Goal: Task Accomplishment & Management: Manage account settings

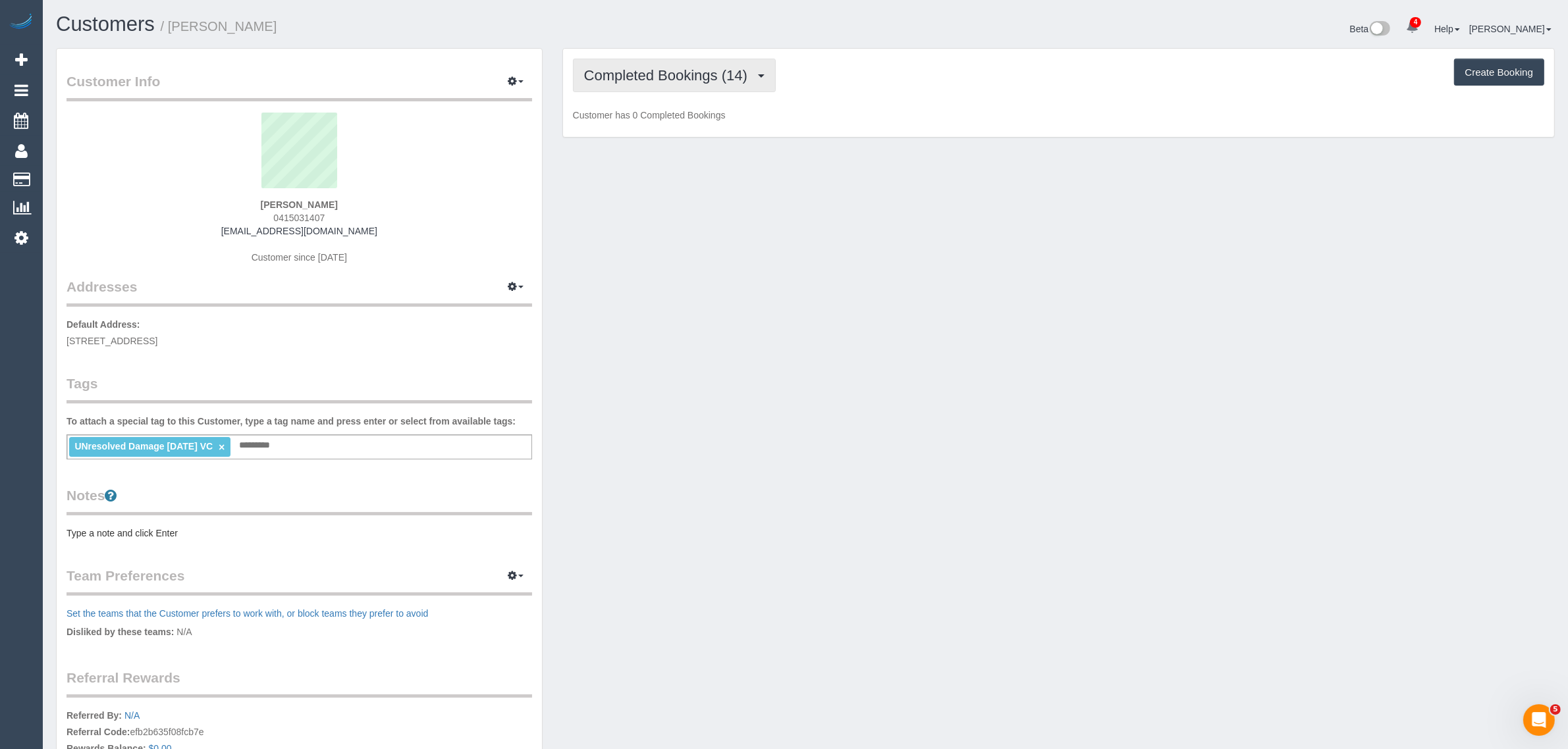
click at [680, 73] on span "Completed Bookings (14)" at bounding box center [670, 75] width 170 height 17
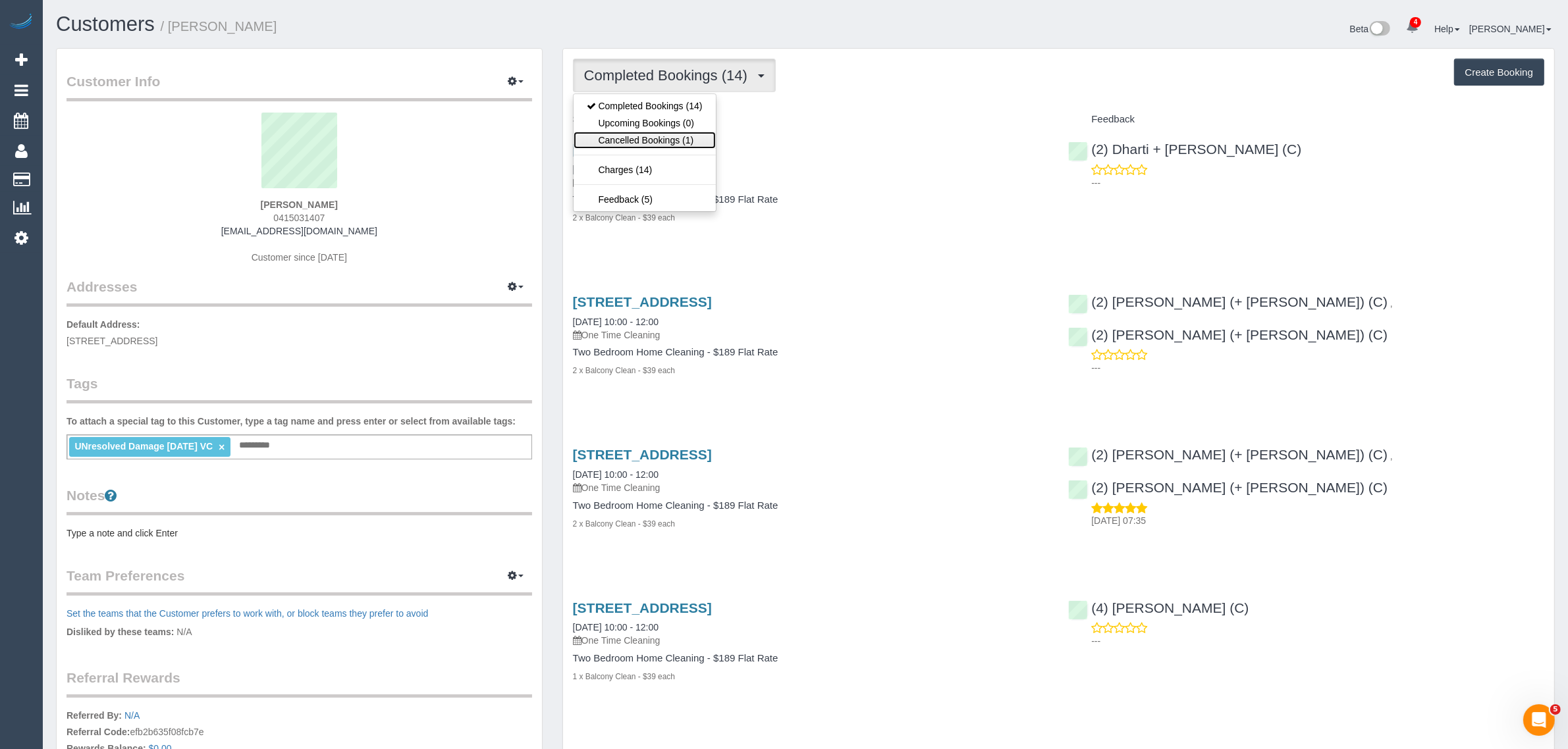
click at [642, 136] on link "Cancelled Bookings (1)" at bounding box center [645, 140] width 142 height 17
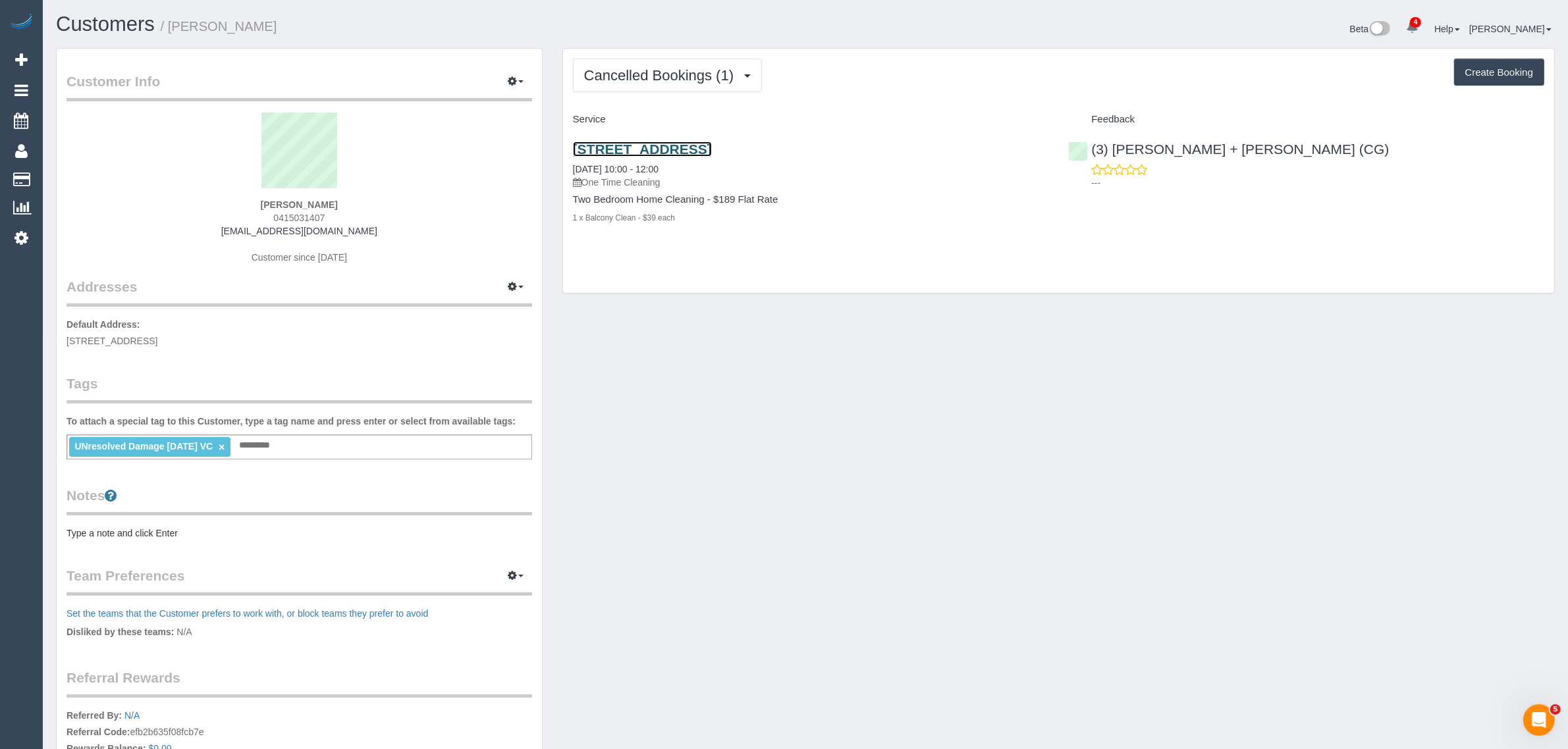
click at [636, 154] on link "1610/568 St Kilda Road, 1610, Melbourne, VIC 3004" at bounding box center [642, 149] width 139 height 15
drag, startPoint x: 1261, startPoint y: 151, endPoint x: 1094, endPoint y: 149, distance: 167.0
click at [1094, 149] on div "(3) Bansari + Bhavesh (CG) ---" at bounding box center [1306, 163] width 496 height 65
copy link "3) Bansari + Bhavesh (CG)"
copy link "(3) Bansari + Bhavesh (CG)"
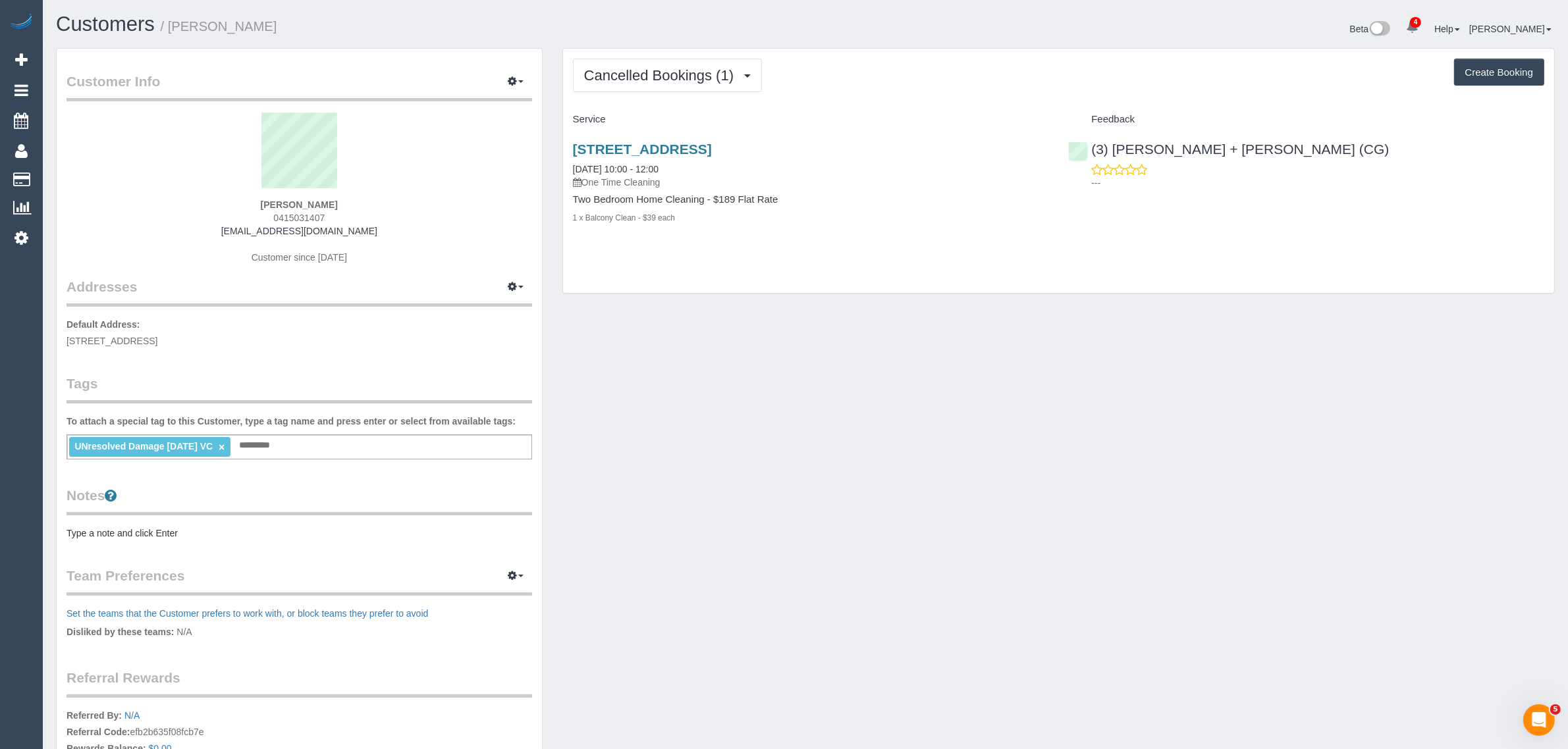
click at [755, 384] on div "Customer Info Edit Contact Info Send Message Email Preferences Special Sales Ta…" at bounding box center [805, 484] width 1518 height 872
drag, startPoint x: 264, startPoint y: 201, endPoint x: 336, endPoint y: 197, distance: 72.1
click at [336, 198] on div "Kunal Luthra 0415031407 kunal_luthra@hotmail.com Customer since 2023" at bounding box center [299, 195] width 465 height 165
copy strong "Kunal Luthra"
drag, startPoint x: 926, startPoint y: 145, endPoint x: 565, endPoint y: 139, distance: 361.0
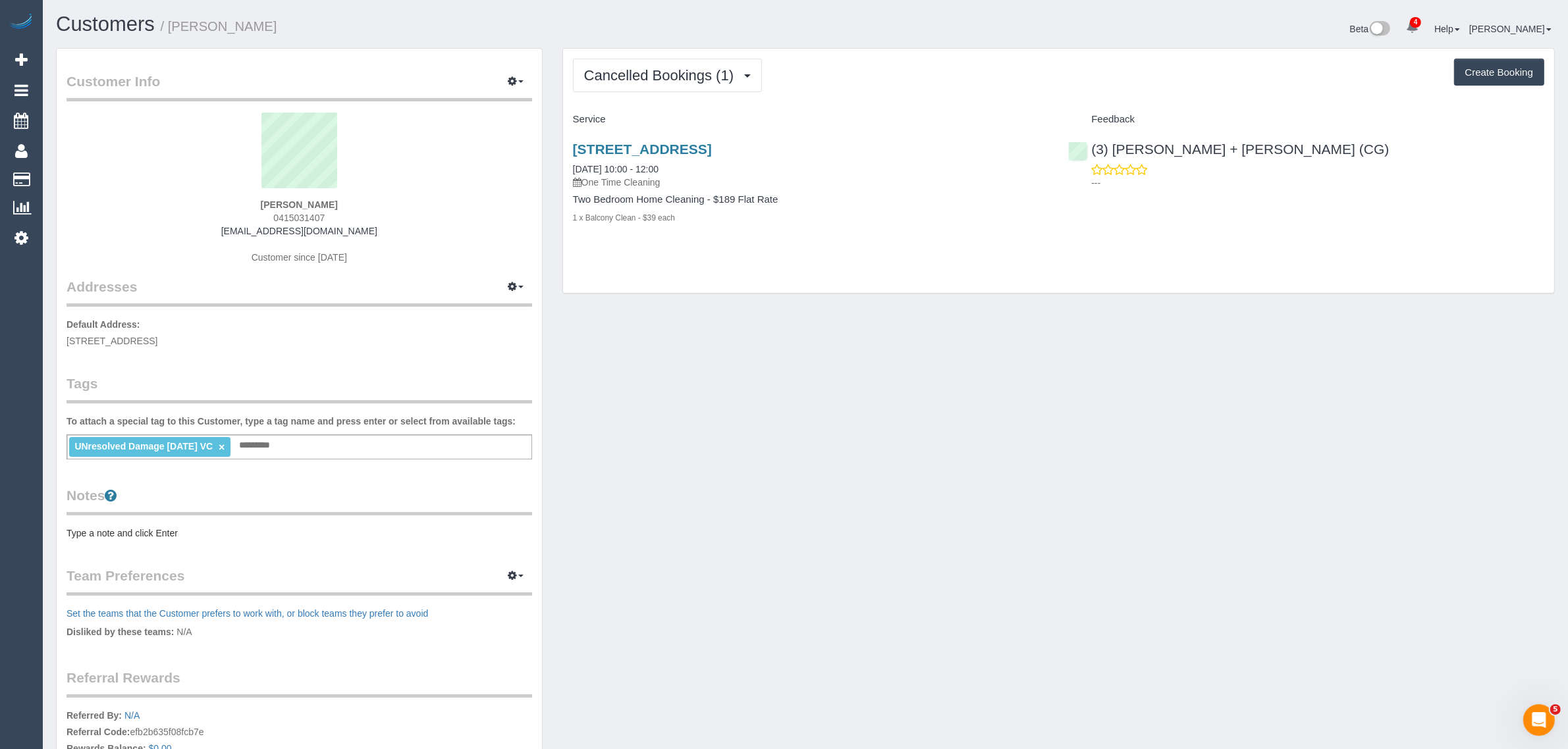
click at [565, 139] on div "1610/568 St Kilda Road, 1610, Melbourne, VIC 3004 13/09/2025 10:00 - 12:00 One …" at bounding box center [811, 190] width 496 height 120
copy link "1610/568 St Kilda Road, 1610, Melbourne, VIC 3004"
click at [738, 248] on div "1610/568 St Kilda Road, 1610, Melbourne, VIC 3004 13/09/2025 10:00 - 12:00 One …" at bounding box center [811, 190] width 496 height 120
drag, startPoint x: 695, startPoint y: 161, endPoint x: 573, endPoint y: 162, distance: 122.0
click at [573, 162] on div "1610/568 St Kilda Road, 1610, Melbourne, VIC 3004 13/09/2025 10:00 - 12:00 One …" at bounding box center [811, 165] width 476 height 47
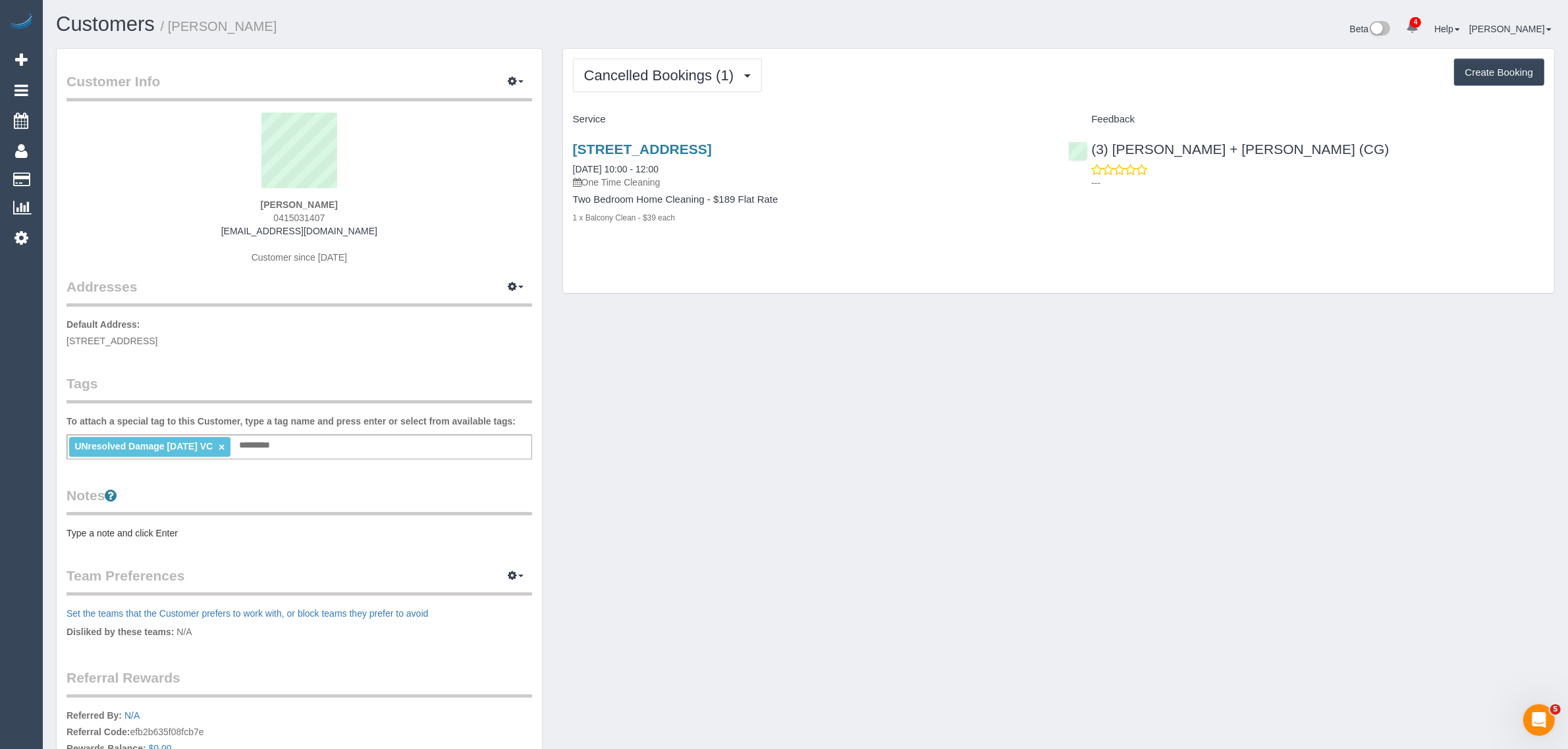
copy link "13/09/2025 10:00 - 12:00"
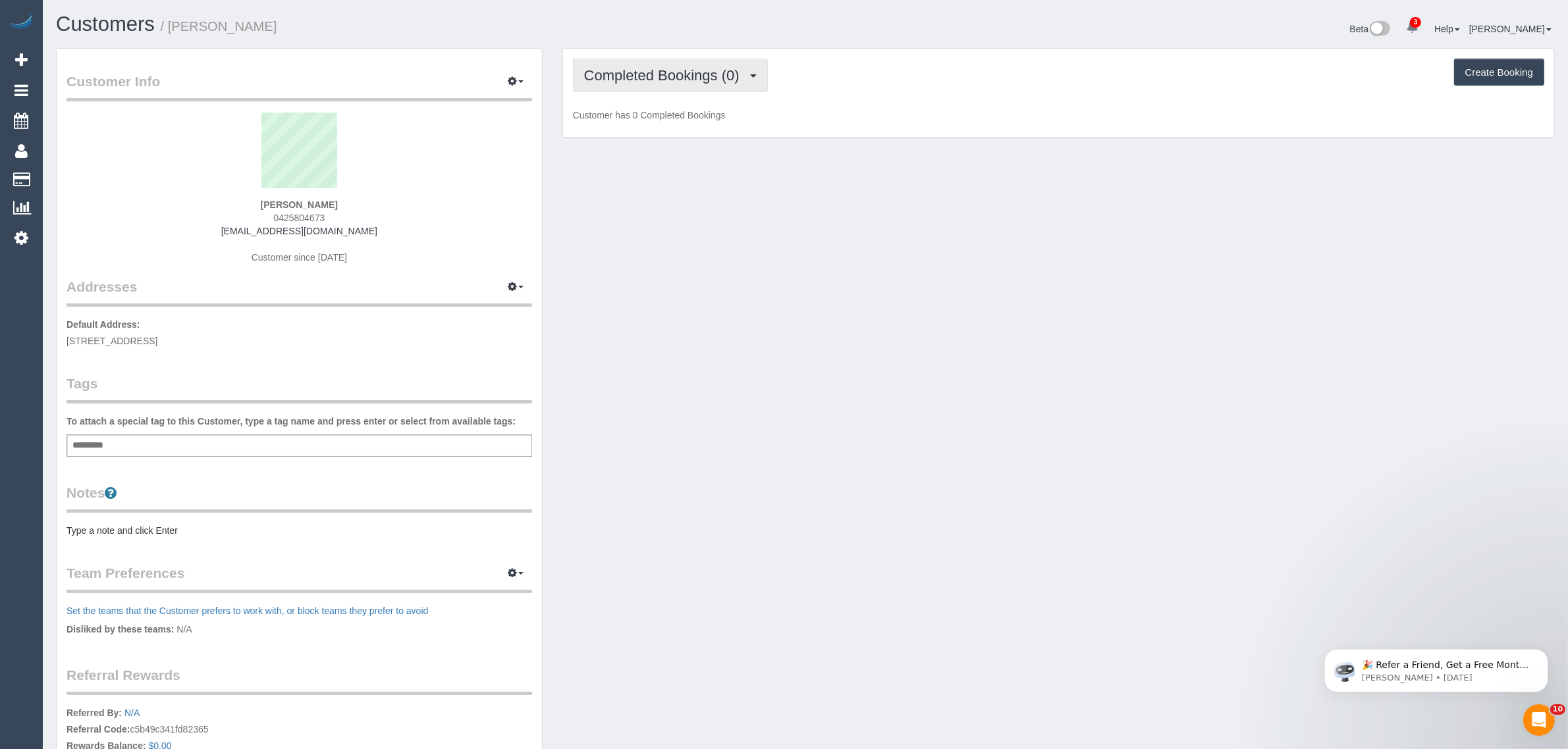
click at [663, 78] on span "Completed Bookings (0)" at bounding box center [665, 75] width 162 height 17
click at [633, 122] on link "Upcoming Bookings (11)" at bounding box center [643, 123] width 139 height 17
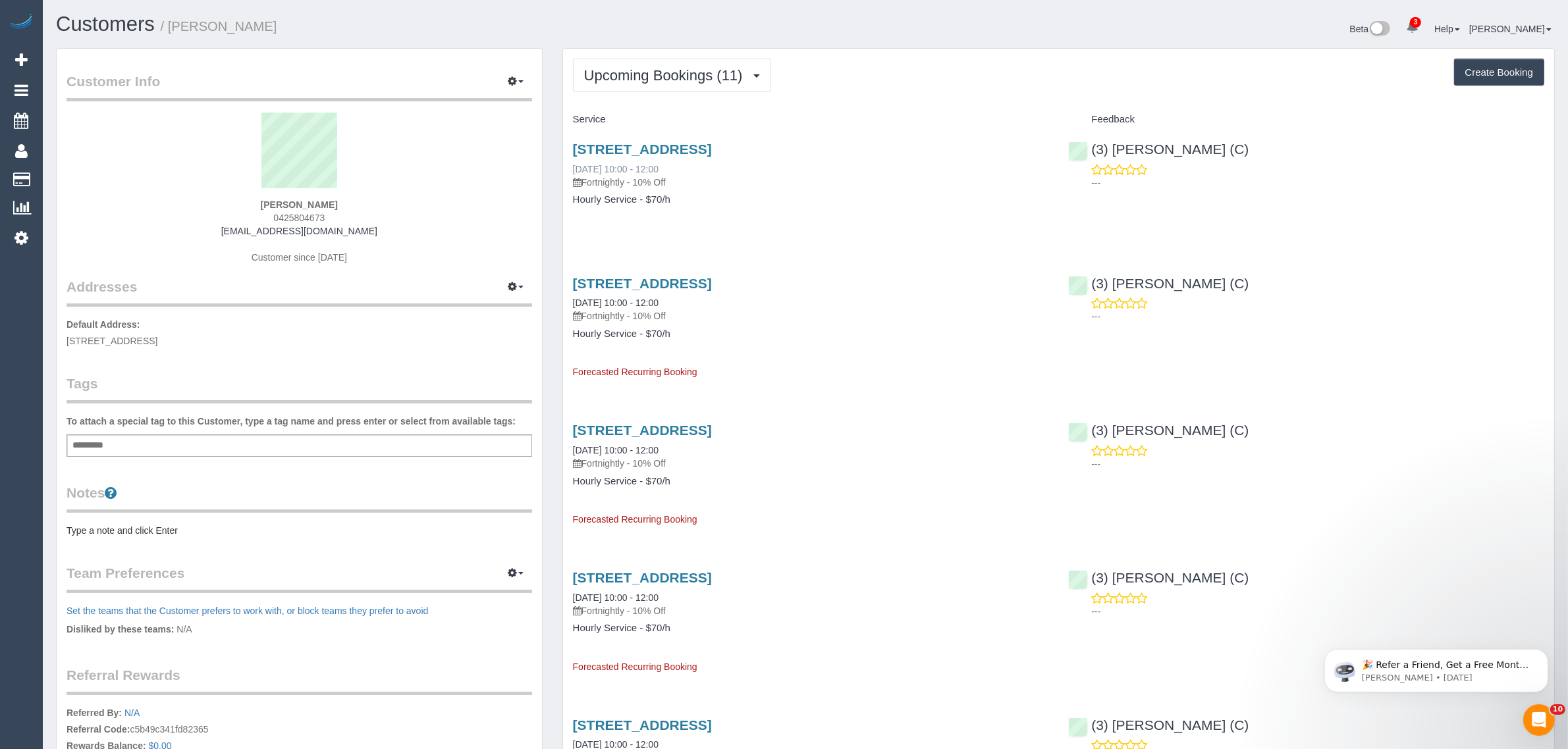
copy link "13/09/2025 10:00 - 12:00"
drag, startPoint x: 701, startPoint y: 165, endPoint x: 603, endPoint y: 165, distance: 98.0
click at [575, 158] on div "24 Delfin Crescent, Greensborough, VIC 3088 13/09/2025 10:00 - 12:00 Fortnightl…" at bounding box center [811, 165] width 476 height 47
click at [1129, 202] on div "24 Delfin Crescent, Greensborough, VIC 3088 13/09/2025 10:00 - 12:00 Fortnightl…" at bounding box center [1059, 181] width 991 height 102
drag, startPoint x: 1276, startPoint y: 149, endPoint x: 1102, endPoint y: 139, distance: 174.3
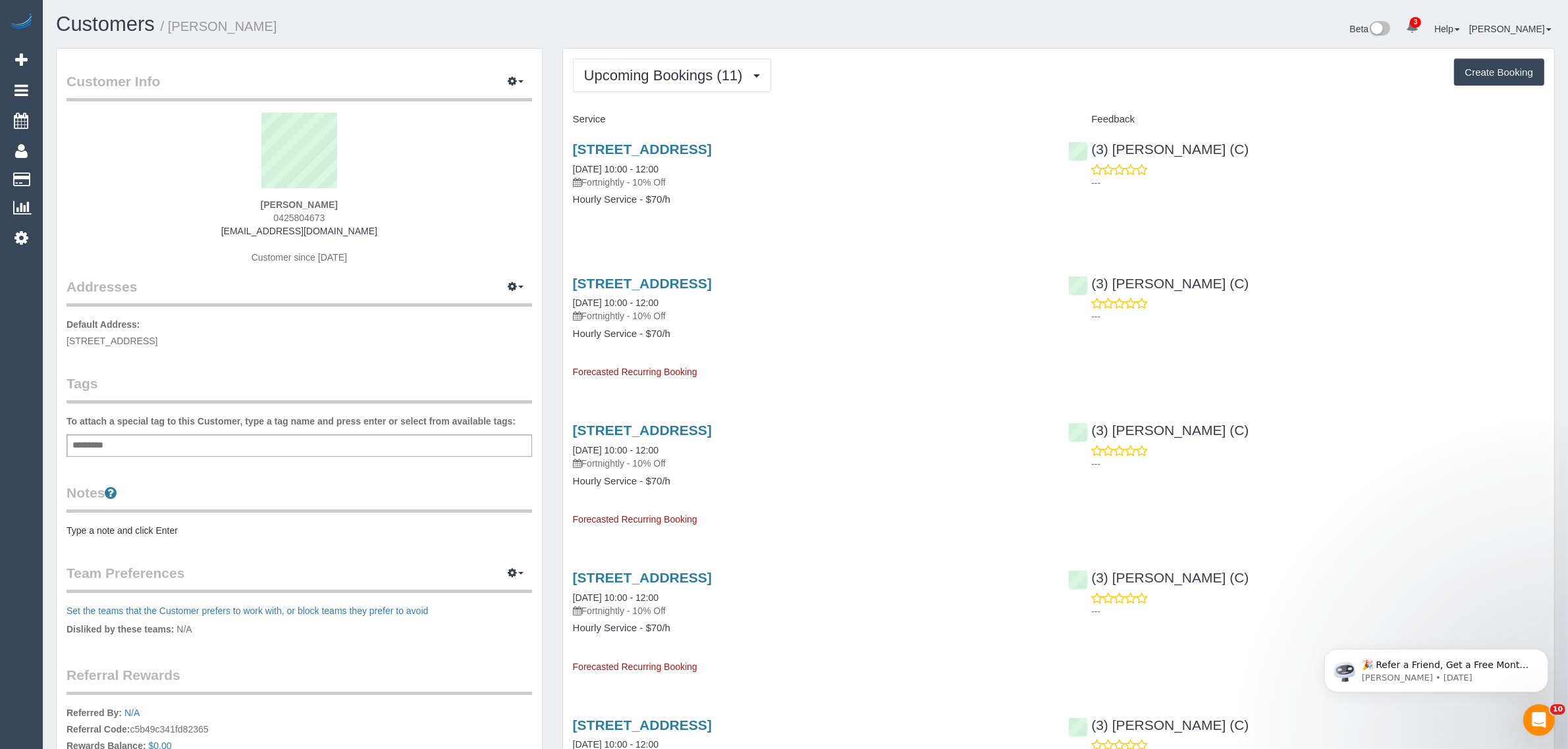
click at [1102, 139] on div "(3) Pratham Bagga (C) ---" at bounding box center [1306, 163] width 496 height 65
copy link "(3) [PERSON_NAME] (C)"
click at [157, 338] on span "24 Delfin Crescent, Greensborough, VIC 3088" at bounding box center [111, 341] width 91 height 11
copy span "Greensborough"
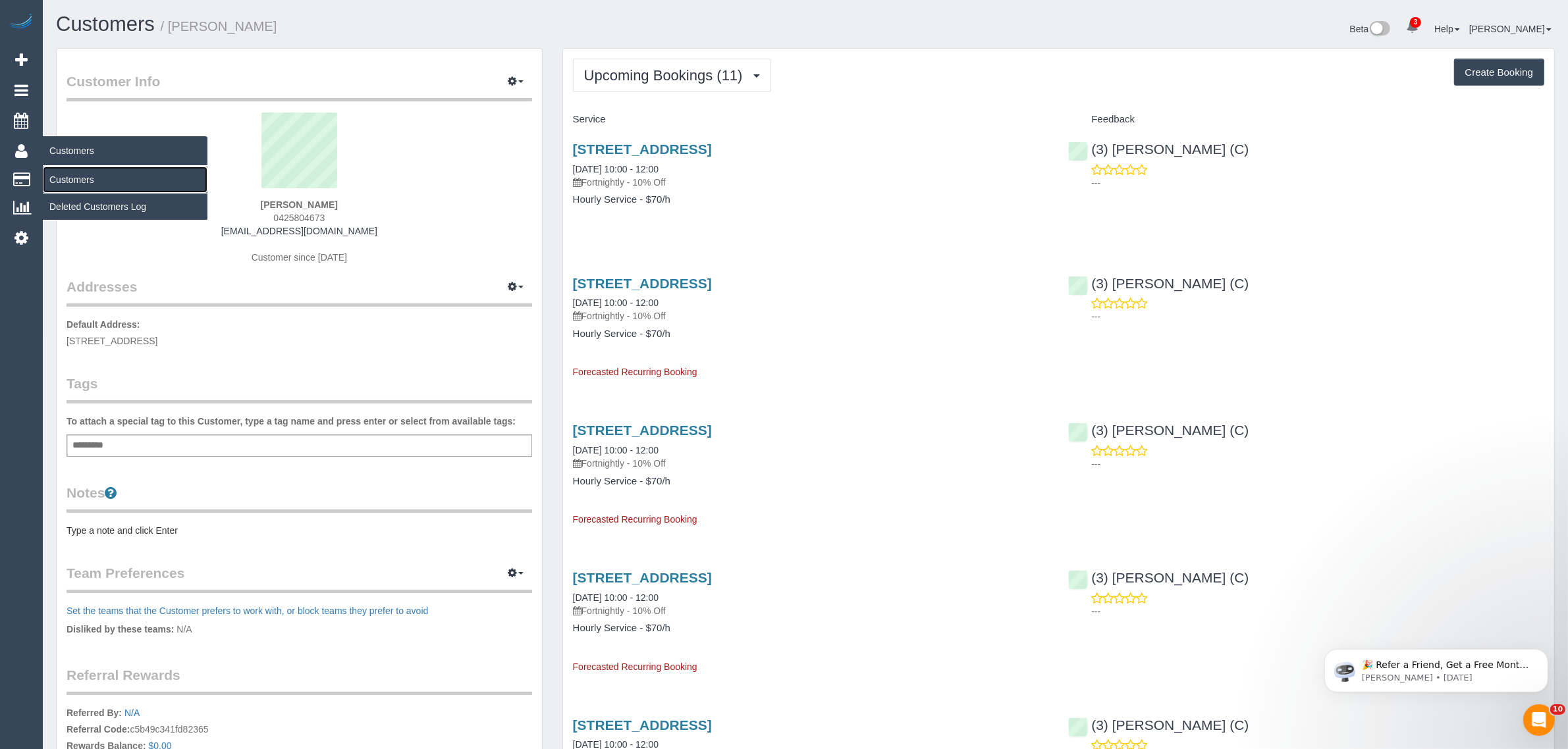
click at [70, 181] on link "Customers" at bounding box center [125, 179] width 165 height 26
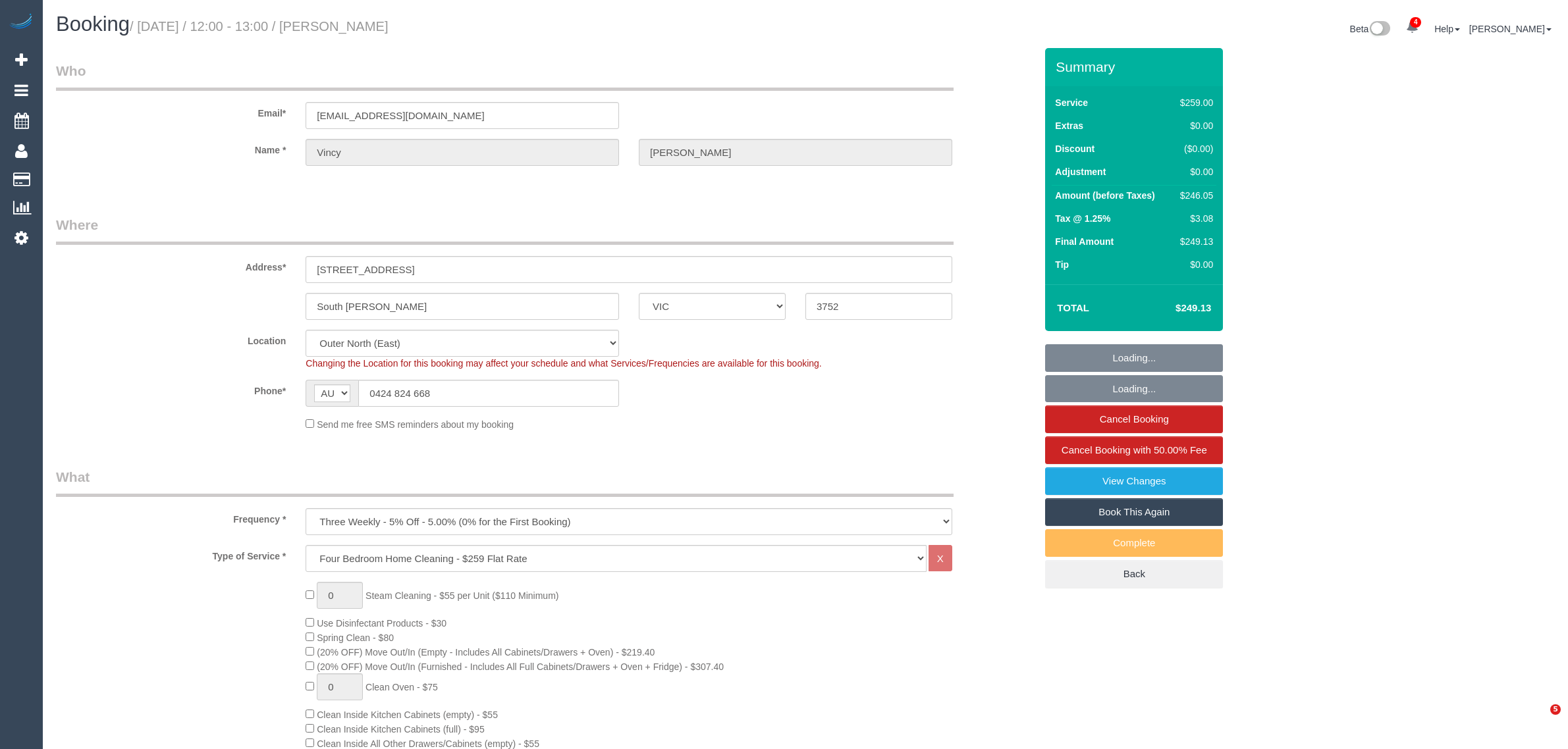
select select "VIC"
select select "number:29"
select select "number:14"
select select "number:19"
select select "number:22"
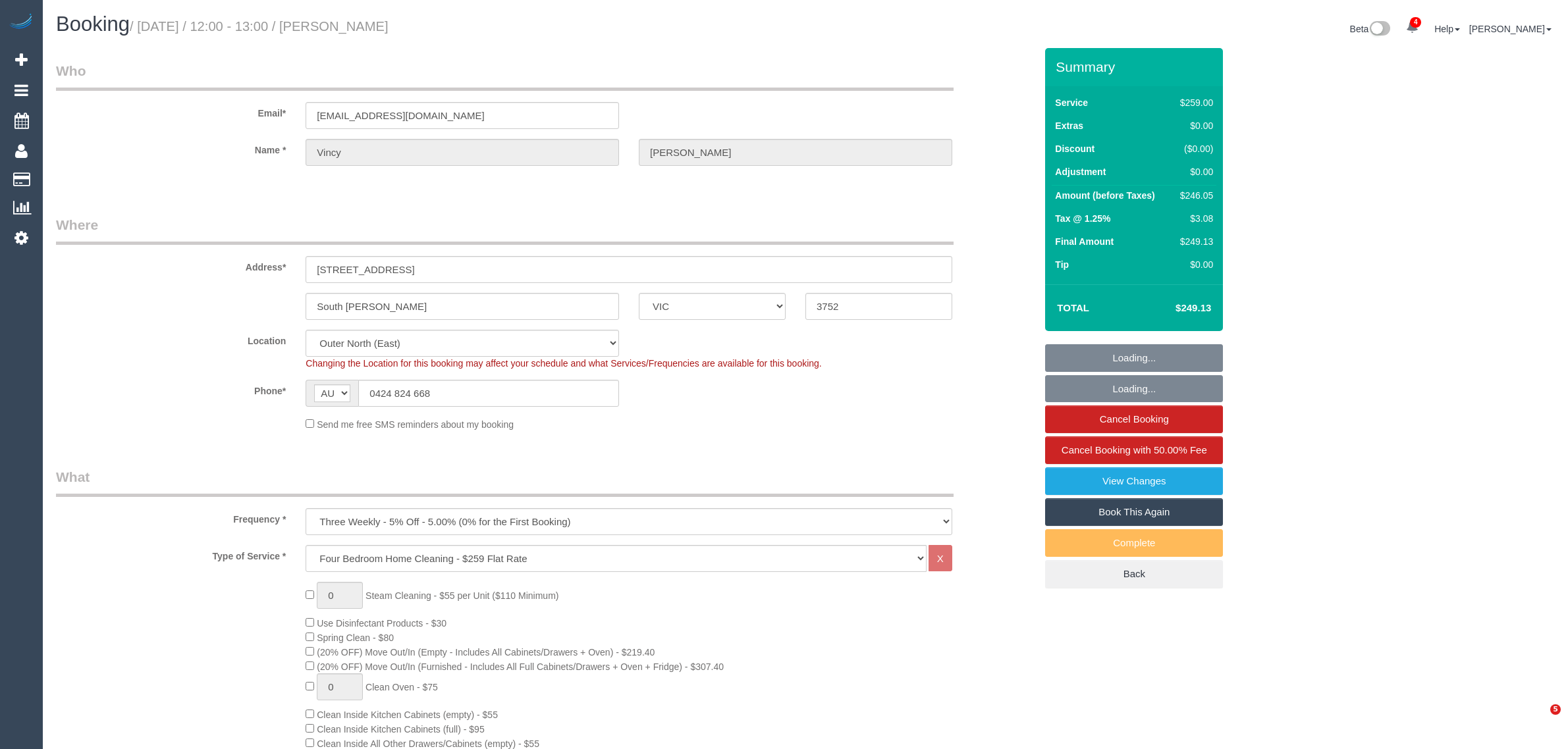
select select "number:35"
select select "number:13"
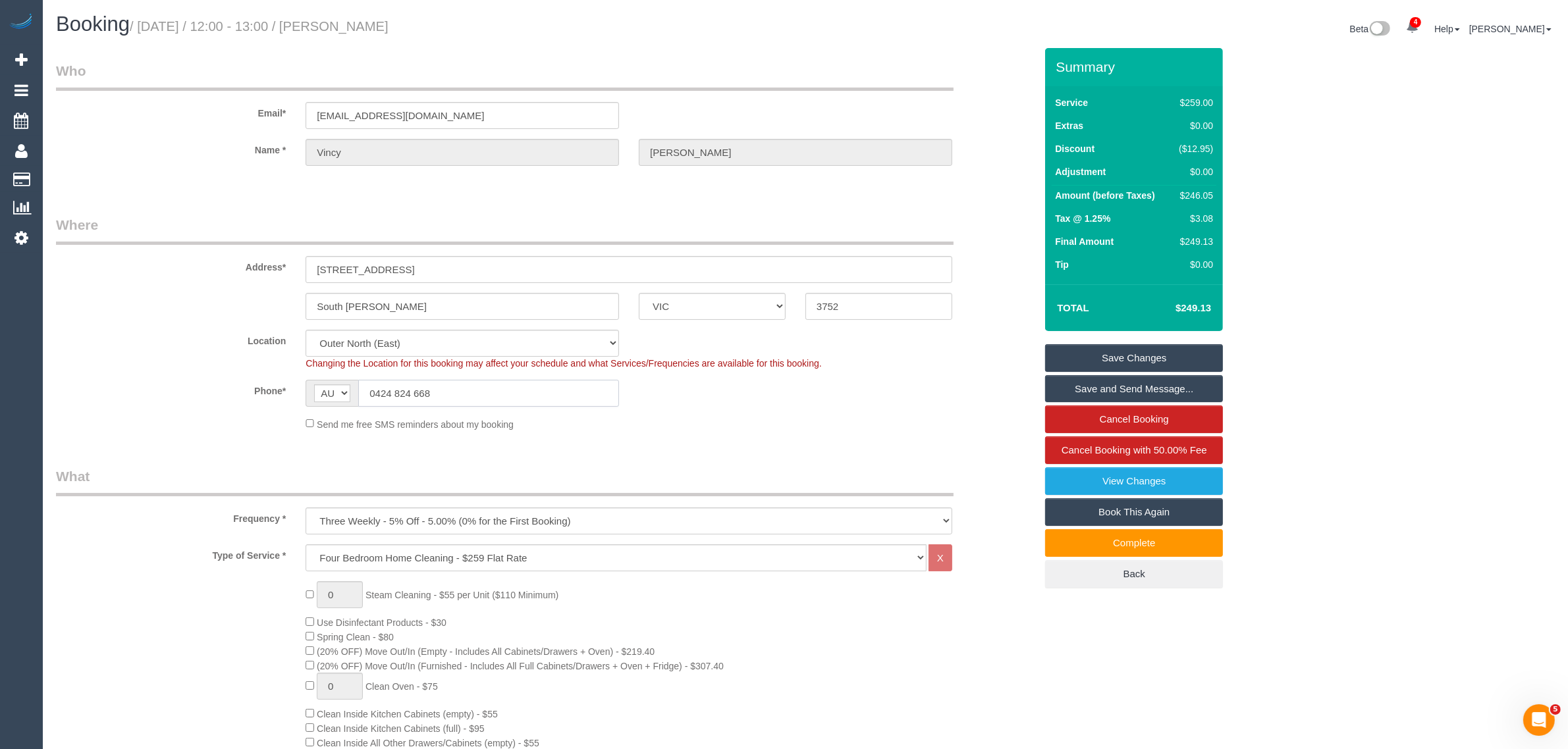
click at [535, 390] on input "0424 824 668" at bounding box center [489, 393] width 261 height 27
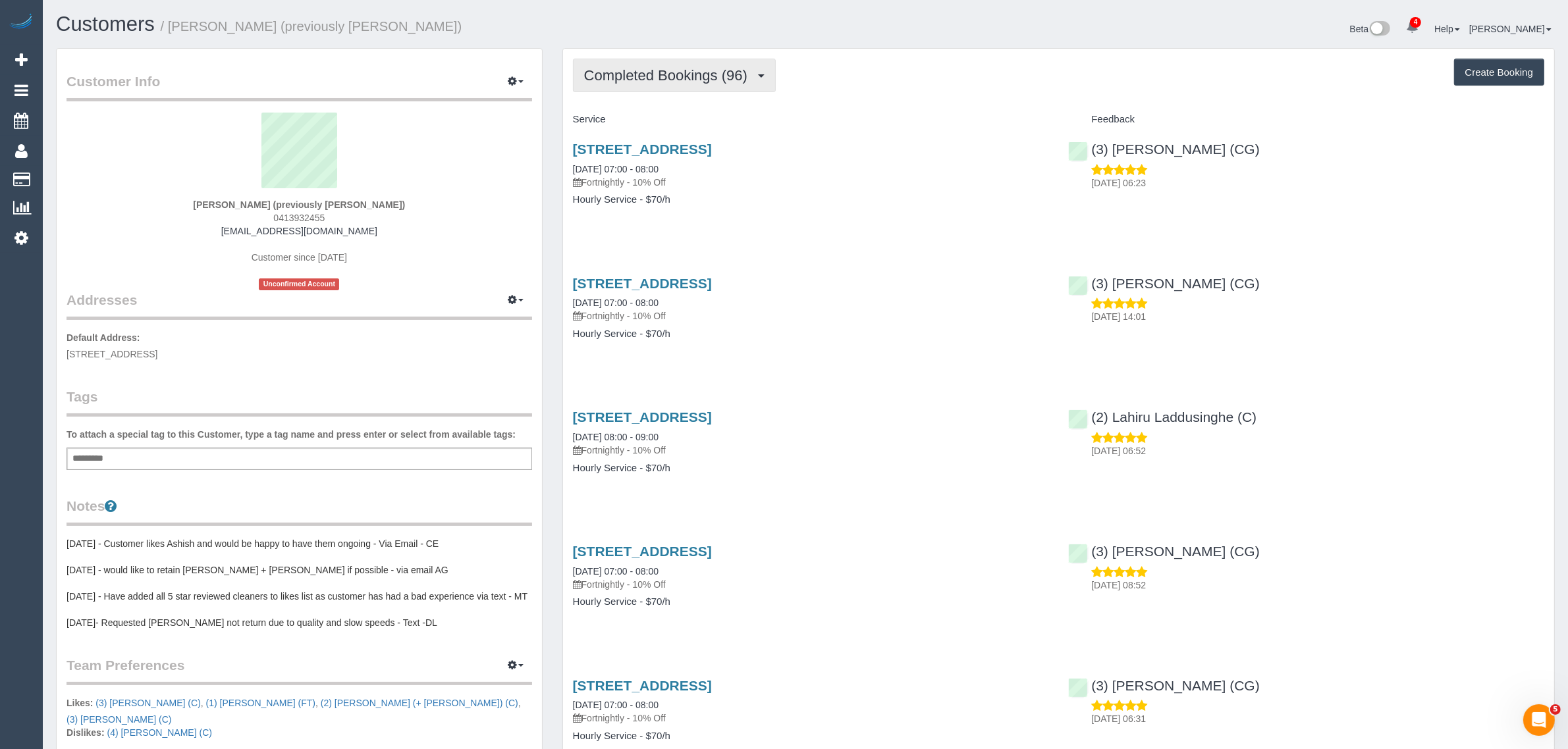
click at [663, 67] on span "Completed Bookings (96)" at bounding box center [670, 75] width 170 height 17
click at [654, 117] on link "Upcoming Bookings (13)" at bounding box center [645, 123] width 142 height 17
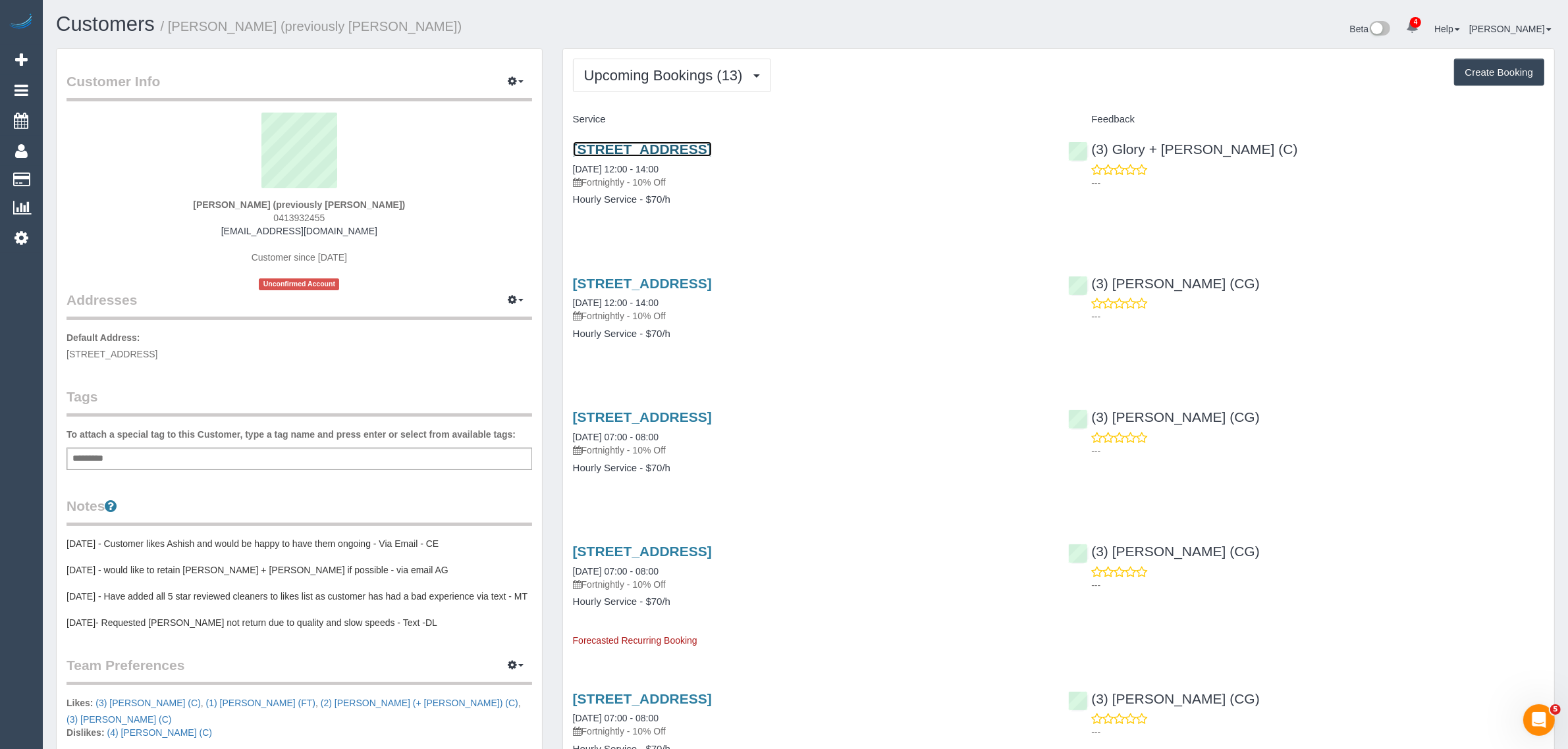
click at [690, 146] on link "202 Highett Road, Highett, VIC 3190" at bounding box center [642, 149] width 139 height 15
click at [702, 71] on span "Upcoming Bookings (13)" at bounding box center [667, 75] width 165 height 17
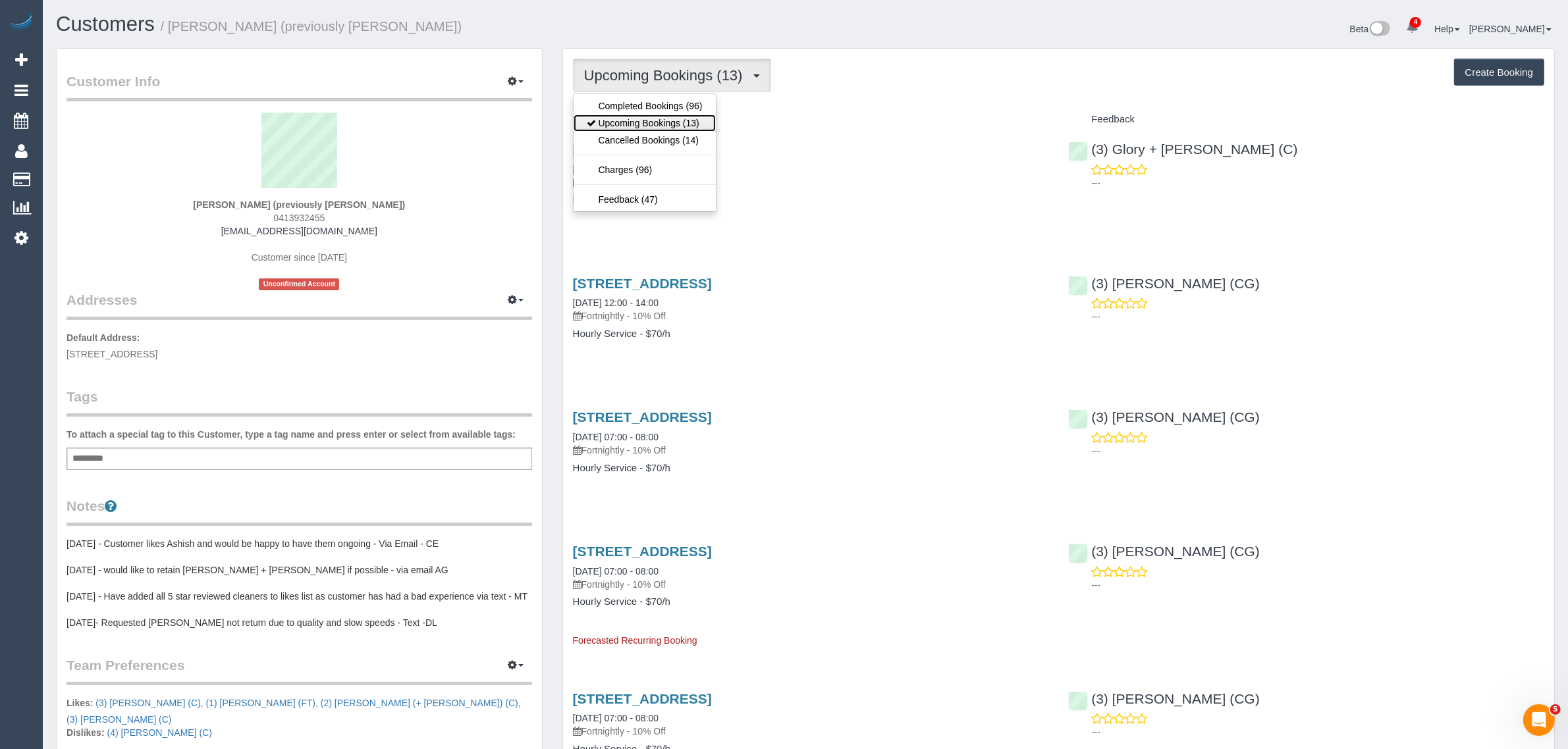
click at [667, 123] on link "Upcoming Bookings (13)" at bounding box center [645, 123] width 142 height 17
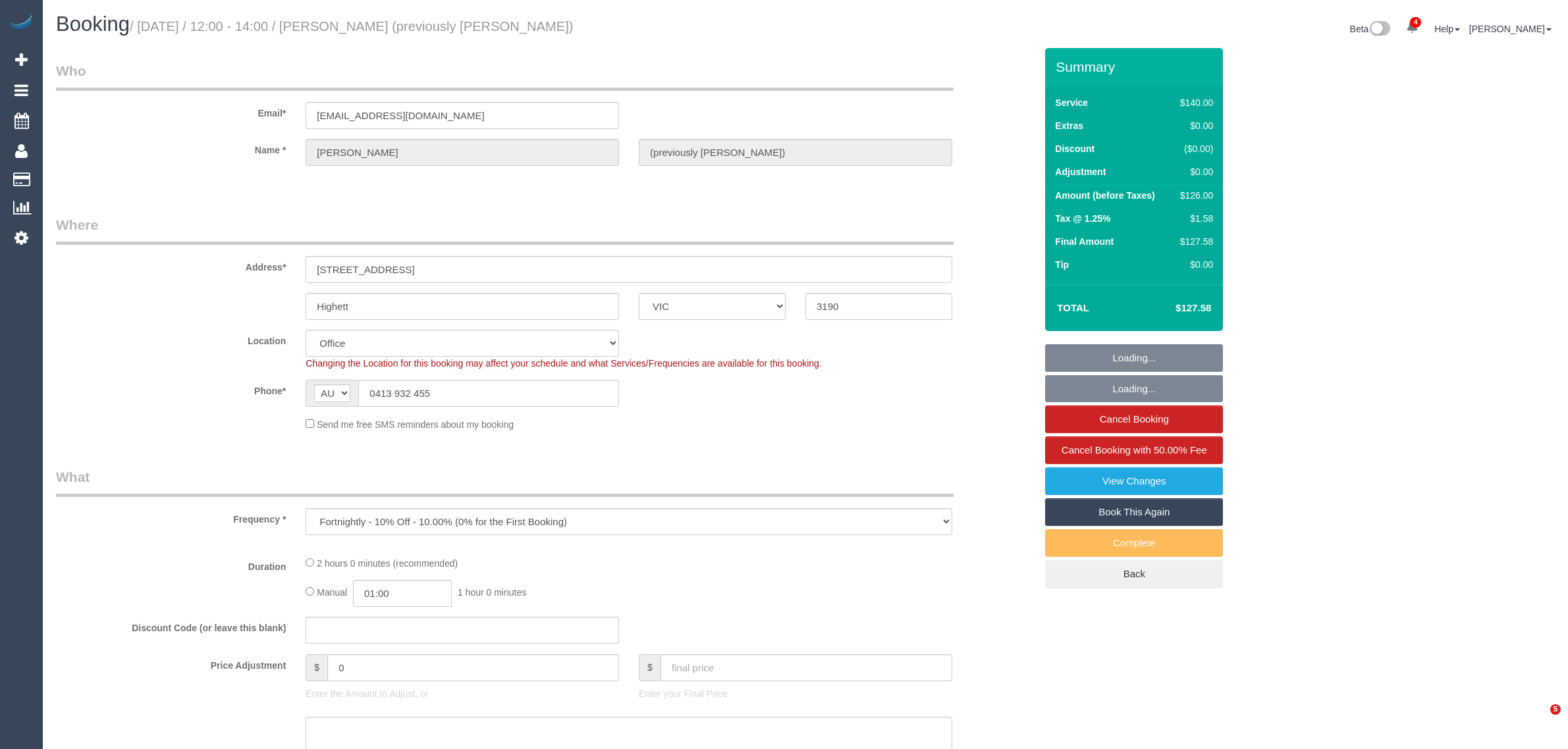
select select "VIC"
select select "number:28"
select select "number:14"
select select "number:19"
select select "number:22"
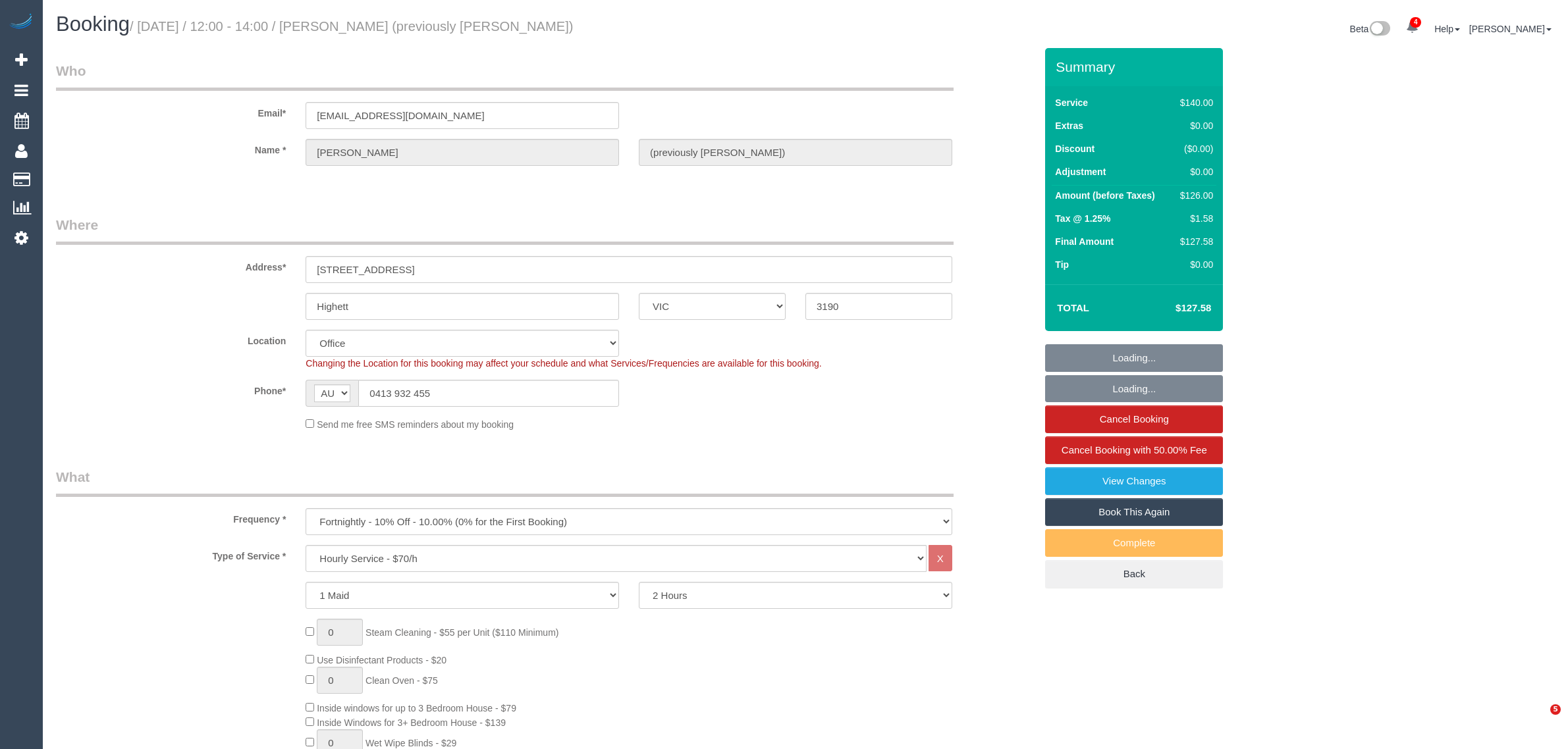
select select "object:2153"
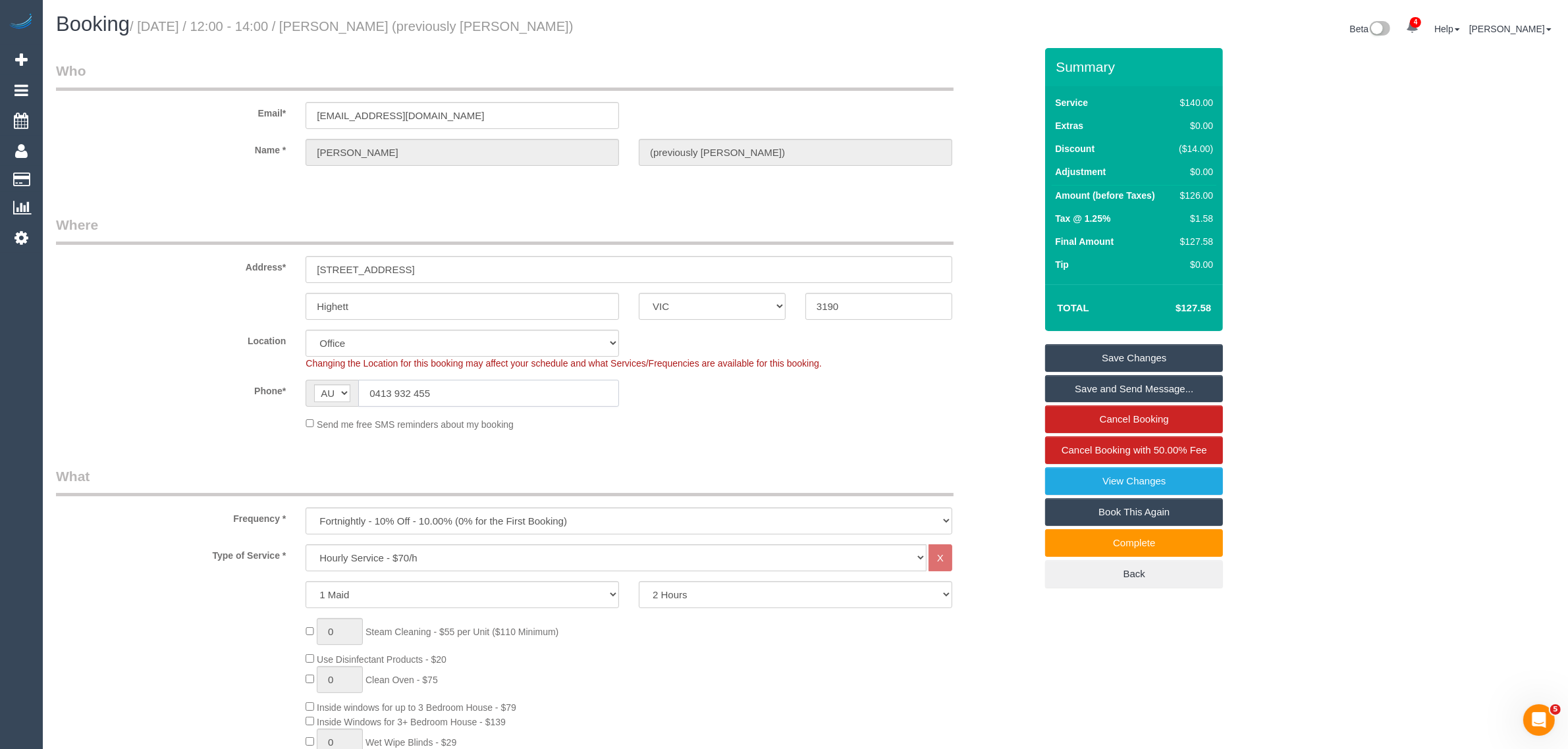
click at [450, 395] on input "0413 932 455" at bounding box center [489, 393] width 261 height 27
click at [451, 395] on input "0413 932 455" at bounding box center [489, 393] width 261 height 27
click at [862, 495] on div "Frequency * One Time Cleaning Weekly - 10% Off - 10.00% (0% for the First Booki…" at bounding box center [545, 501] width 999 height 68
click at [903, 384] on div "Phone* AF AL DZ AD AO AI AQ AG AR AM AW AU AT AZ BS BH BD BB BY BE BZ BJ BM BT …" at bounding box center [545, 393] width 999 height 27
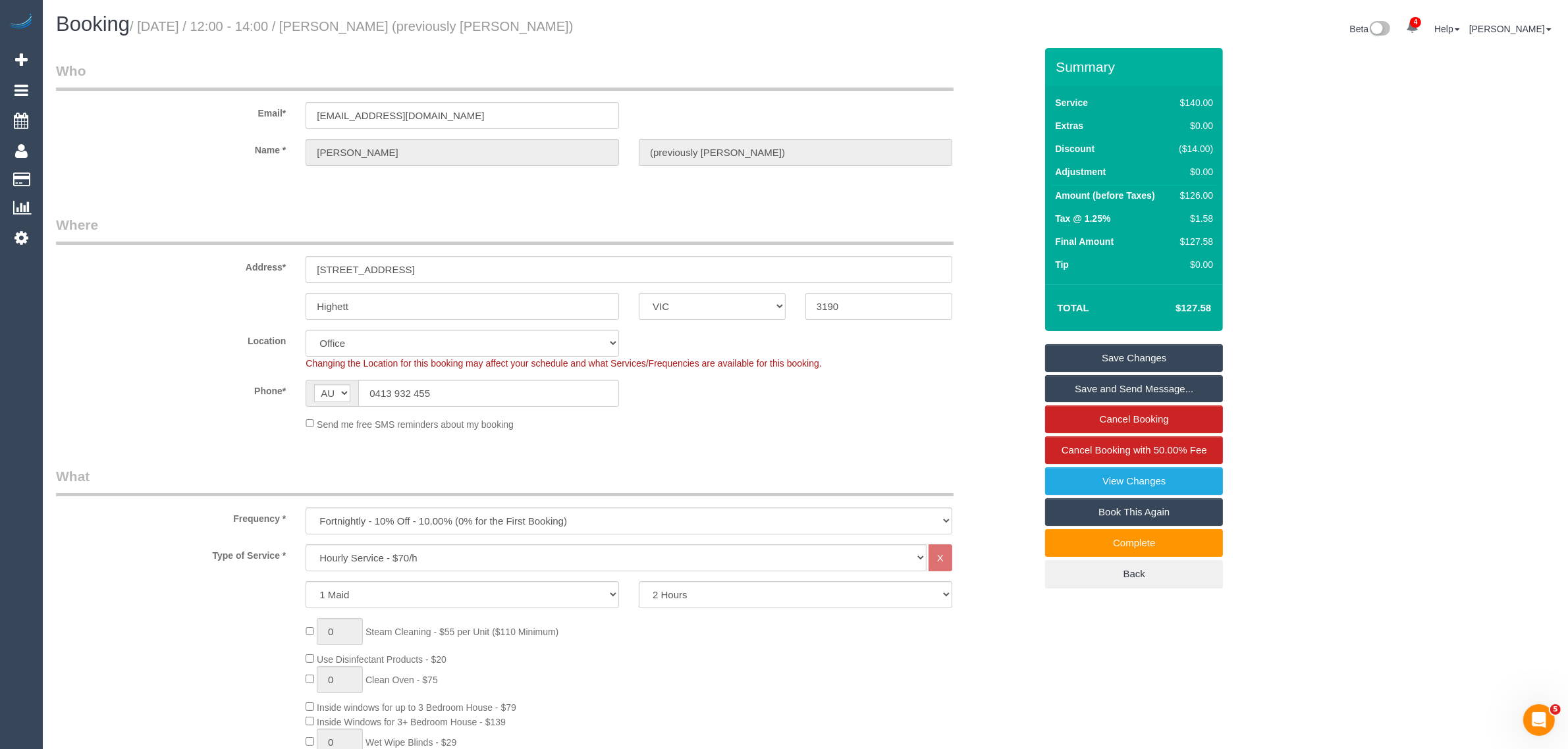
click at [956, 363] on div "Changing the Location for this booking may affect your schedule and what Servic…" at bounding box center [629, 363] width 667 height 13
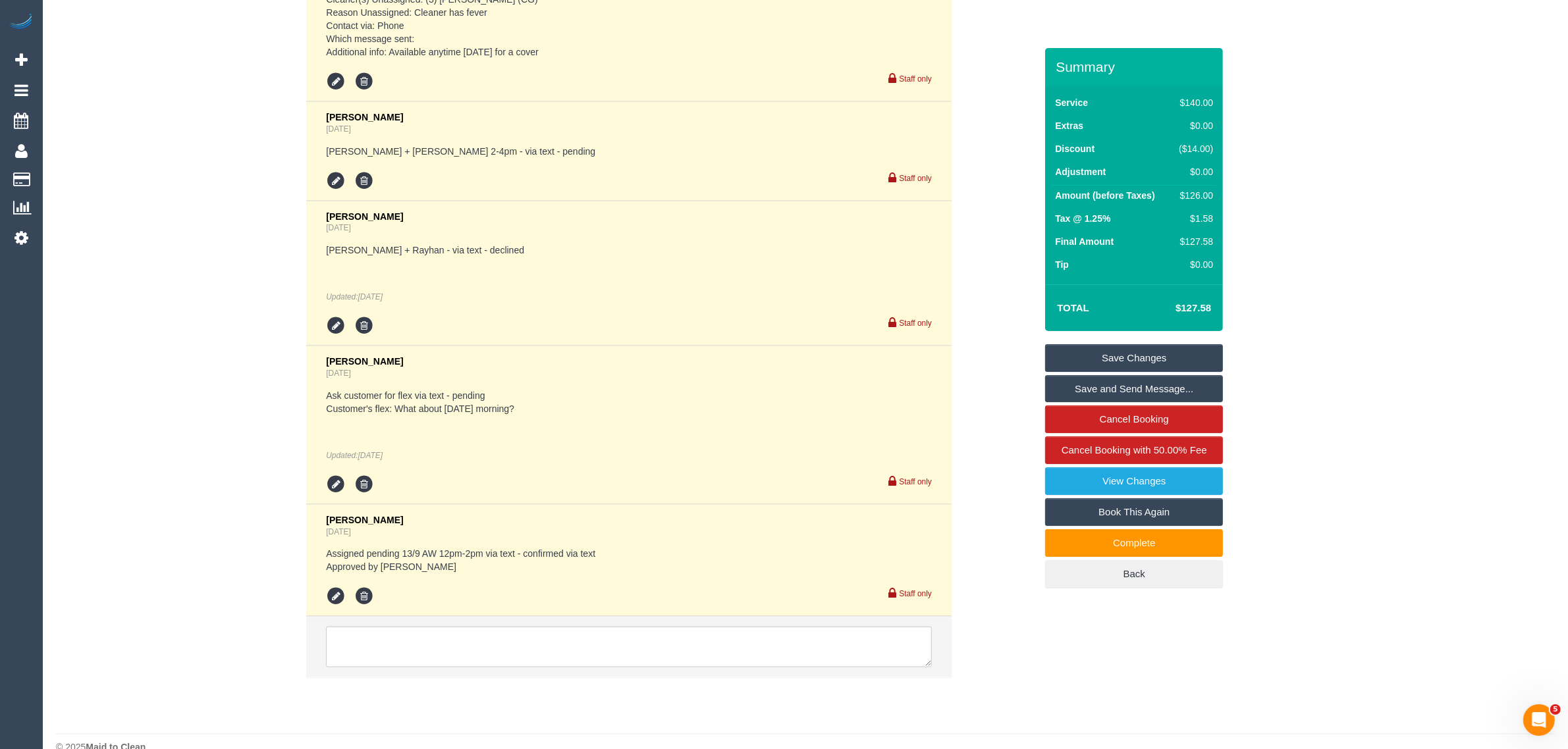
scroll to position [2549, 0]
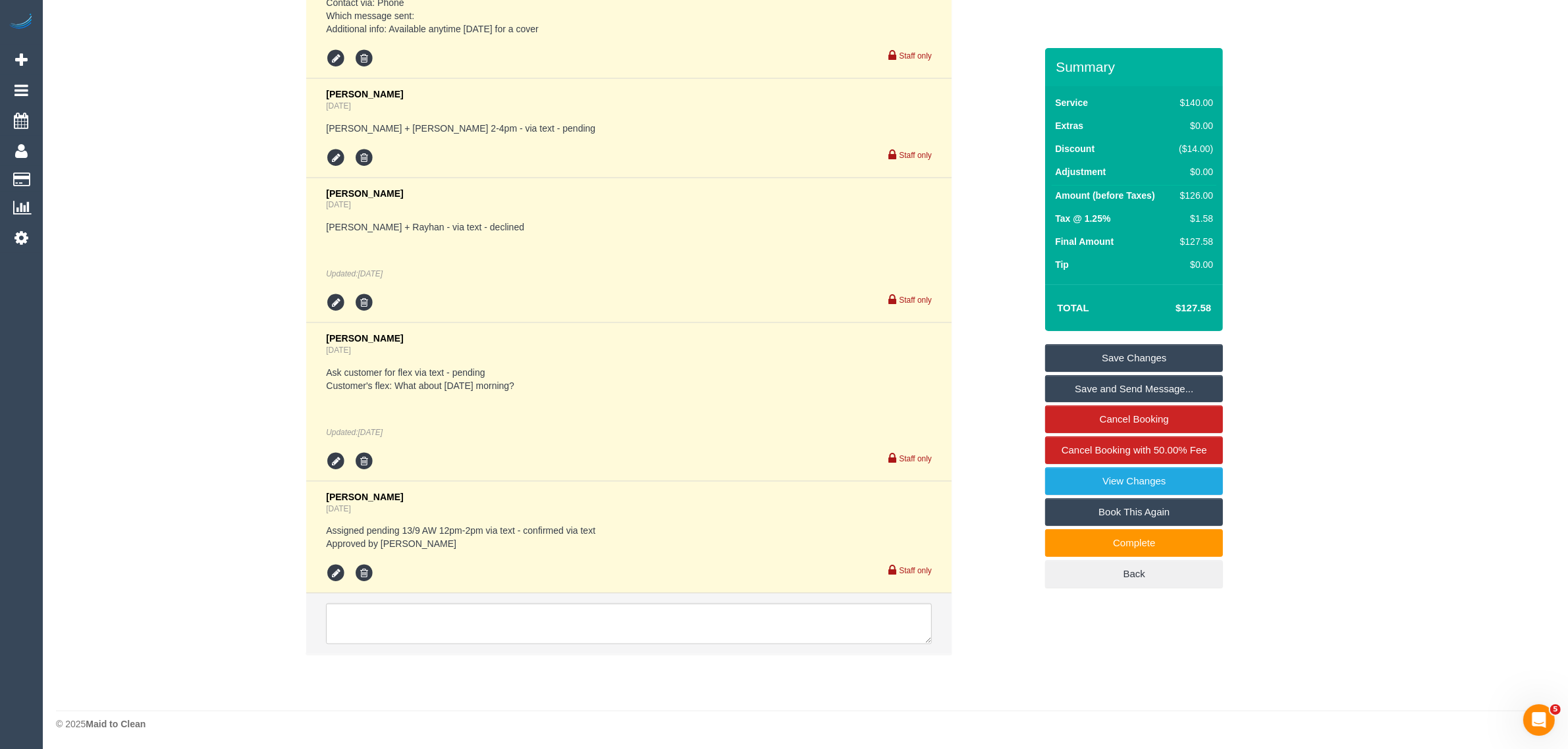
click at [616, 600] on li at bounding box center [629, 624] width 645 height 60
click at [617, 612] on textarea at bounding box center [629, 624] width 606 height 41
paste textarea "Cleaner(s) Unassigned: Reason Unassigned: Contact via: Which message sent: Addi…"
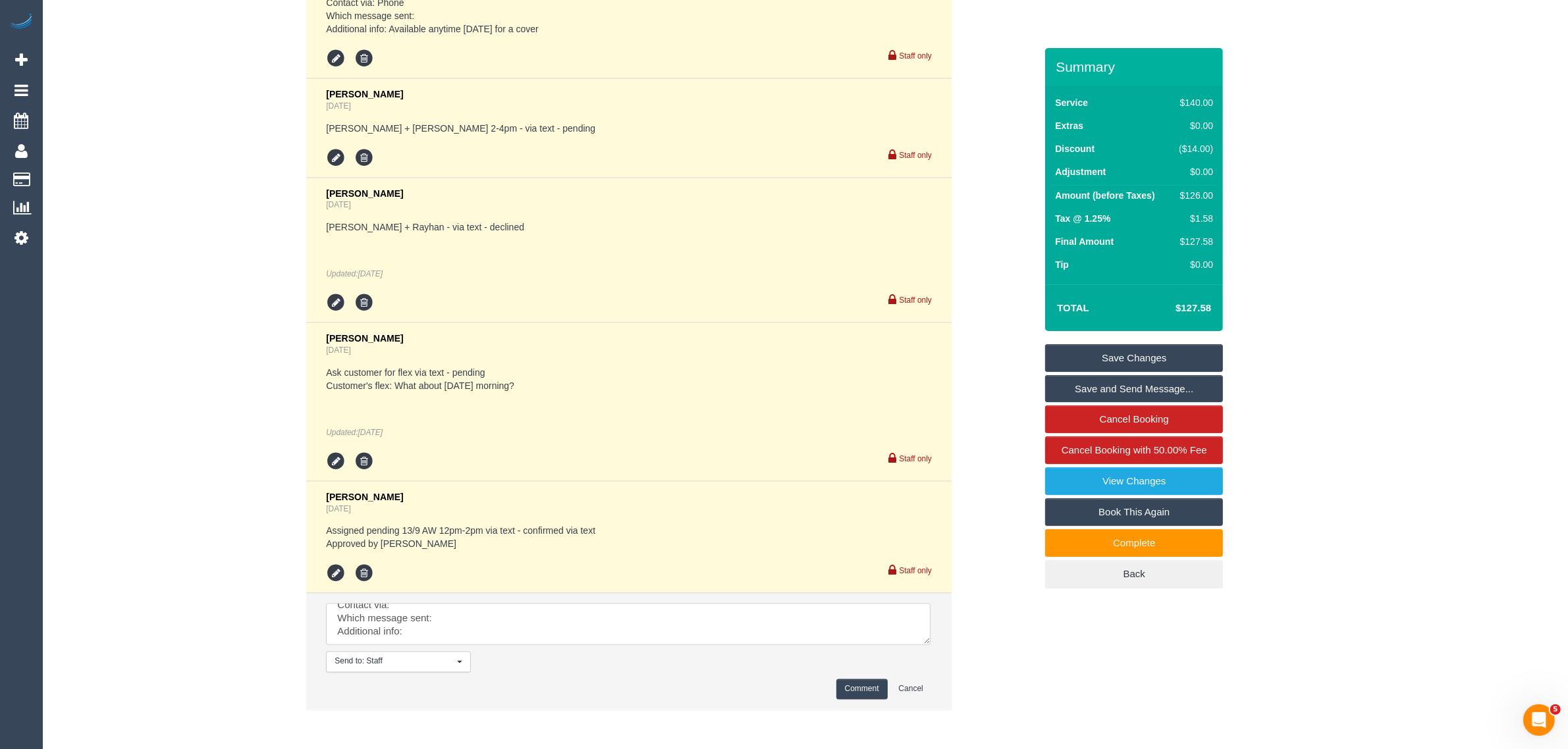
scroll to position [0, 0]
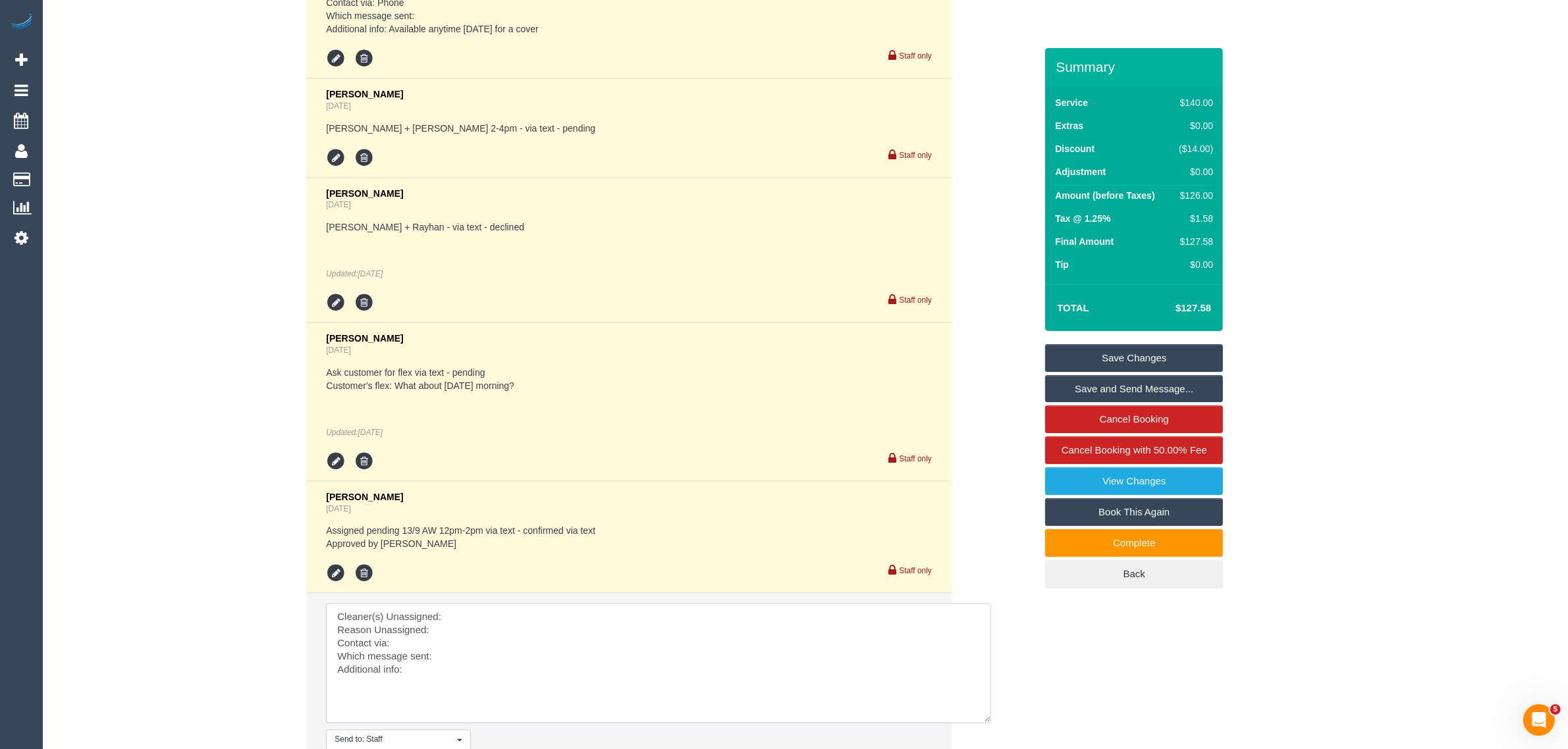
drag, startPoint x: 924, startPoint y: 641, endPoint x: 979, endPoint y: 720, distance: 96.3
click at [985, 723] on textarea at bounding box center [658, 663] width 665 height 120
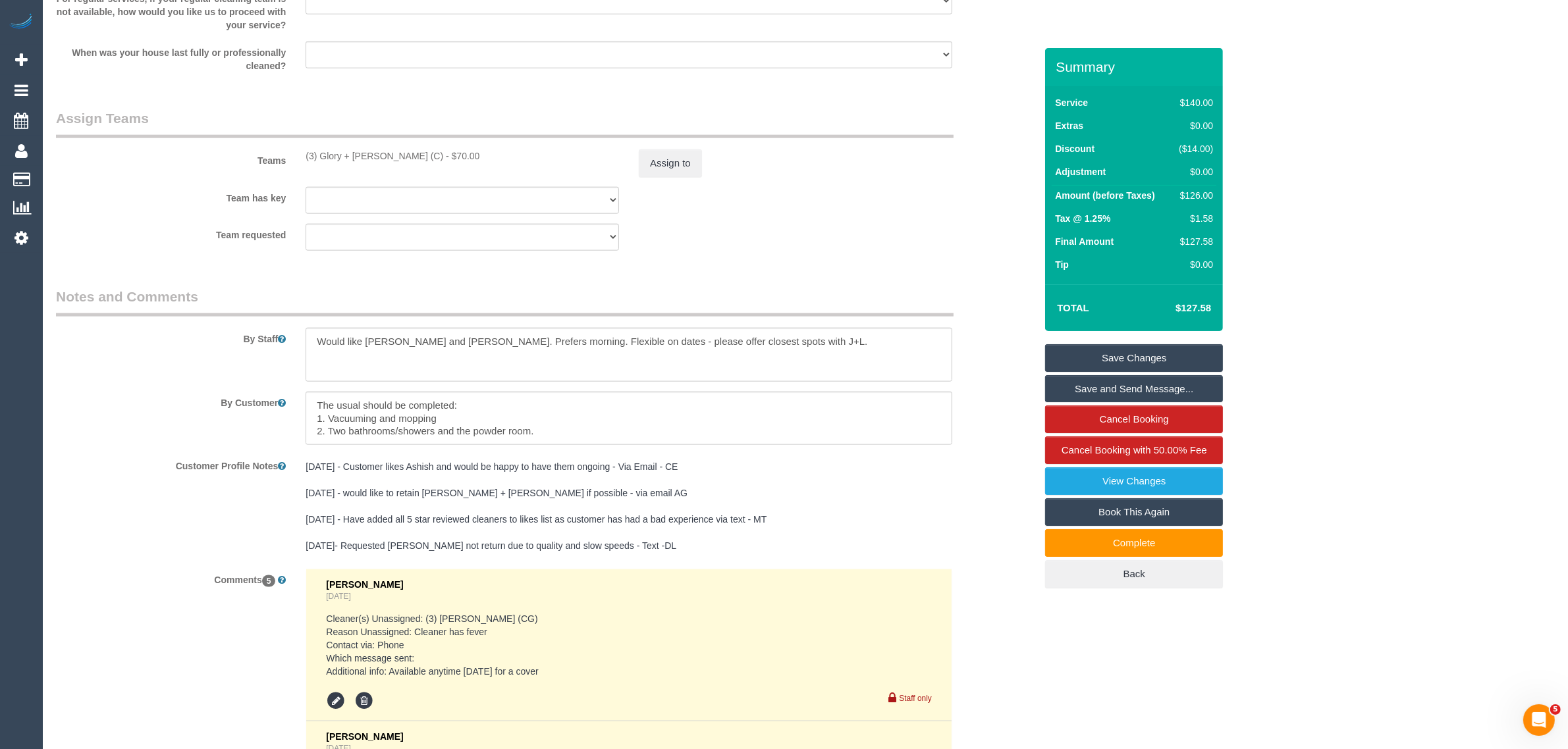
scroll to position [1891, 0]
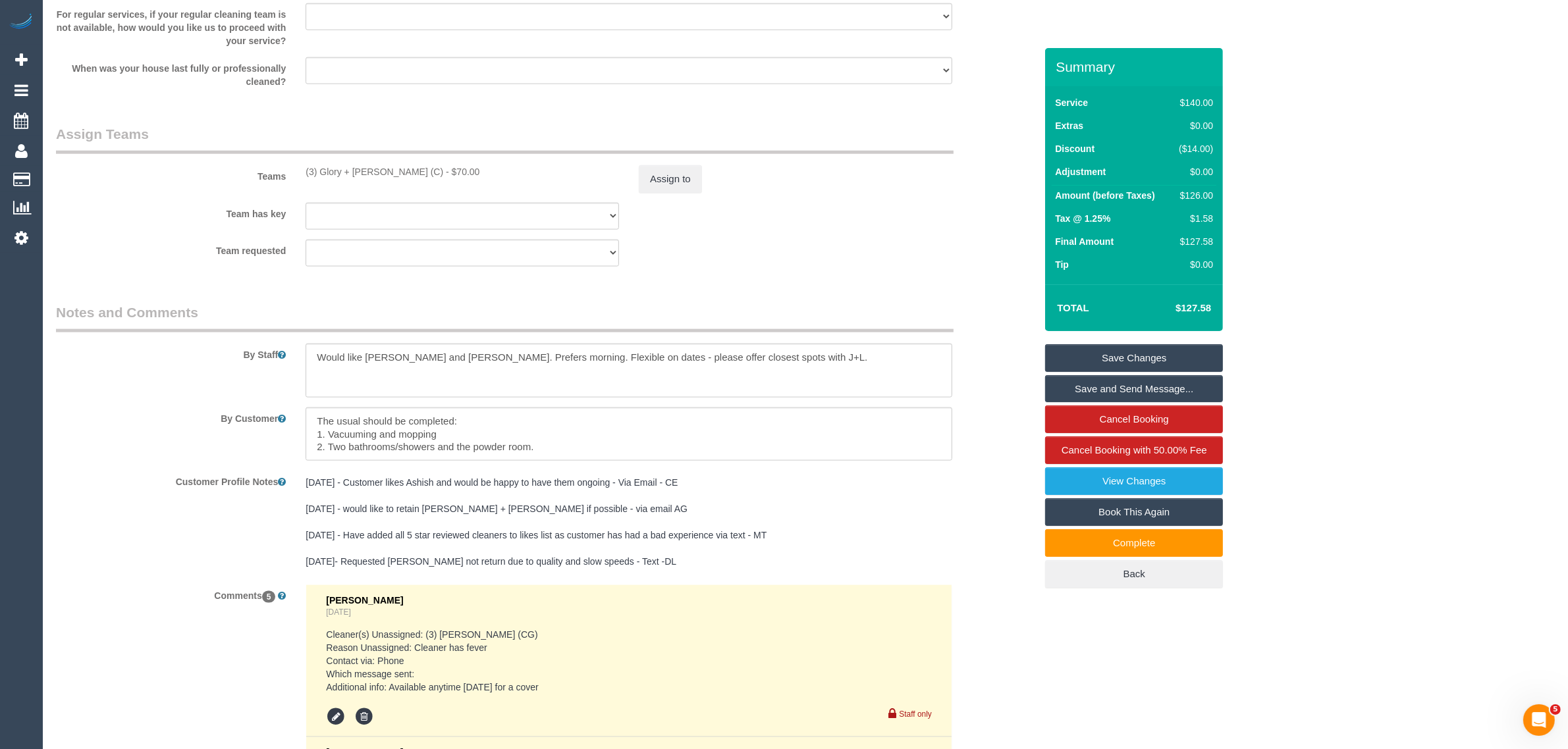
drag, startPoint x: 300, startPoint y: 160, endPoint x: 390, endPoint y: 170, distance: 90.6
click at [390, 170] on div "Teams (3) Glory + Mary (C) - $70.00 Assign to" at bounding box center [545, 158] width 999 height 69
copy div "(3) Glory + Mary (C)"
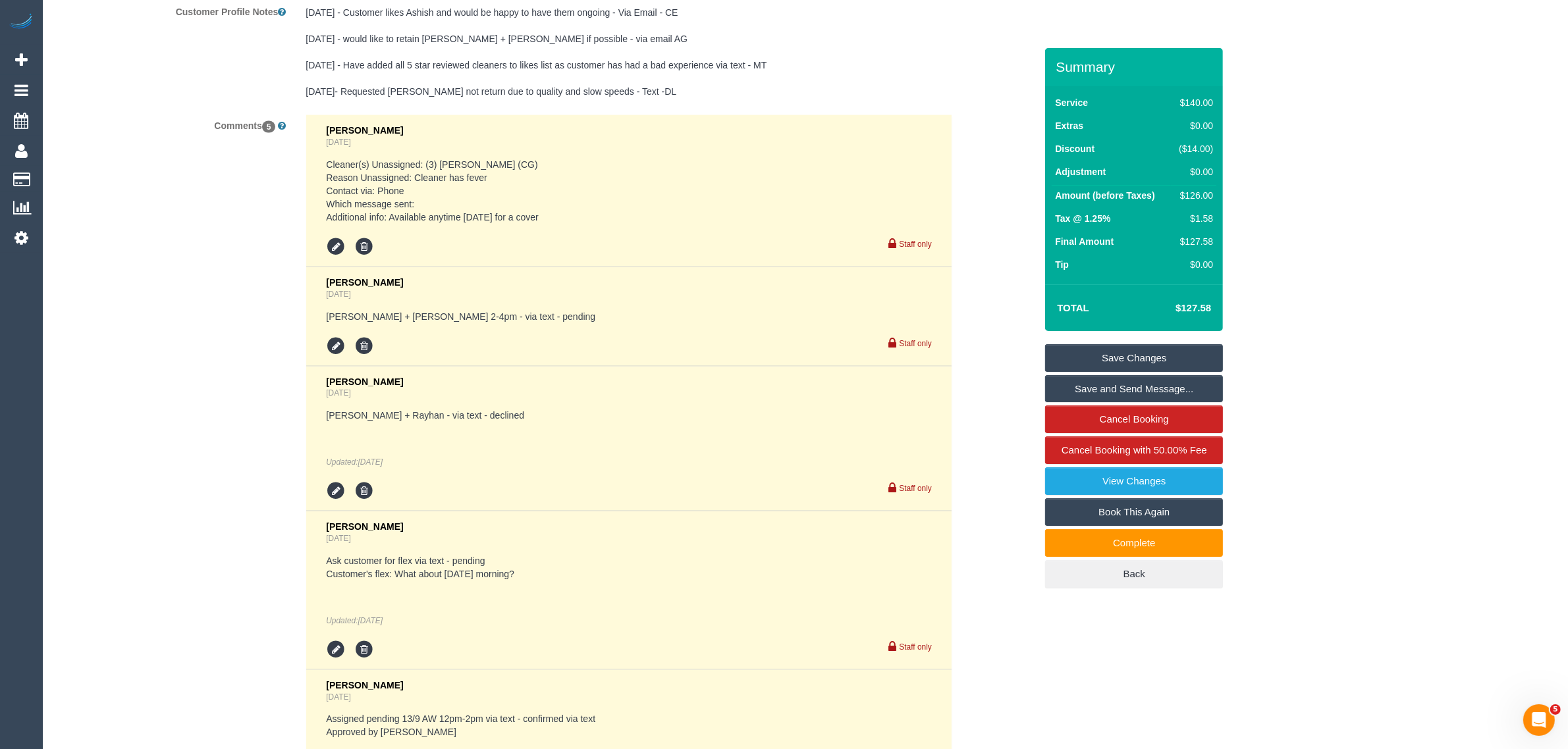
scroll to position [2689, 0]
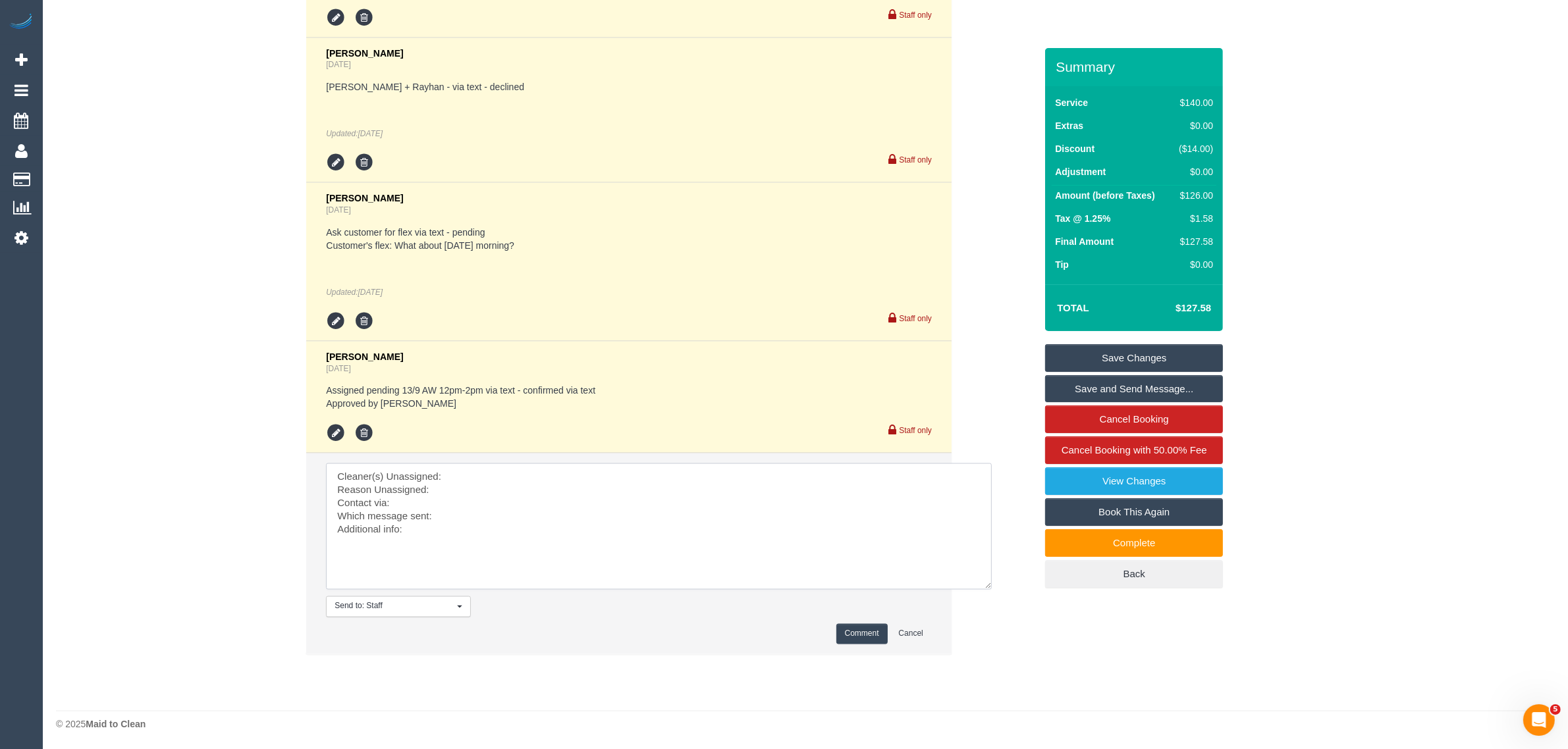
click at [526, 464] on textarea at bounding box center [659, 527] width 666 height 126
paste textarea "(3) Glory + Mary (C)"
click at [334, 495] on textarea at bounding box center [659, 527] width 666 height 126
click at [492, 492] on textarea at bounding box center [659, 527] width 666 height 126
click at [514, 522] on textarea at bounding box center [659, 527] width 666 height 126
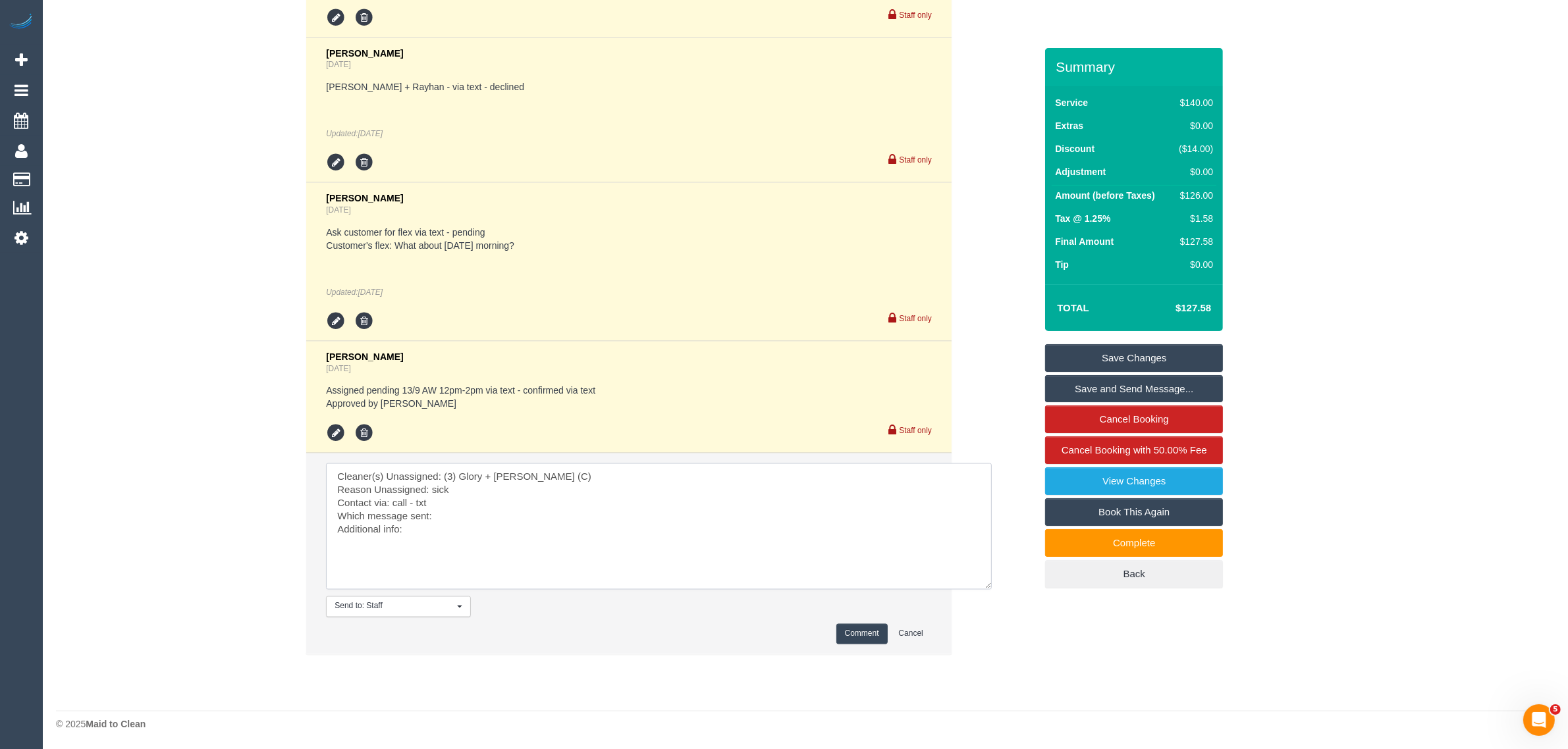
click at [528, 516] on textarea at bounding box center [659, 527] width 666 height 126
type textarea "Cleaner(s) Unassigned: (3) Glory + Mary (C) Reason Unassigned: sick Contact via…"
click at [847, 634] on button "Comment" at bounding box center [862, 634] width 51 height 20
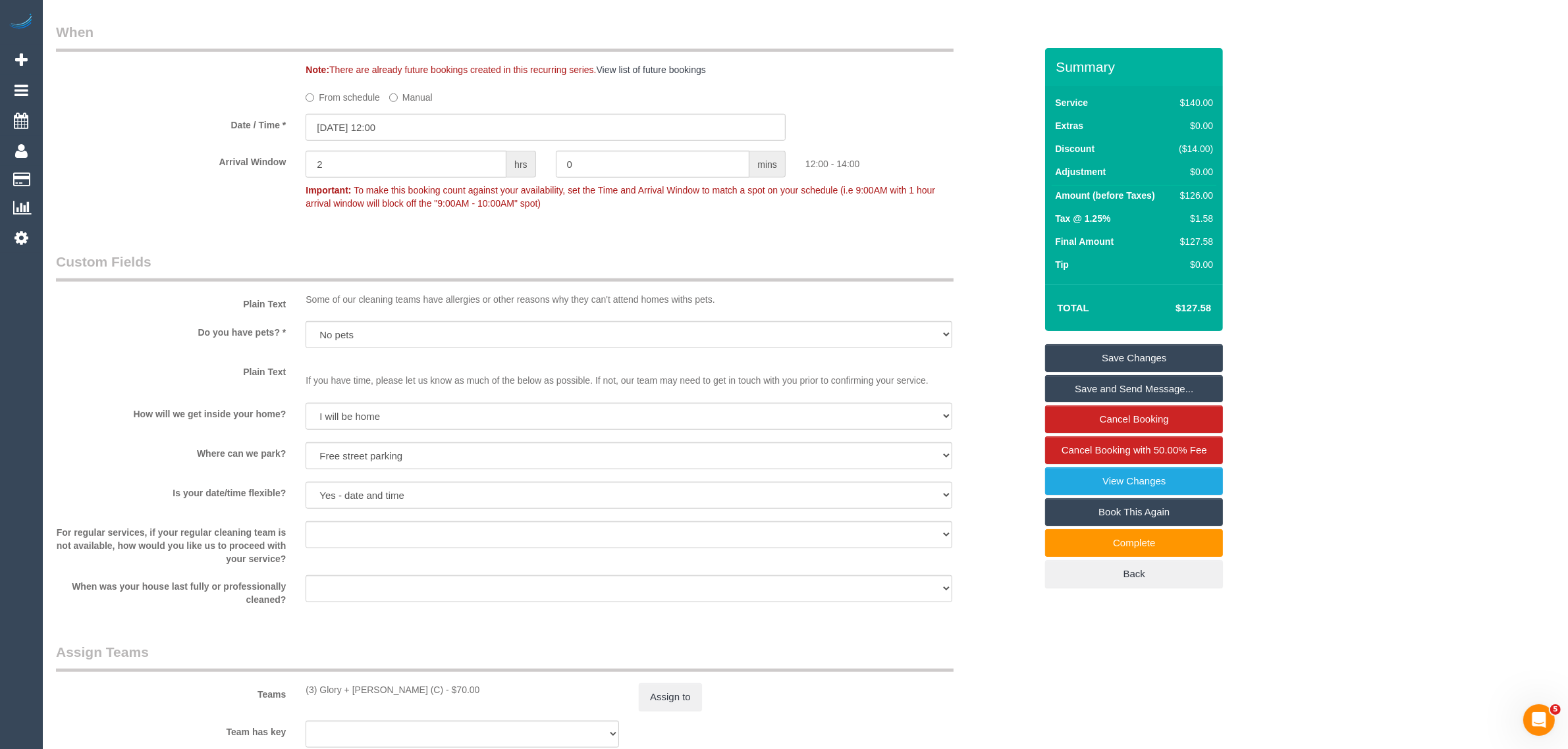
scroll to position [1702, 0]
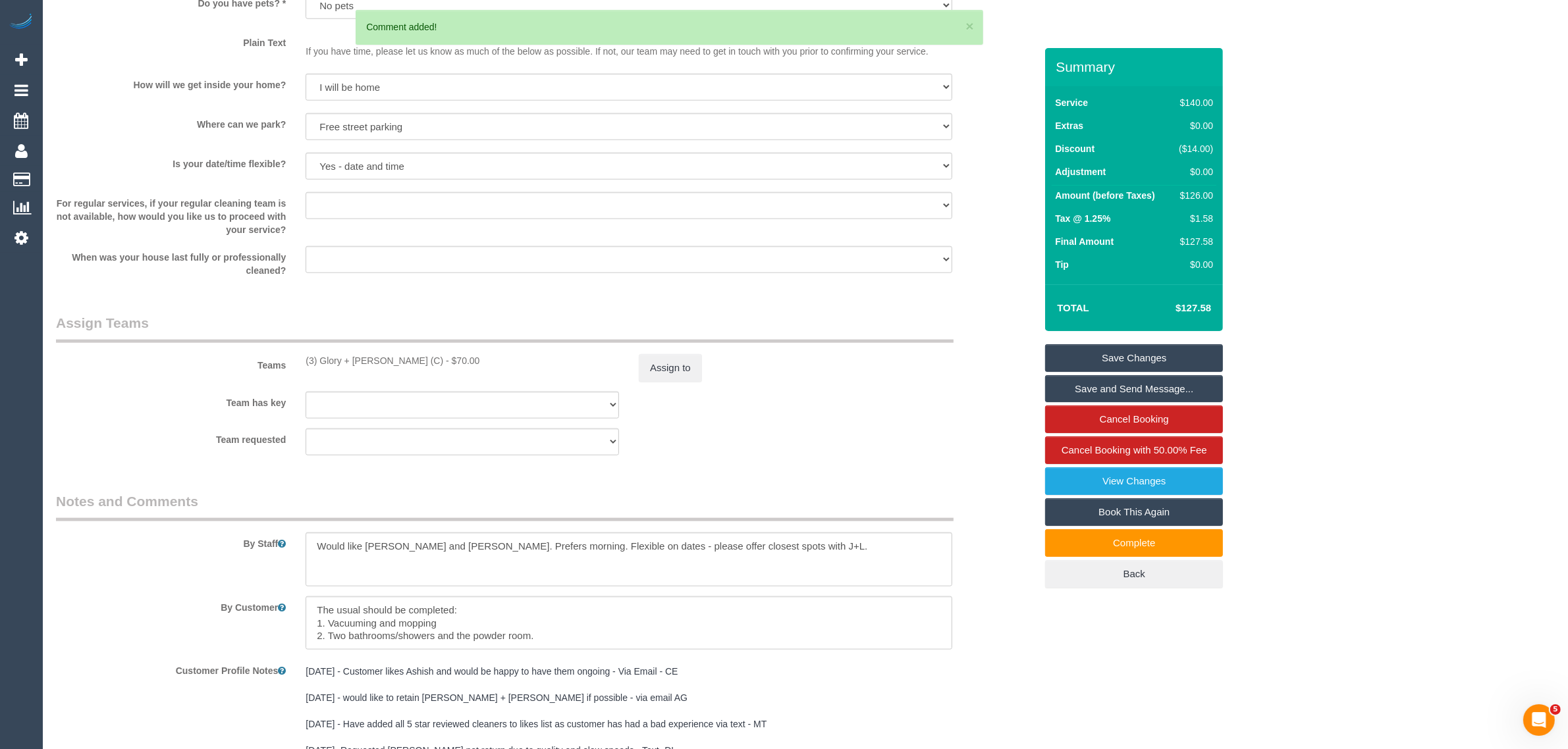
click at [649, 341] on legend "Assign Teams" at bounding box center [505, 327] width 898 height 29
click at [657, 369] on button "Assign to" at bounding box center [670, 367] width 63 height 28
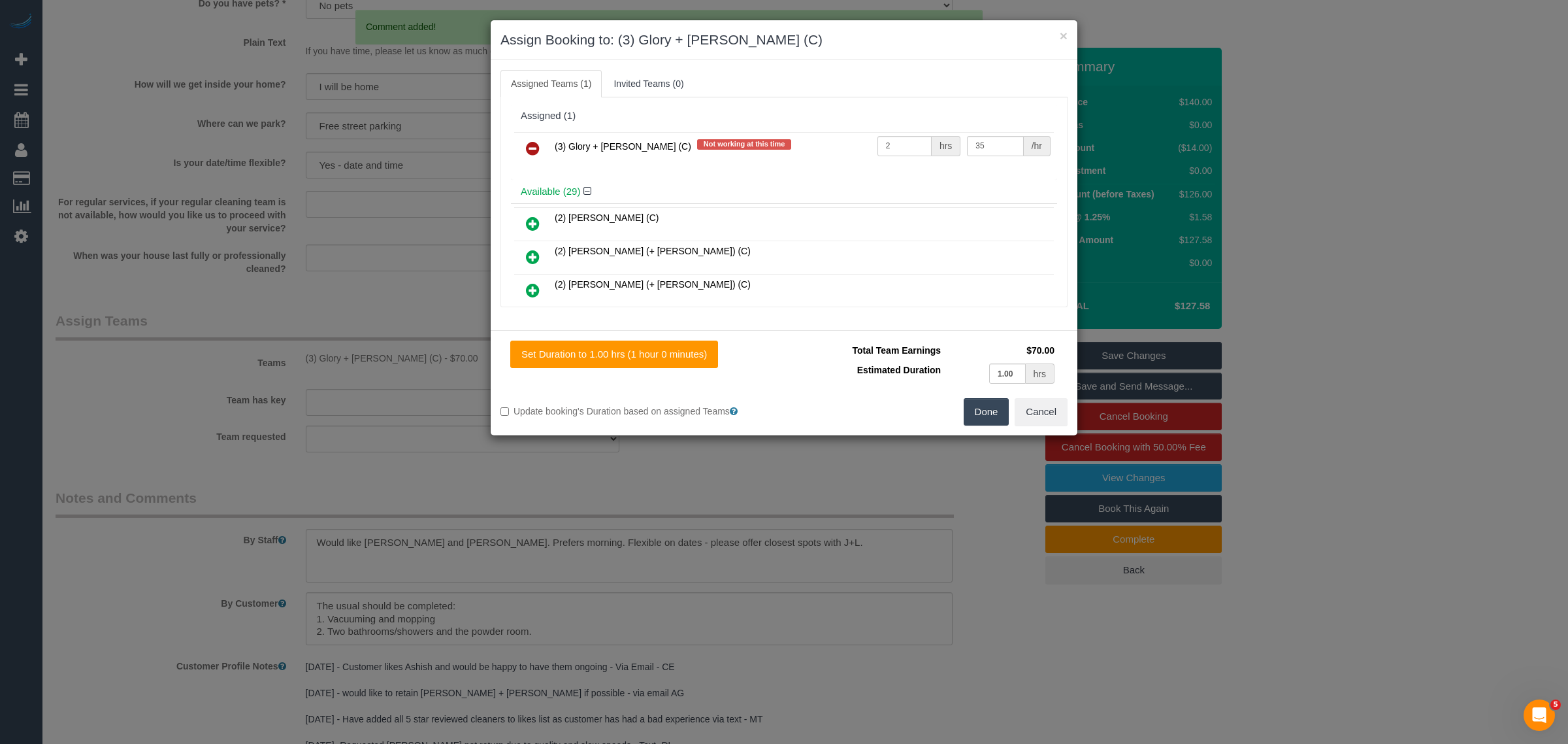
click at [531, 139] on link at bounding box center [532, 149] width 31 height 26
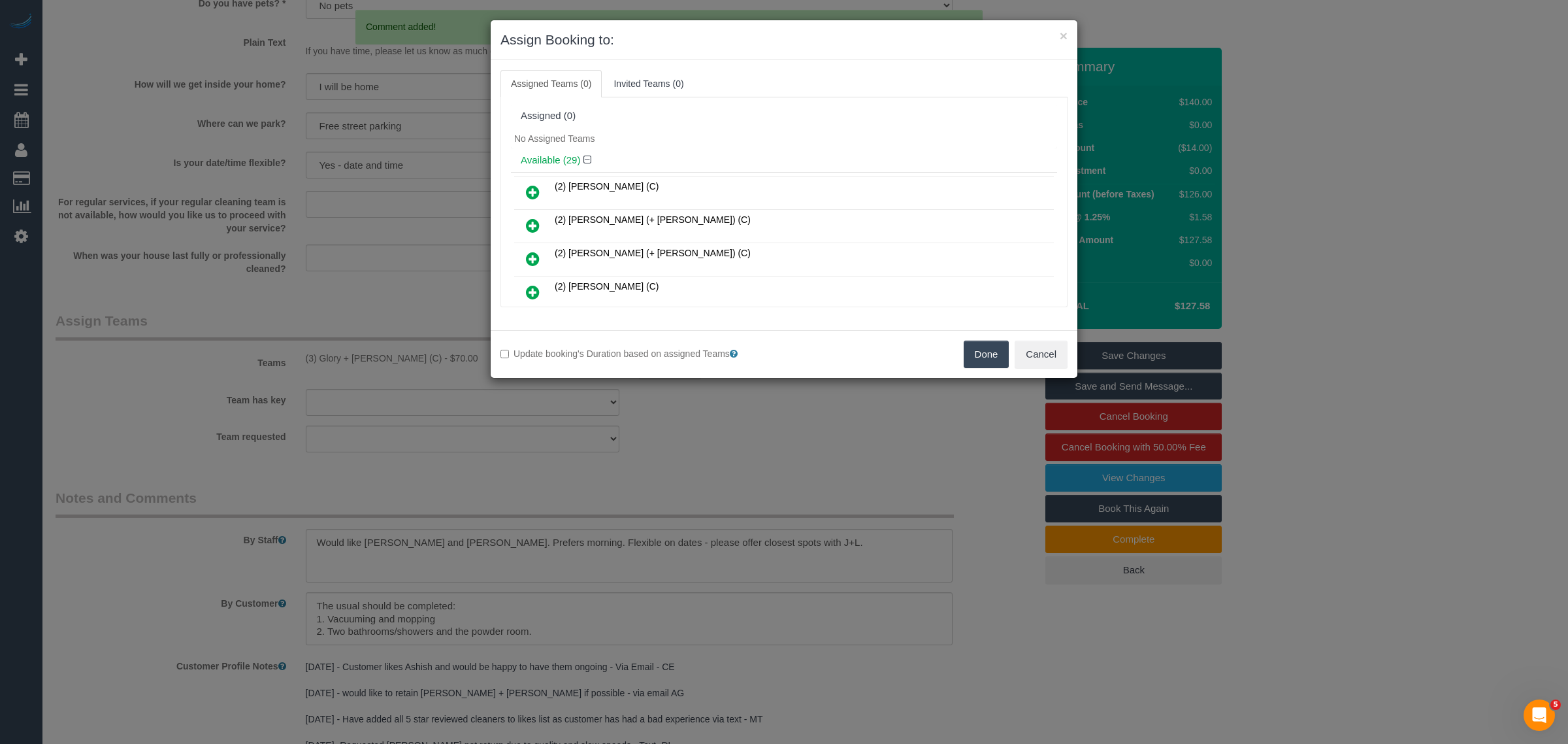
click at [997, 368] on button "Done" at bounding box center [987, 354] width 46 height 28
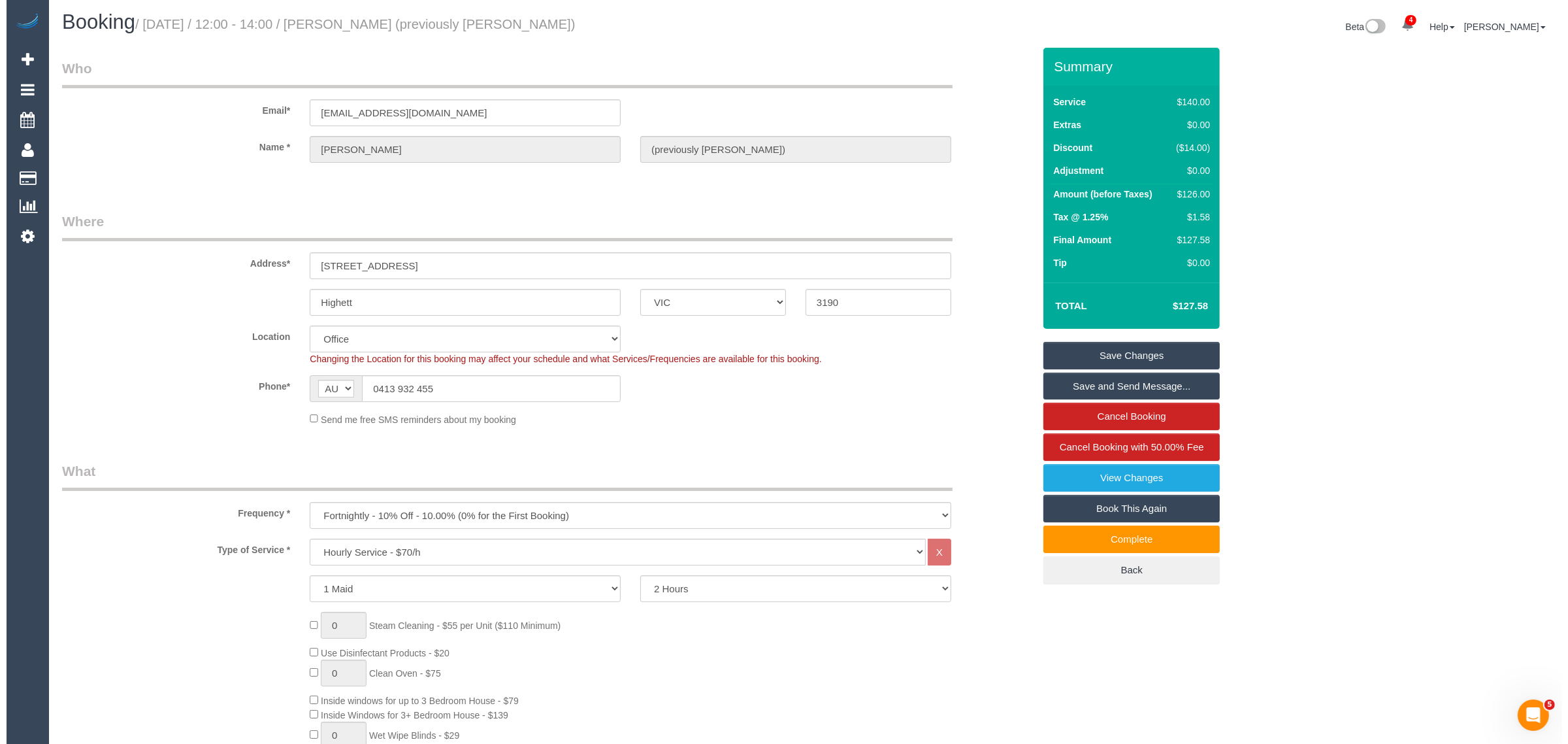
scroll to position [0, 0]
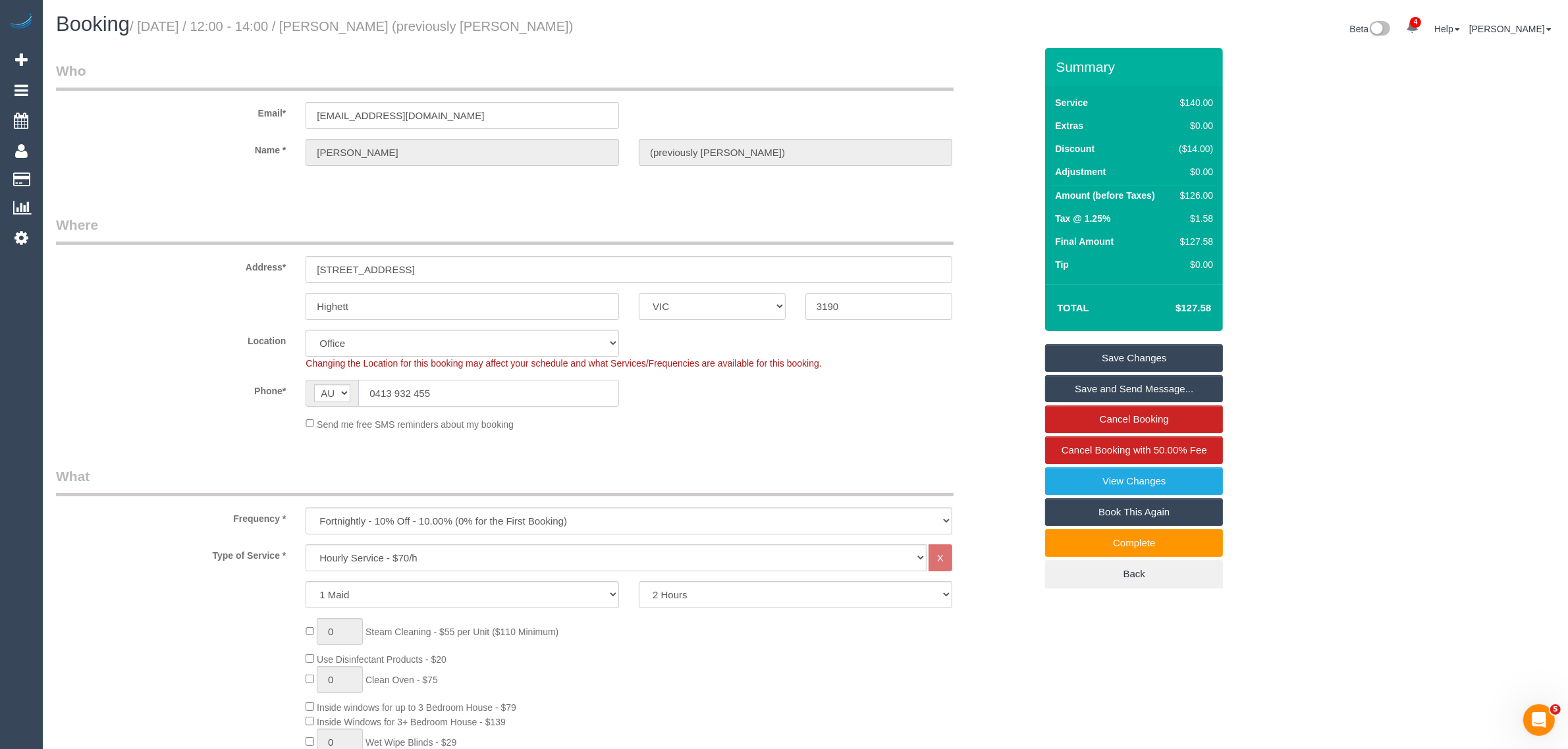
click at [495, 387] on input "0413 932 455" at bounding box center [489, 393] width 261 height 27
click at [759, 400] on div "Phone* AF AL DZ AD AO AI AQ AG AR AM AW AU AT AZ BS BH BD BB BY BE BZ BJ BM BT …" at bounding box center [545, 393] width 999 height 27
click at [1159, 353] on link "Save Changes" at bounding box center [1134, 358] width 178 height 28
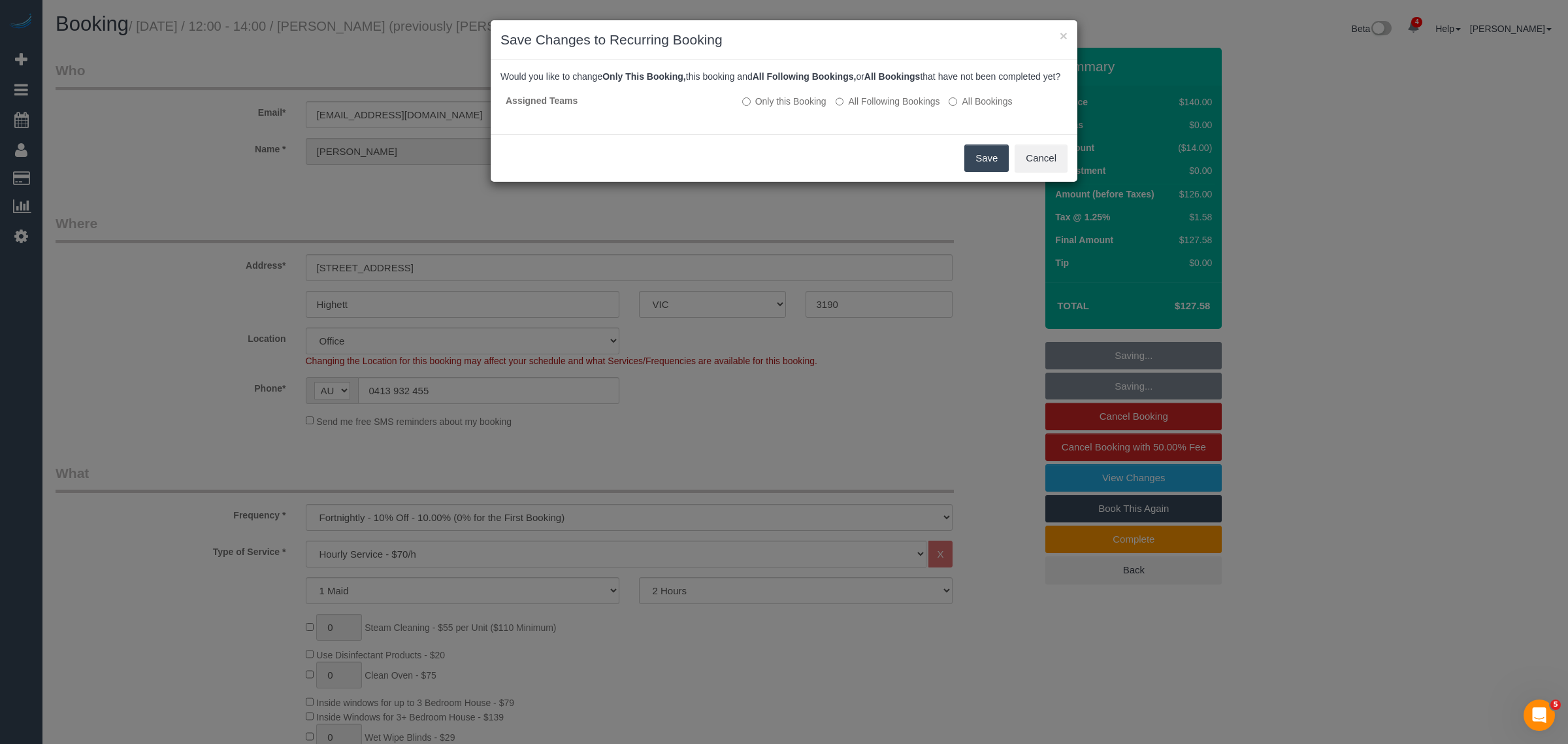
click at [984, 172] on button "Save" at bounding box center [986, 158] width 44 height 28
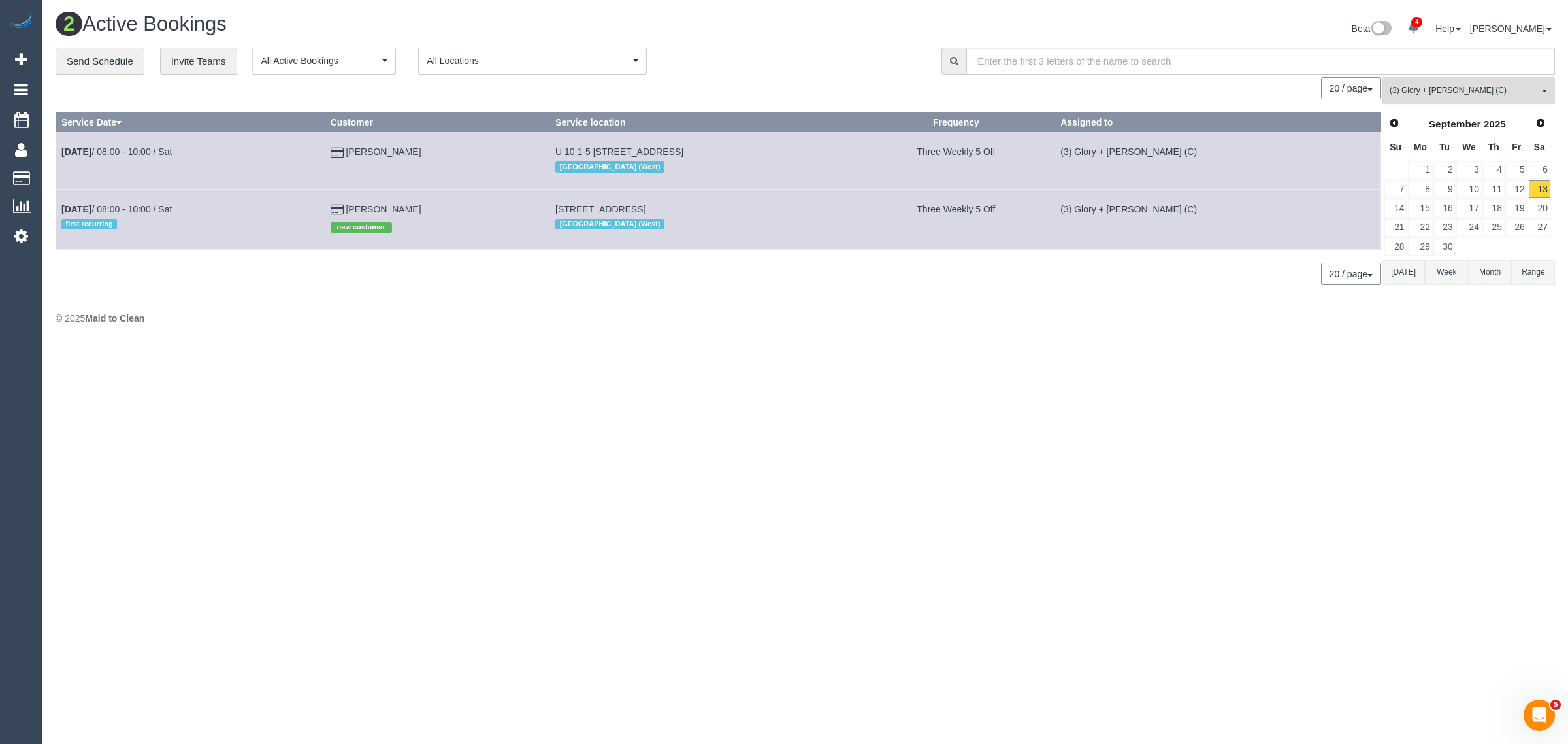
click at [1413, 102] on button "(3) Glory + Mary (C) All Teams" at bounding box center [1469, 90] width 173 height 27
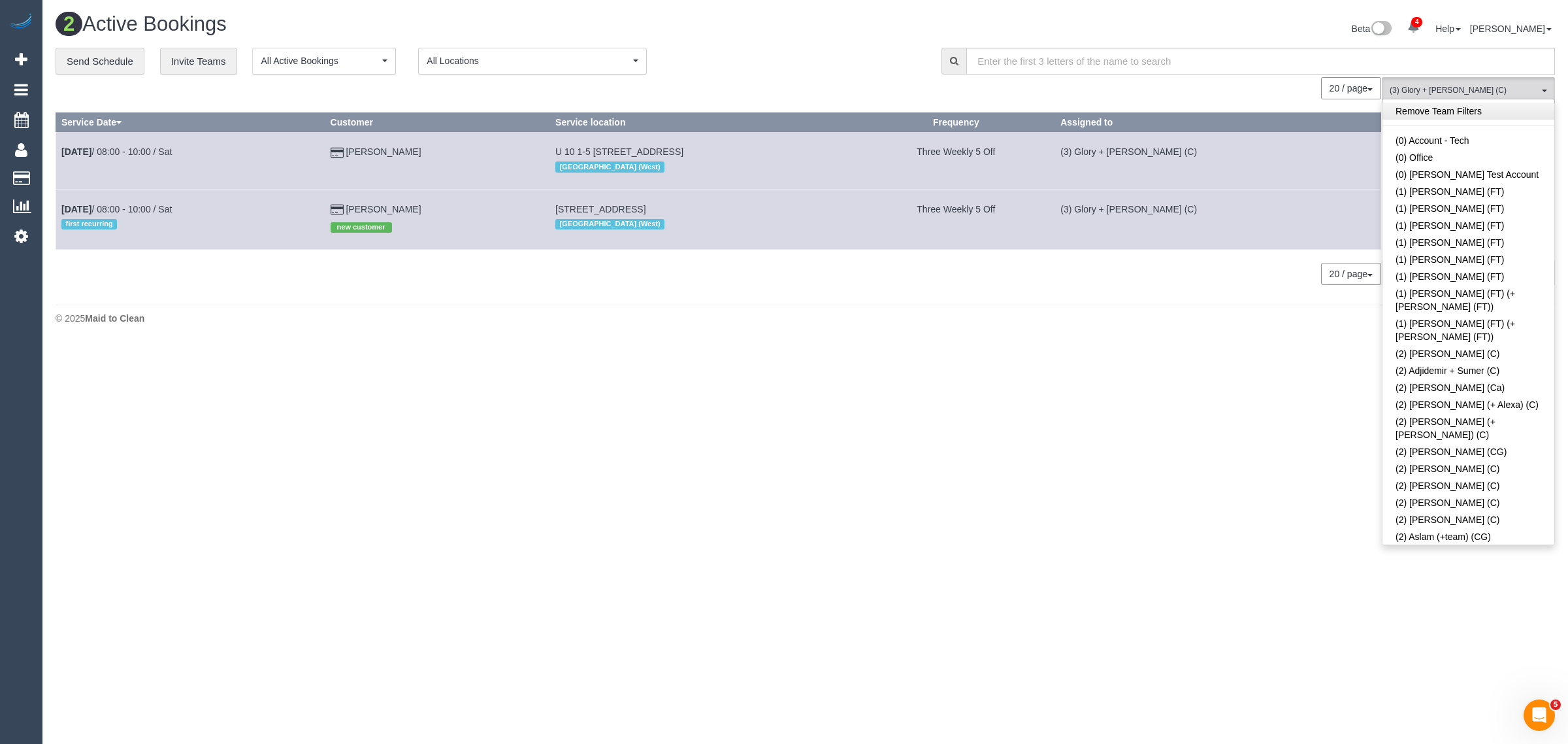
click at [1495, 111] on link "Remove Team Filters" at bounding box center [1469, 111] width 172 height 17
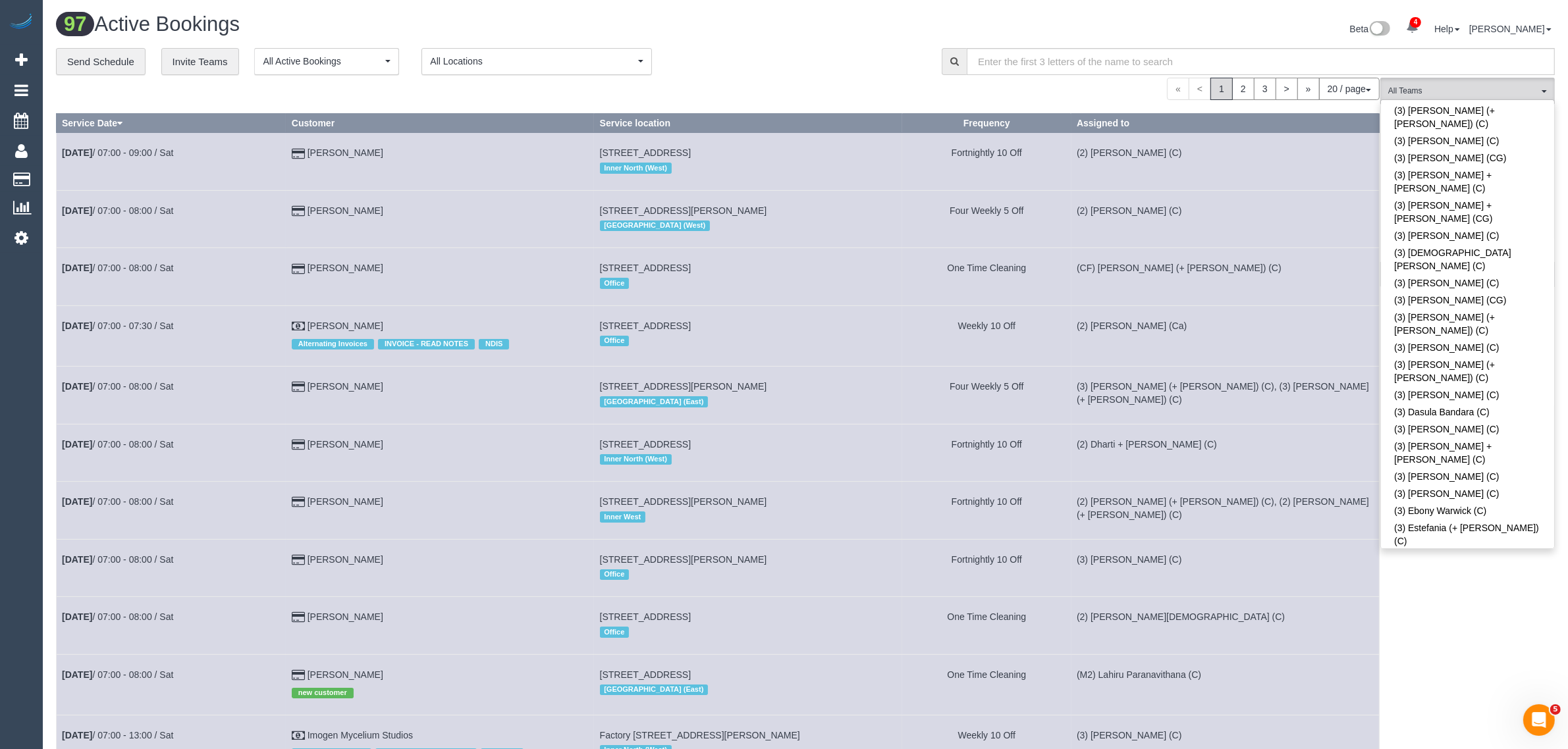
click at [1466, 739] on link "(3) [PERSON_NAME] + [PERSON_NAME] (C)" at bounding box center [1467, 754] width 173 height 30
click at [837, 64] on div "**********" at bounding box center [489, 62] width 866 height 28
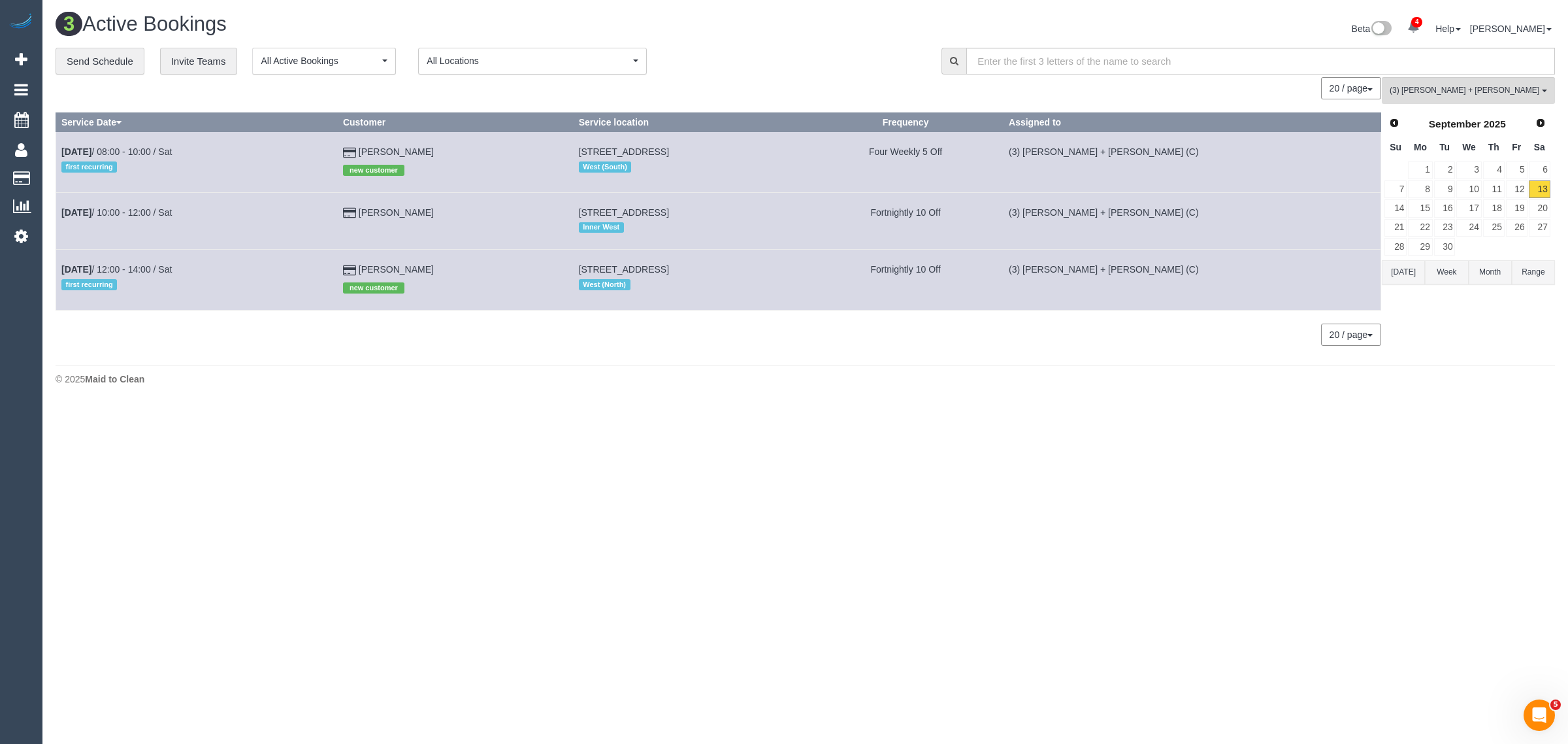
click at [477, 452] on body "4 Beta Your Notifications You have 0 alerts × You have 1 to charge for 13/09/20…" at bounding box center [784, 372] width 1568 height 744
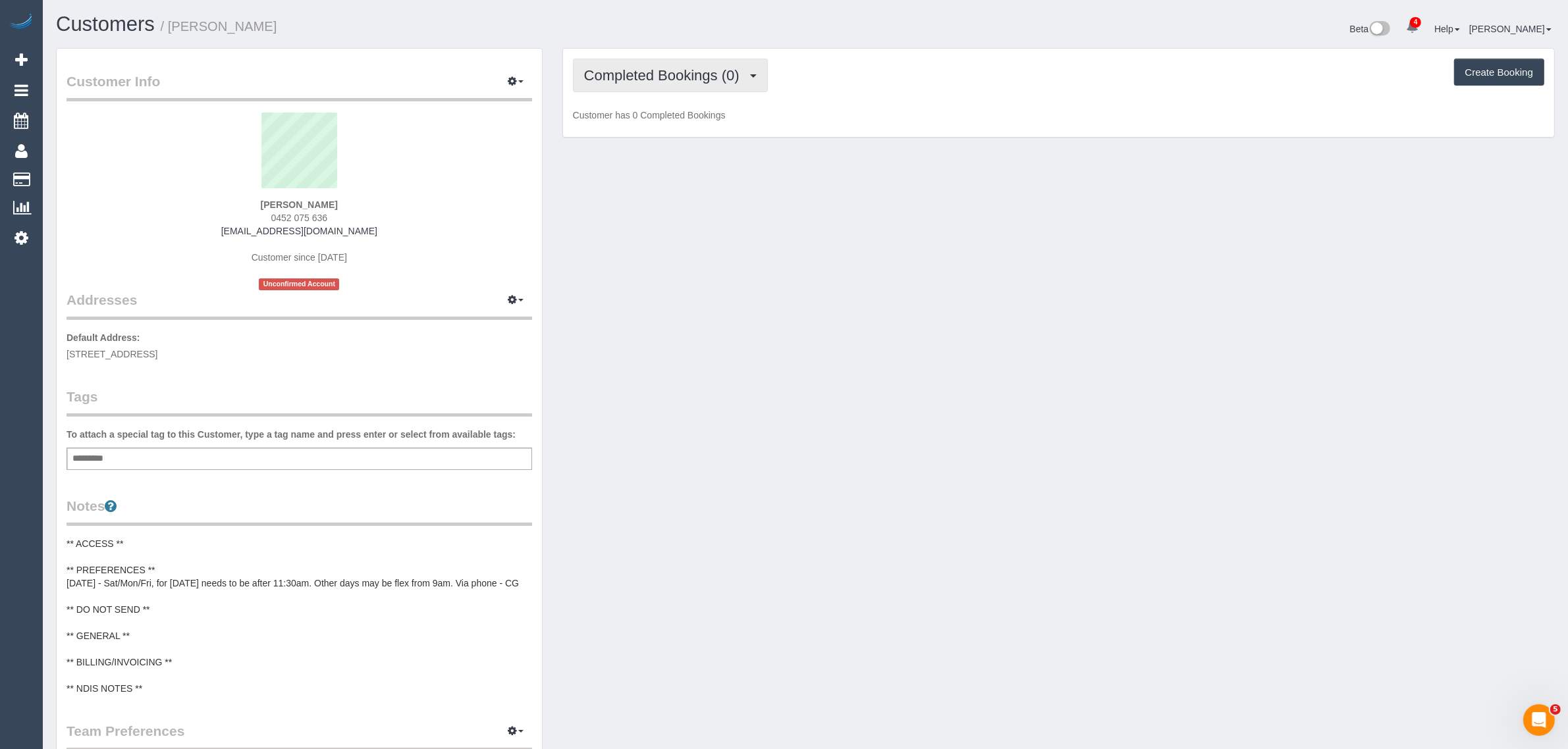
click at [694, 65] on button "Completed Bookings (0)" at bounding box center [670, 75] width 195 height 34
click at [672, 113] on link "Completed Bookings (0)" at bounding box center [643, 105] width 139 height 17
click at [690, 71] on span "Completed Bookings (0)" at bounding box center [665, 75] width 162 height 17
click at [654, 119] on link "Upcoming Bookings (11)" at bounding box center [643, 123] width 139 height 17
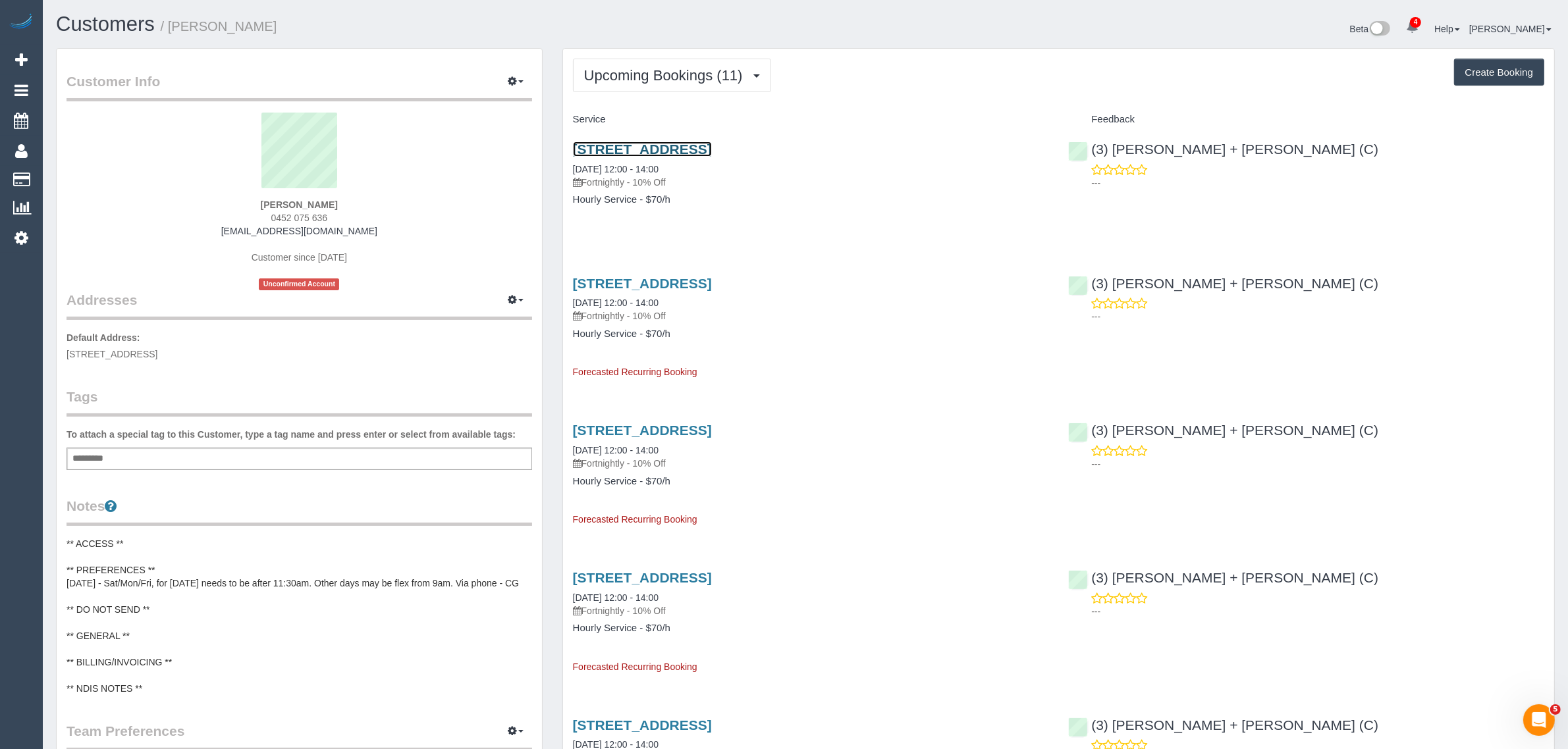
click at [667, 149] on link "12 Verona Drive, Keilor Lodge, VIC 3038" at bounding box center [642, 149] width 139 height 15
click at [870, 364] on div "12 Verona Drive, Keilor Lodge, VIC 3038 27/09/2025 12:00 - 14:00 Fortnightly - …" at bounding box center [811, 321] width 496 height 114
click at [851, 219] on div "12 Verona Drive, Keilor Lodge, VIC 3038 13/09/2025 12:00 - 14:00 Fortnightly - …" at bounding box center [811, 181] width 496 height 102
click at [191, 258] on div "Joy Samuels 0452 075 636 adaugostarr@hotmail.com Customer since 2025 Unconfirme…" at bounding box center [299, 202] width 465 height 178
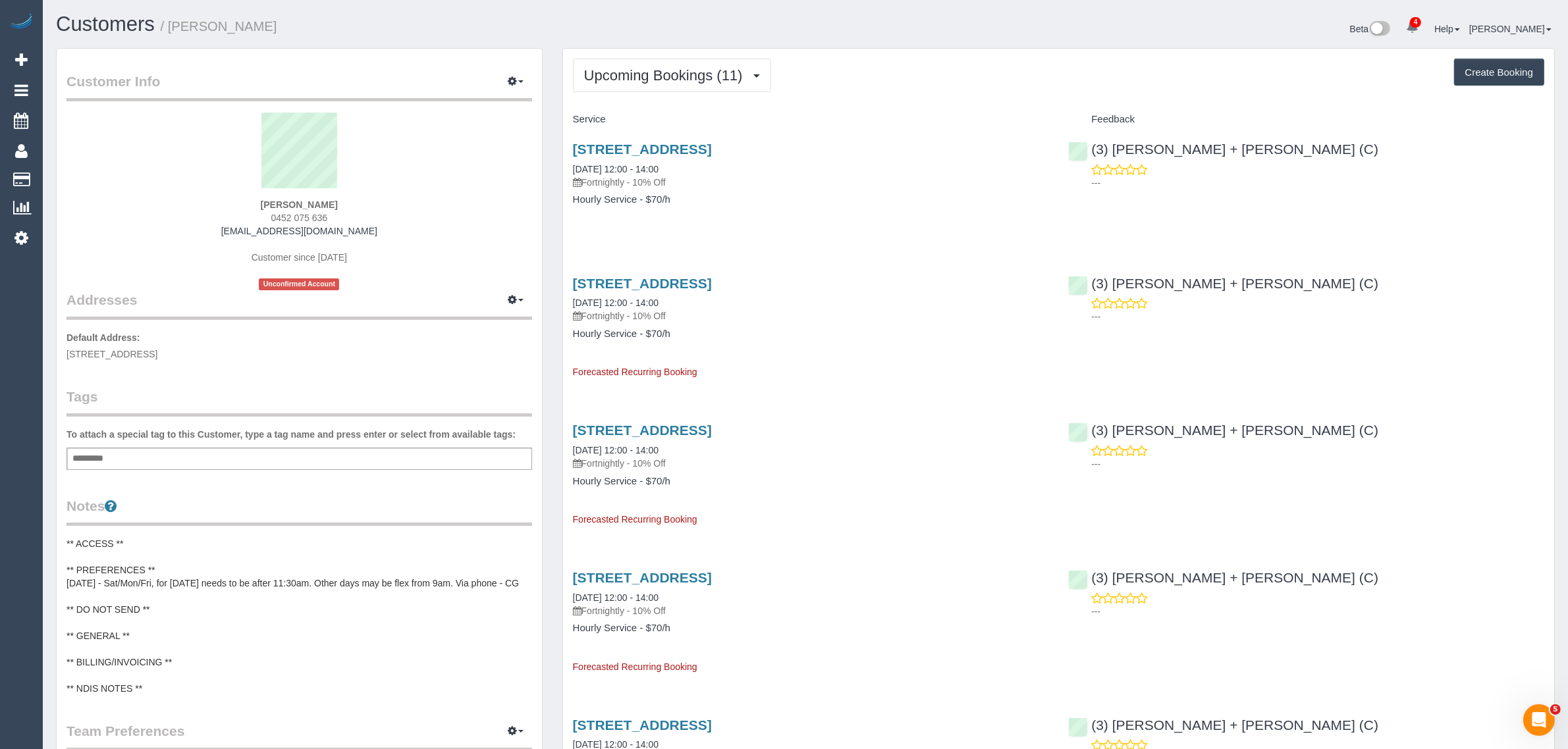
click at [307, 212] on span "0452 075 636" at bounding box center [299, 218] width 56 height 11
copy div "0452 075 636"
click at [877, 169] on div "12 Verona Drive, Keilor Lodge, VIC 3038 13/09/2025 12:00 - 14:00 Fortnightly - …" at bounding box center [811, 165] width 476 height 47
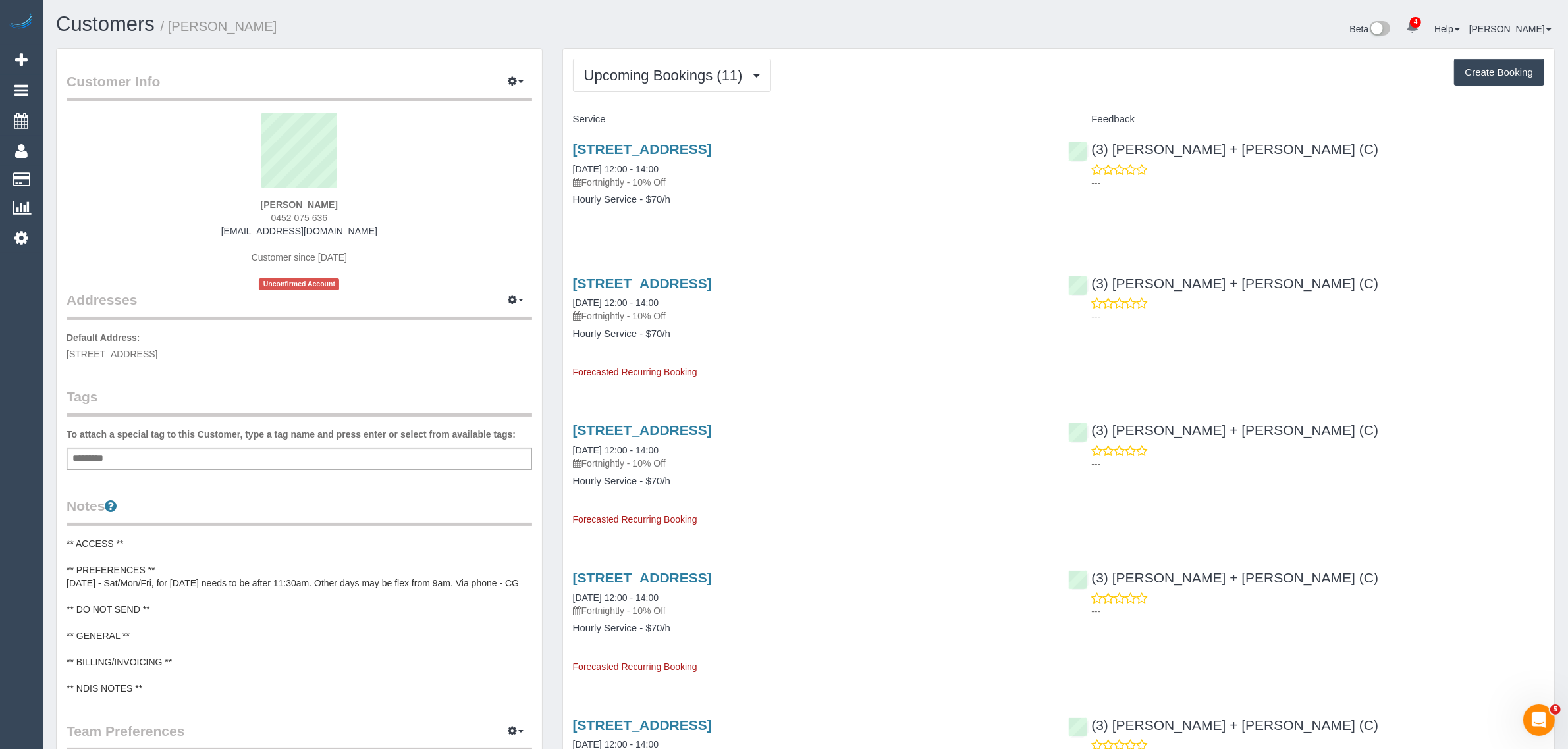
drag, startPoint x: 667, startPoint y: 165, endPoint x: 571, endPoint y: 166, distance: 96.0
click at [571, 166] on div "12 Verona Drive, Keilor Lodge, VIC 3038 13/09/2025 12:00 - 14:00 Fortnightly - …" at bounding box center [811, 181] width 496 height 102
copy link "13/09/2025 12:00 - 14:00"
click at [333, 461] on div "Add a tag" at bounding box center [299, 459] width 465 height 23
type input "*"
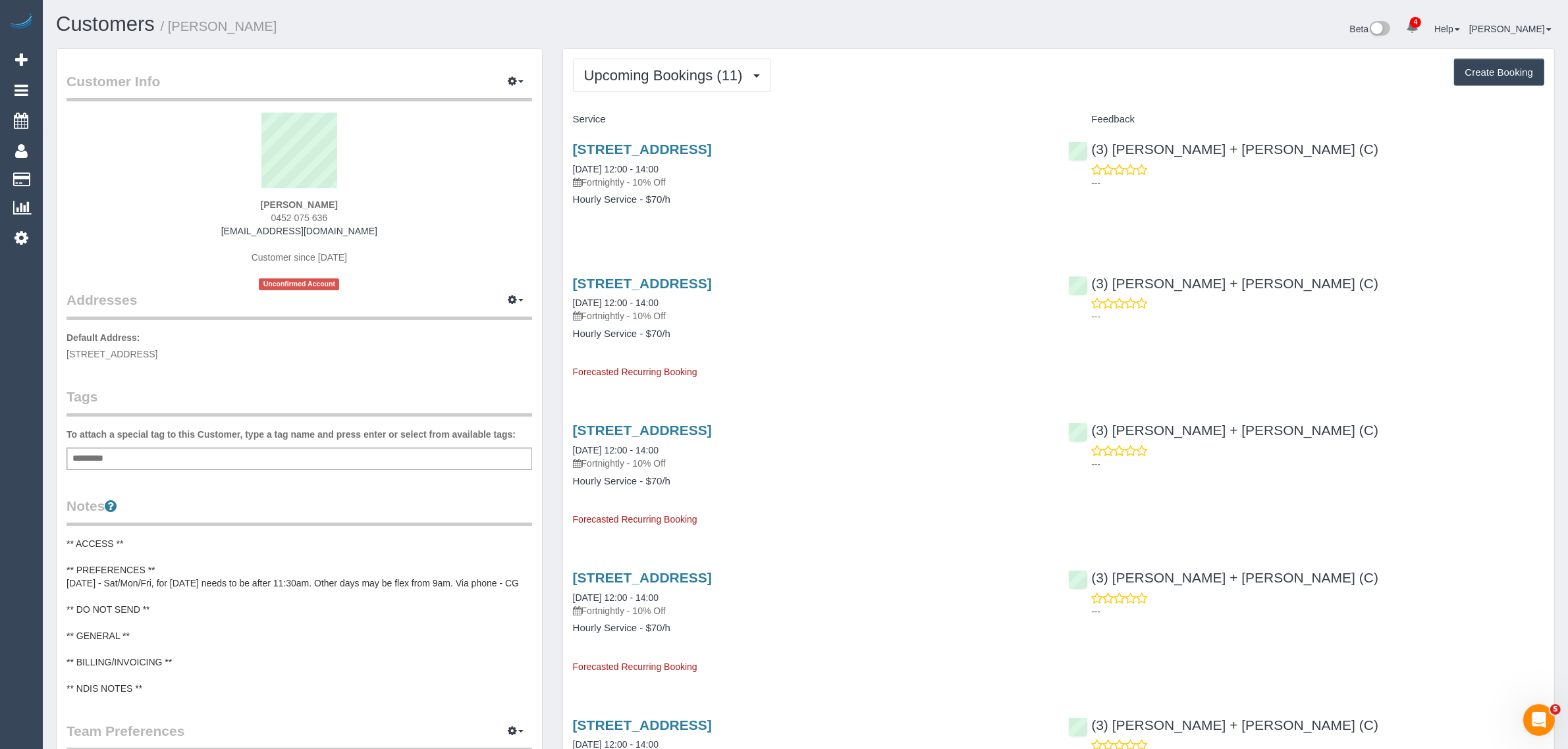
click at [255, 589] on pre "** ACCESS ** ** PREFERENCES ** 08/09/25 - Sat/Mon/Fri, for Saturday needs to be…" at bounding box center [299, 616] width 465 height 158
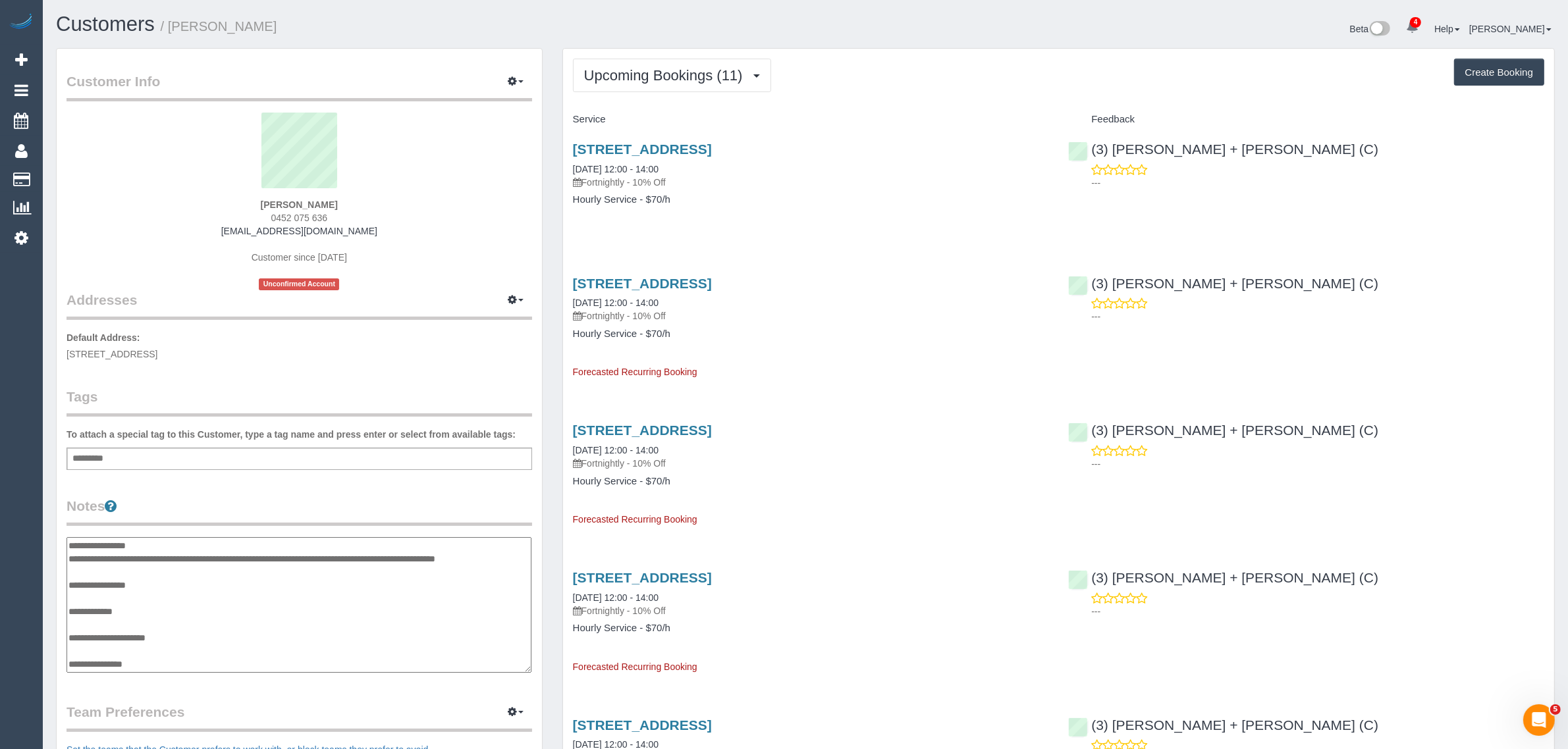
click at [283, 581] on textarea "**********" at bounding box center [298, 604] width 465 height 135
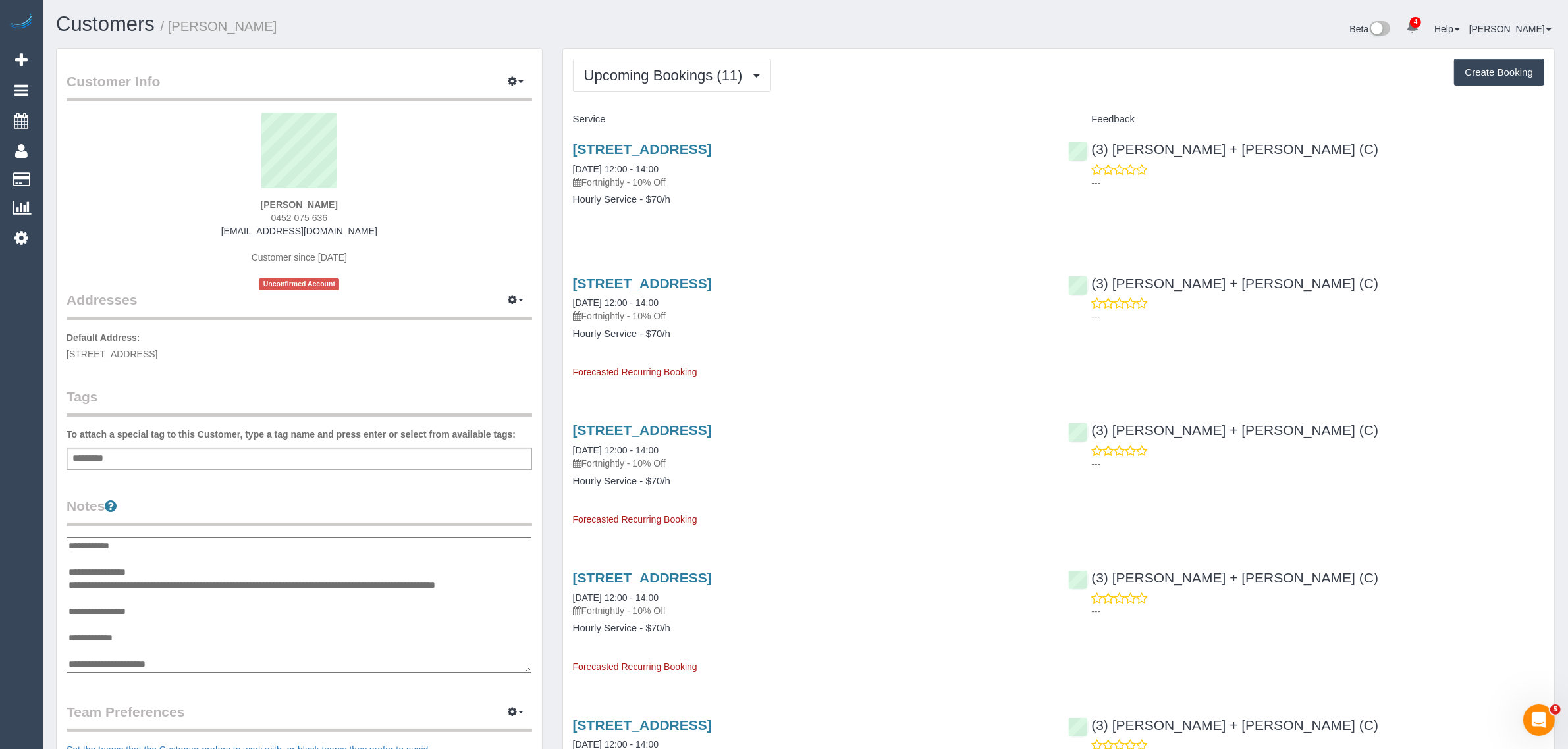
click at [235, 573] on textarea "**********" at bounding box center [298, 604] width 465 height 135
click at [224, 580] on textarea "**********" at bounding box center [298, 604] width 465 height 135
click at [487, 598] on textarea "**********" at bounding box center [298, 604] width 465 height 135
type textarea "**********"
click at [455, 501] on legend "Notes" at bounding box center [299, 510] width 465 height 29
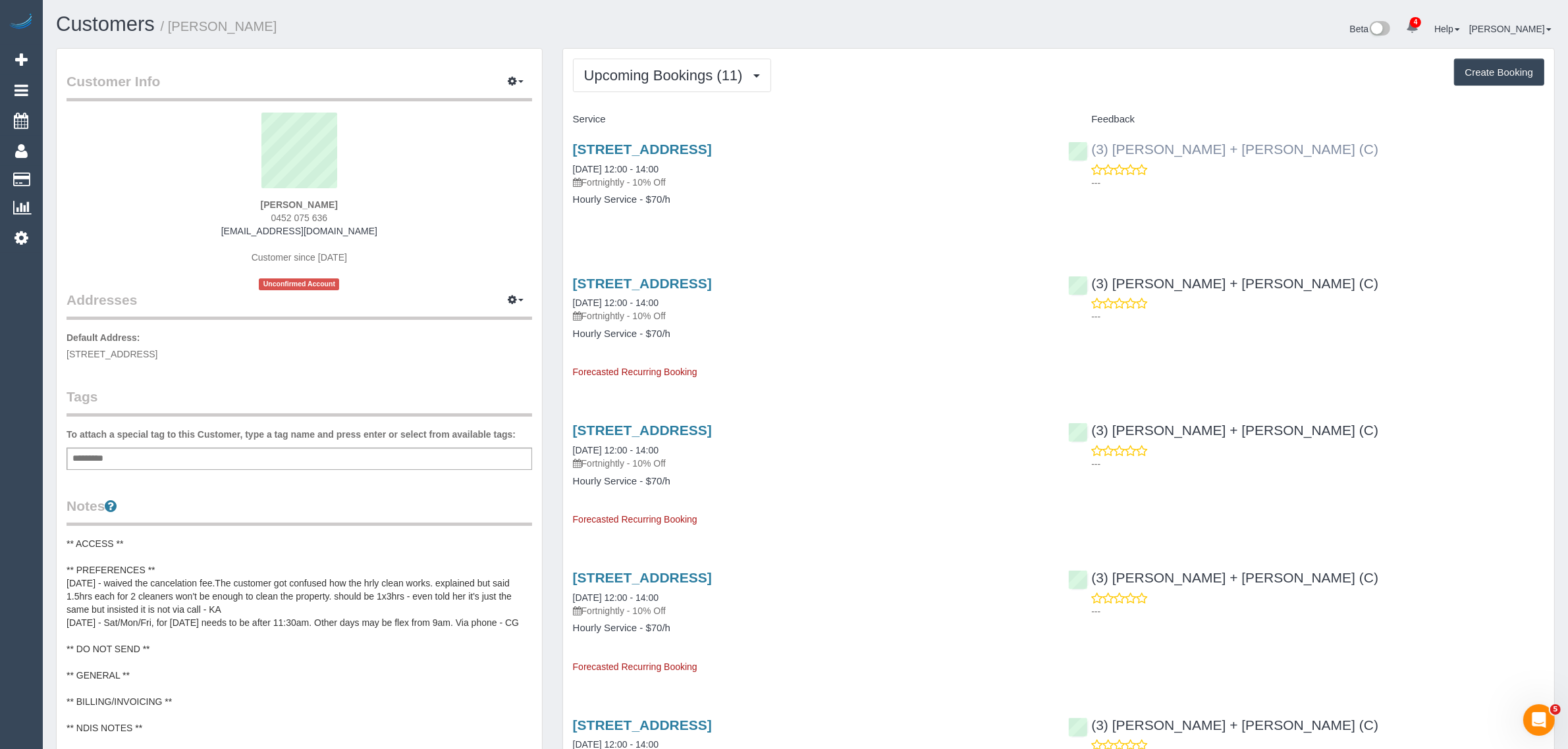
drag, startPoint x: 1322, startPoint y: 145, endPoint x: 1093, endPoint y: 142, distance: 229.0
click at [1093, 142] on div "(3) Gurdeep + Kamalpreet (C) ---" at bounding box center [1306, 163] width 496 height 65
copy link "(3) Gurdeep + Kamalpreet (C)"
click at [836, 224] on div "12 Verona Drive, Keilor Lodge, VIC 3038 13/09/2025 12:00 - 14:00 Fortnightly - …" at bounding box center [811, 181] width 496 height 102
drag, startPoint x: 255, startPoint y: 199, endPoint x: 484, endPoint y: 38, distance: 279.9
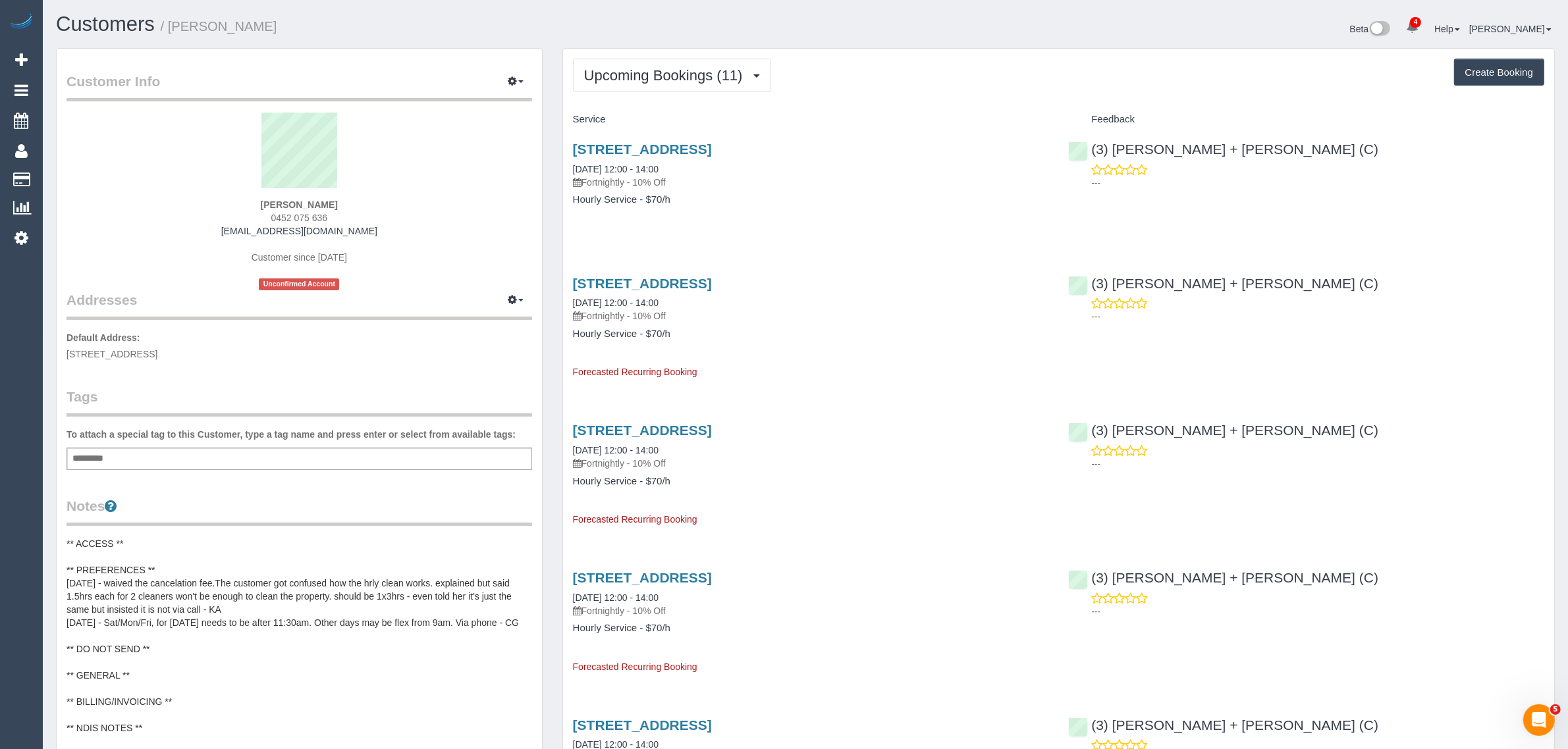
click at [258, 198] on div "Joy Samuels 0452 075 636 adaugostarr@hotmail.com Customer since 2025 Unconfirme…" at bounding box center [299, 202] width 465 height 178
click at [178, 202] on div "Joy Samuels 0452 075 636 adaugostarr@hotmail.com Customer since 2025 Unconfirme…" at bounding box center [299, 202] width 465 height 178
drag, startPoint x: 285, startPoint y: 197, endPoint x: 331, endPoint y: 198, distance: 46.0
click at [331, 198] on div "Joy Samuels 0452 075 636 adaugostarr@hotmail.com Customer since 2025 Unconfirme…" at bounding box center [299, 202] width 465 height 178
copy strong "Joy Samuels"
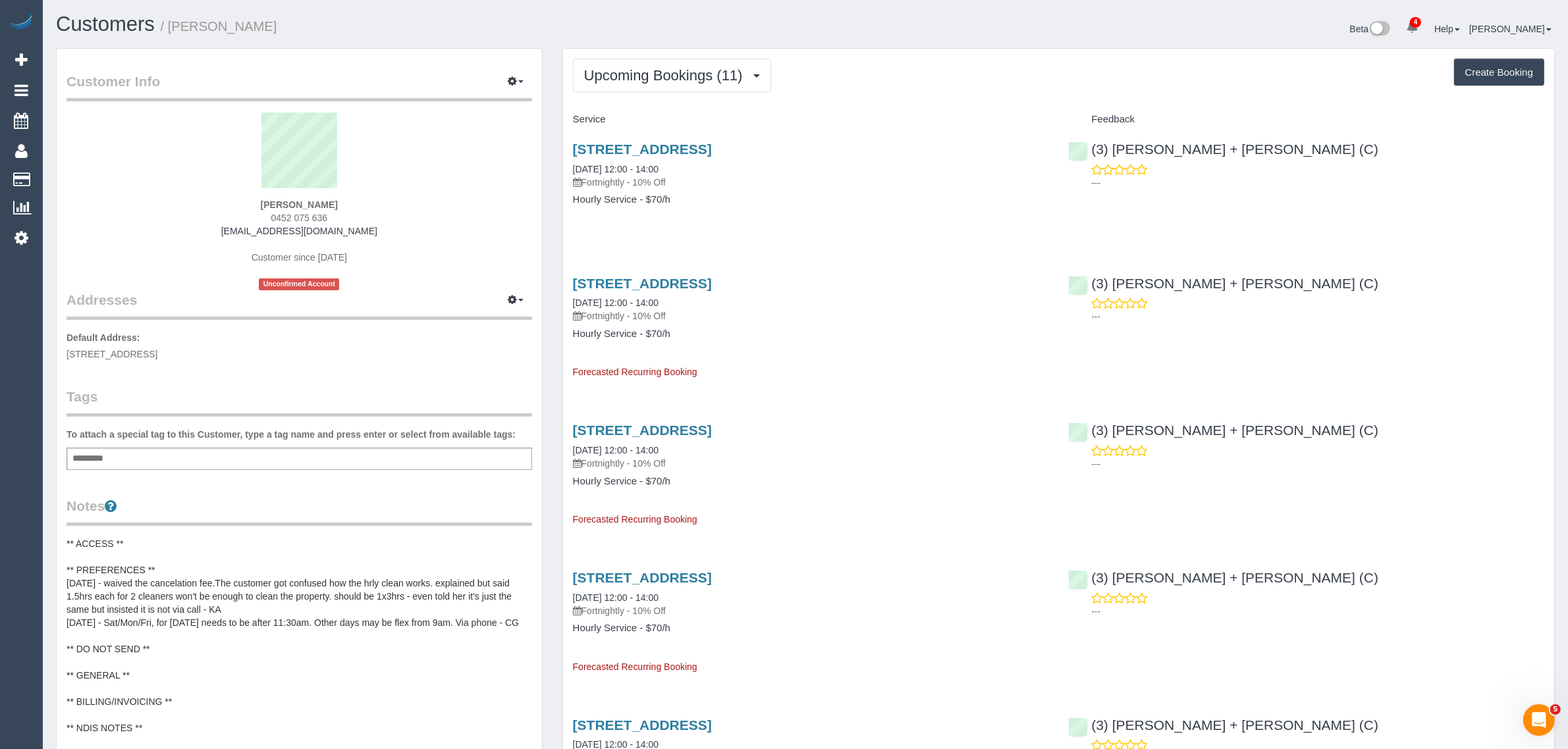
click at [468, 206] on div "Joy Samuels 0452 075 636 adaugostarr@hotmail.com Customer since 2025 Unconfirme…" at bounding box center [299, 202] width 465 height 178
drag, startPoint x: 856, startPoint y: 148, endPoint x: 574, endPoint y: 149, distance: 282.0
click at [574, 149] on h3 "12 Verona Drive, Keilor Lodge, VIC 3038" at bounding box center [811, 149] width 476 height 15
copy link "12 Verona Drive, Keilor Lodge, VIC 3038"
click at [794, 212] on div "12 Verona Drive, Keilor Lodge, VIC 3038 13/09/2025 12:00 - 14:00 Fortnightly - …" at bounding box center [811, 181] width 496 height 102
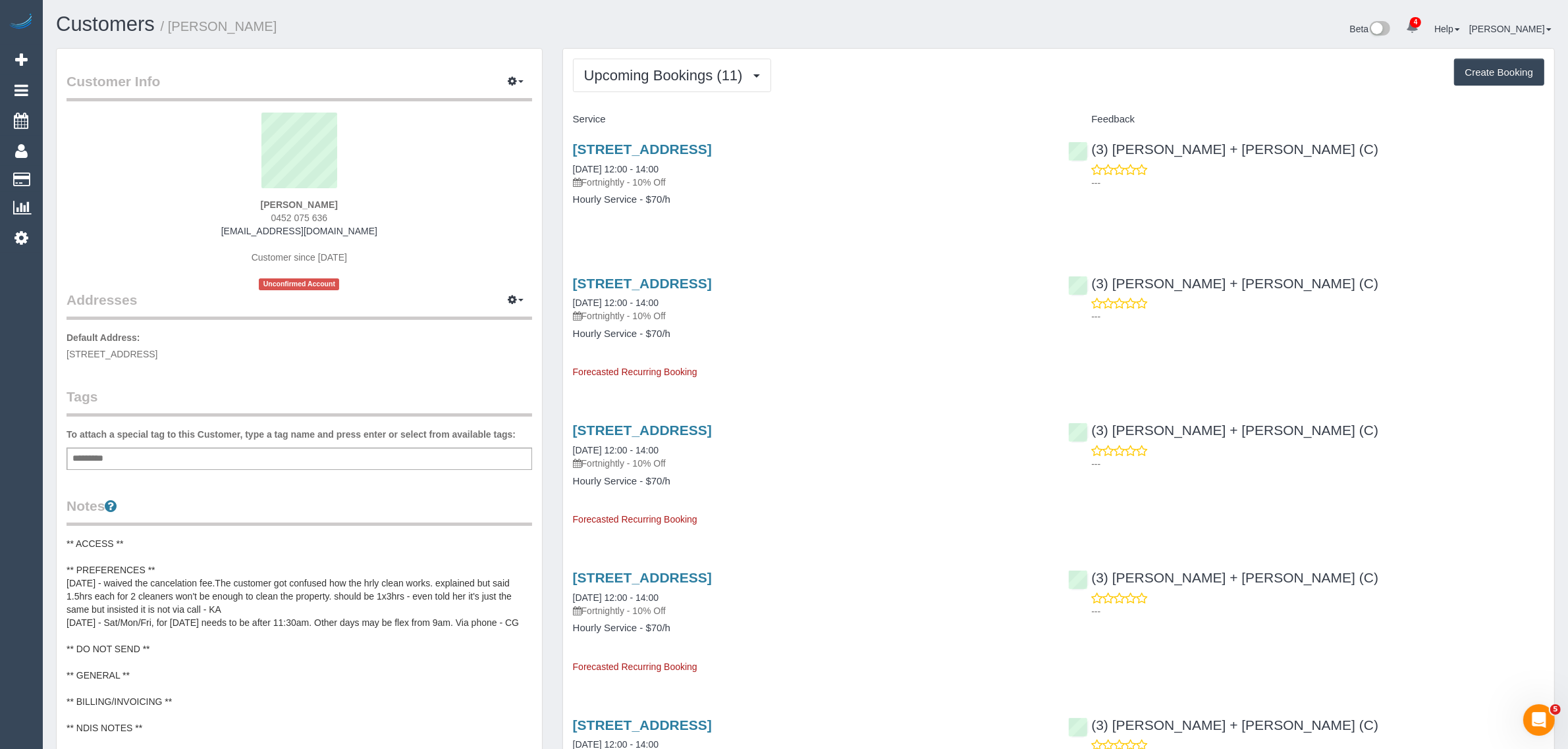
drag, startPoint x: 688, startPoint y: 166, endPoint x: 568, endPoint y: 163, distance: 120.0
click at [568, 163] on div "12 Verona Drive, Keilor Lodge, VIC 3038 13/09/2025 12:00 - 14:00 Fortnightly - …" at bounding box center [811, 181] width 496 height 102
copy link "13/09/2025 12:00 - 14:00"
click at [686, 62] on button "Upcoming Bookings (11)" at bounding box center [672, 75] width 198 height 34
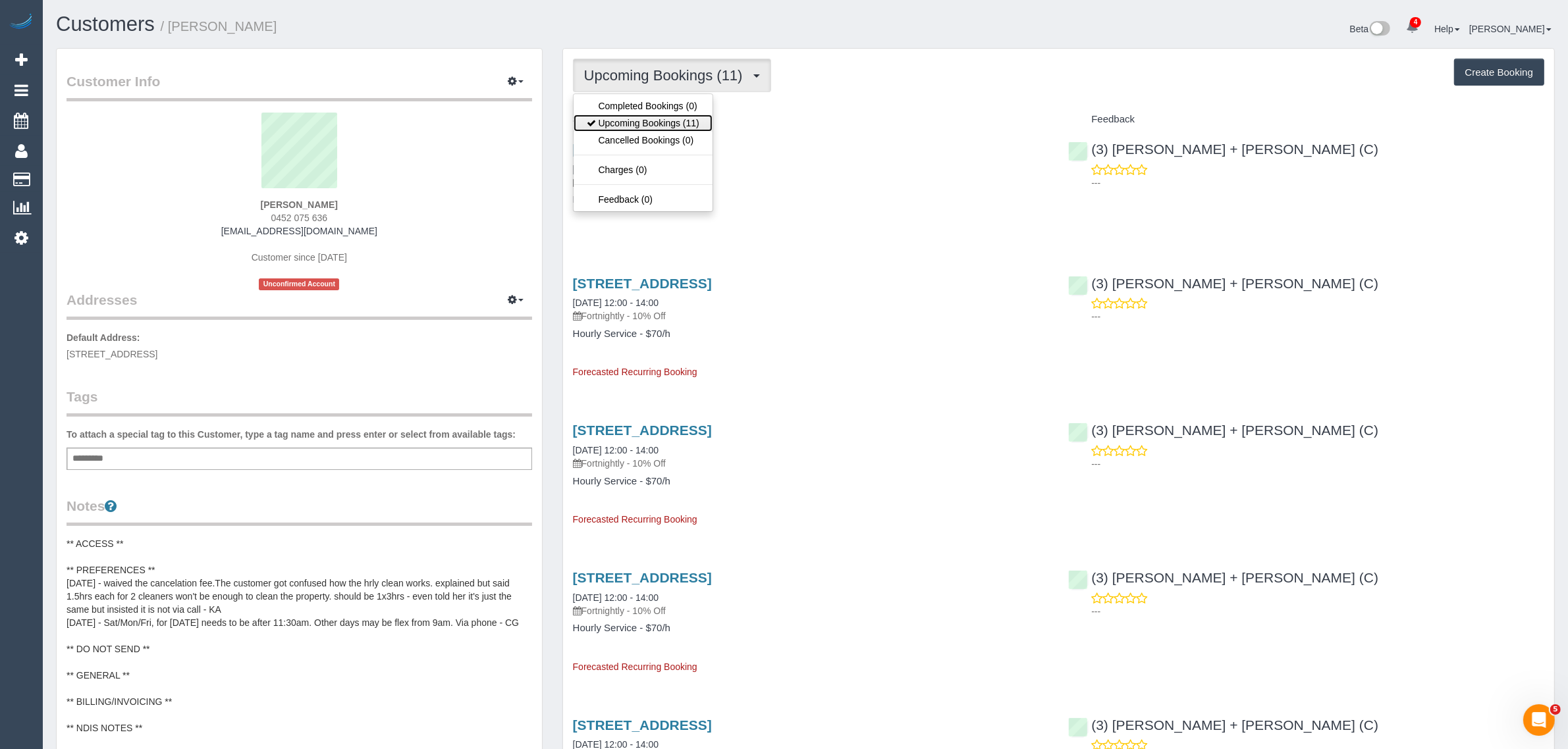
click at [660, 117] on link "Upcoming Bookings (11)" at bounding box center [643, 123] width 139 height 17
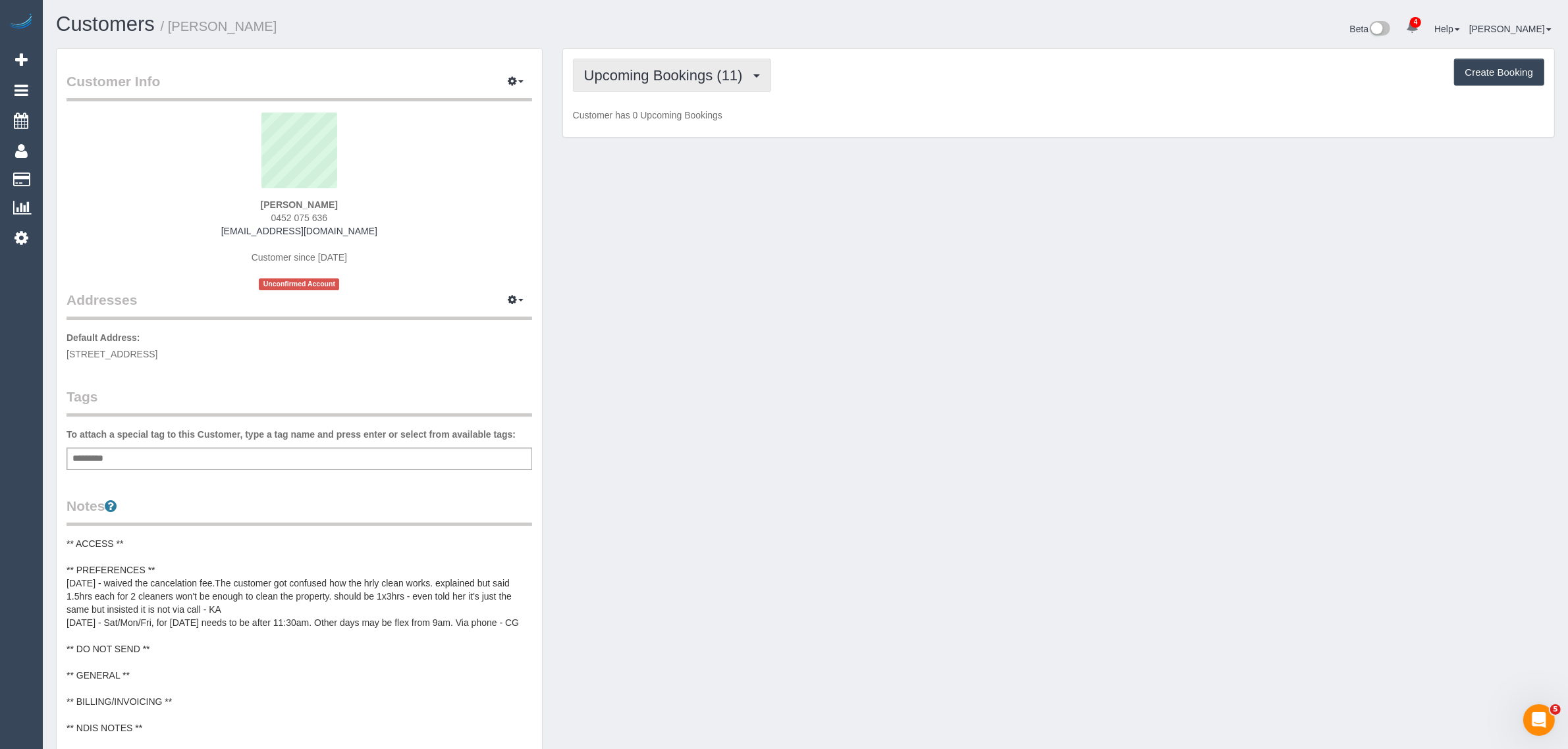
click at [627, 60] on button "Upcoming Bookings (11)" at bounding box center [672, 75] width 198 height 34
click at [616, 123] on link "Upcoming Bookings (11)" at bounding box center [643, 123] width 139 height 17
click at [631, 63] on button "Upcoming Bookings (11)" at bounding box center [672, 75] width 198 height 34
click at [623, 136] on link "Cancelled Bookings (0)" at bounding box center [643, 140] width 139 height 17
click at [636, 83] on button "Cancelled Bookings (0)" at bounding box center [668, 75] width 190 height 34
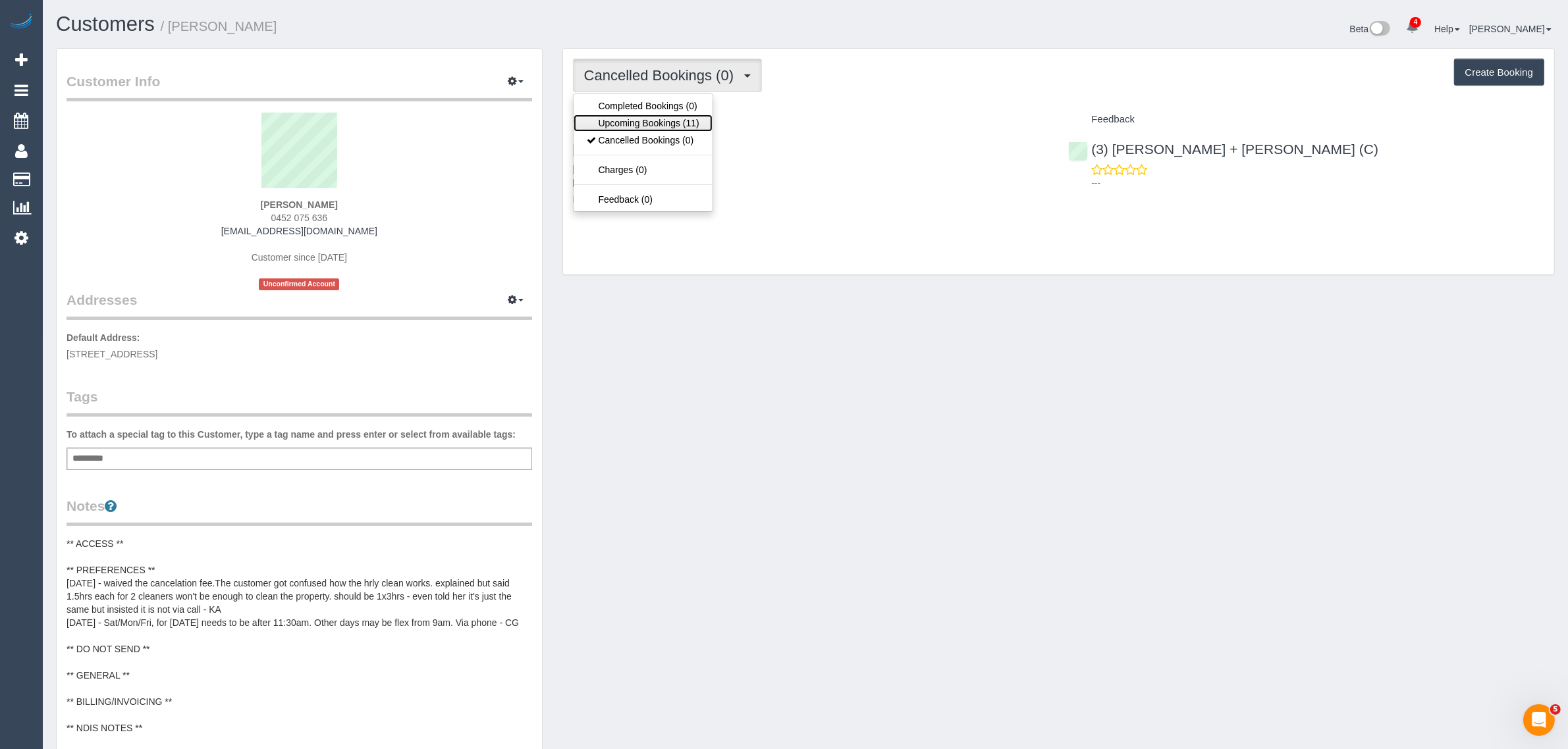
click at [610, 123] on link "Upcoming Bookings (11)" at bounding box center [643, 123] width 139 height 17
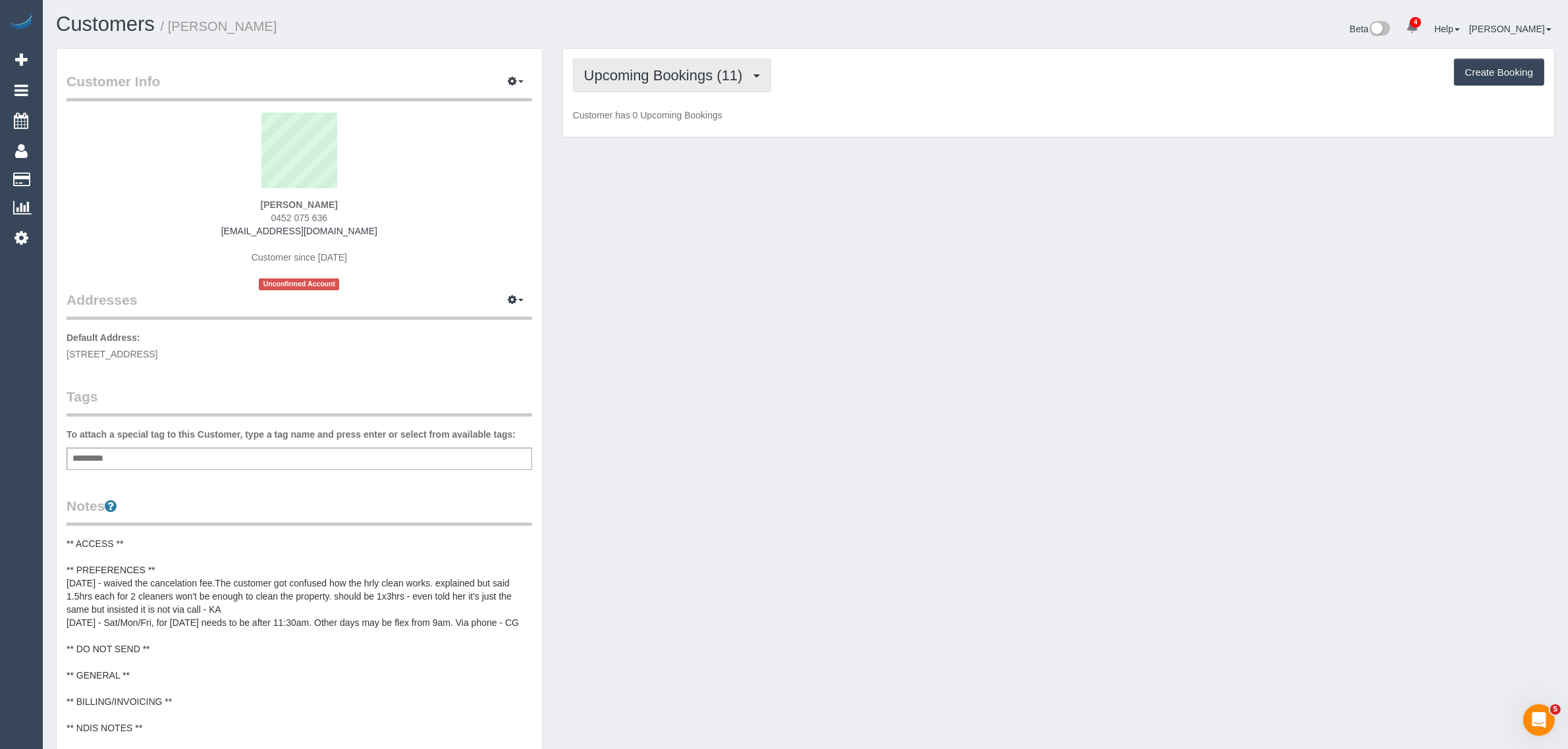
click at [652, 71] on span "Upcoming Bookings (11)" at bounding box center [667, 75] width 165 height 17
click at [614, 132] on link "Cancelled Bookings (0)" at bounding box center [643, 140] width 139 height 17
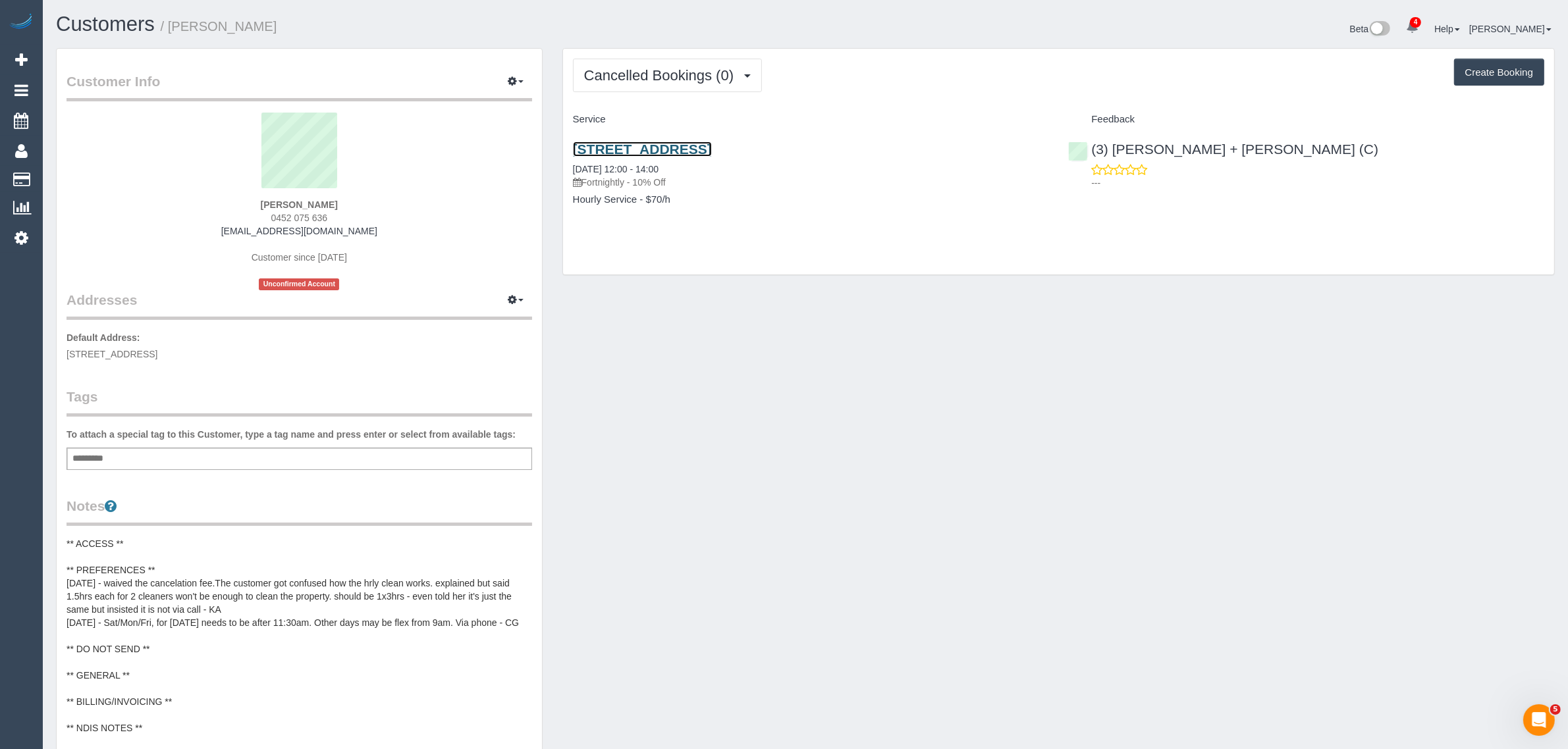
click at [631, 144] on link "12 Verona Drive, Keilor Lodge, VIC 3038" at bounding box center [642, 149] width 139 height 15
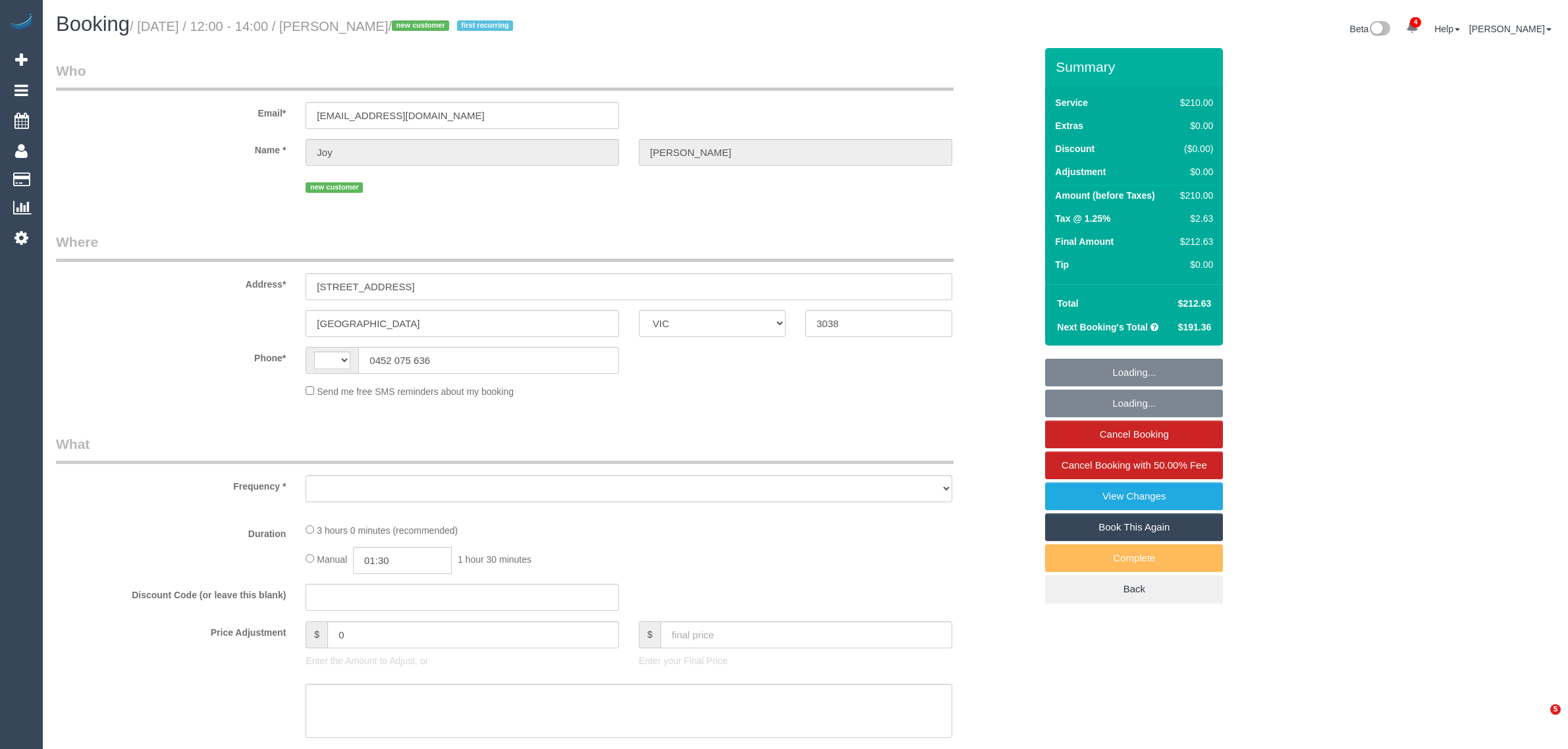
select select "VIC"
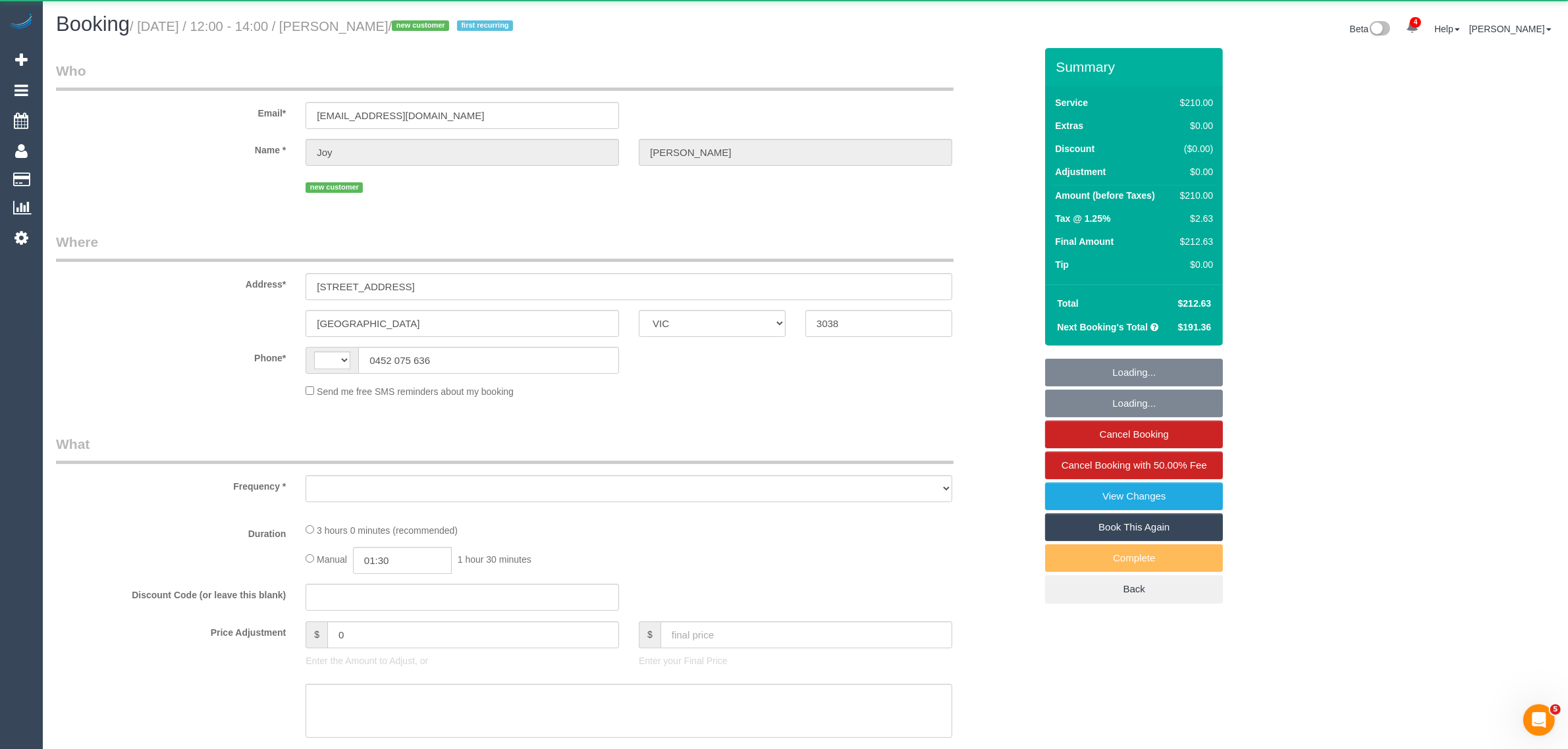
select select "string:AU"
select select "object:624"
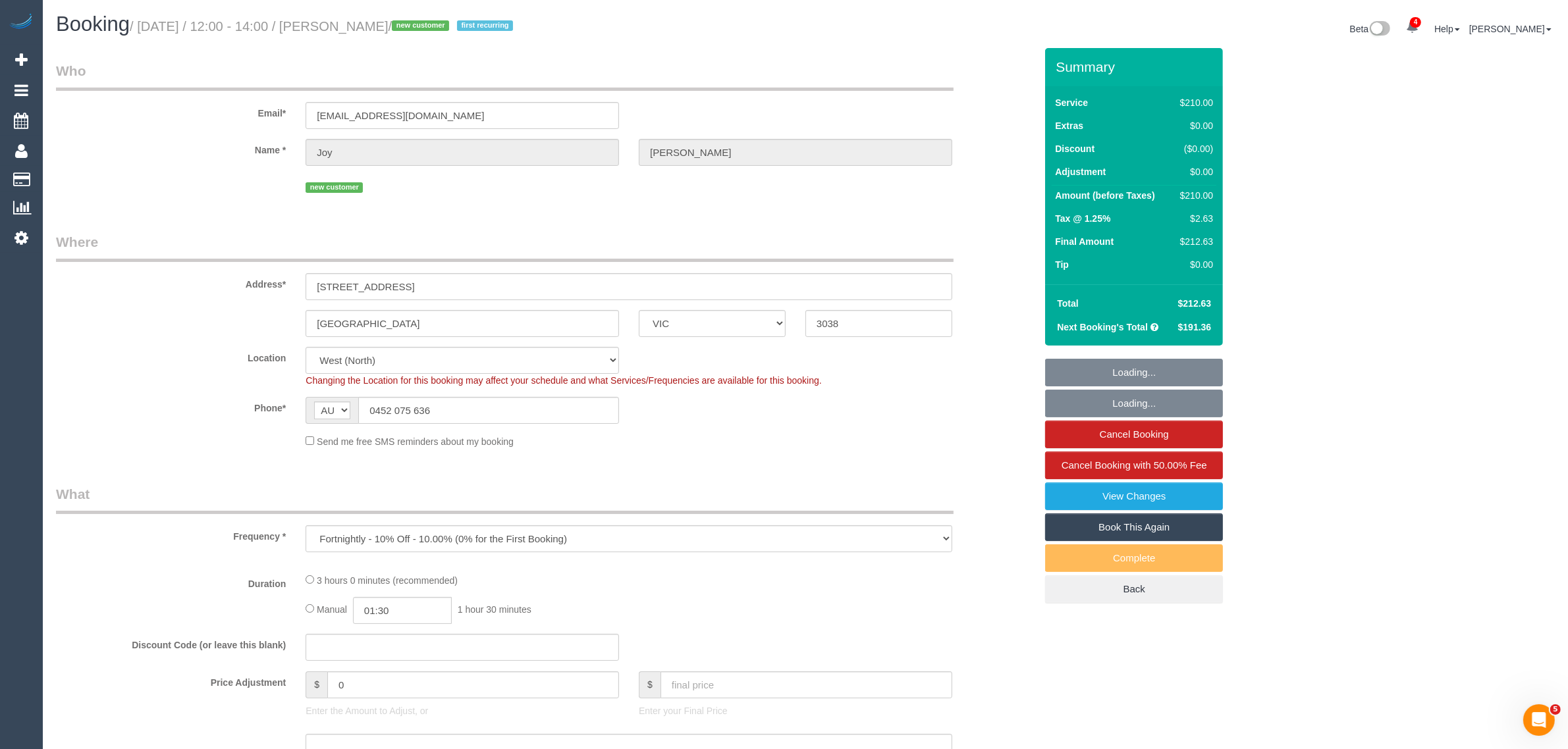
select select "string:stripe-pm_1S4rWY2GScqysDRVDMpecvBF"
select select "180"
select select "number:28"
select select "number:14"
select select "number:19"
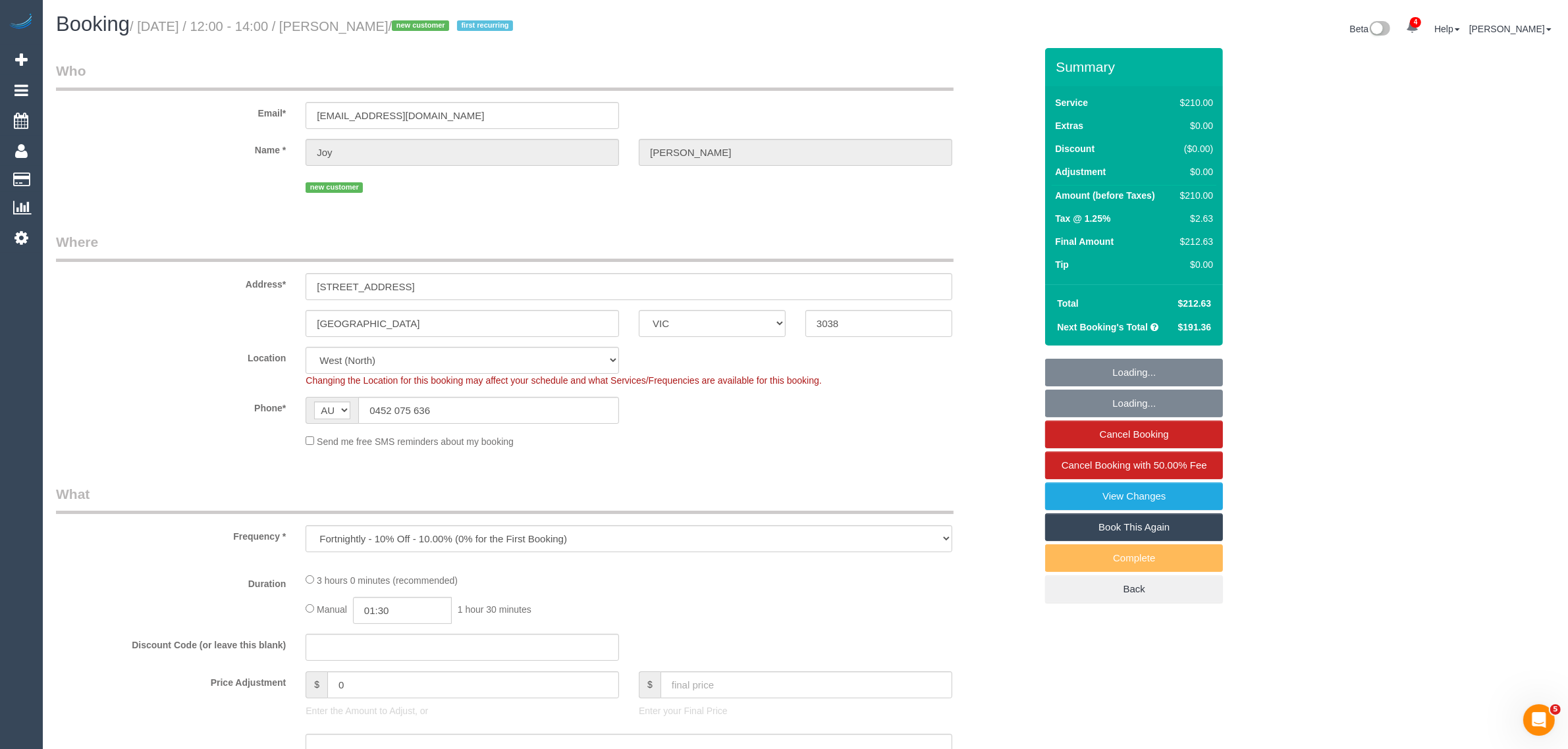
select select "number:36"
select select "number:34"
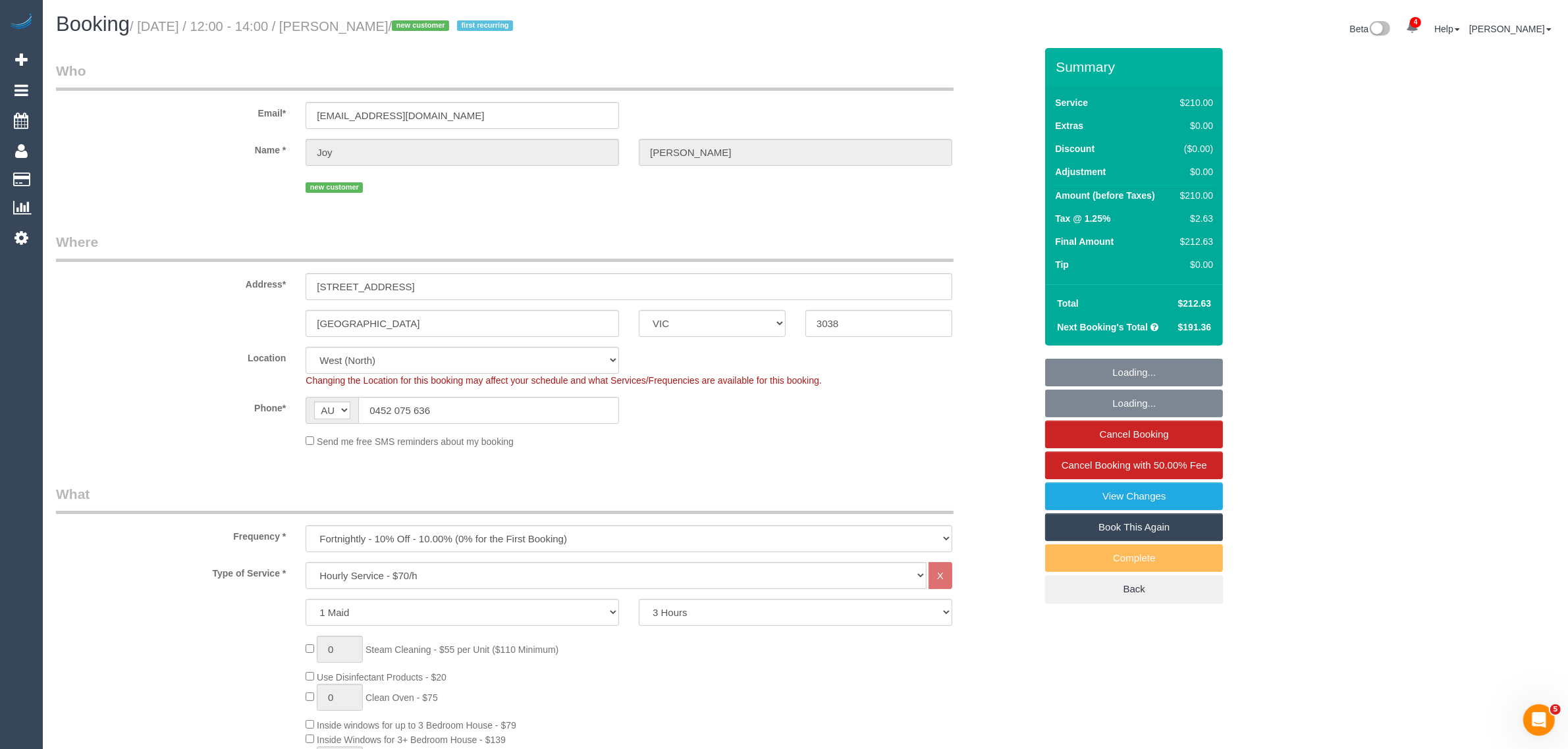
select select "spot1"
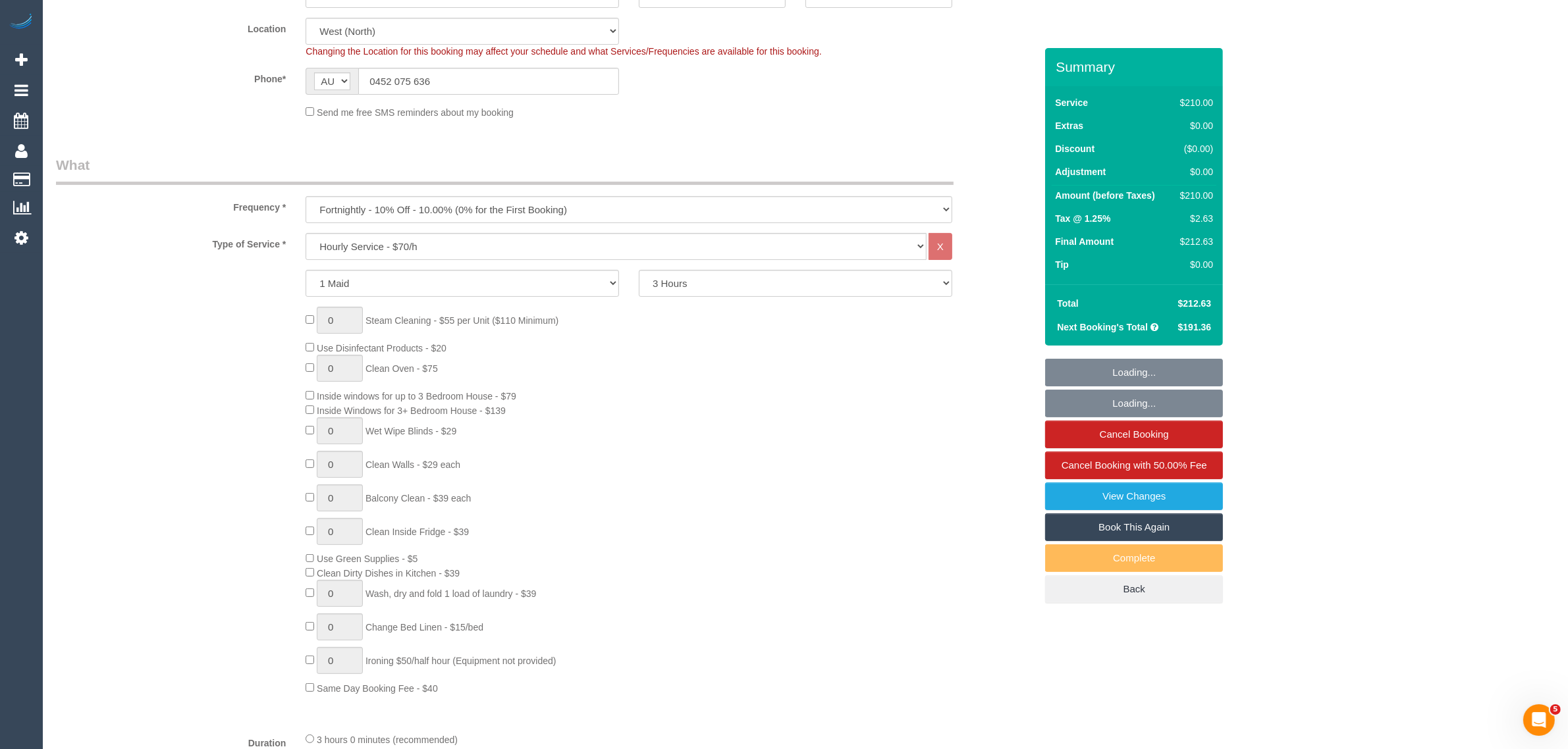
select select "object:1504"
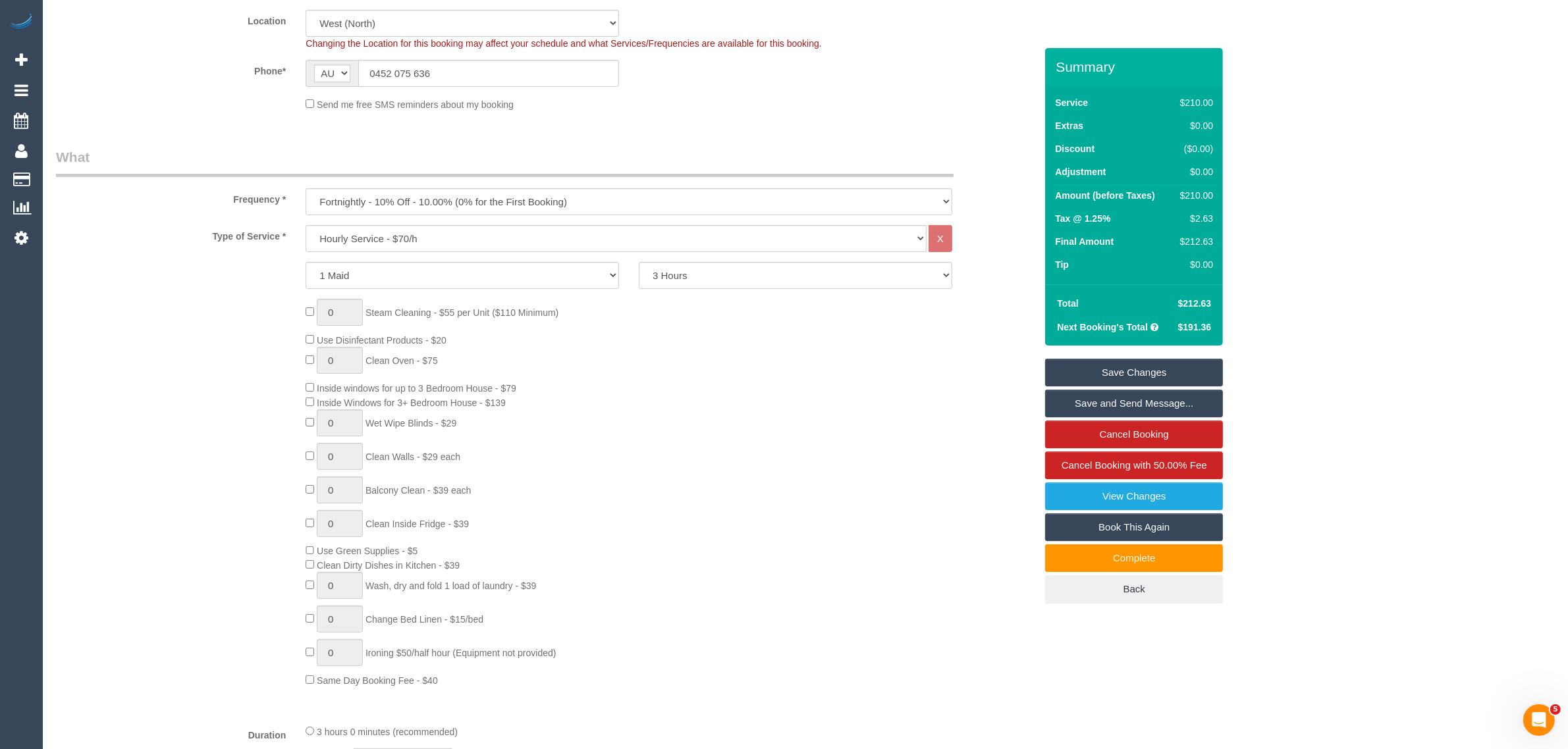
scroll to position [329, 0]
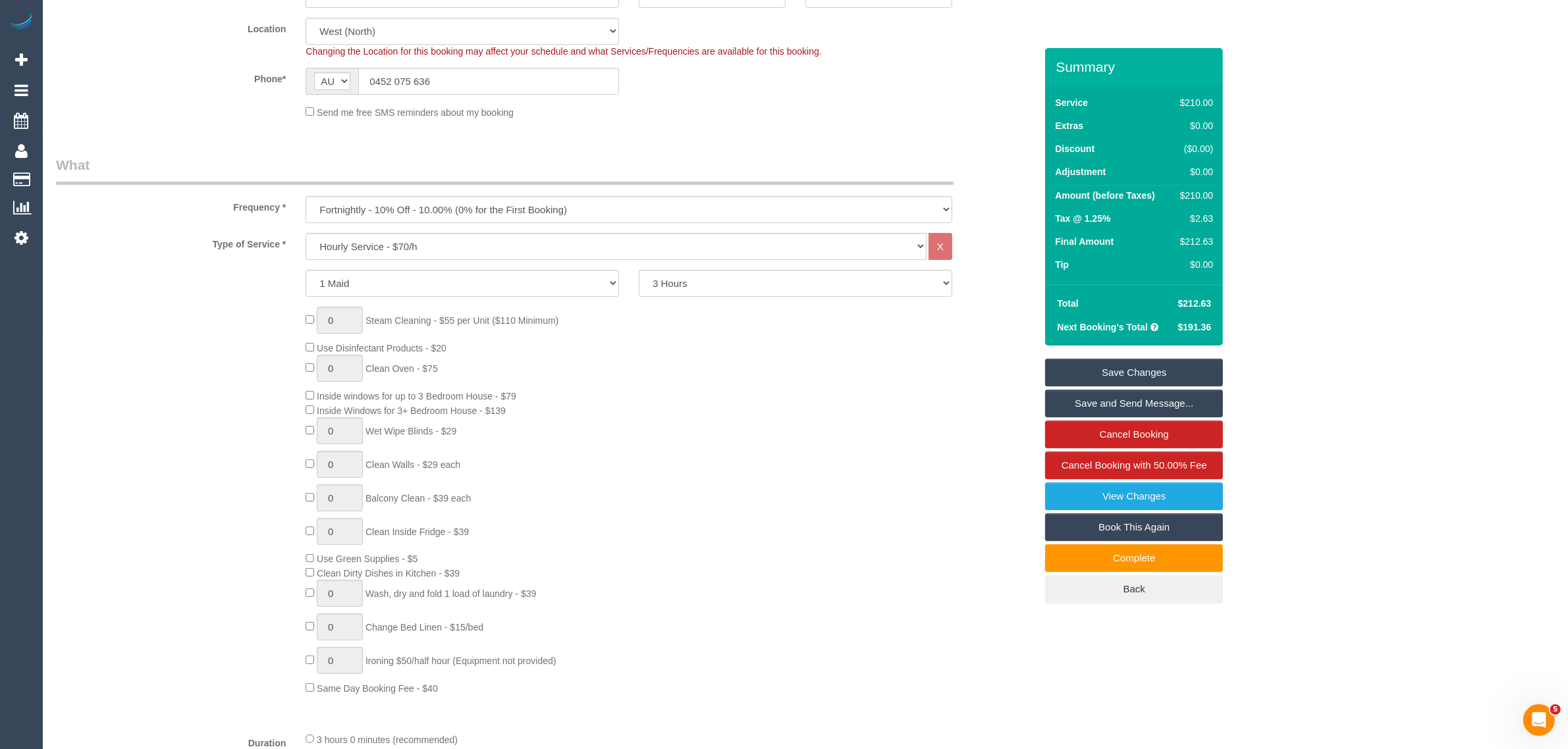
click at [855, 387] on div "0 Steam Cleaning - $55 per Unit ($110 Minimum) Use Disinfectant Products - $20 …" at bounding box center [670, 501] width 749 height 388
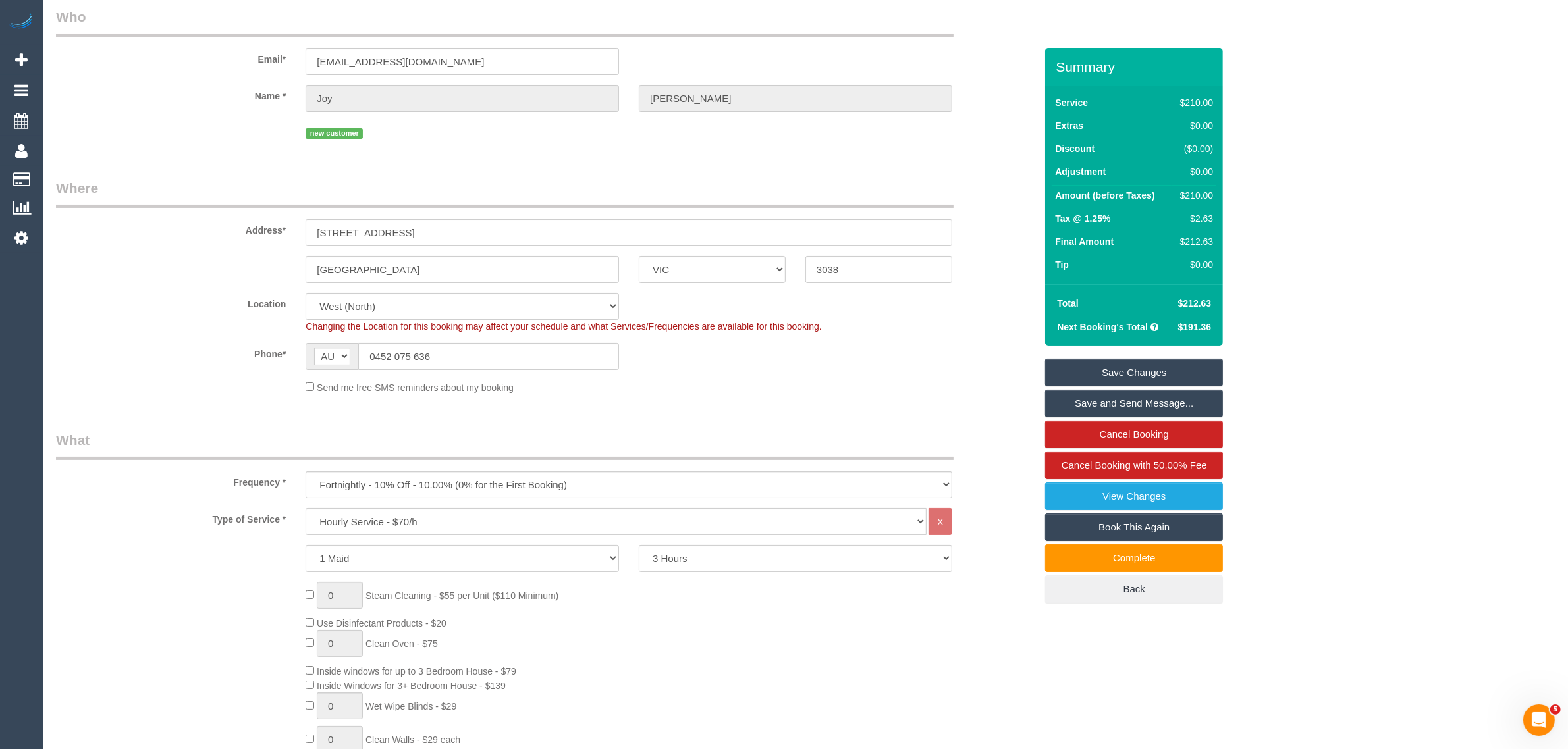
scroll to position [0, 0]
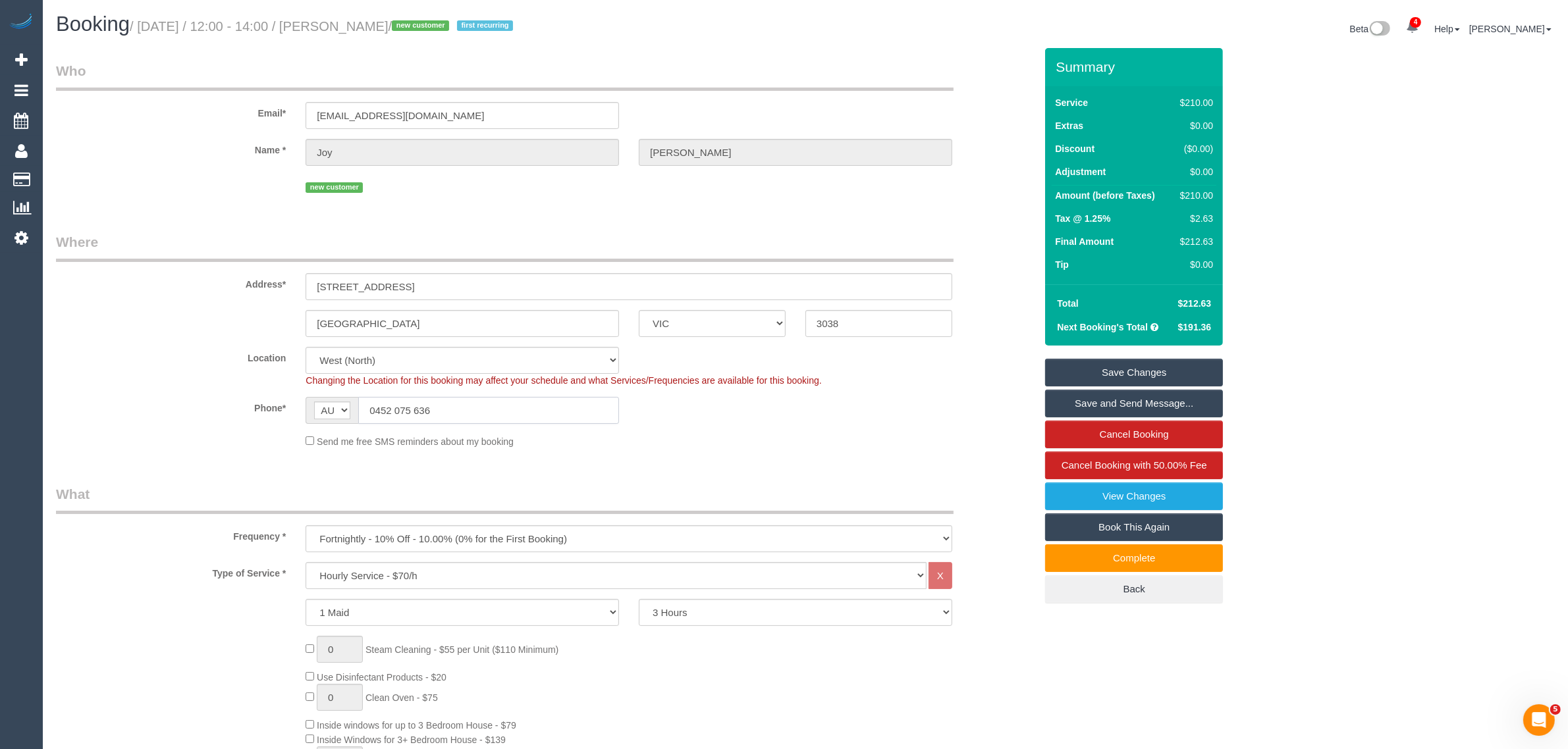
click at [527, 406] on input "0452 075 636" at bounding box center [489, 410] width 261 height 27
click at [941, 399] on div "Phone* AF AL DZ AD AO AI AQ AG AR AM AW AU AT AZ BS BH BD BB BY BE BZ BJ BM BT …" at bounding box center [545, 410] width 999 height 27
click at [889, 431] on sui-booking-location "Location Office City East (North) East (South) Inner East Inner North (East) In…" at bounding box center [545, 397] width 979 height 102
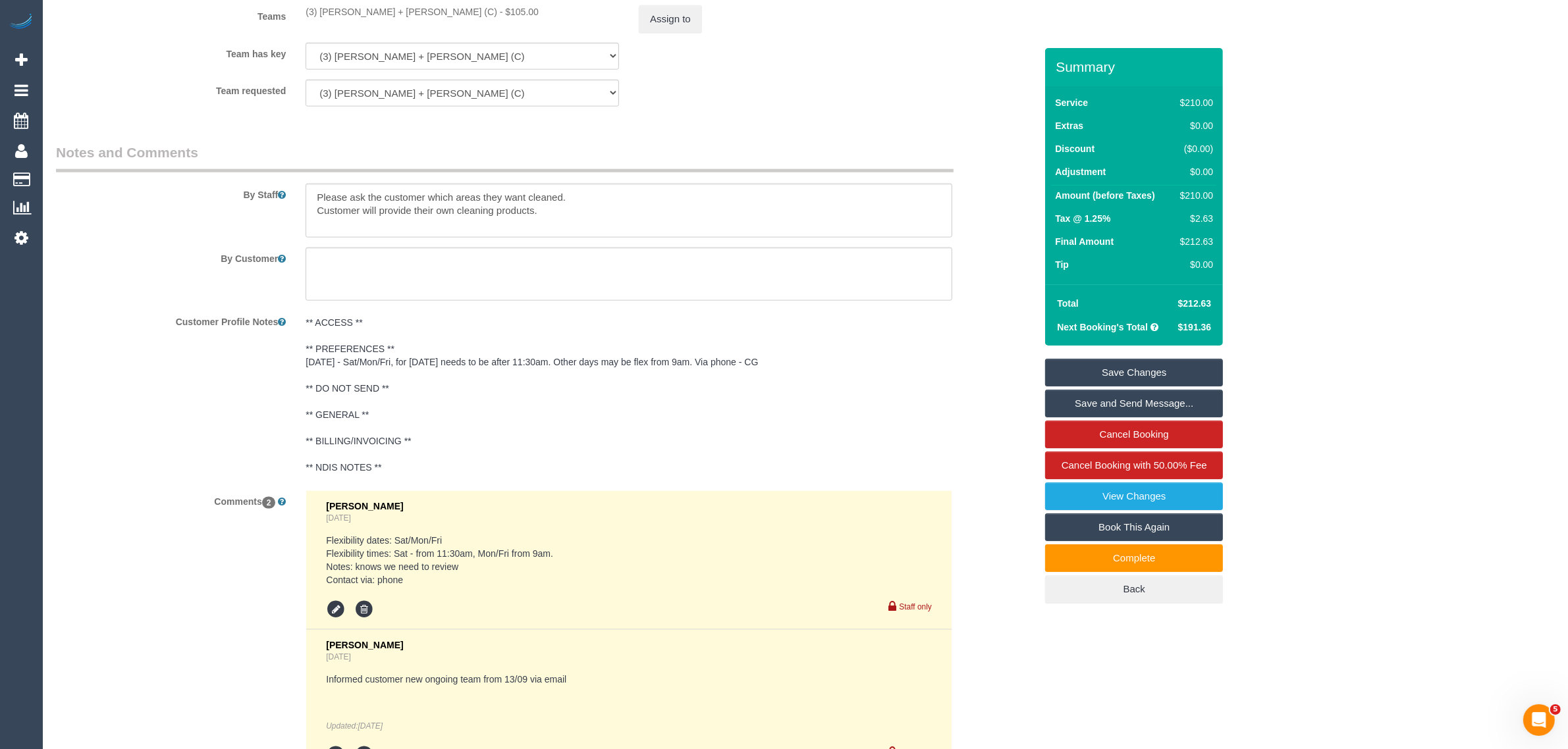
scroll to position [1974, 0]
click at [993, 451] on div "Customer Profile Notes ** ACCESS ** ** PREFERENCES ** 08/09/25 - Sat/Mon/Fri, f…" at bounding box center [545, 394] width 999 height 170
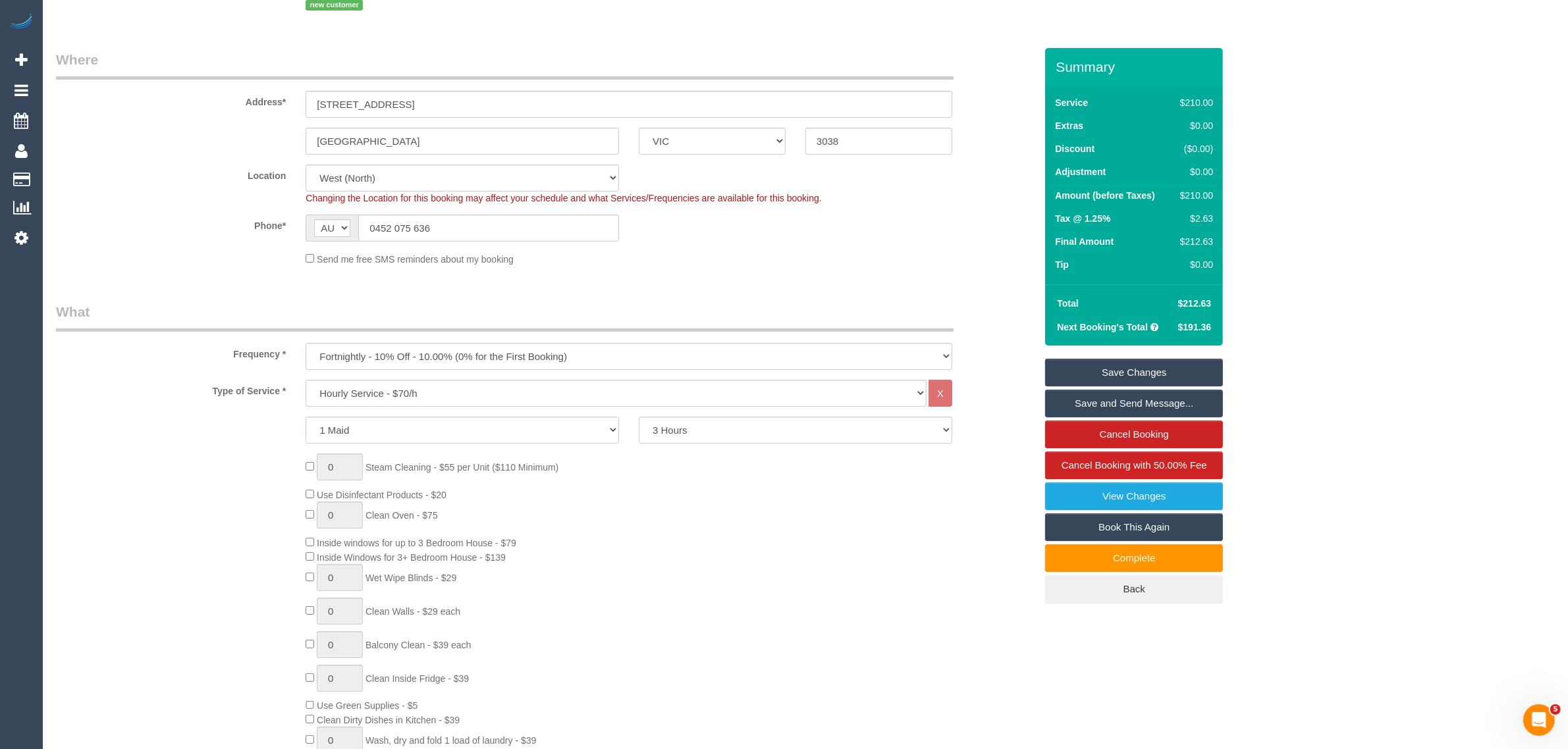
scroll to position [181, 0]
click at [1001, 191] on div "Location Office City East (North) East (South) Inner East Inner North (East) In…" at bounding box center [545, 184] width 999 height 40
click at [930, 268] on fieldset "Where Address* 12 Verona Drive Keilor Lodge ACT NSW NT QLD SA TAS VIC WA 3038 L…" at bounding box center [545, 163] width 979 height 226
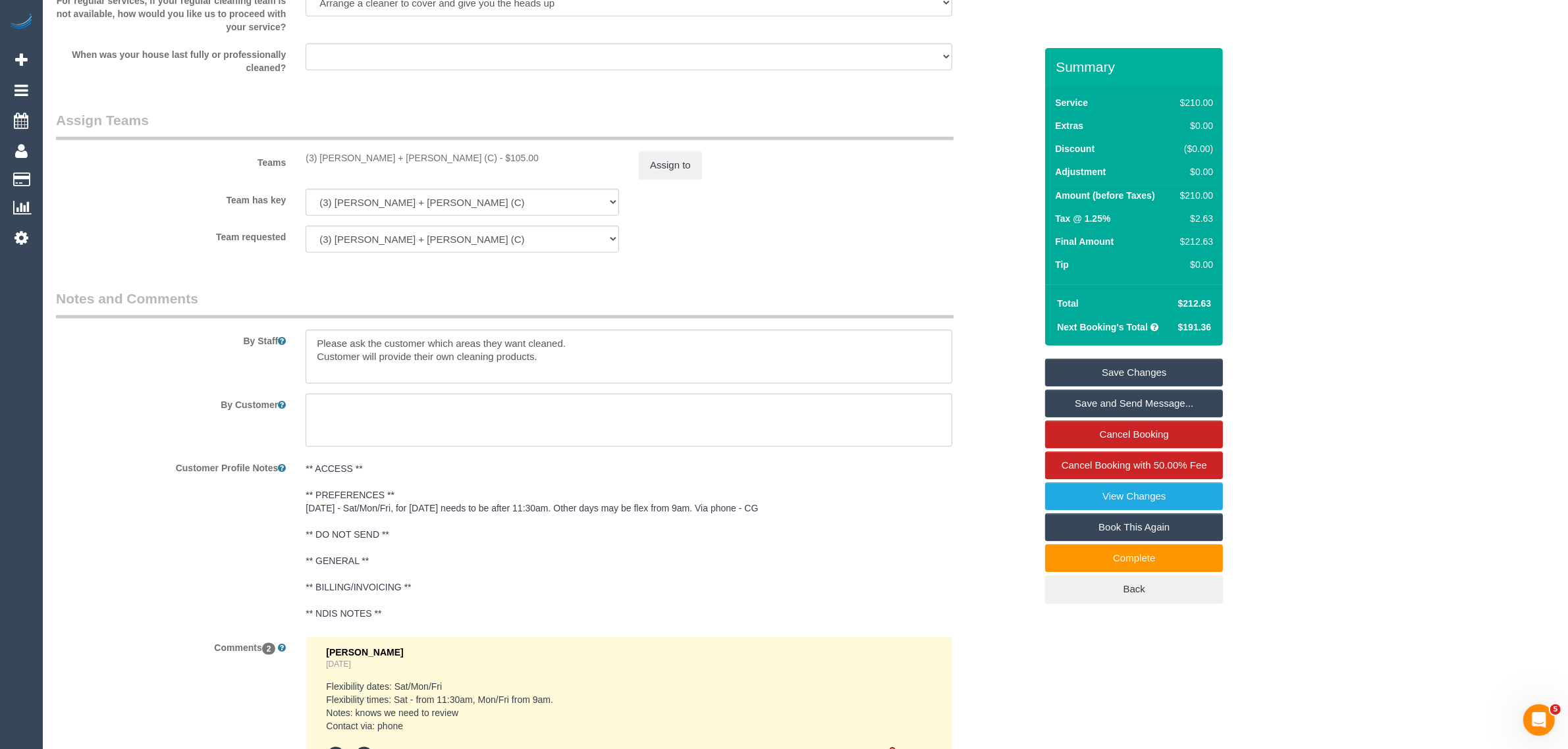
scroll to position [2156, 0]
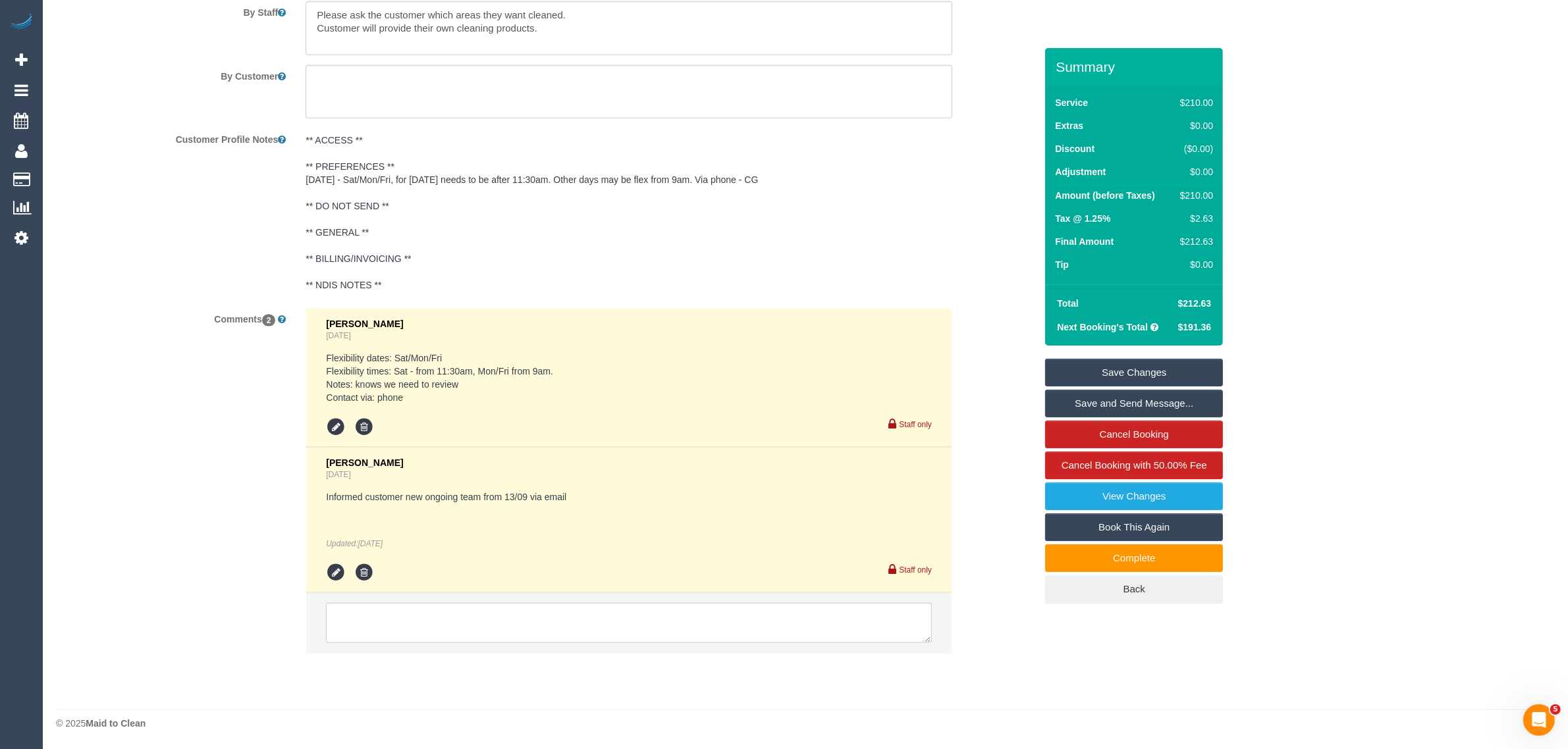
click at [922, 251] on pre "** ACCESS ** ** PREFERENCES ** [DATE] - Sat/Mon/Fri, for [DATE] needs to be aft…" at bounding box center [629, 212] width 647 height 158
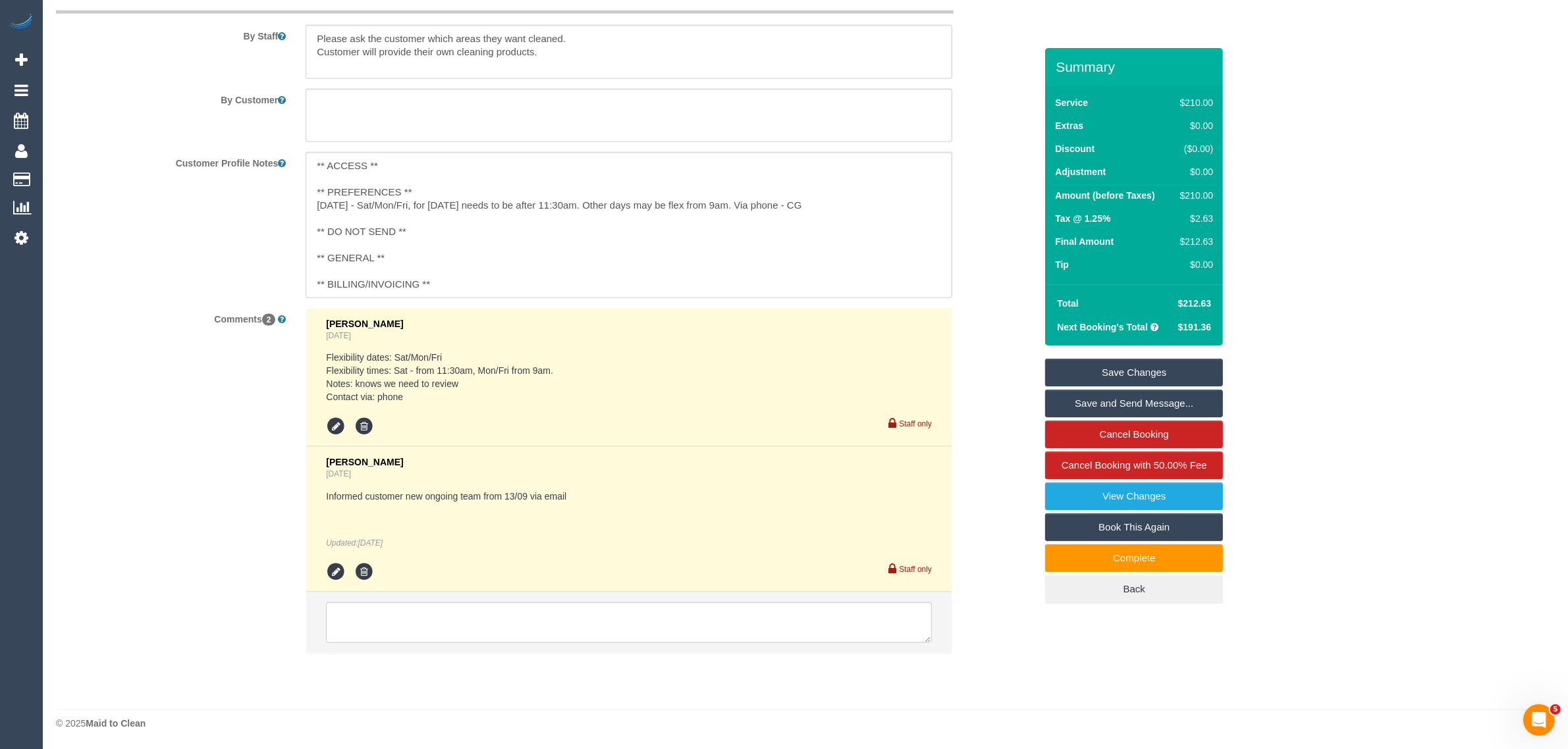
scroll to position [2133, 0]
click at [999, 226] on div "Customer Profile Notes ** ACCESS ** ** PREFERENCES ** 08/09/25 - Sat/Mon/Fri, f…" at bounding box center [545, 224] width 999 height 145
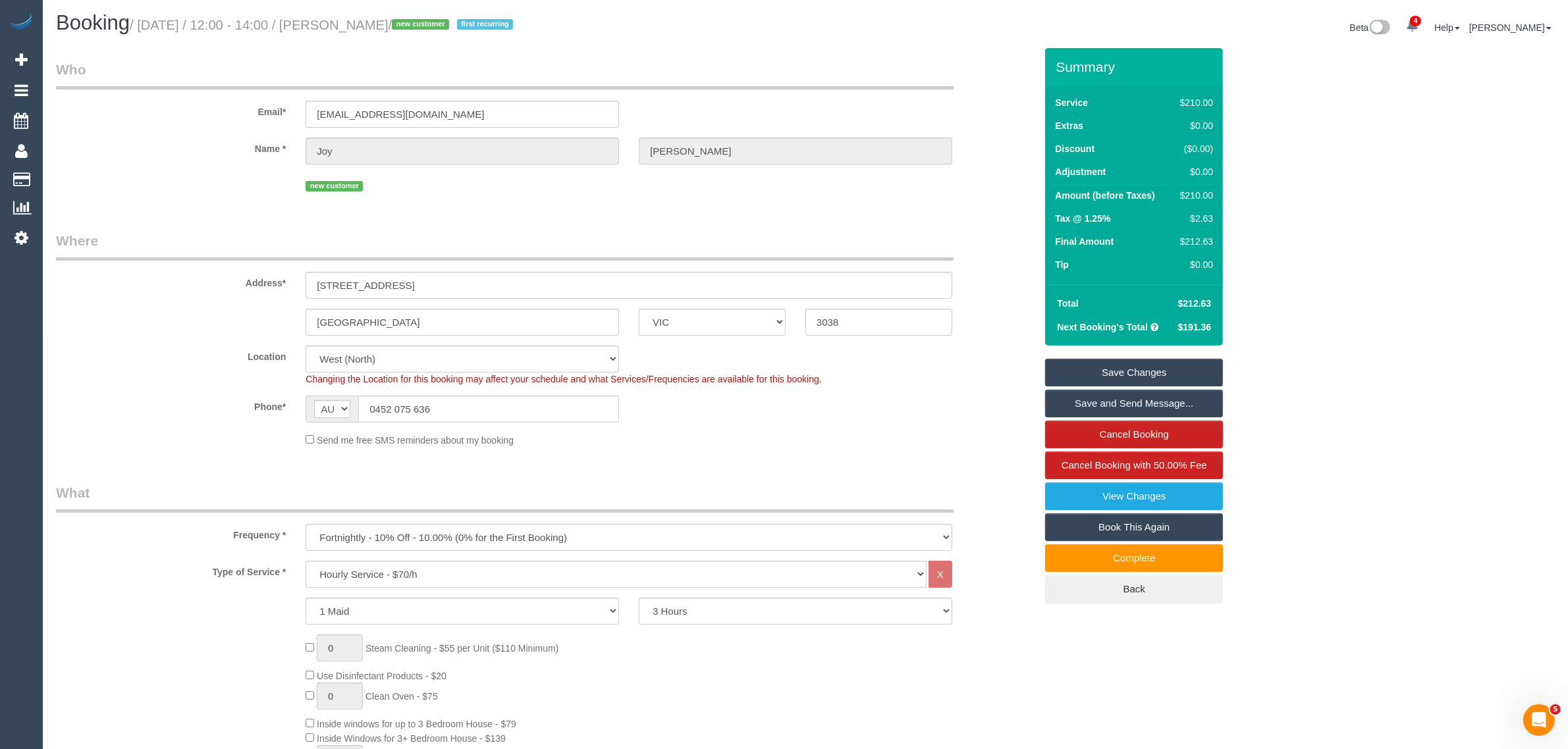
scroll to position [0, 0]
click at [996, 240] on div "Address* 12 Verona Drive" at bounding box center [545, 266] width 999 height 68
click at [1003, 239] on div "Address* 12 Verona Drive" at bounding box center [545, 266] width 999 height 68
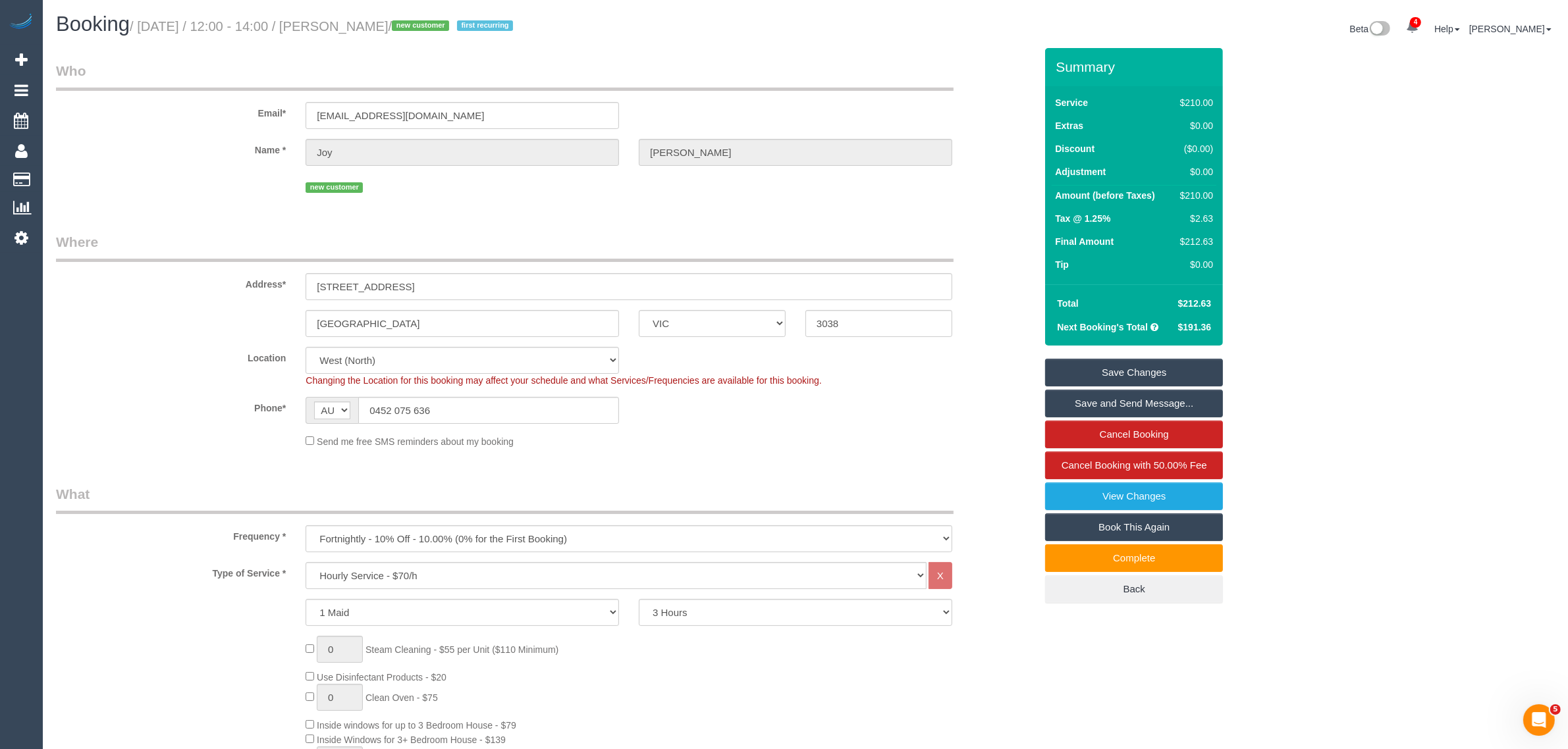
click at [1003, 238] on div "Address* 12 Verona Drive" at bounding box center [545, 266] width 999 height 68
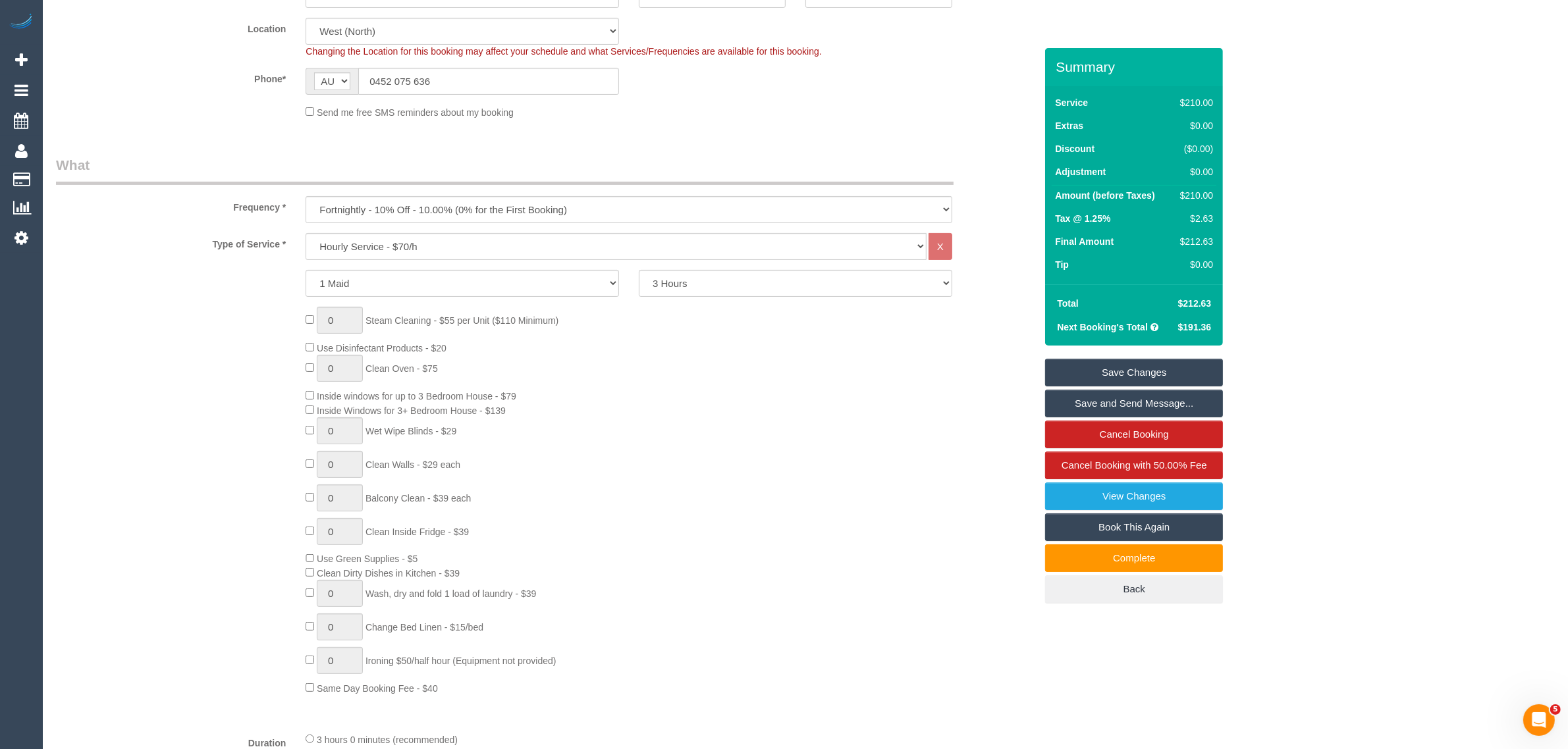
click at [1004, 248] on div "Type of Service * Hourly Service - $70/h Hourly Service - $65/h Hourly Service …" at bounding box center [545, 247] width 999 height 27
click at [1005, 280] on div "1 Maid 2 Maids 2 Hours 2.5 Hours 3 Hours 3.5 Hours 4 Hours 4.5 Hours 5 Hours 5.…" at bounding box center [545, 283] width 999 height 27
click at [1001, 347] on div "0 Steam Cleaning - $55 per Unit ($110 Minimum) Use Disinfectant Products - $20 …" at bounding box center [670, 501] width 749 height 388
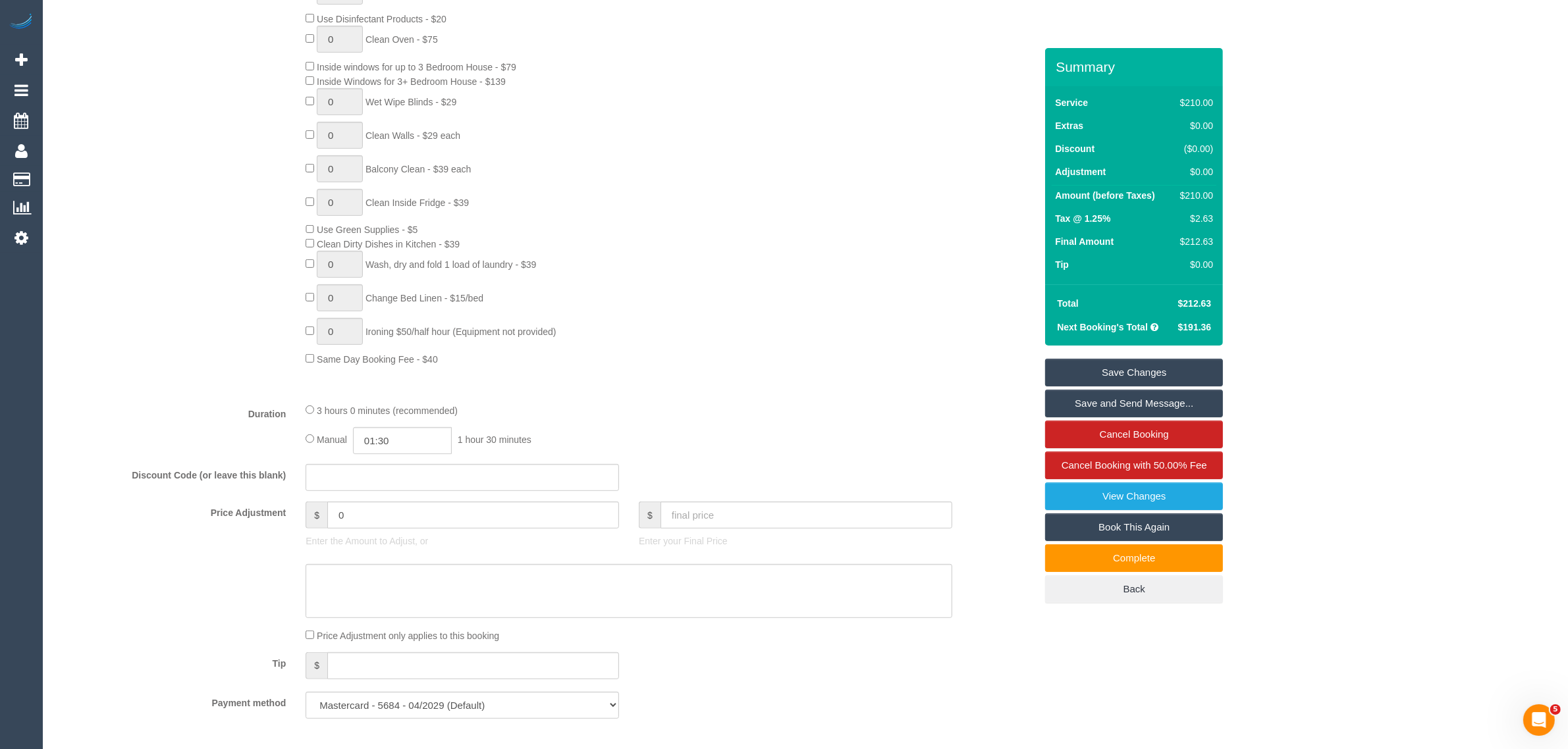
scroll to position [0, 0]
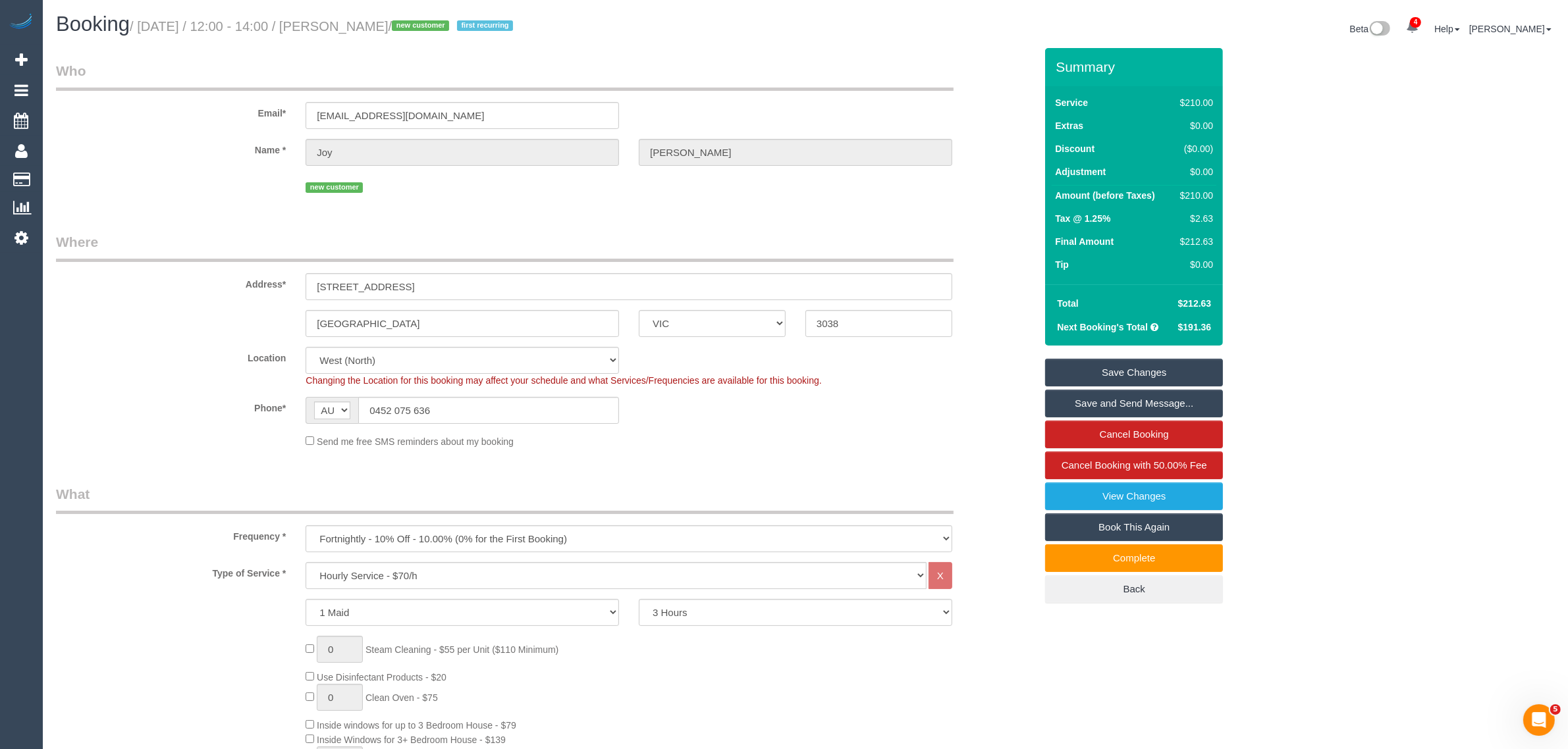
click at [1003, 367] on div "Location Office City East (North) East (South) Inner East Inner North (East) In…" at bounding box center [545, 367] width 999 height 40
click at [1002, 367] on div "Location Office City East (North) East (South) Inner East Inner North (East) In…" at bounding box center [545, 367] width 999 height 40
click at [94, 163] on div "Name * Joy Samuels" at bounding box center [545, 152] width 999 height 27
click at [658, 248] on legend "Where" at bounding box center [505, 247] width 898 height 29
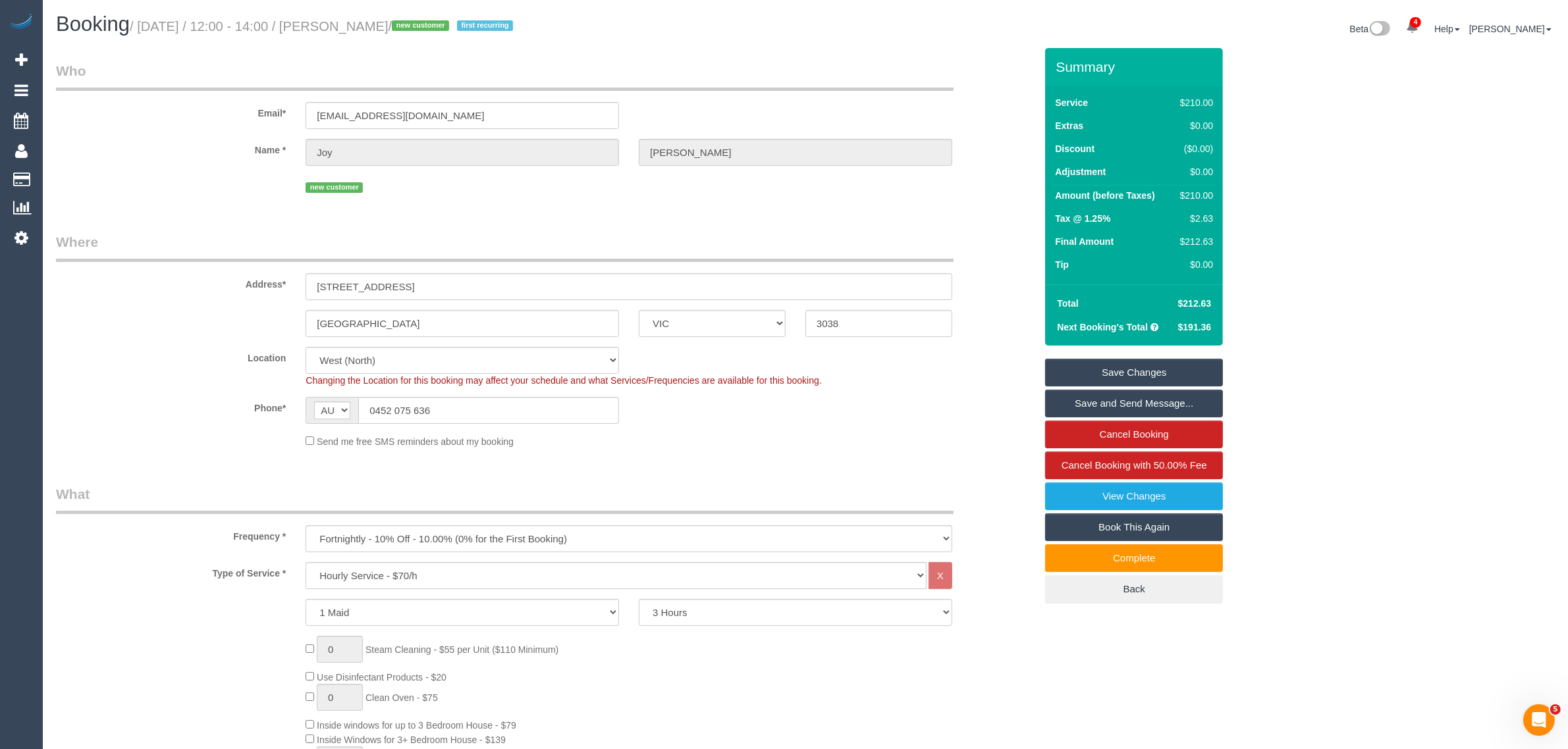
click at [825, 445] on div "Send me free SMS reminders about my booking" at bounding box center [629, 440] width 667 height 14
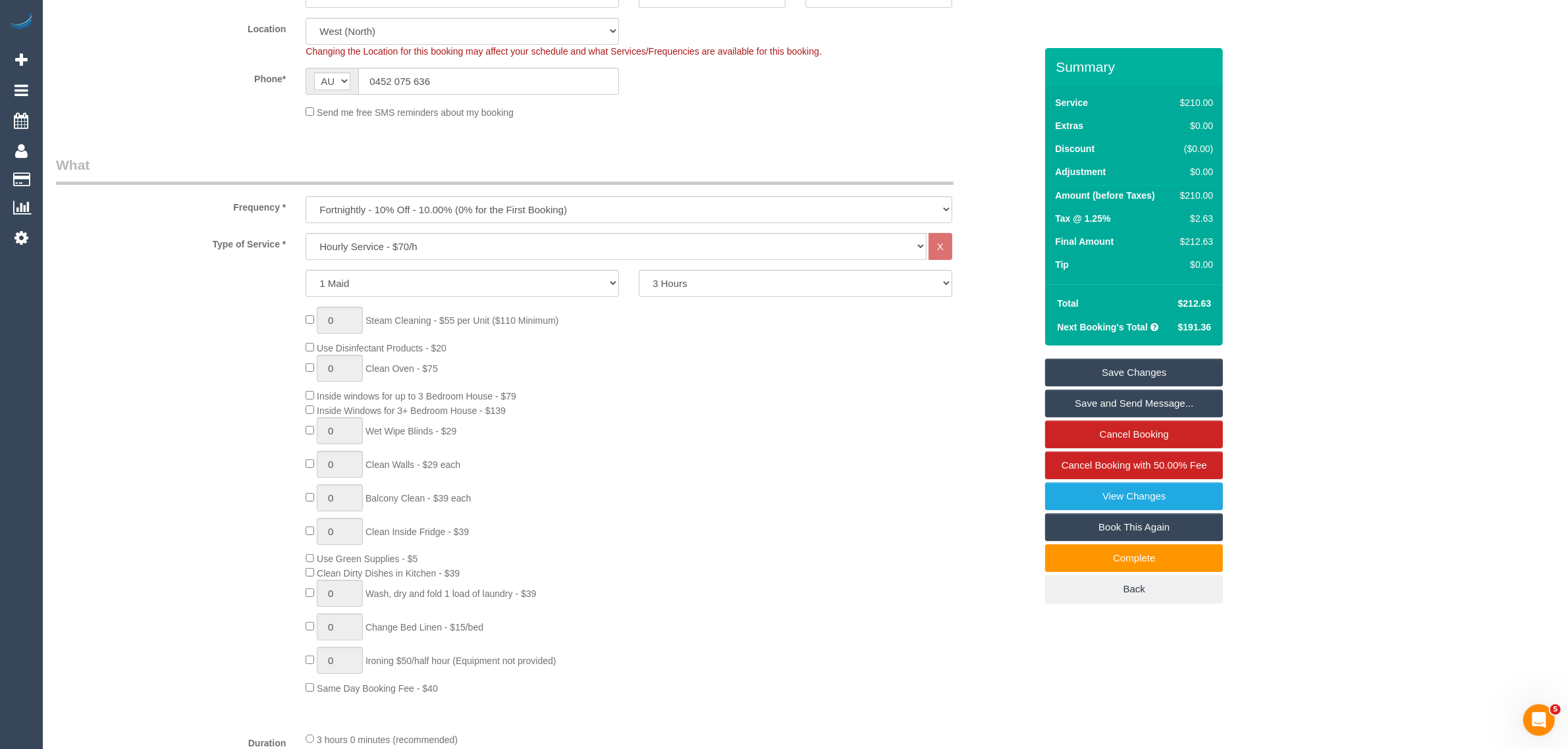
click at [958, 454] on div "0 Steam Cleaning - $55 per Unit ($110 Minimum) Use Disinfectant Products - $20 …" at bounding box center [670, 501] width 749 height 388
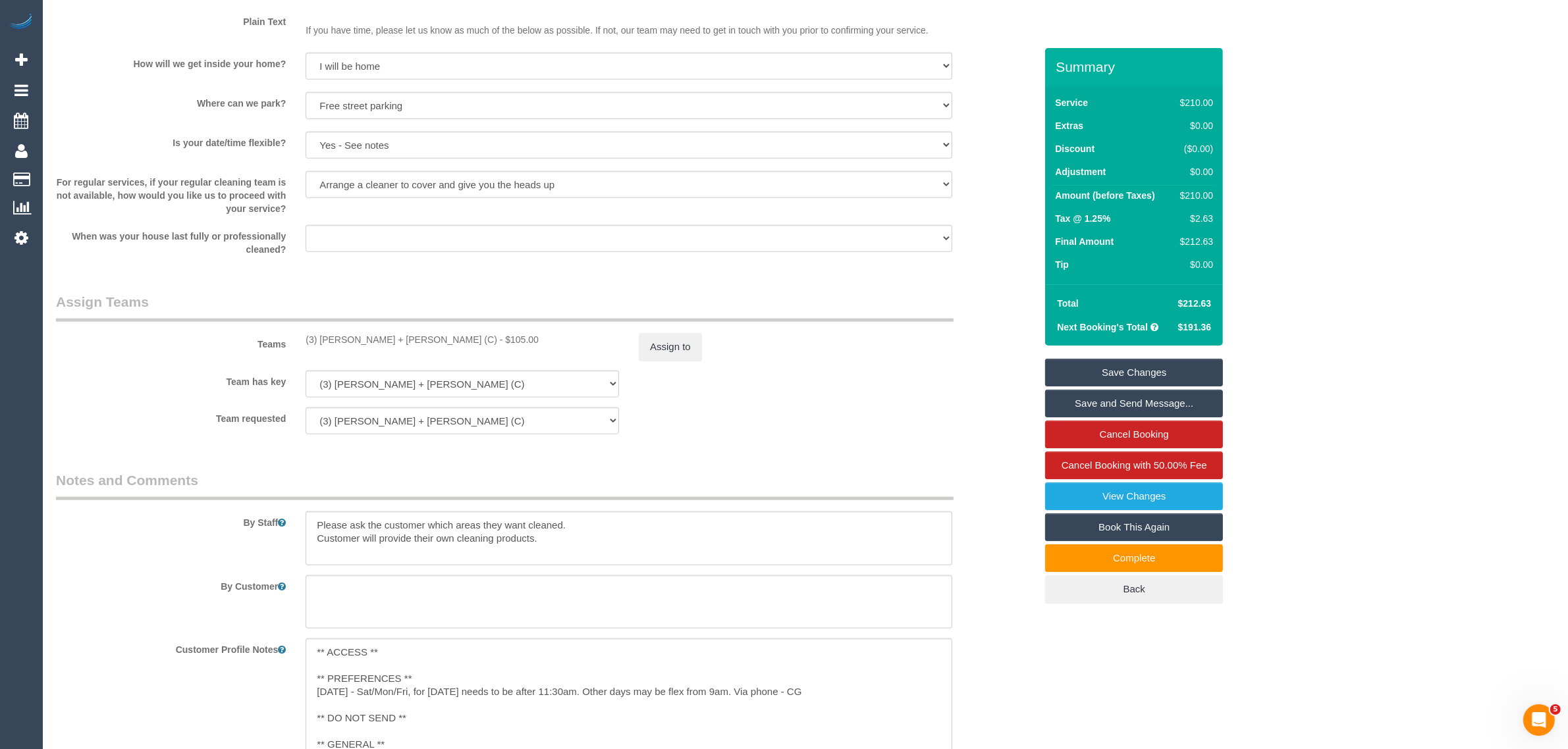
scroll to position [1974, 0]
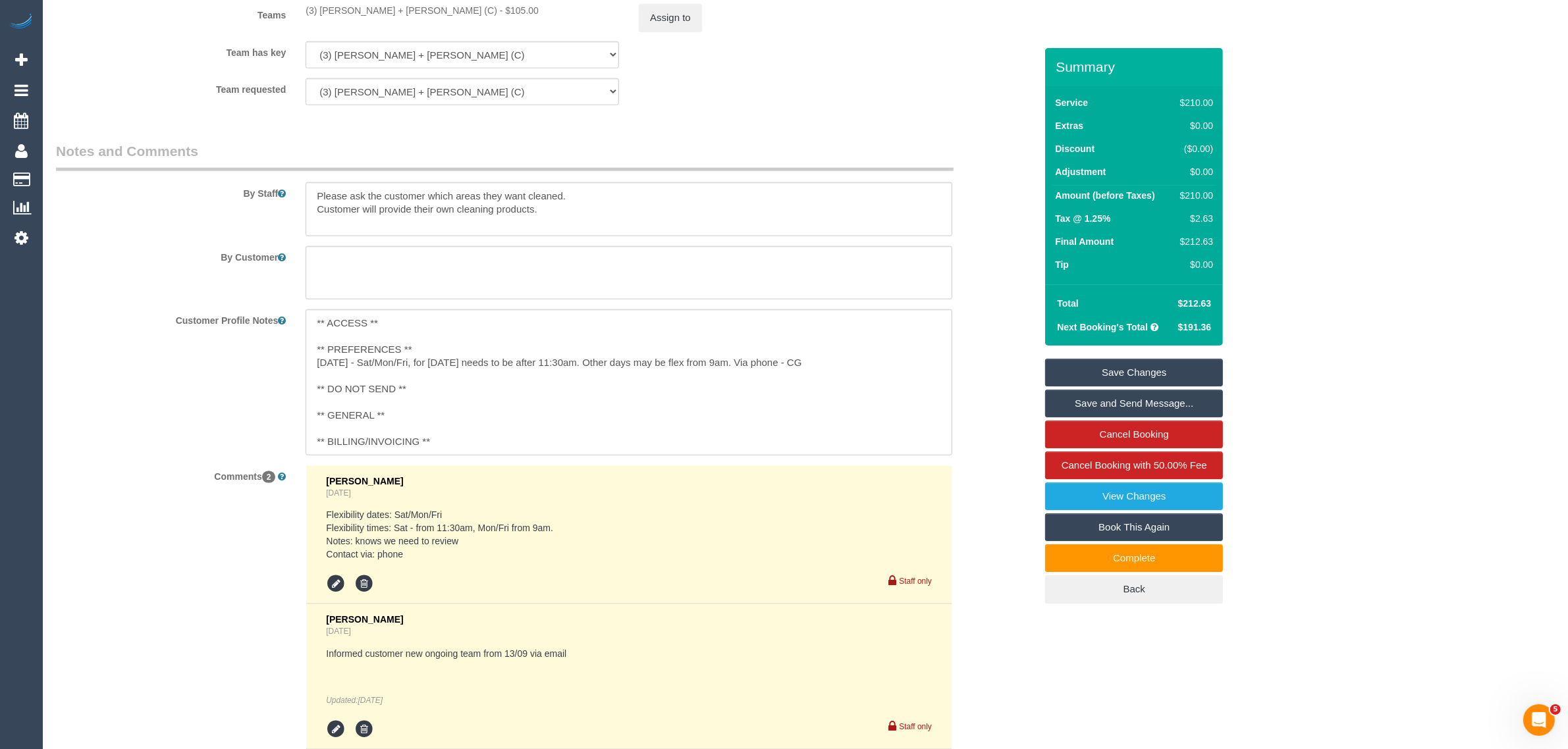
click at [981, 425] on div "Customer Profile Notes ** ACCESS ** ** PREFERENCES ** 08/09/25 - Sat/Mon/Fri, f…" at bounding box center [545, 382] width 999 height 145
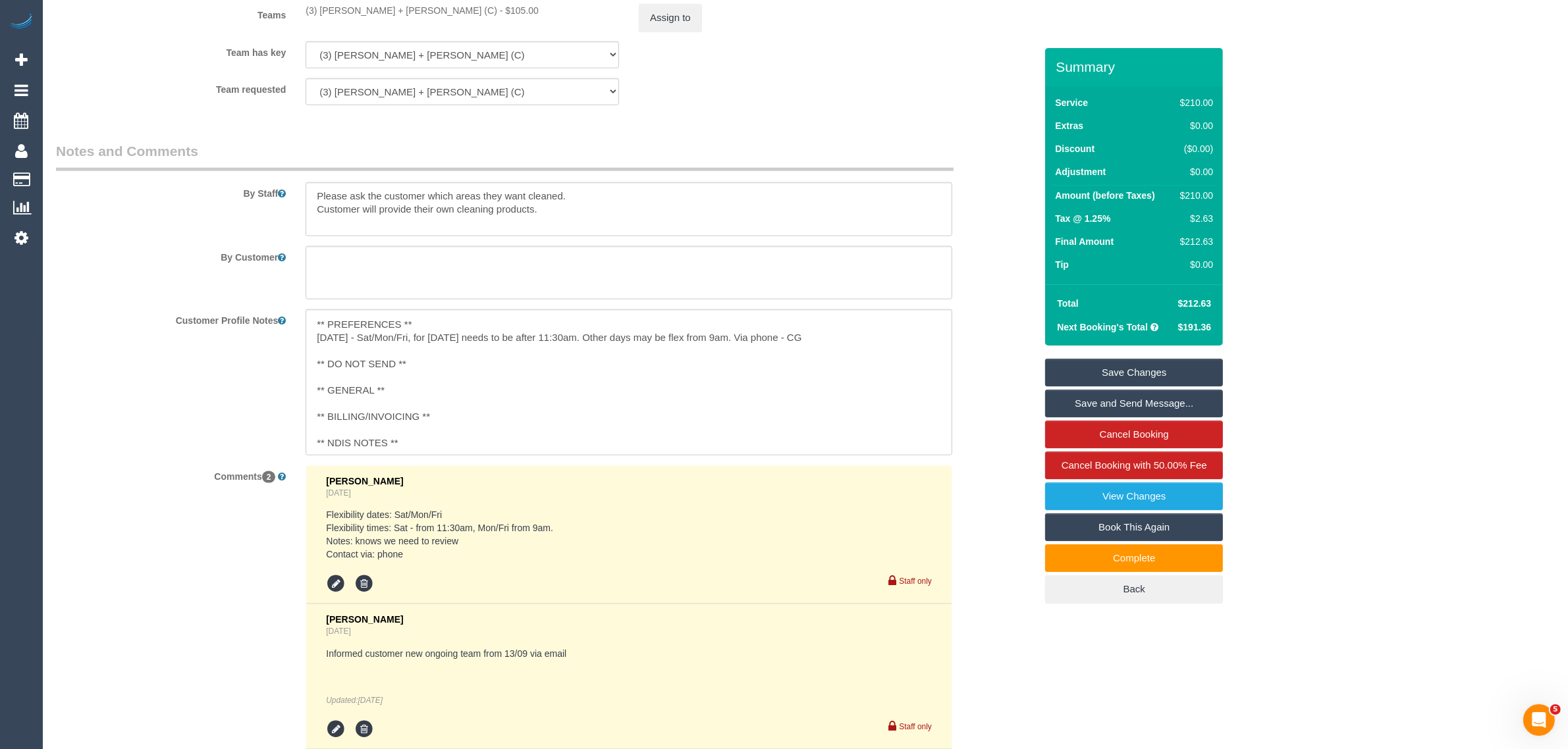
click at [987, 411] on div "Customer Profile Notes ** ACCESS ** ** PREFERENCES ** 08/09/25 - Sat/Mon/Fri, f…" at bounding box center [545, 382] width 999 height 145
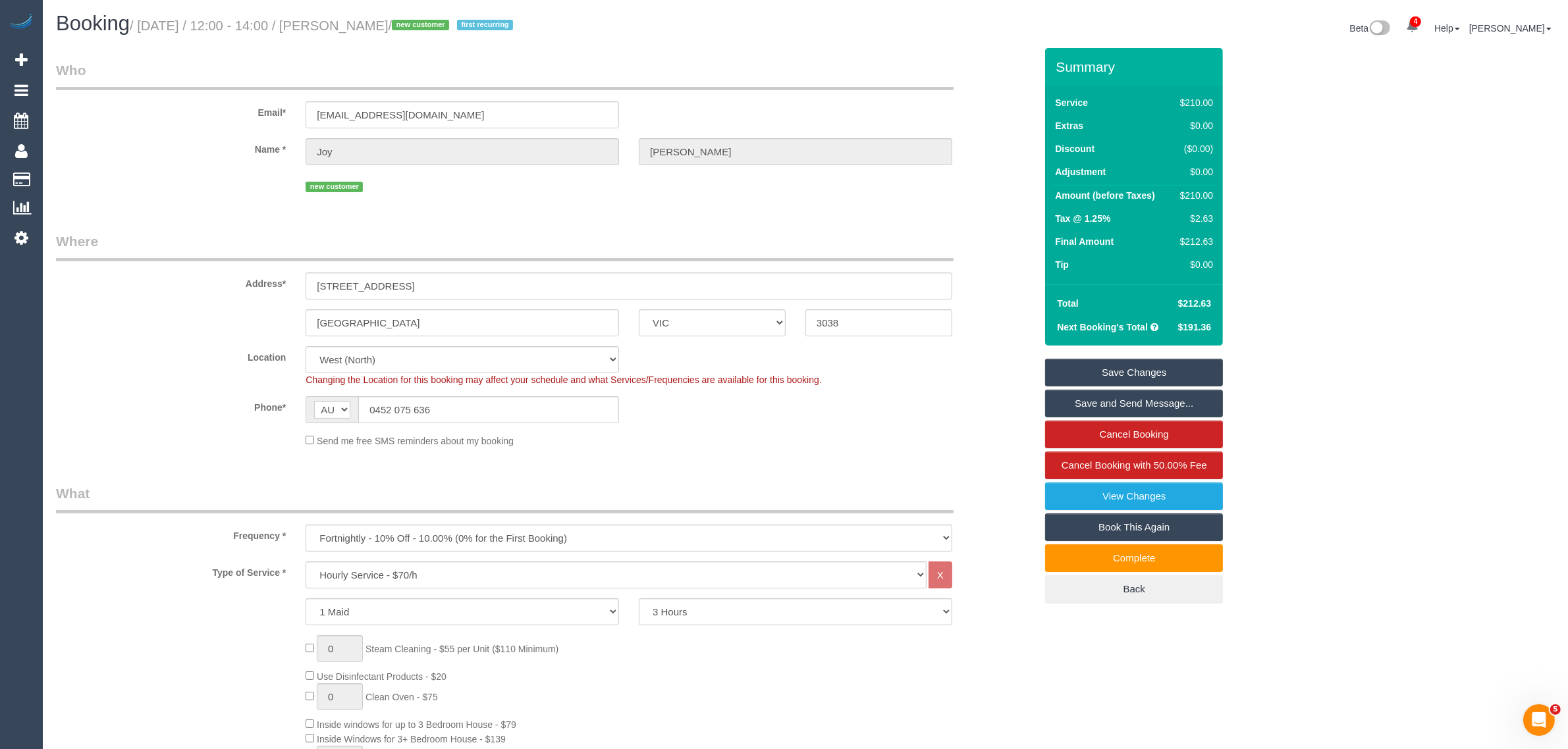
scroll to position [0, 0]
click at [965, 441] on div "Send me free SMS reminders about my booking" at bounding box center [545, 440] width 999 height 14
click at [137, 398] on label "Phone*" at bounding box center [170, 406] width 249 height 18
click at [696, 486] on legend "What" at bounding box center [505, 498] width 898 height 29
click at [965, 259] on div "Address* 12 Verona Drive" at bounding box center [545, 266] width 999 height 68
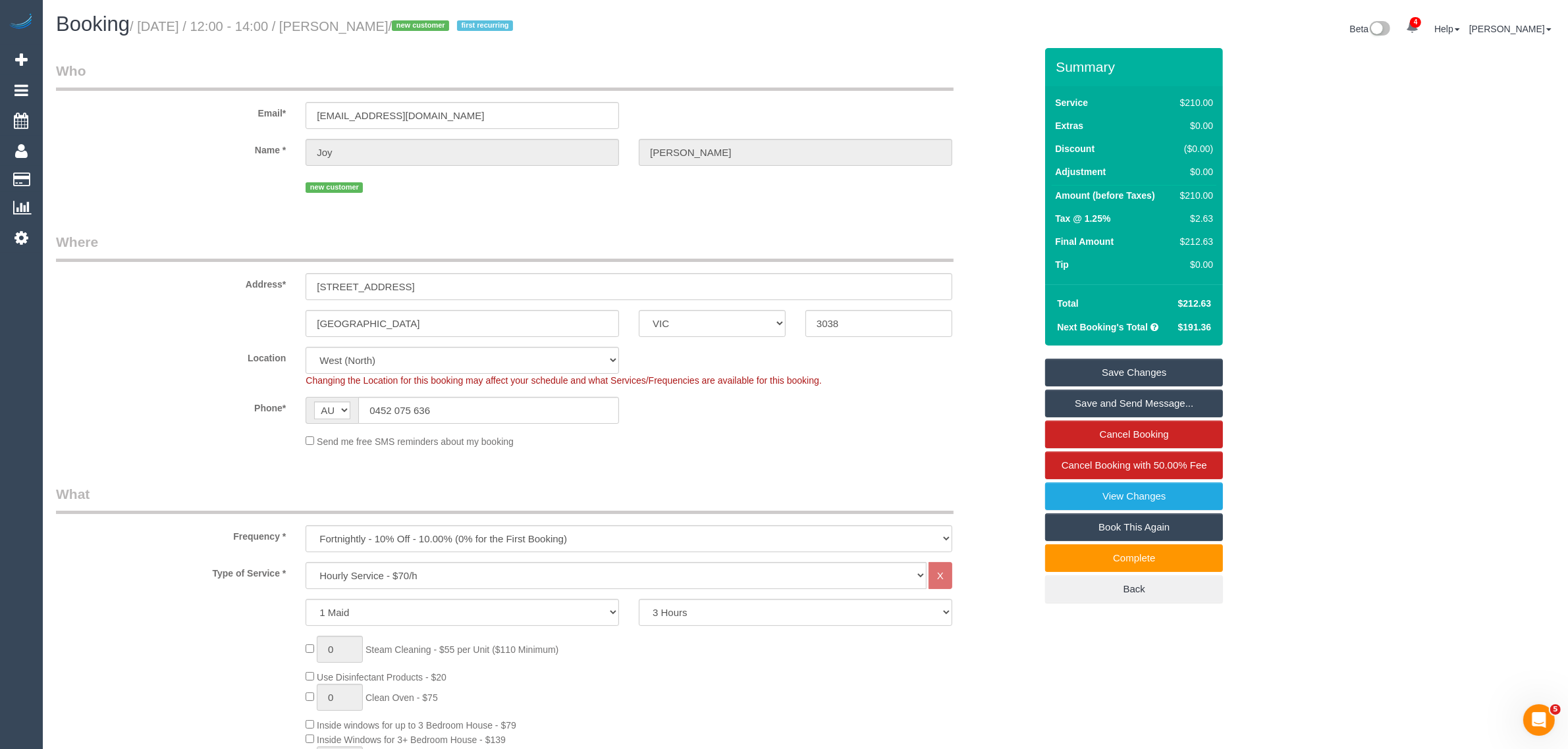
click at [1008, 425] on sui-booking-location "Location Office City East (North) East (South) Inner East Inner North (East) In…" at bounding box center [545, 397] width 979 height 102
click at [145, 400] on label "Phone*" at bounding box center [170, 406] width 249 height 18
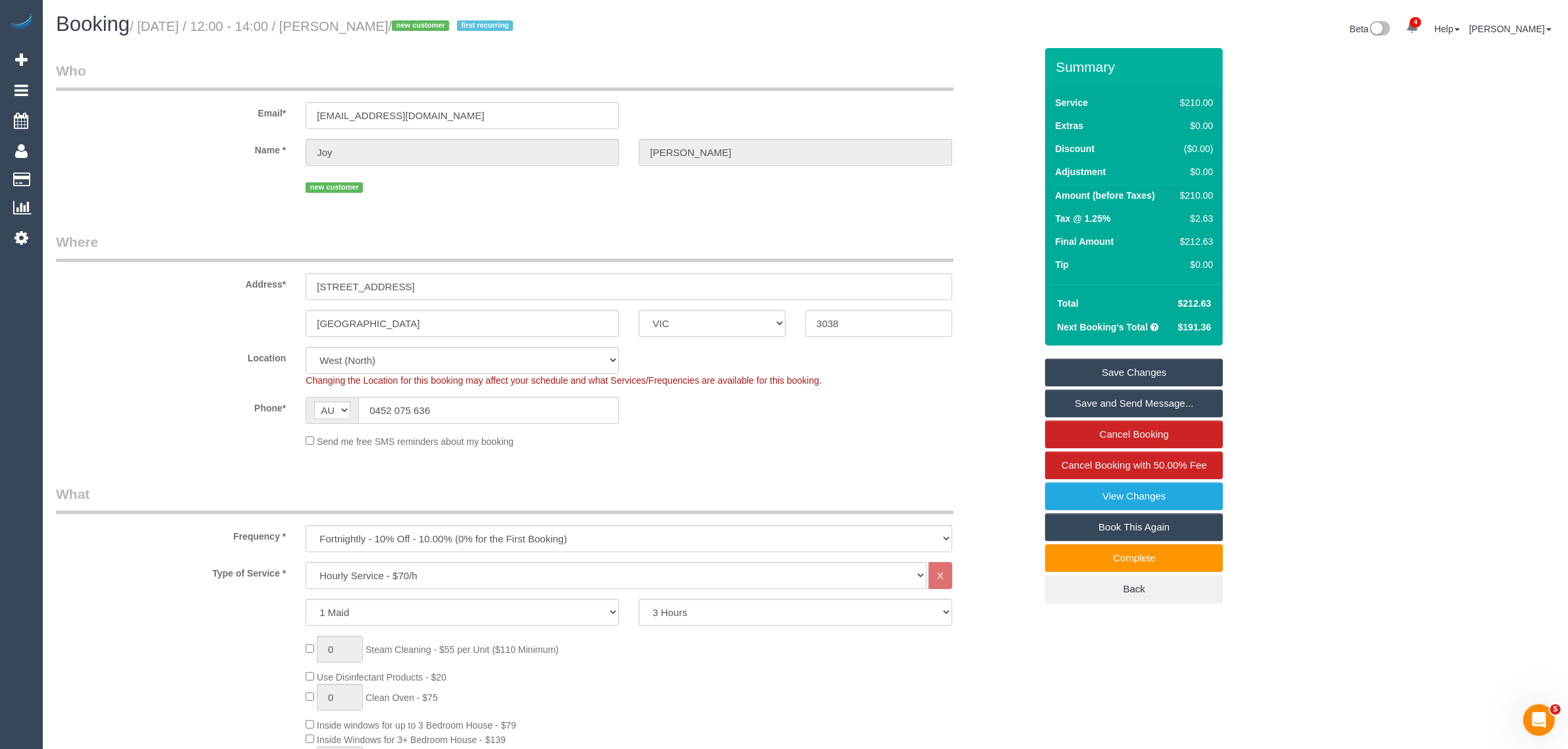
click at [762, 443] on div "Send me free SMS reminders about my booking" at bounding box center [629, 440] width 667 height 14
drag, startPoint x: 175, startPoint y: 379, endPoint x: 189, endPoint y: 374, distance: 14.9
click at [175, 379] on div "Location Office City East (North) East (South) Inner East Inner North (East) In…" at bounding box center [545, 367] width 999 height 40
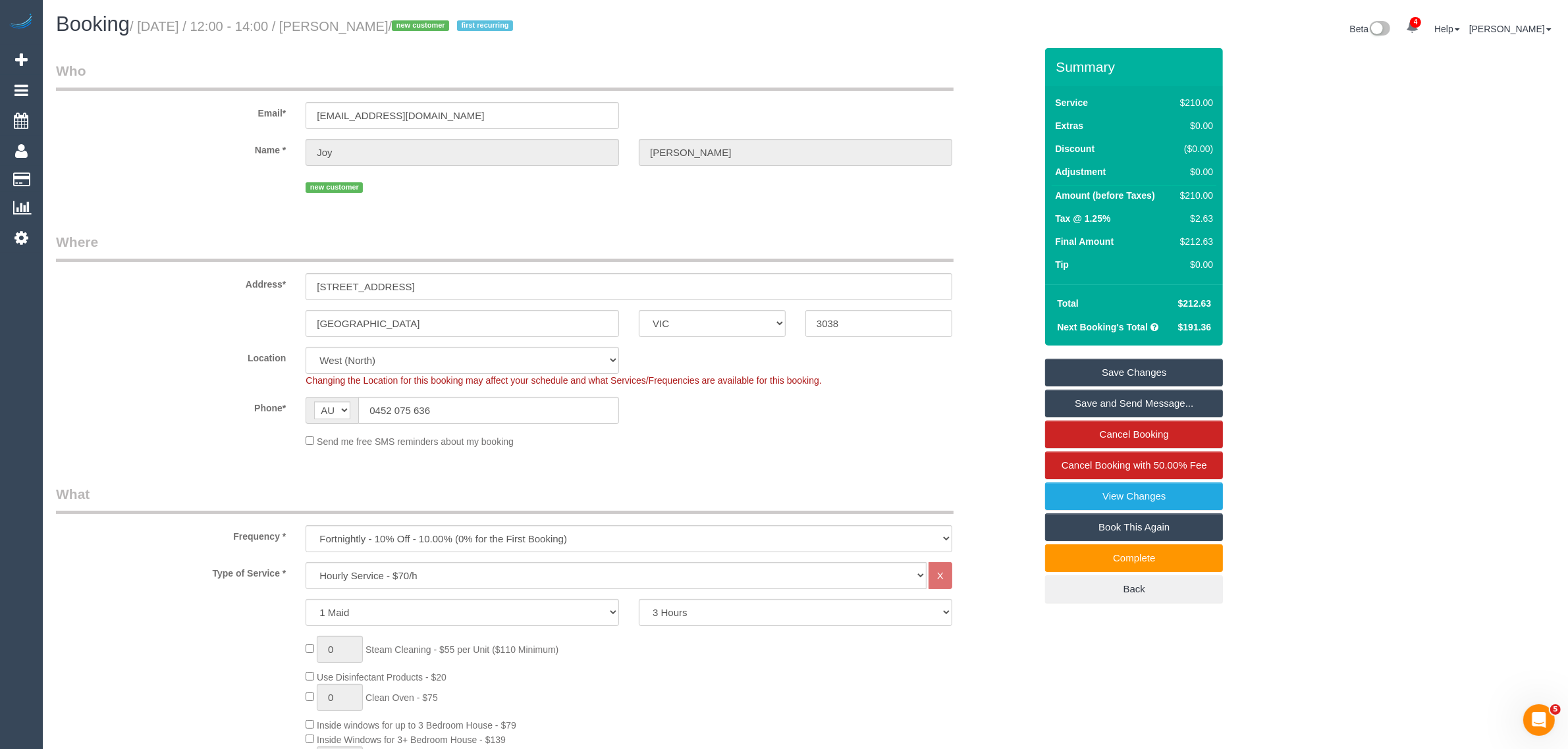
click at [976, 65] on div "Email* adaugostarr@hotmail.com" at bounding box center [545, 95] width 999 height 68
click at [368, 21] on small "/ September 13, 2025 / 12:00 - 14:00 / Joy Samuels / new customer first recurri…" at bounding box center [323, 26] width 387 height 14
click at [1139, 428] on link "Cancel Booking" at bounding box center [1134, 434] width 178 height 28
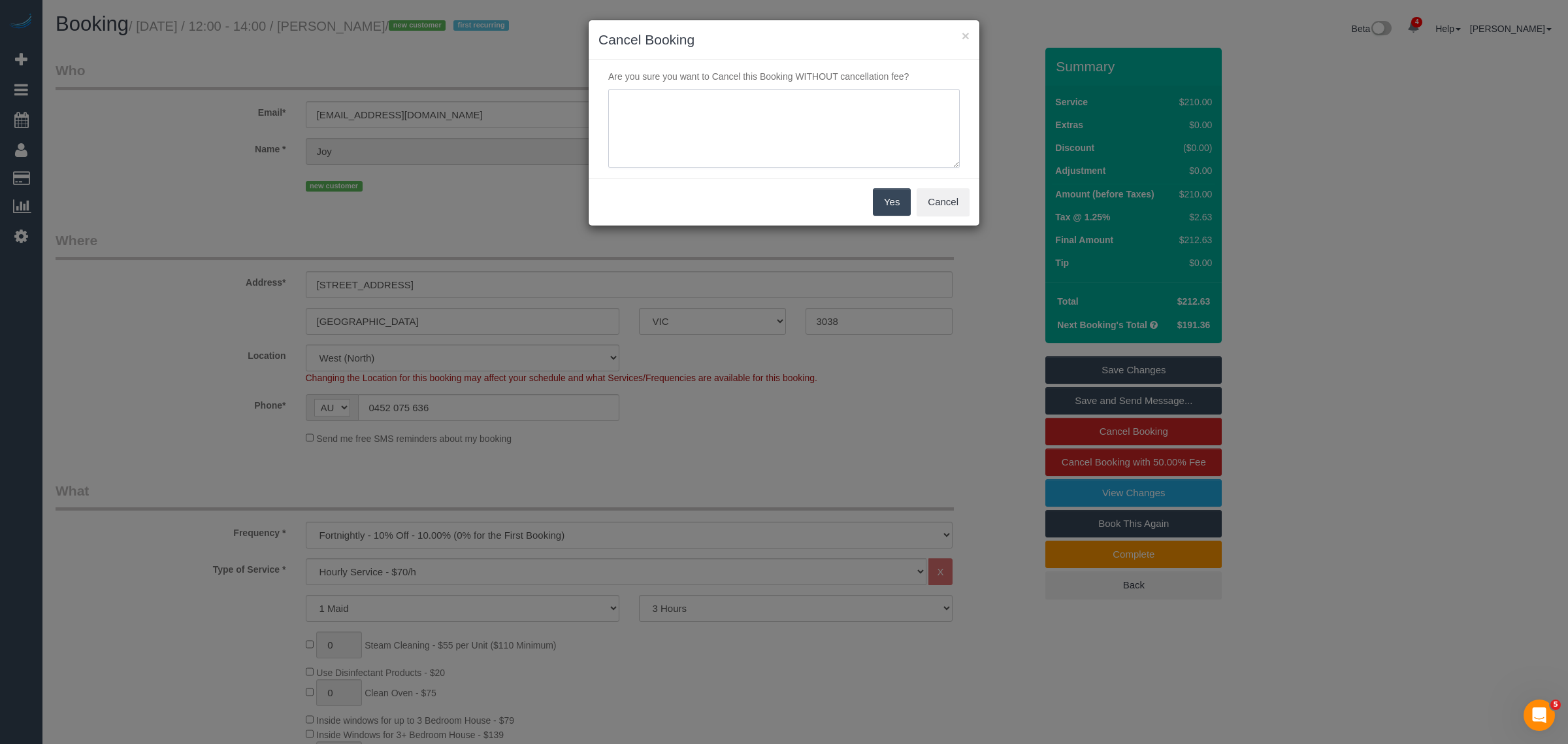
click at [771, 117] on textarea at bounding box center [784, 129] width 351 height 80
click at [741, 112] on textarea at bounding box center [784, 129] width 351 height 80
click at [862, 132] on textarea at bounding box center [784, 129] width 351 height 80
type textarea "Cancelled booking and waived the CF. The customer is not aware how the hrly ser…"
click at [883, 208] on button "Yes" at bounding box center [892, 202] width 38 height 28
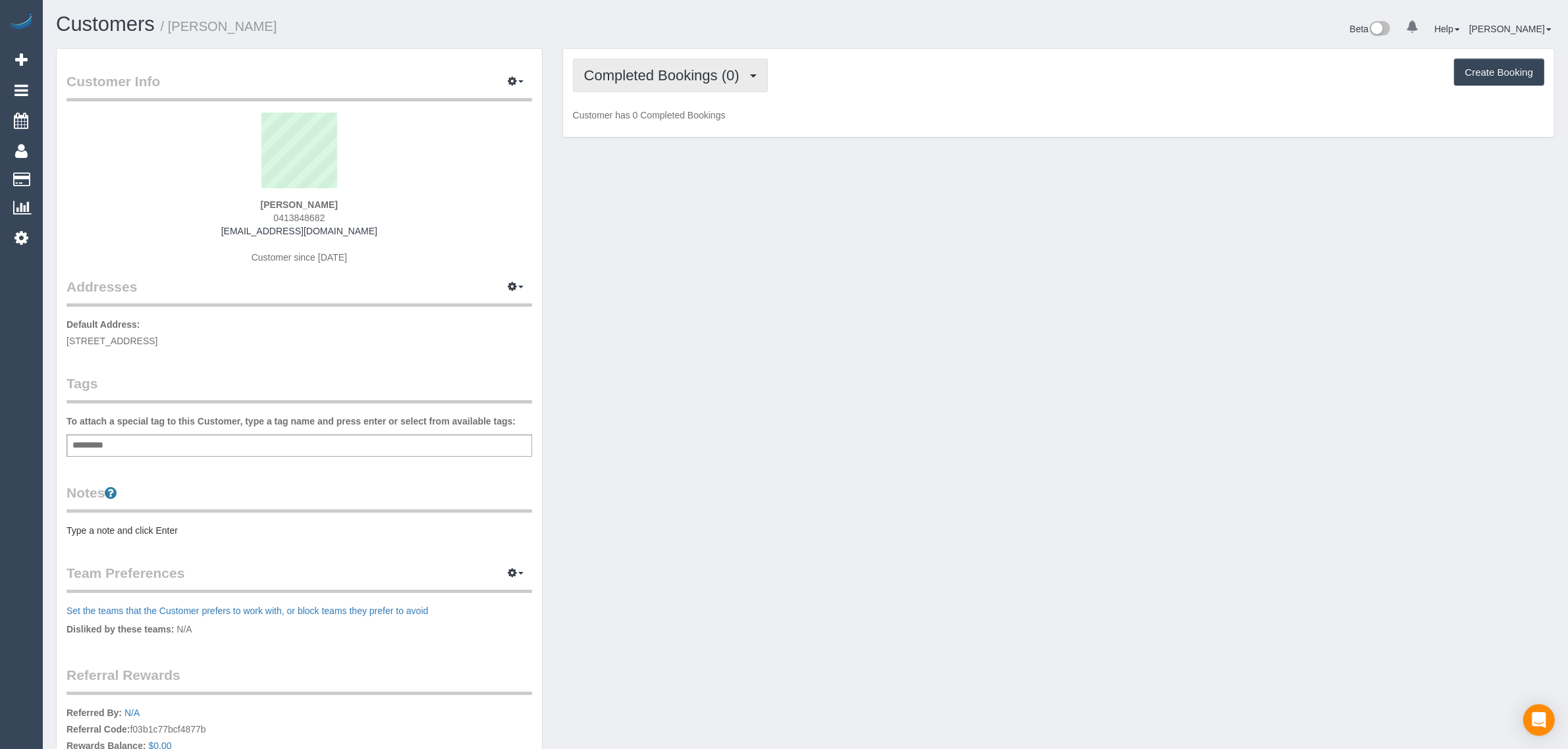
click at [658, 77] on span "Completed Bookings (0)" at bounding box center [665, 75] width 162 height 17
click at [649, 123] on link "Upcoming Bookings (1)" at bounding box center [642, 123] width 137 height 17
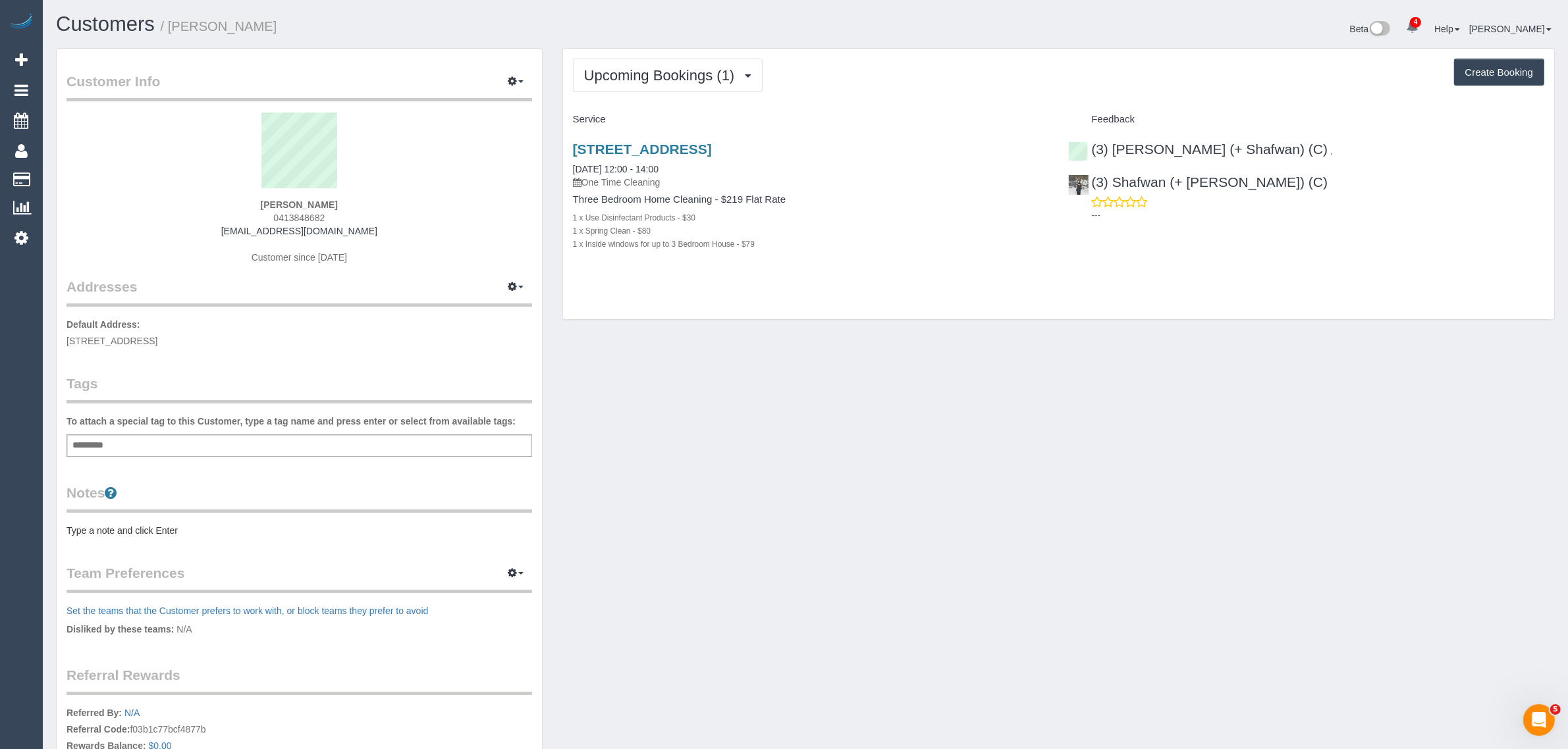
click at [310, 212] on span "0413848682" at bounding box center [299, 218] width 51 height 11
copy span "0413848682"
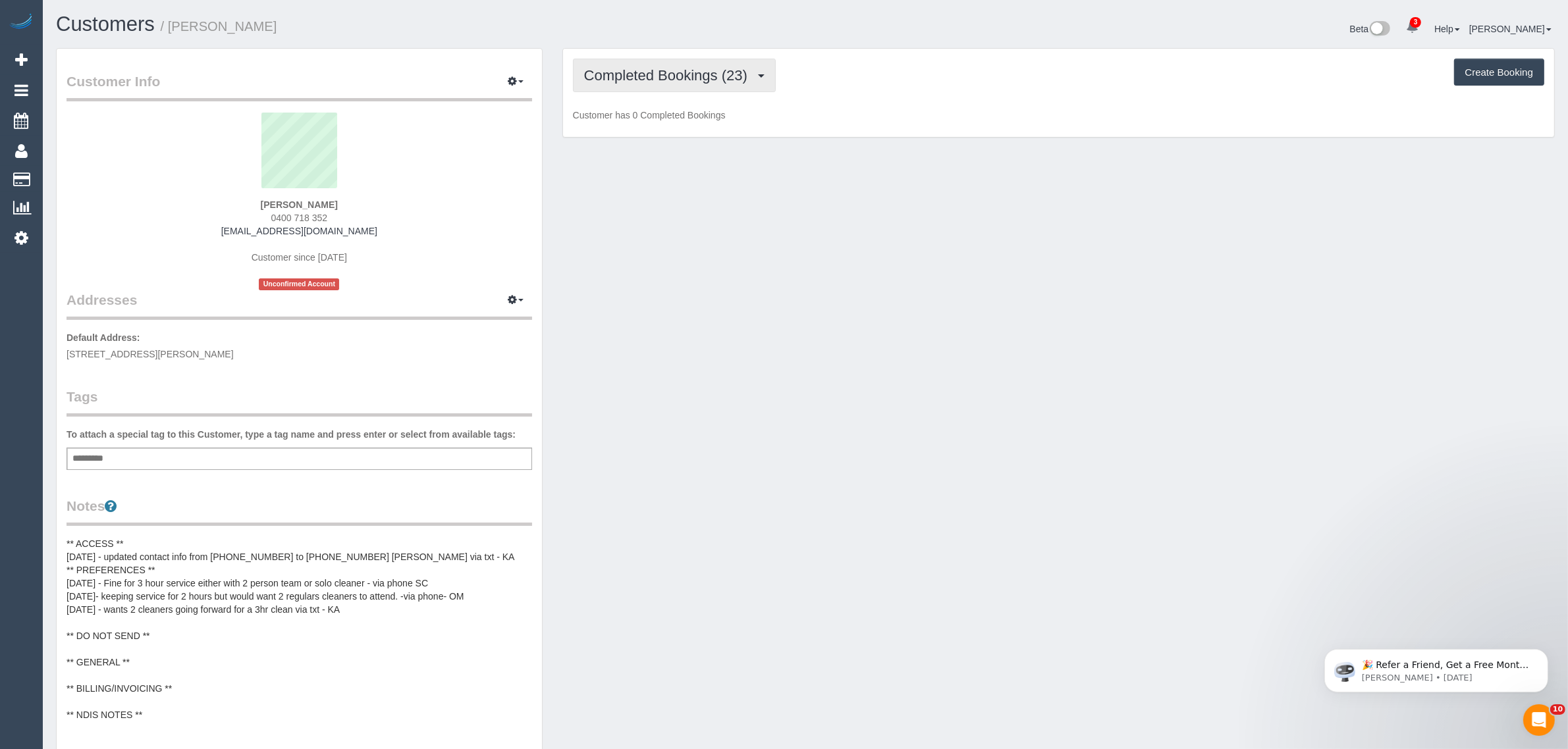
drag, startPoint x: 660, startPoint y: 82, endPoint x: 672, endPoint y: 139, distance: 58.2
click at [660, 81] on button "Completed Bookings (23)" at bounding box center [674, 75] width 203 height 34
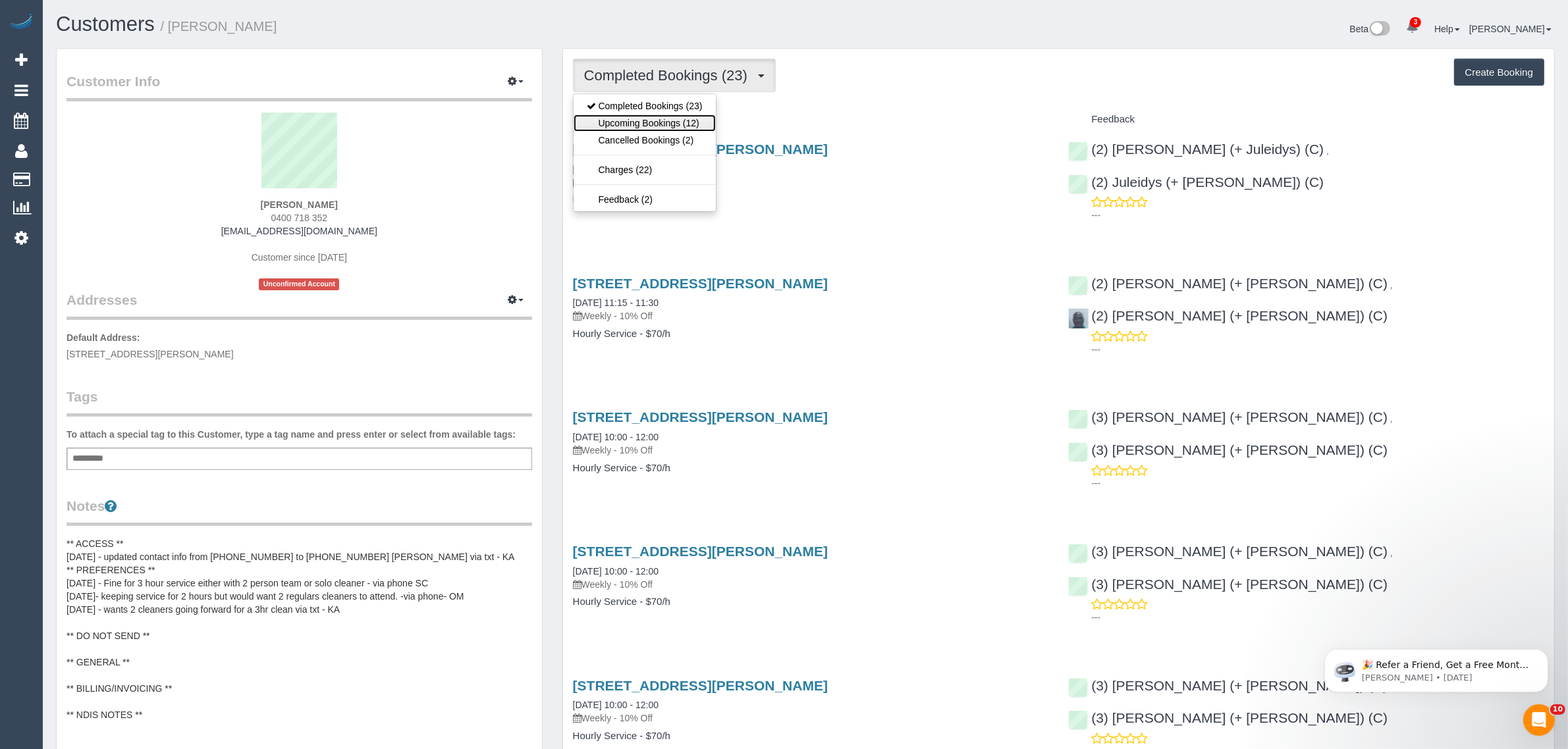
click at [683, 126] on link "Upcoming Bookings (12)" at bounding box center [645, 123] width 142 height 17
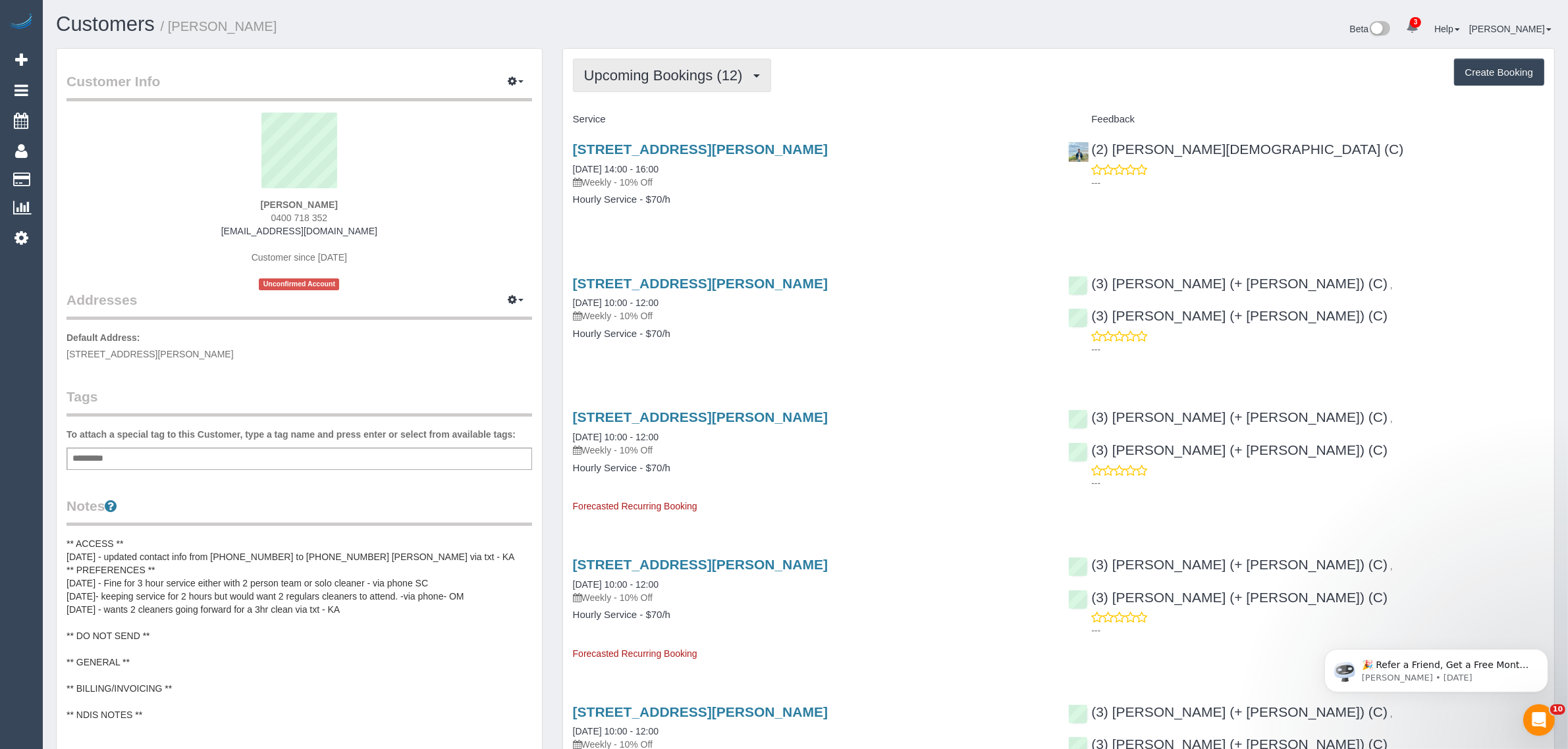
click at [655, 76] on span "Upcoming Bookings (12)" at bounding box center [667, 75] width 165 height 17
click at [640, 105] on link "Completed Bookings (23)" at bounding box center [645, 105] width 142 height 17
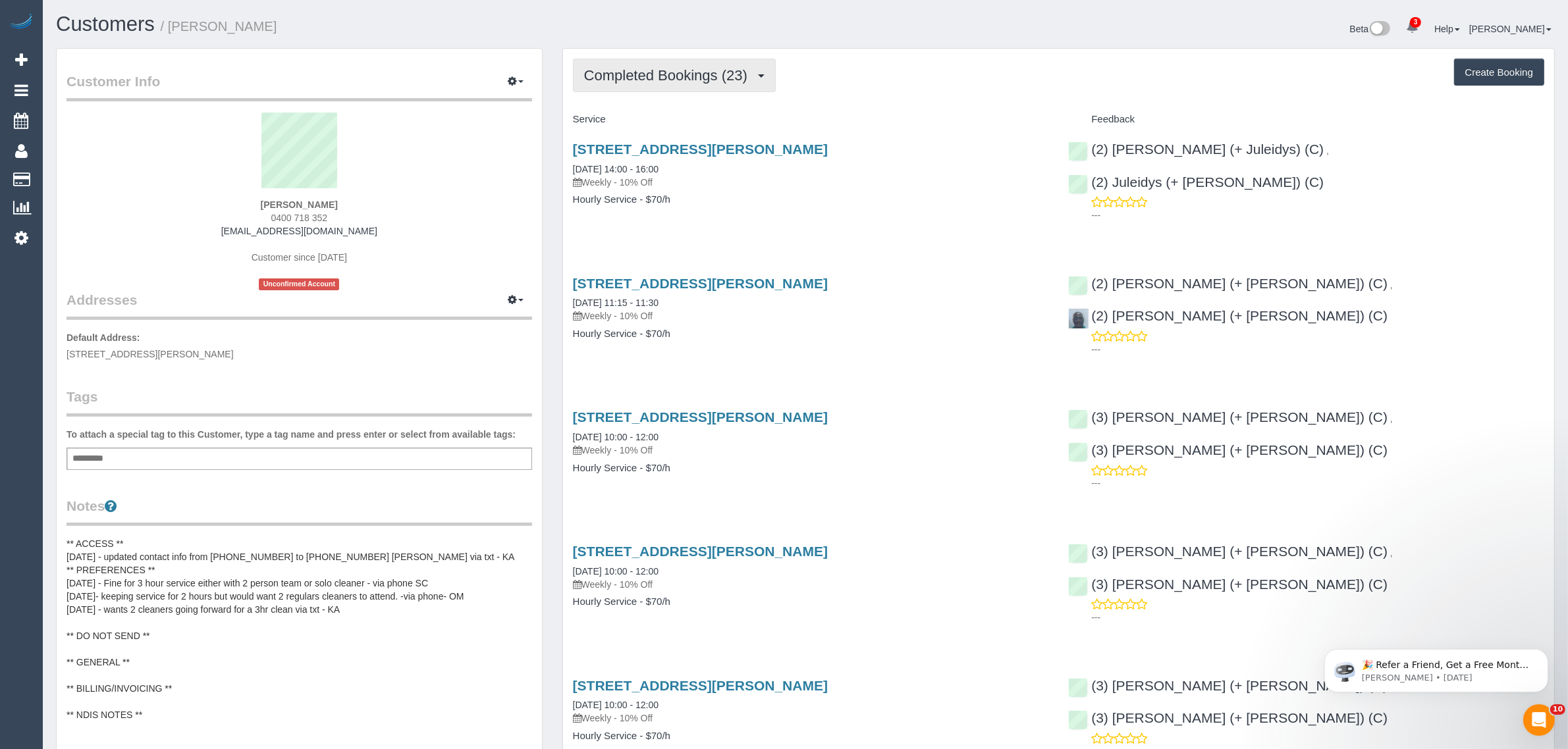
click at [679, 69] on span "Completed Bookings (23)" at bounding box center [670, 75] width 170 height 17
click at [667, 117] on link "Upcoming Bookings (12)" at bounding box center [645, 123] width 142 height 17
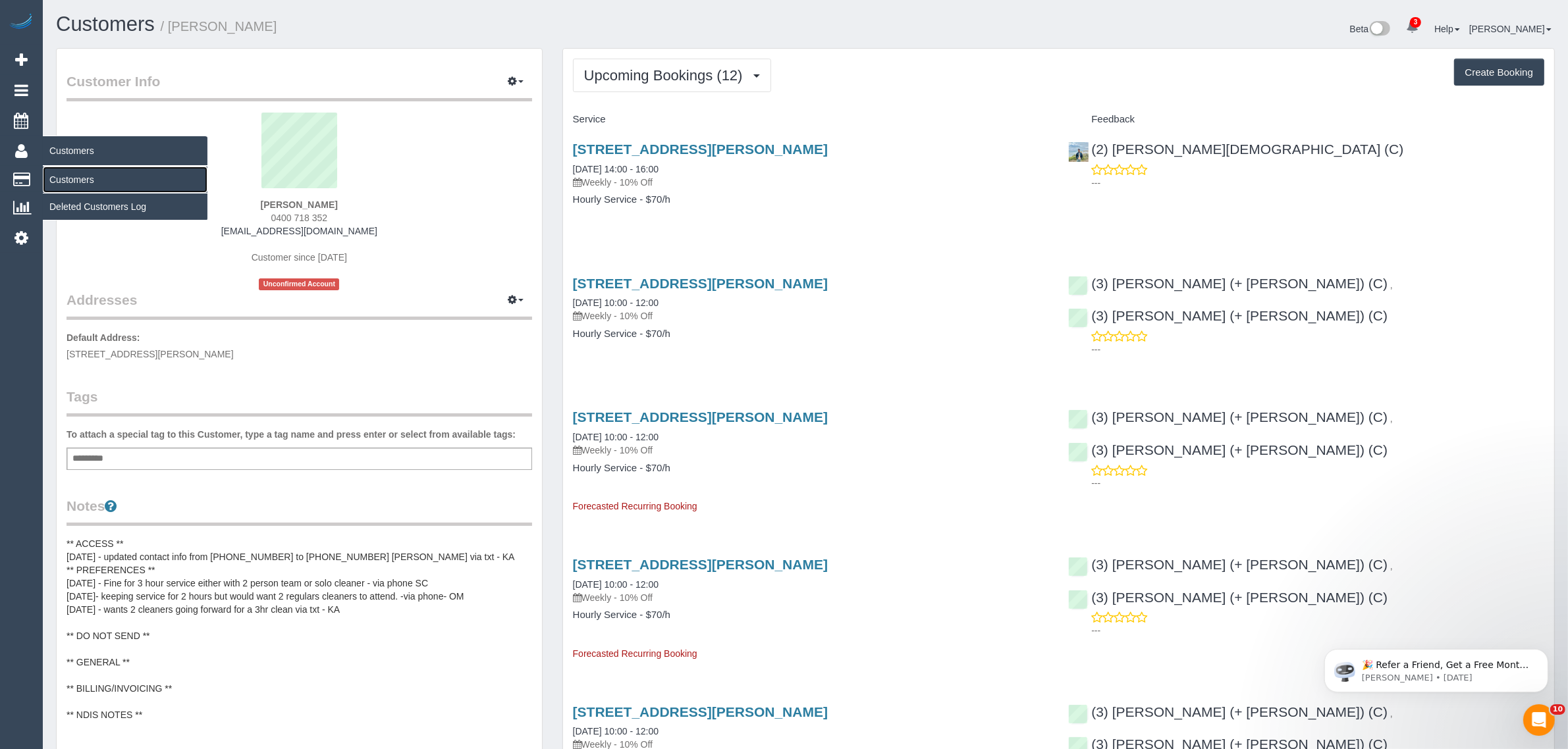
click at [73, 179] on link "Customers" at bounding box center [125, 179] width 165 height 26
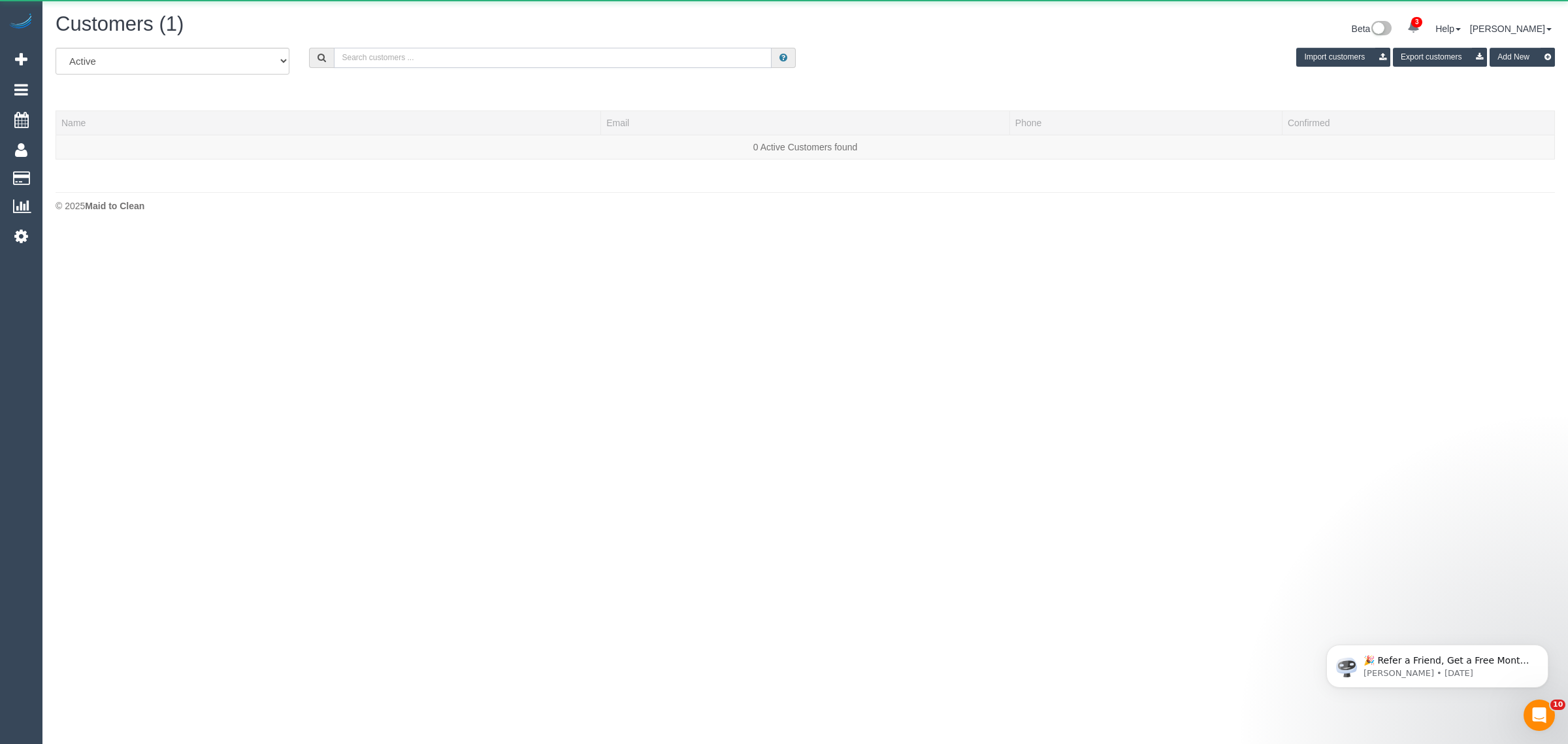
click at [457, 51] on input "text" at bounding box center [553, 58] width 438 height 20
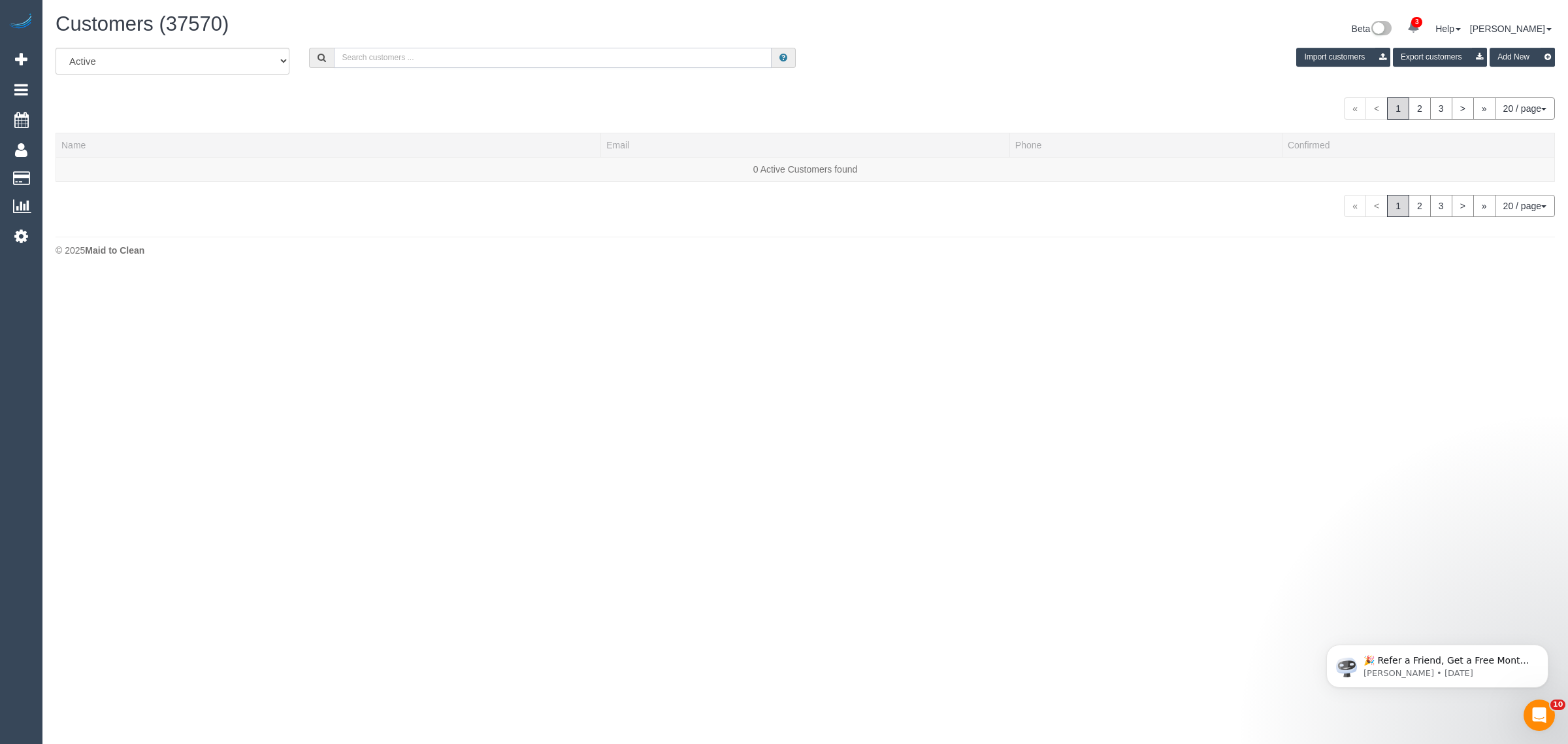
paste input "[PERSON_NAME]"
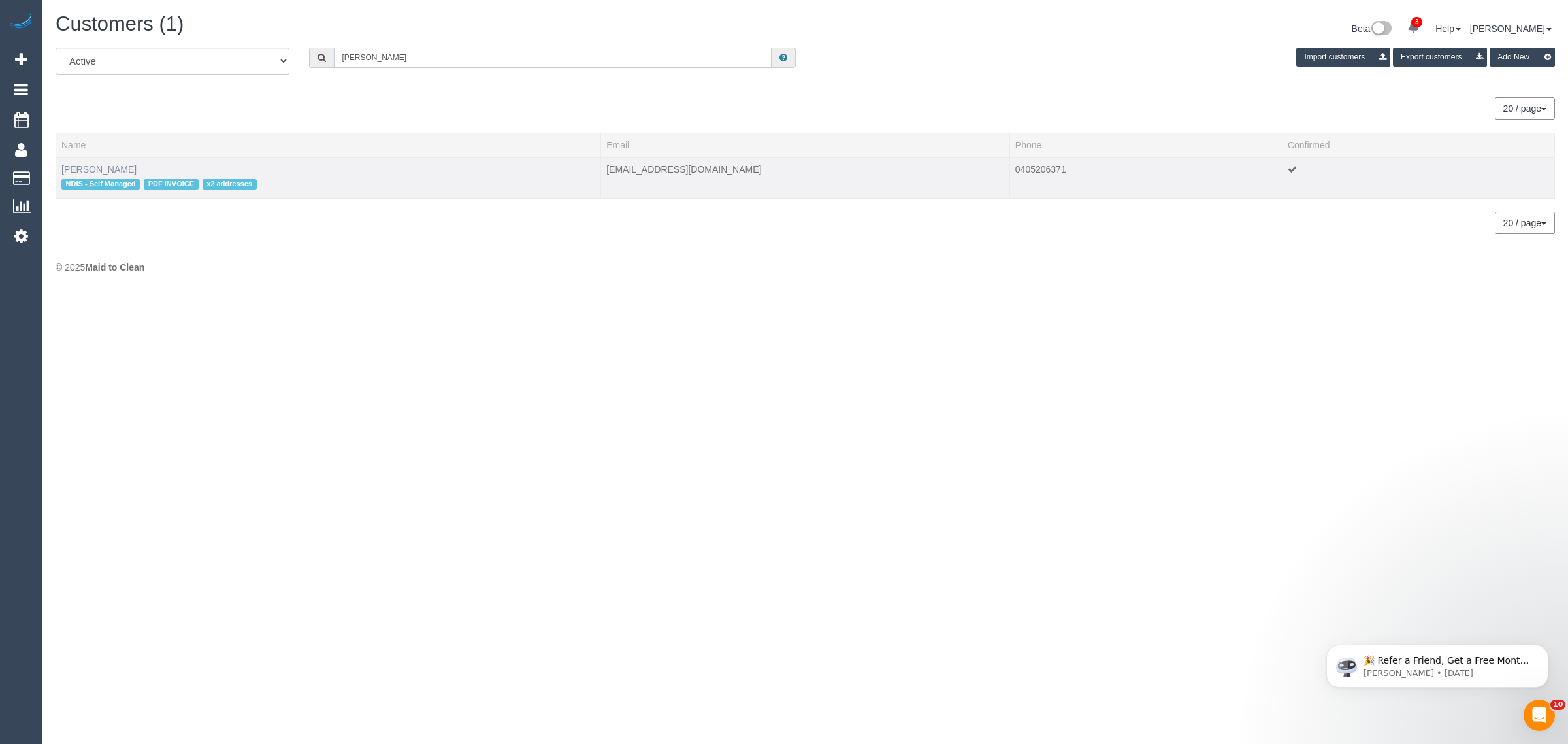
type input "[PERSON_NAME]"
click at [86, 165] on link "[PERSON_NAME]" at bounding box center [99, 169] width 75 height 10
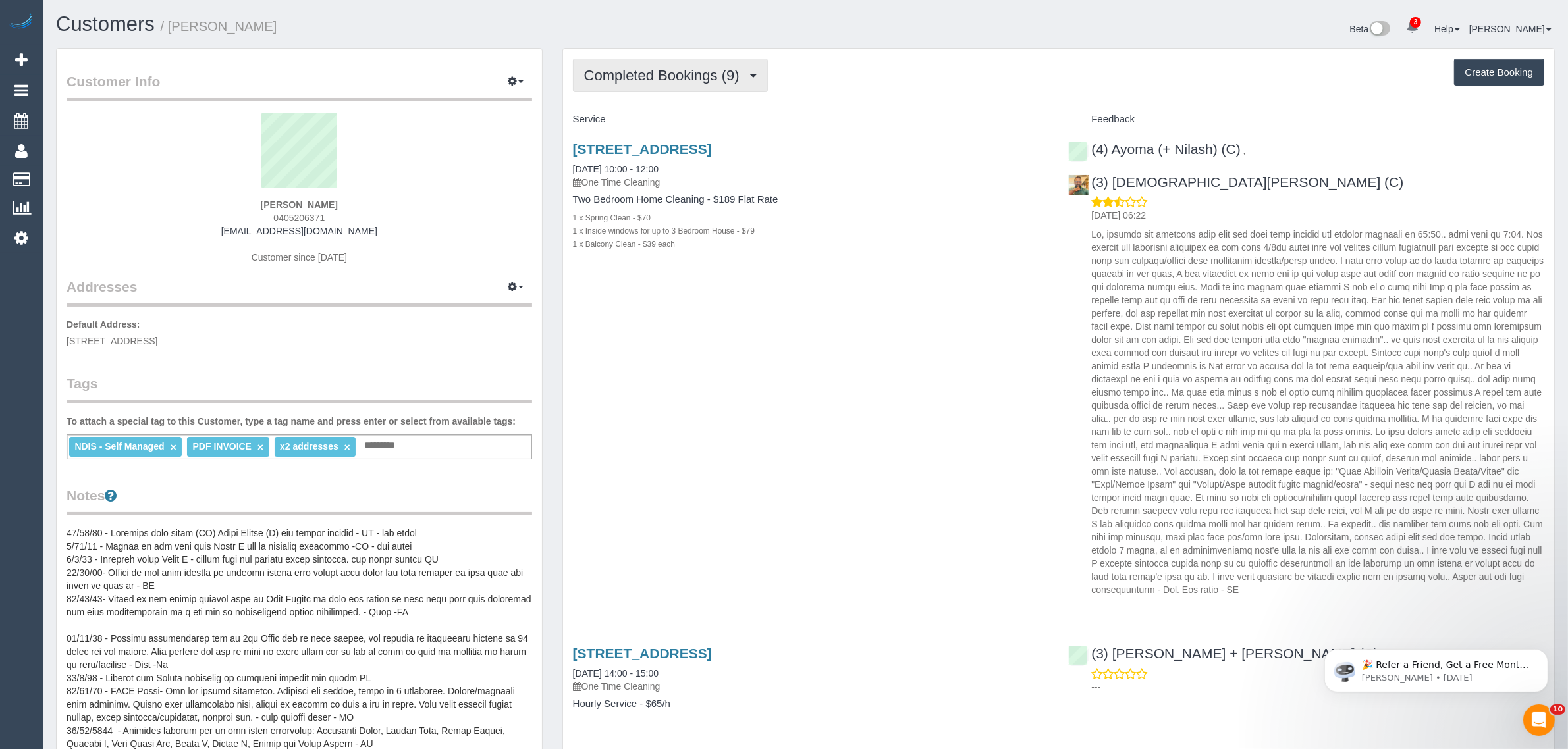
click at [605, 83] on button "Completed Bookings (9)" at bounding box center [670, 75] width 195 height 34
click at [627, 114] on link "Upcoming Bookings (1)" at bounding box center [643, 123] width 139 height 17
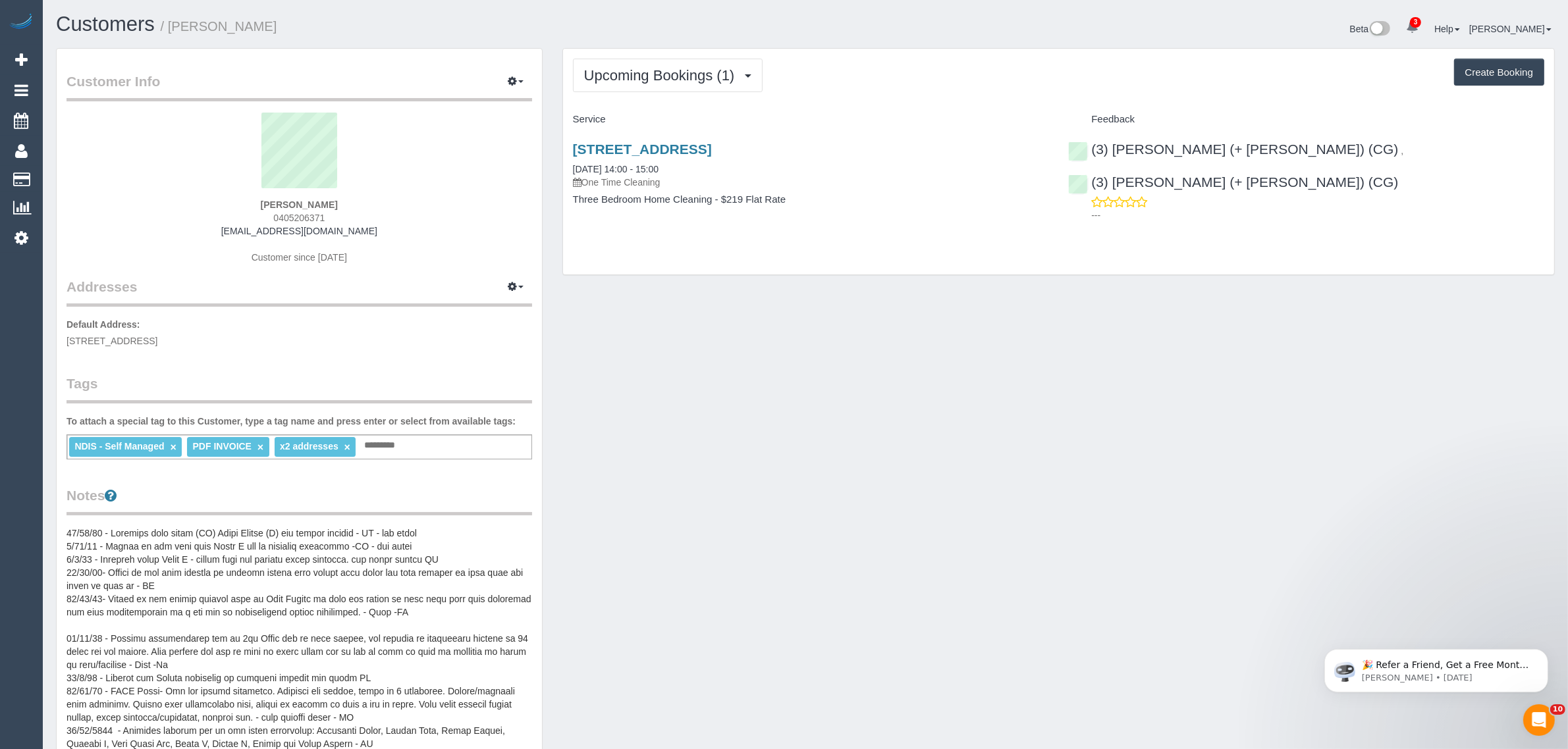
click at [945, 233] on div "Upcoming Bookings (1) Completed Bookings (9) Upcoming Bookings (1) Cancelled Bo…" at bounding box center [1059, 162] width 991 height 226
click at [712, 154] on link "3 Brentwood Drive,, Avondale Heights., VIC 3034" at bounding box center [642, 149] width 139 height 15
click at [63, 176] on link "Customers" at bounding box center [125, 179] width 165 height 26
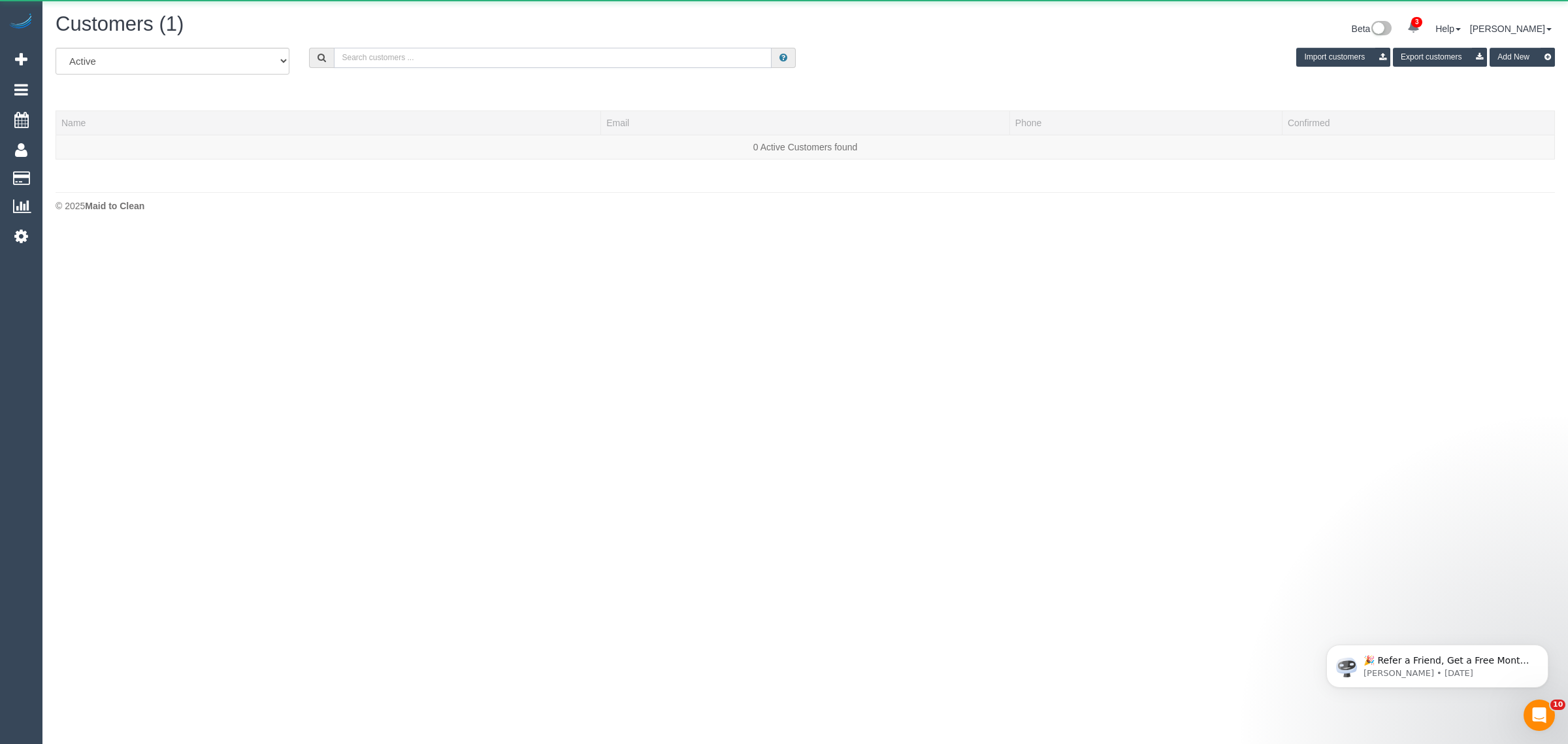
click at [536, 53] on input "text" at bounding box center [553, 58] width 438 height 20
paste input "Brittany Bell"
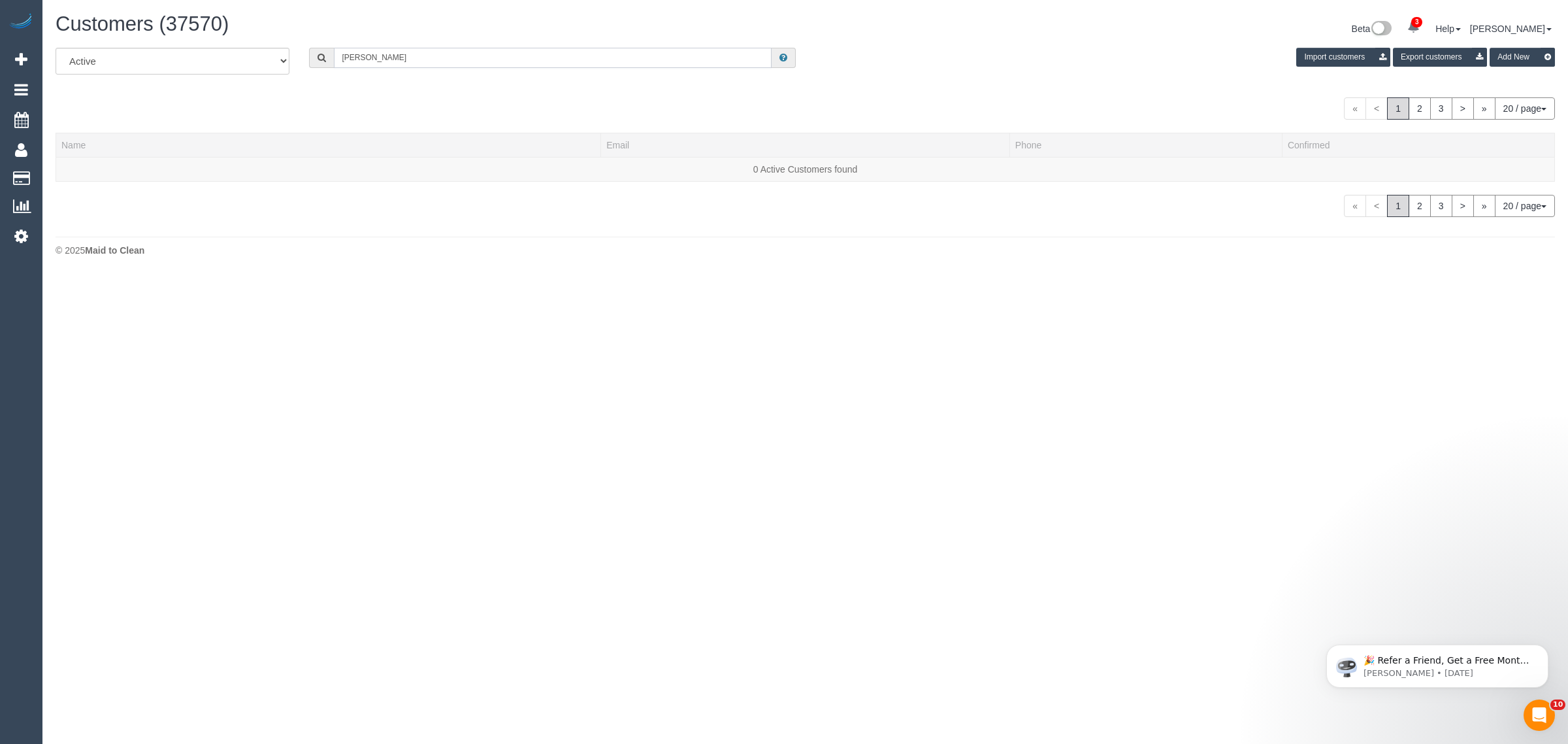
type input "Brittany Bell"
click at [55, 167] on div "All Active Archived Brittany Bell Import customers Export customers Add New 20 …" at bounding box center [805, 149] width 1519 height 203
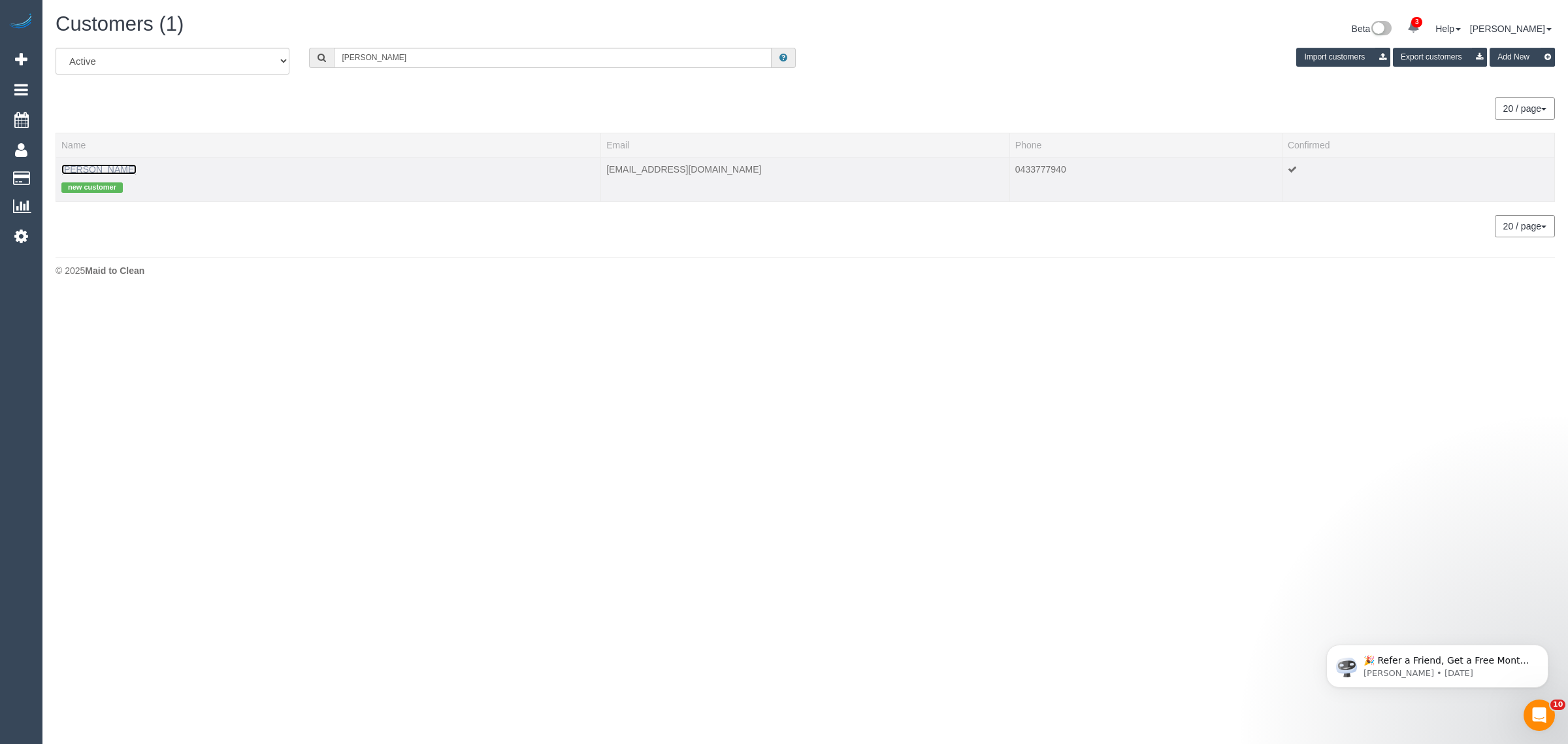
click at [64, 164] on link "Brittany Bell" at bounding box center [99, 169] width 75 height 10
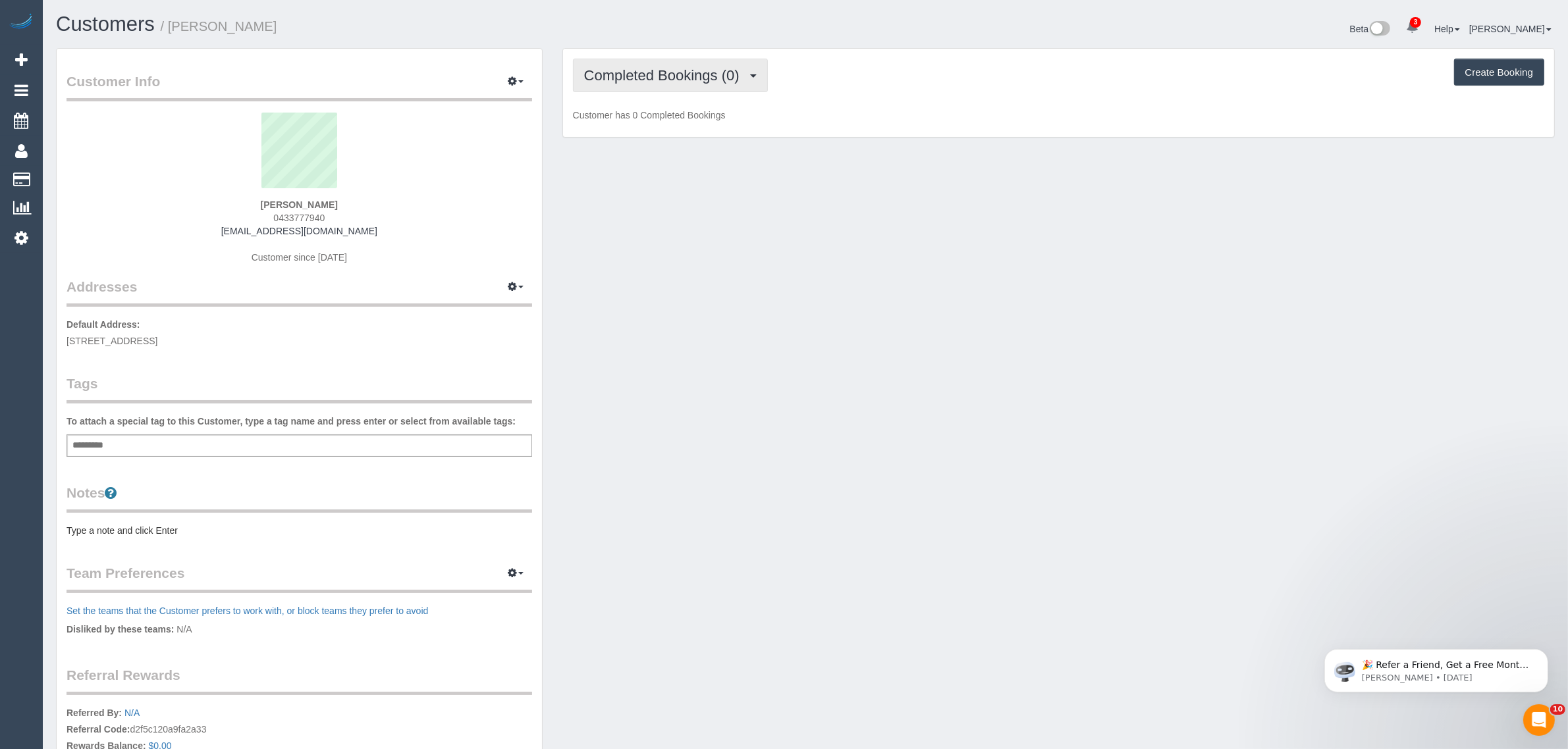
click at [696, 76] on span "Completed Bookings (0)" at bounding box center [665, 75] width 162 height 17
click at [686, 123] on link "Upcoming Bookings (1)" at bounding box center [642, 123] width 137 height 17
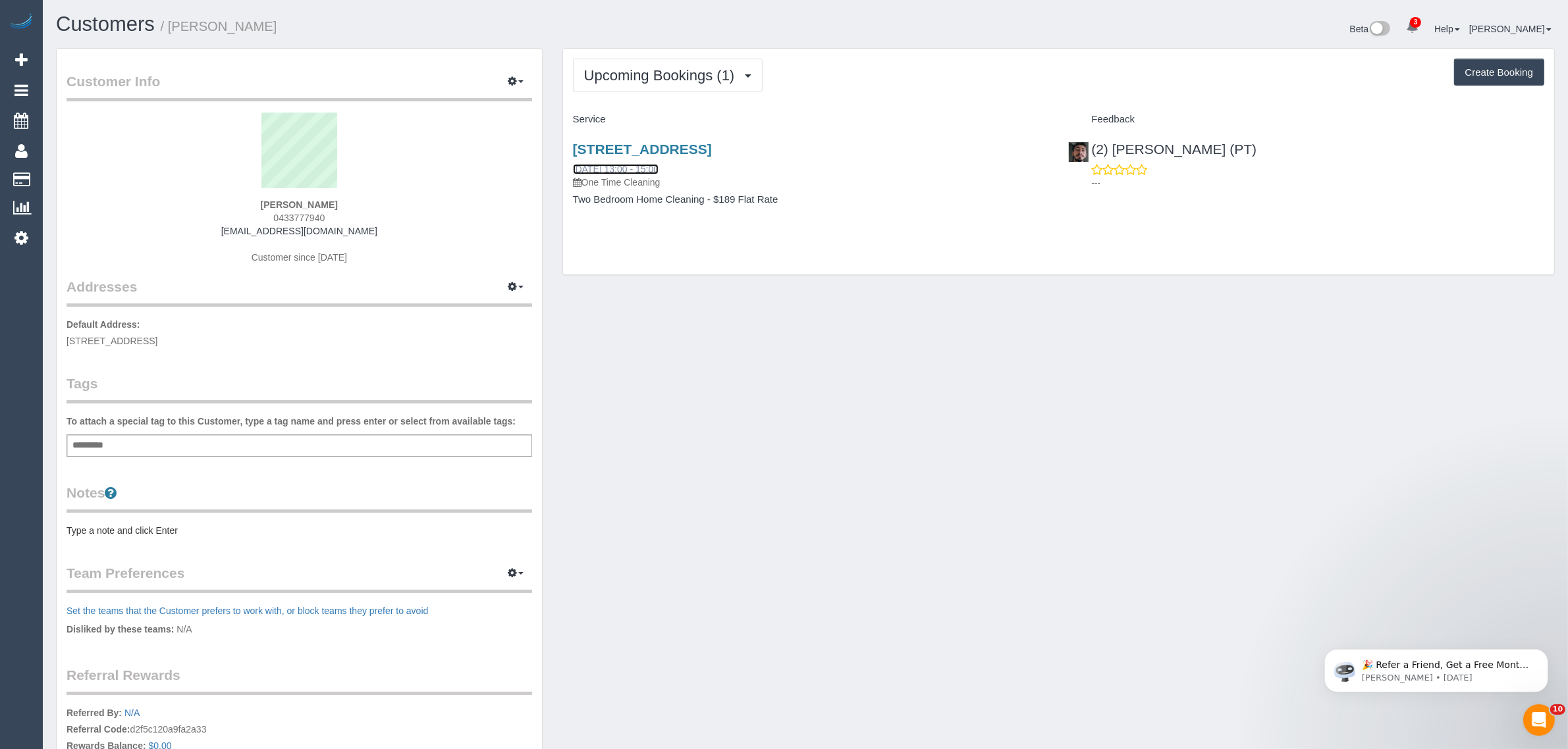
click at [647, 169] on link "13/09/2025 13:00 - 15:00" at bounding box center [616, 169] width 86 height 11
click at [659, 348] on div "Customer Info Edit Contact Info Send Message Email Preferences Special Sales Ta…" at bounding box center [805, 469] width 1518 height 842
drag, startPoint x: 682, startPoint y: 166, endPoint x: 548, endPoint y: 166, distance: 134.0
click at [548, 166] on div "Customer Info Edit Contact Info Send Message Email Preferences Special Sales Ta…" at bounding box center [805, 469] width 1518 height 842
click at [708, 290] on div "Customer Info Edit Contact Info Send Message Email Preferences Special Sales Ta…" at bounding box center [805, 469] width 1518 height 842
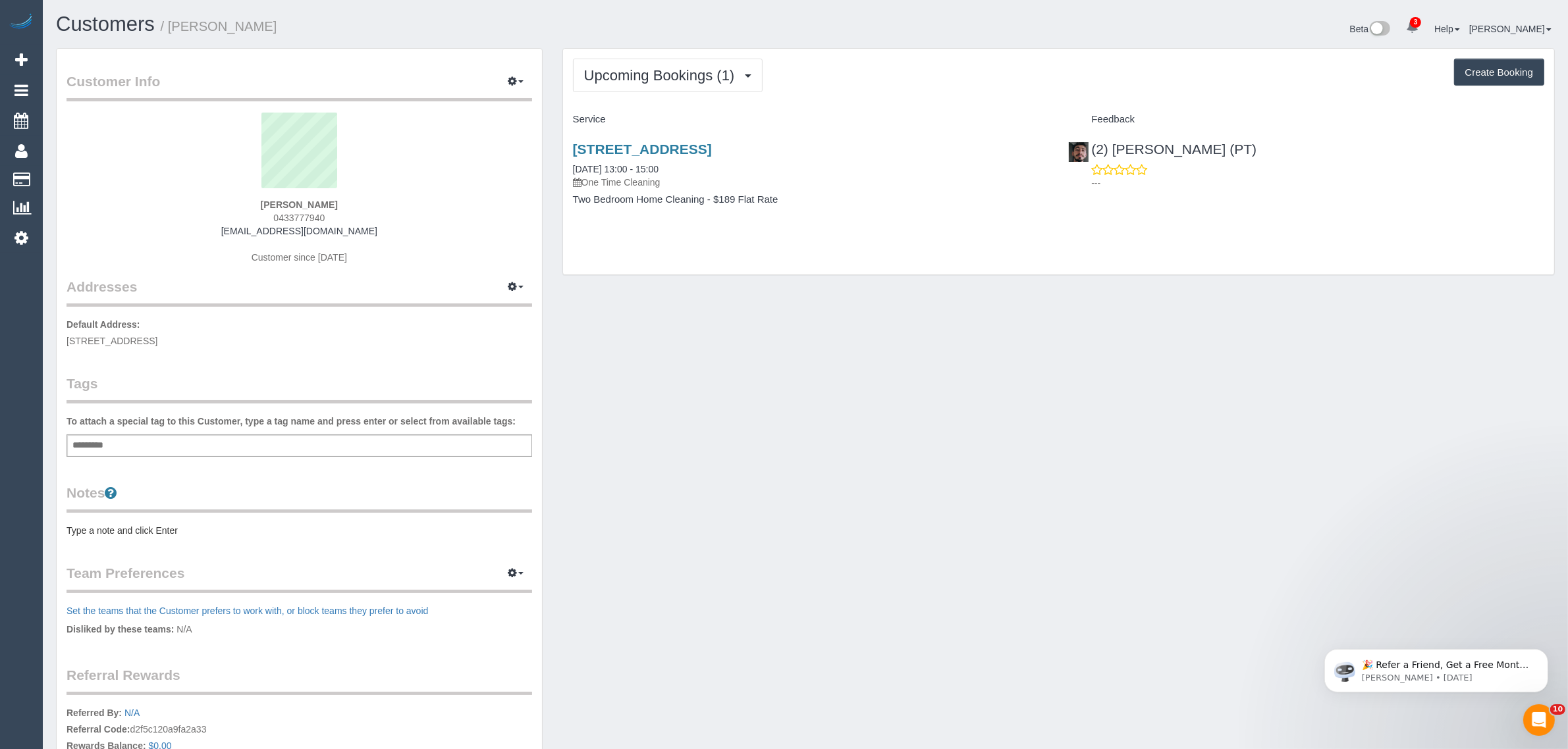
drag, startPoint x: 685, startPoint y: 166, endPoint x: 574, endPoint y: 159, distance: 111.2
click at [574, 159] on div "86 Queens Lane, 1407, Melbourne, VIC 3004 13/09/2025 13:00 - 15:00 One Time Cle…" at bounding box center [811, 165] width 476 height 47
copy link "13/09/2025 13:00 - 15:00"
click at [1120, 319] on div "Customer Info Edit Contact Info Send Message Email Preferences Special Sales Ta…" at bounding box center [805, 469] width 1518 height 842
drag, startPoint x: 1191, startPoint y: 151, endPoint x: 1094, endPoint y: 151, distance: 97.0
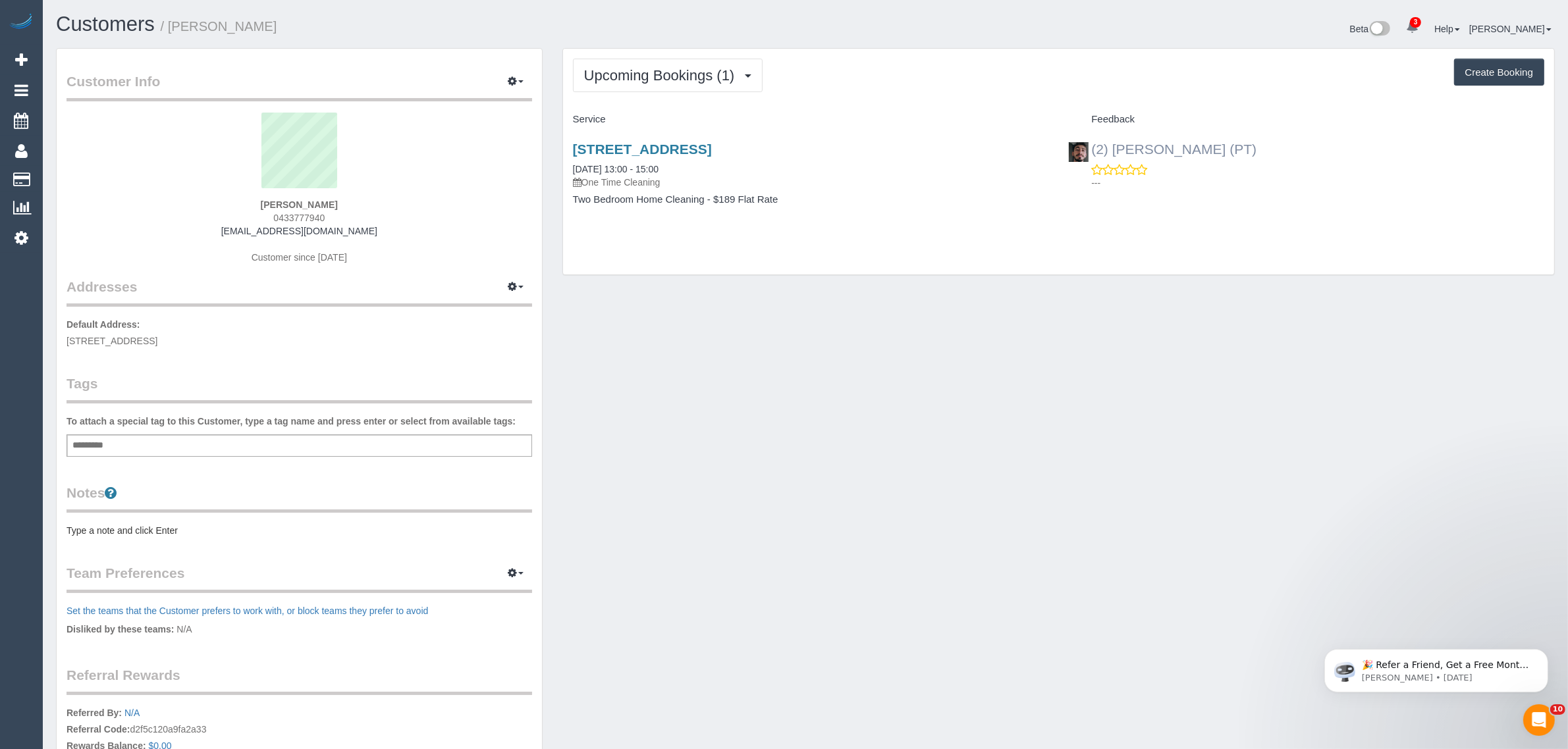
click at [1094, 151] on div "(2) Reggy Cogulet (PT) ---" at bounding box center [1306, 163] width 496 height 65
copy link "2) Reggy Cogulet (PT)"
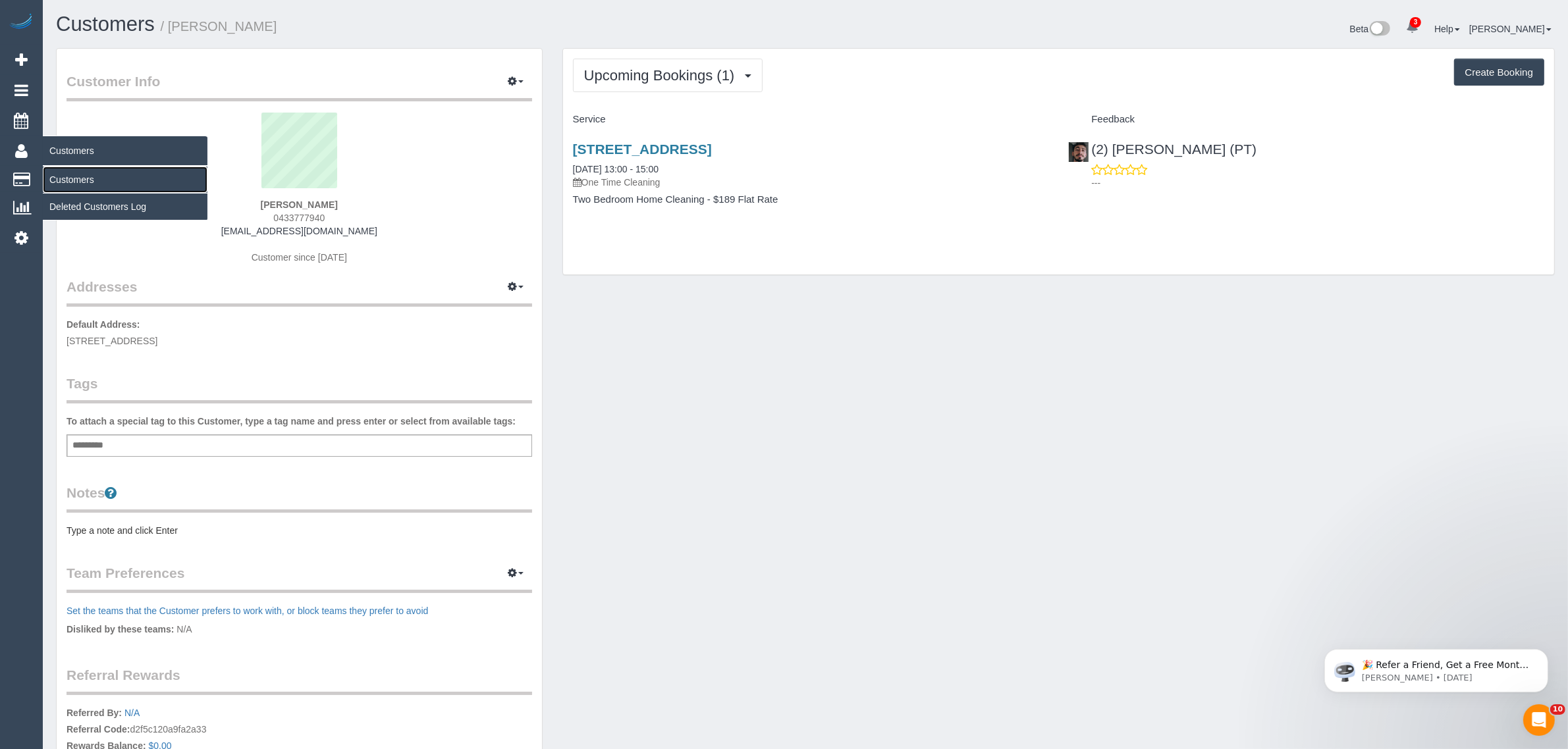
click at [75, 173] on link "Customers" at bounding box center [125, 179] width 165 height 26
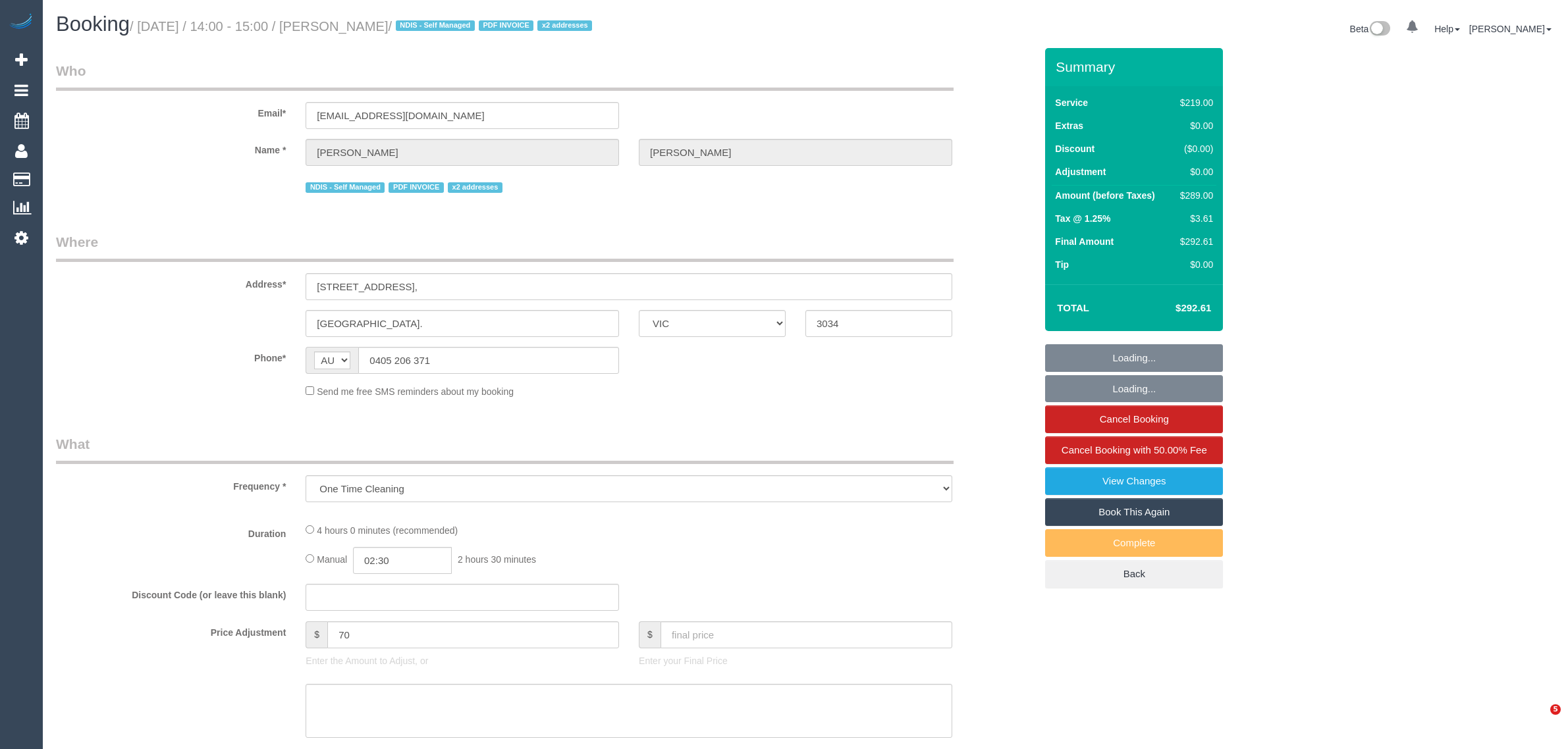
select select "VIC"
select select "string:stripe-pm_1OhLkb2GScqysDRVPTm9PCrY"
select select "number:27"
select select "number:14"
select select "number:19"
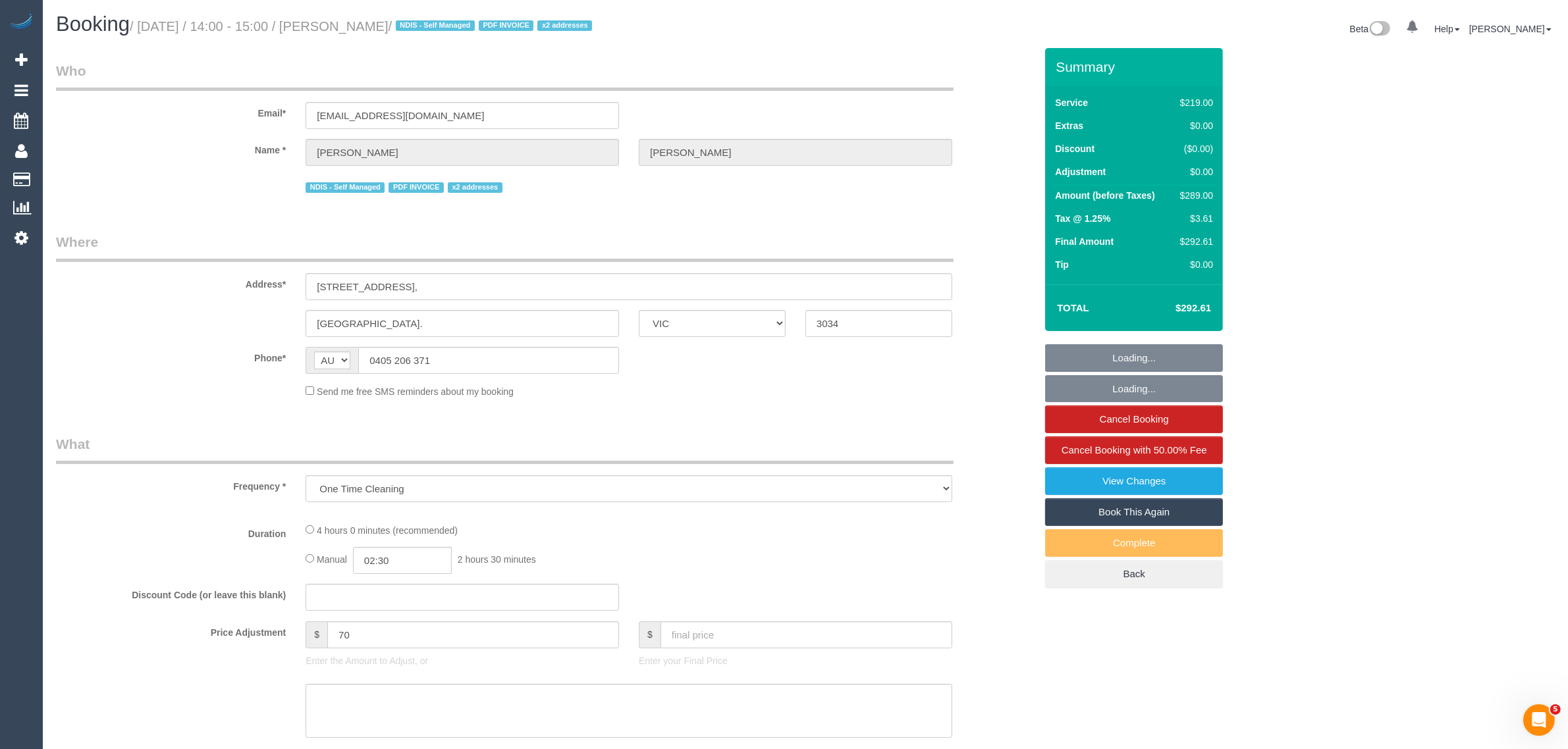
select select "number:36"
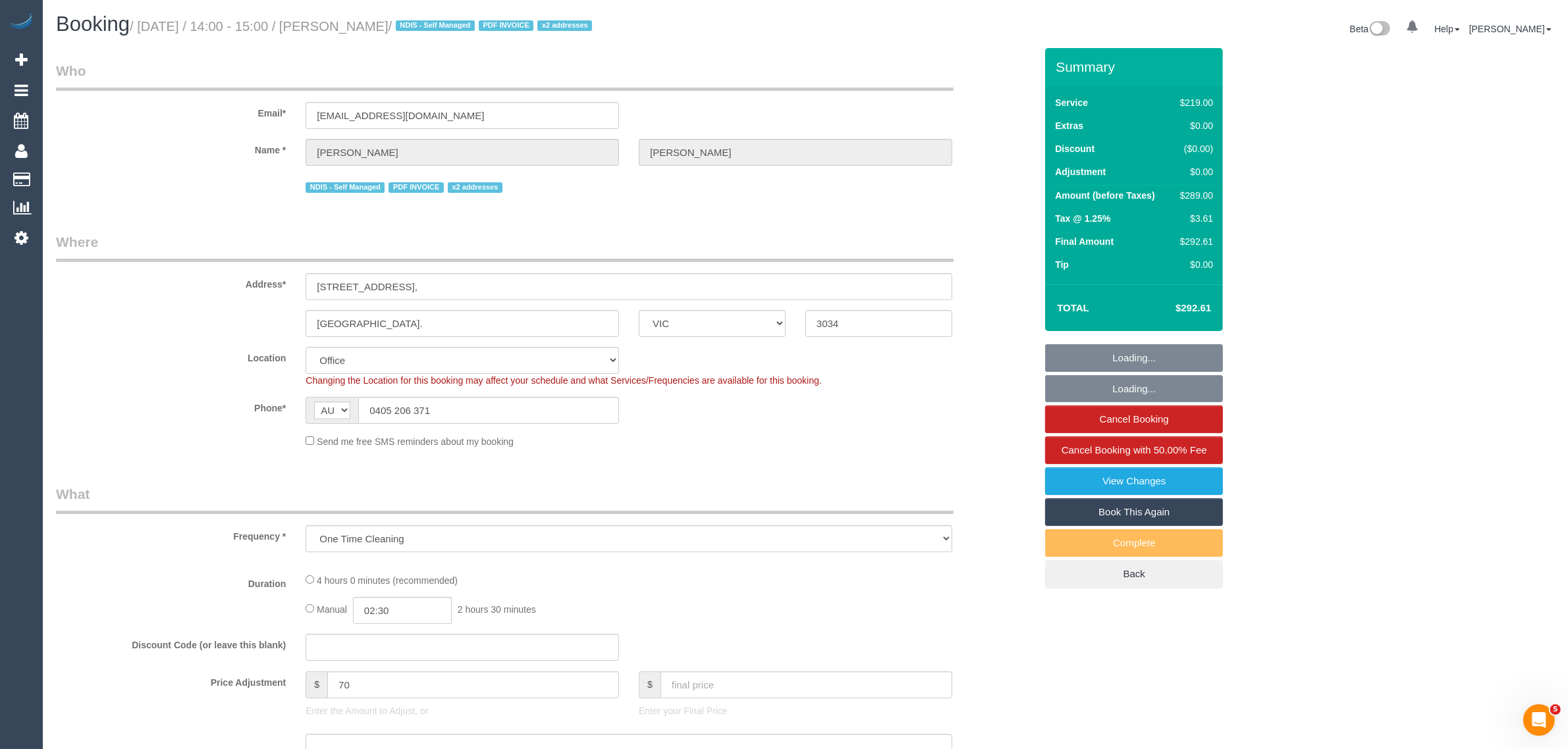
select select "object:817"
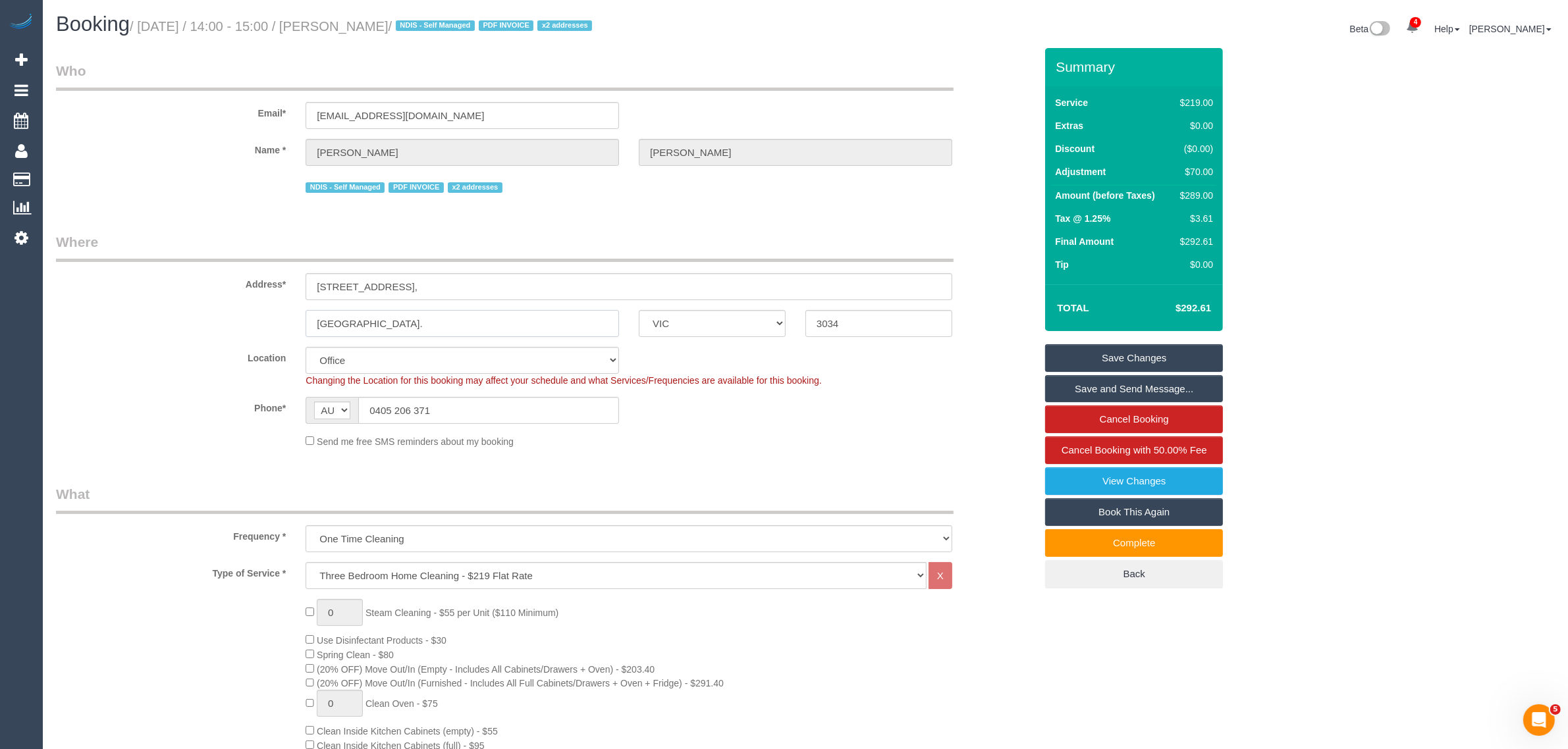
click at [440, 319] on input "[GEOGRAPHIC_DATA]." at bounding box center [462, 324] width 313 height 27
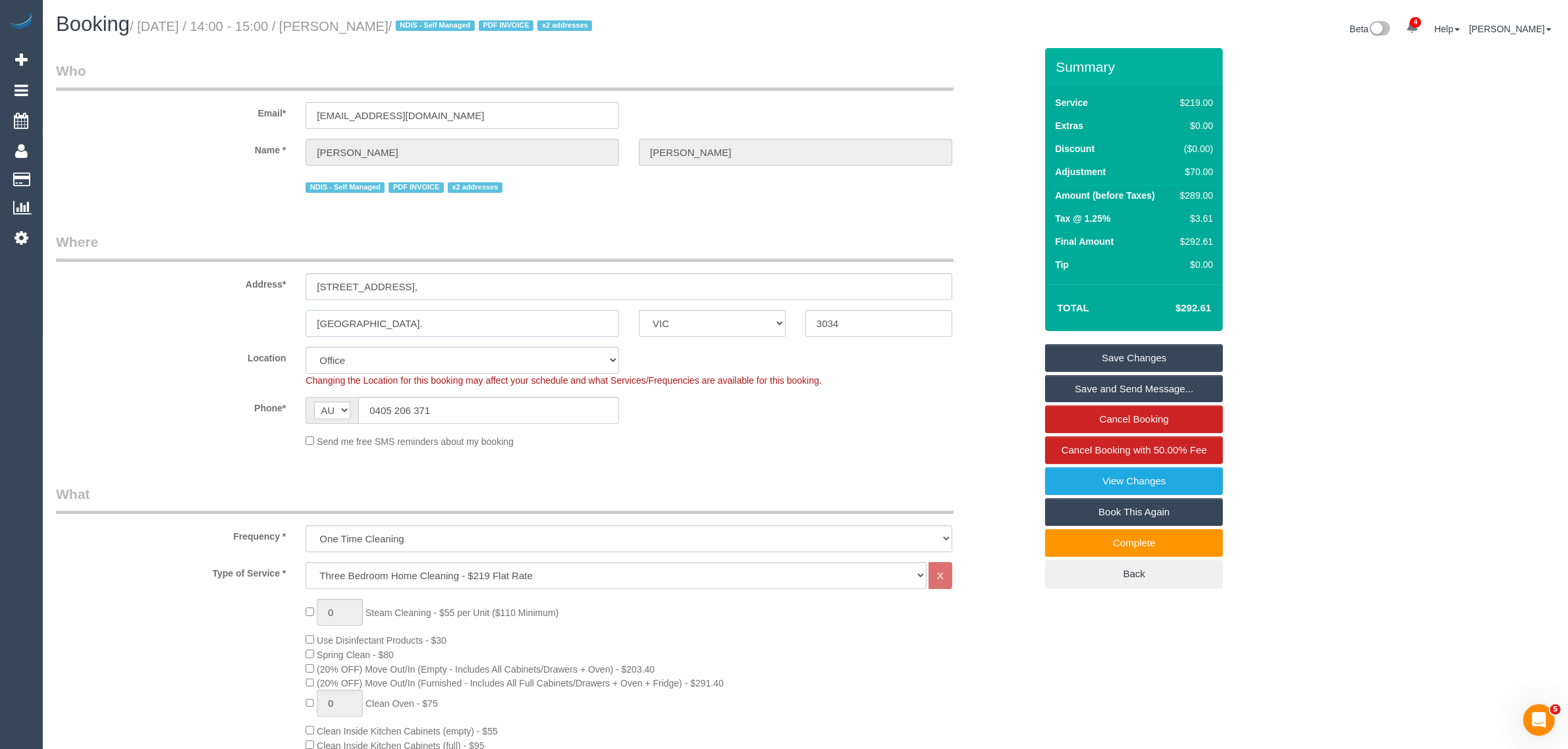
click at [440, 319] on input "[GEOGRAPHIC_DATA]." at bounding box center [462, 324] width 313 height 27
click at [868, 321] on input "3034" at bounding box center [878, 324] width 147 height 27
drag, startPoint x: 364, startPoint y: 23, endPoint x: 463, endPoint y: 12, distance: 99.6
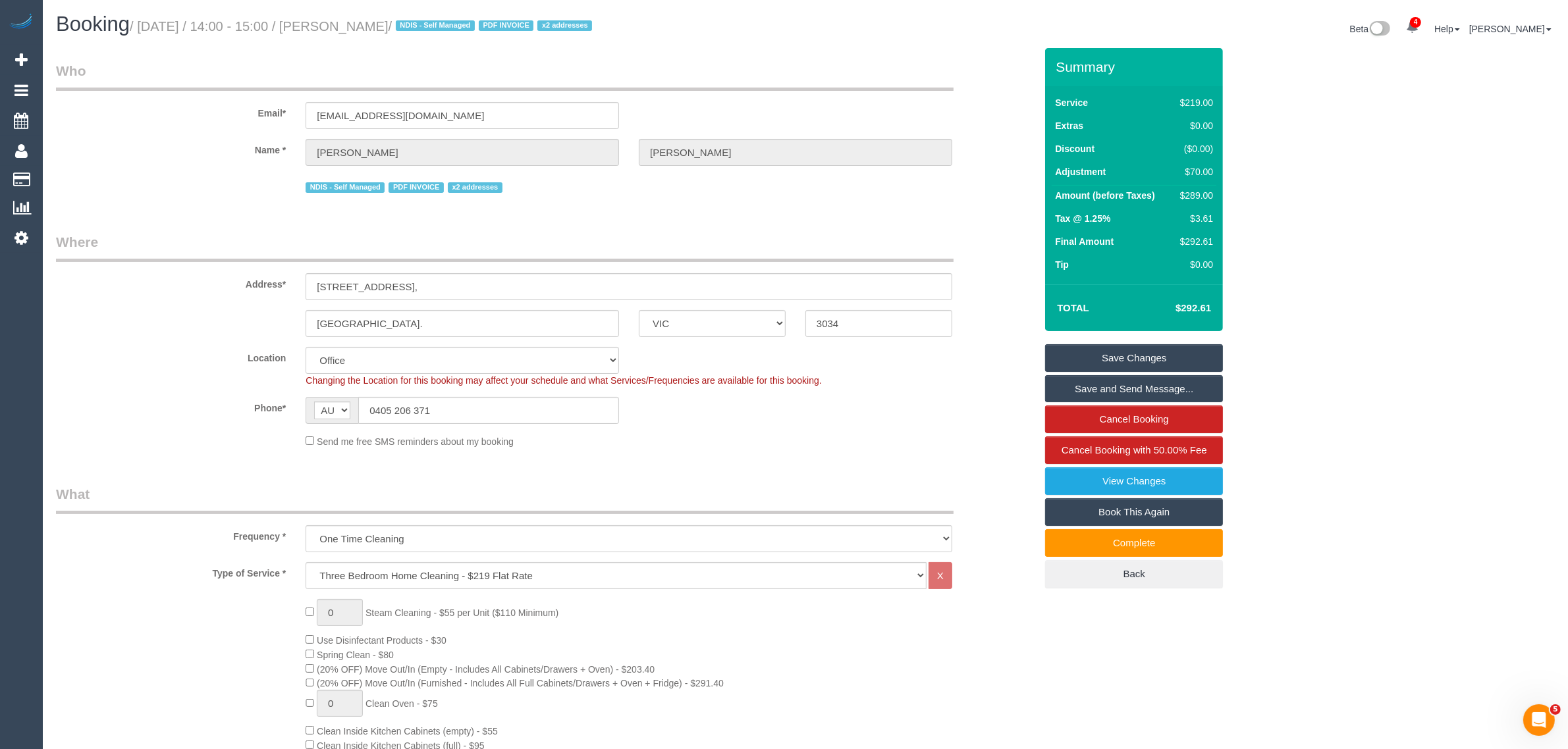
copy div "[PERSON_NAME] / NDIS - Self Managed PDF INVOICE x2 addresses Beta 4 Your Notifi…"
click at [454, 22] on small "/ [DATE] / 14:00 - 15:00 / [PERSON_NAME] / NDIS - Self Managed PDF INVOICE x2 a…" at bounding box center [362, 26] width 466 height 14
drag, startPoint x: 459, startPoint y: 22, endPoint x: 363, endPoint y: 23, distance: 96.0
click at [363, 23] on small "/ [DATE] / 14:00 - 15:00 / [PERSON_NAME] / NDIS - Self Managed PDF INVOICE x2 a…" at bounding box center [362, 26] width 466 height 14
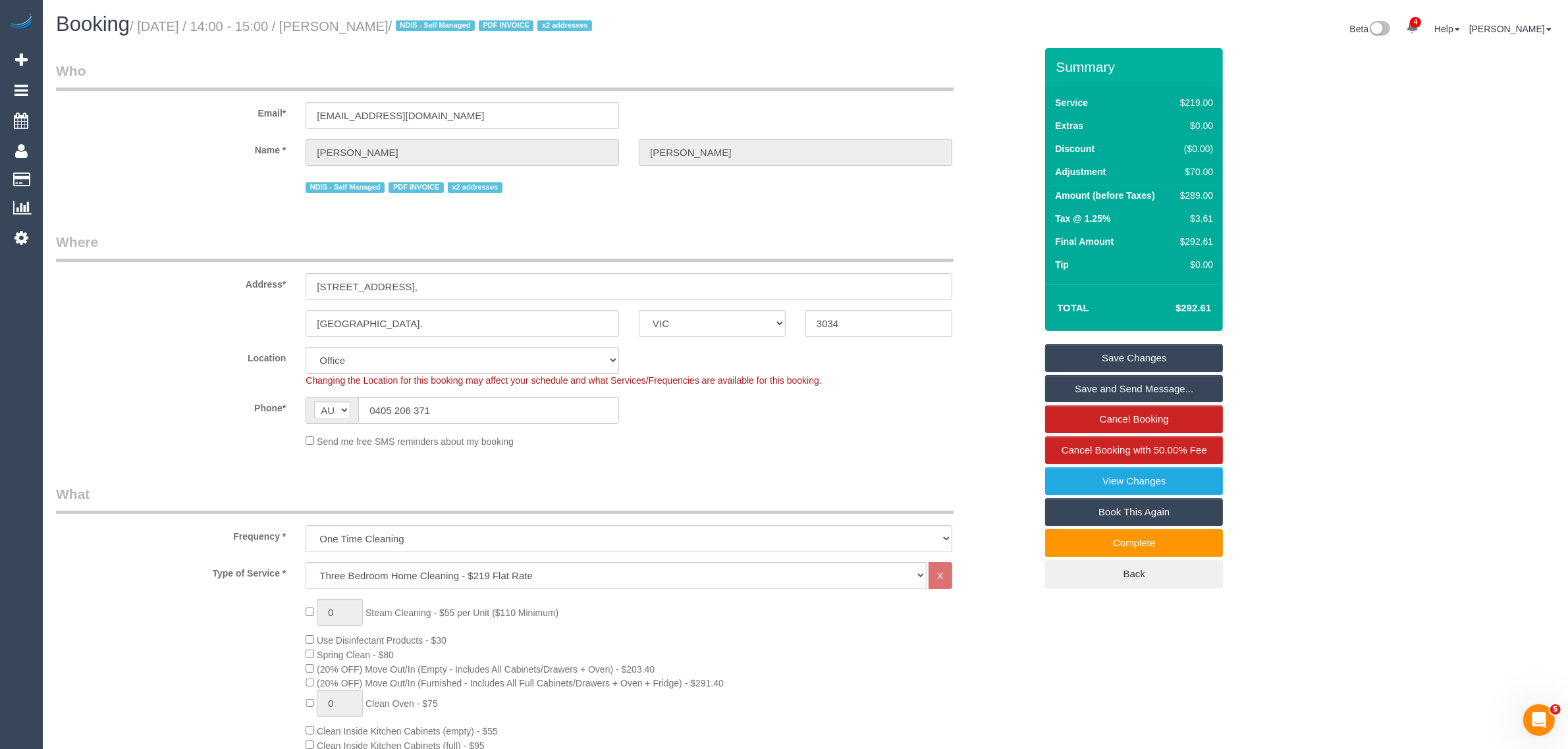
copy small "[PERSON_NAME]"
click at [456, 406] on input "0405 206 371" at bounding box center [489, 410] width 261 height 27
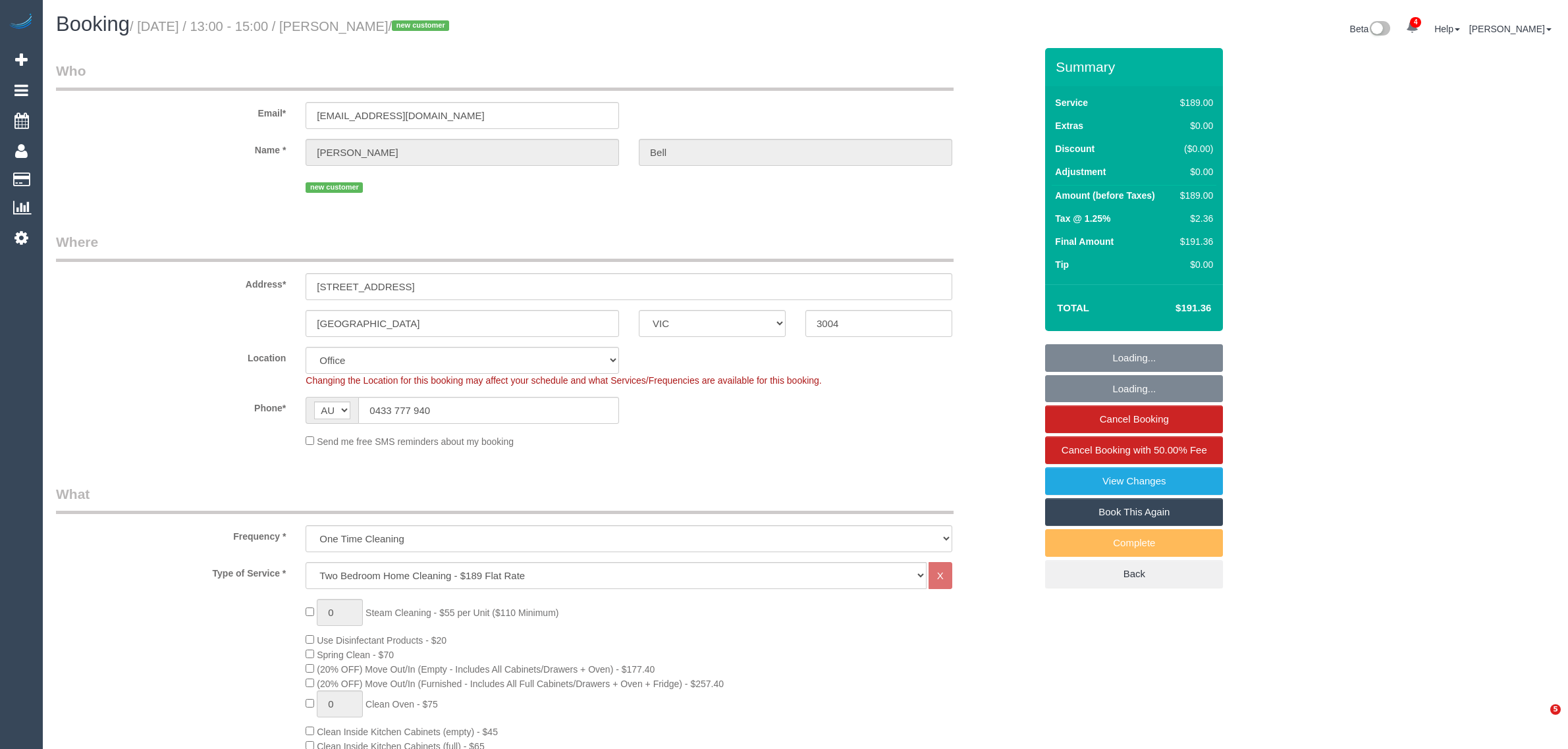
select select "VIC"
select select "number:28"
select select "number:14"
select select "number:18"
select select "number:24"
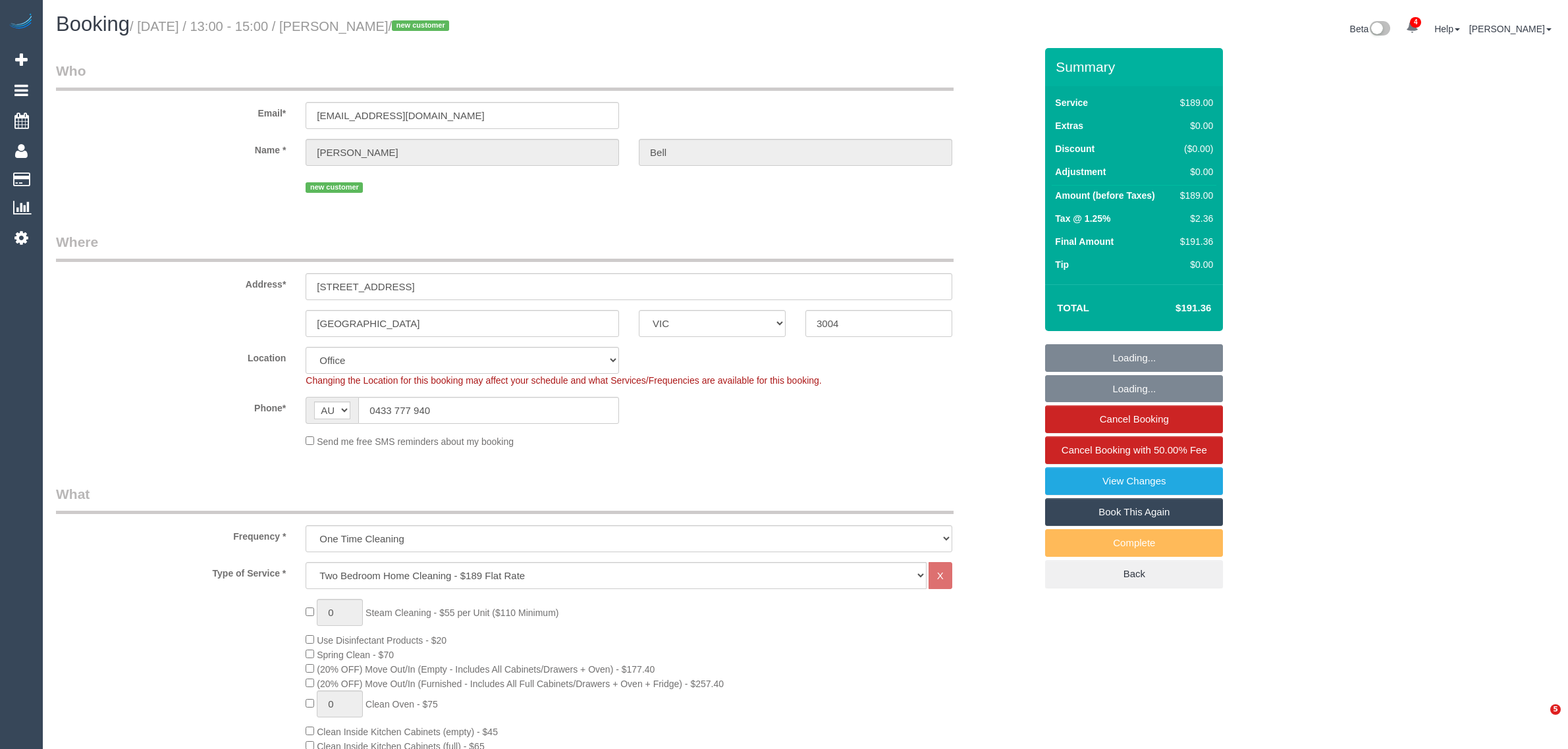
select select "number:13"
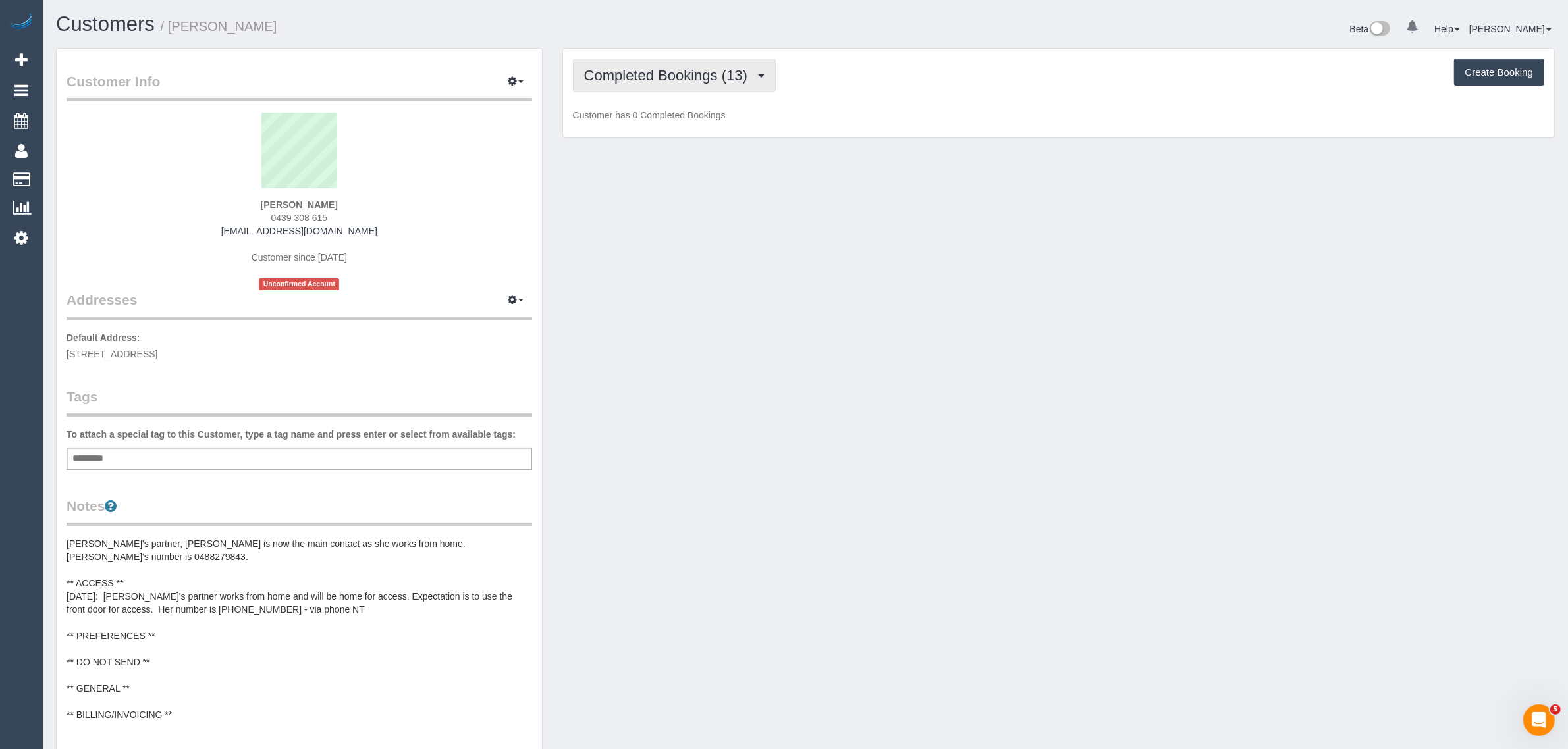
click at [709, 70] on span "Completed Bookings (13)" at bounding box center [670, 75] width 170 height 17
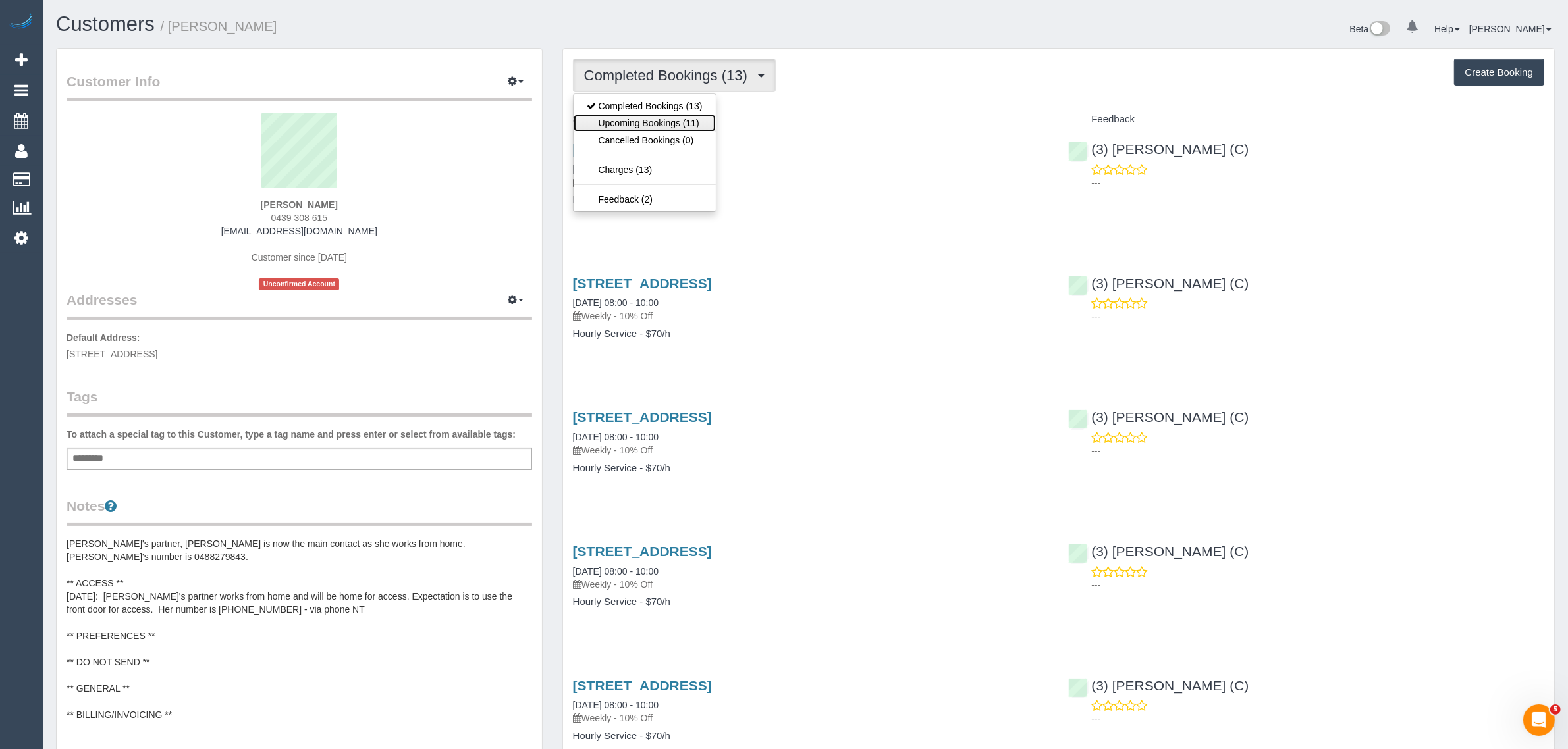
click at [670, 119] on link "Upcoming Bookings (11)" at bounding box center [645, 123] width 142 height 17
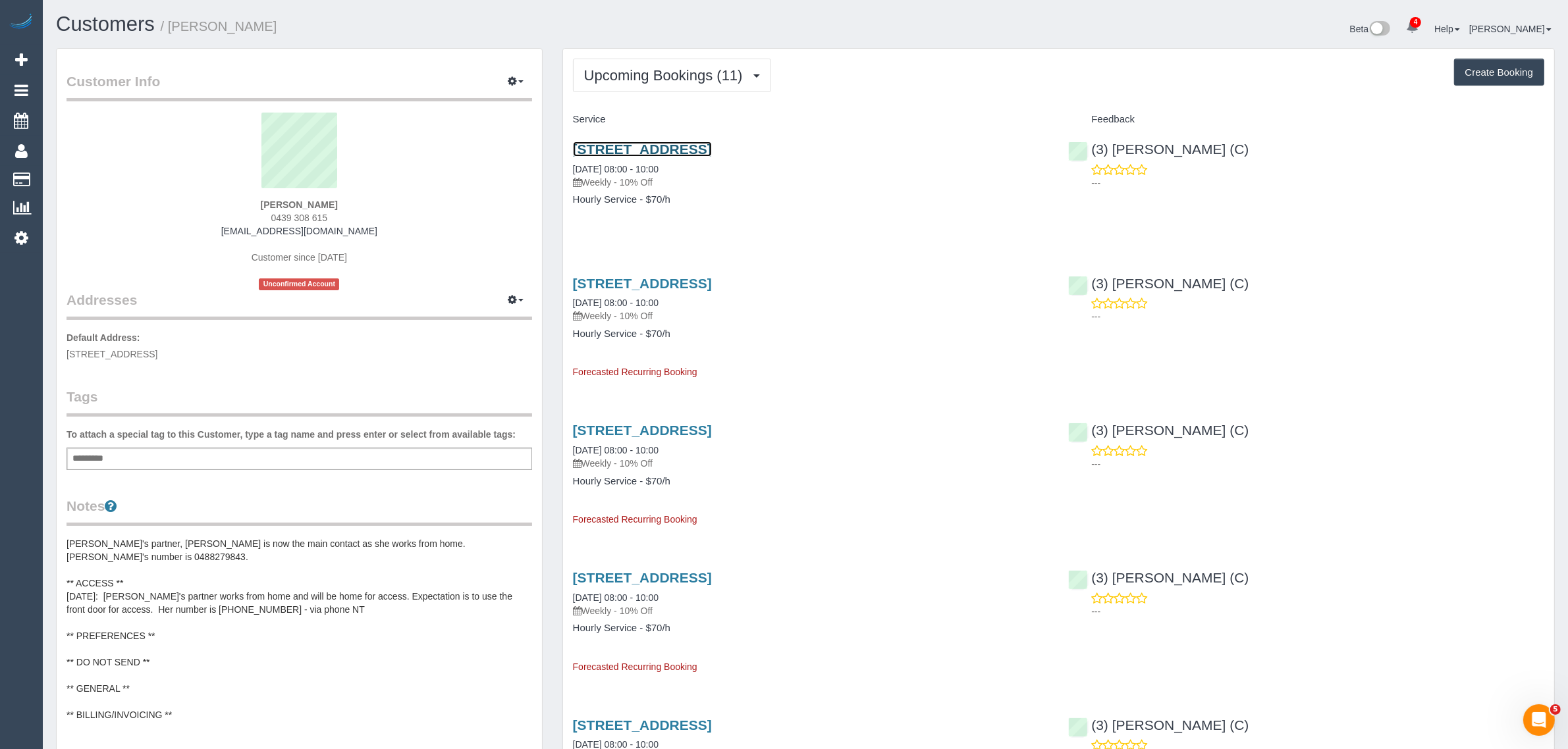
click at [655, 144] on link "[STREET_ADDRESS]" at bounding box center [642, 149] width 139 height 15
drag, startPoint x: 689, startPoint y: 168, endPoint x: 570, endPoint y: 171, distance: 119.0
click at [570, 171] on div "20 Argenta Parkway, Tarneit, Melbourne, VIC 3028 17/09/2025 08:00 - 10:00 Weekl…" at bounding box center [811, 181] width 496 height 102
copy link "17/09/2025 08:00 - 10:00"
click at [659, 69] on span "Upcoming Bookings (11)" at bounding box center [667, 75] width 165 height 17
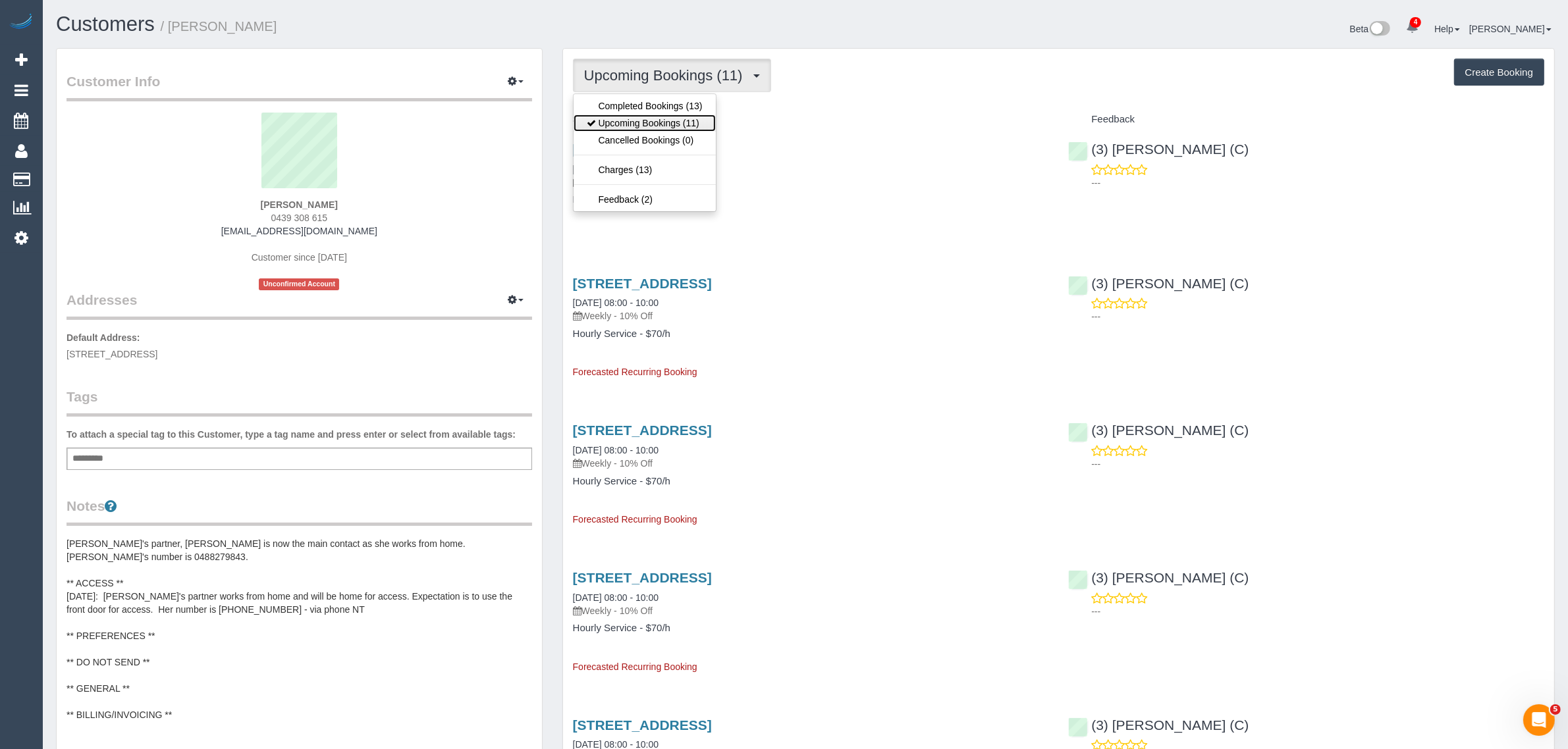
click at [659, 120] on link "Upcoming Bookings (11)" at bounding box center [645, 123] width 142 height 17
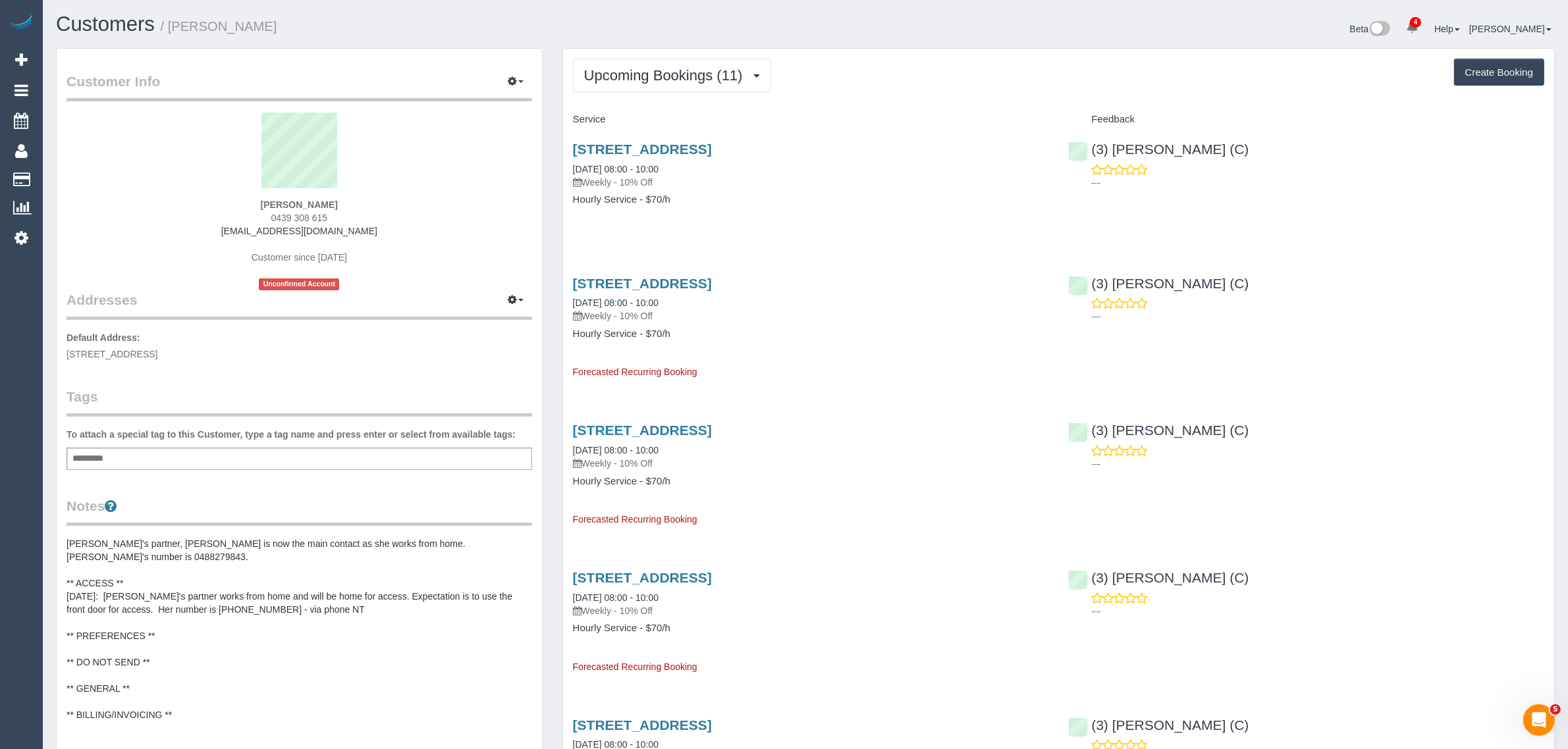
click at [689, 69] on span "Upcoming Bookings (11)" at bounding box center [667, 75] width 165 height 17
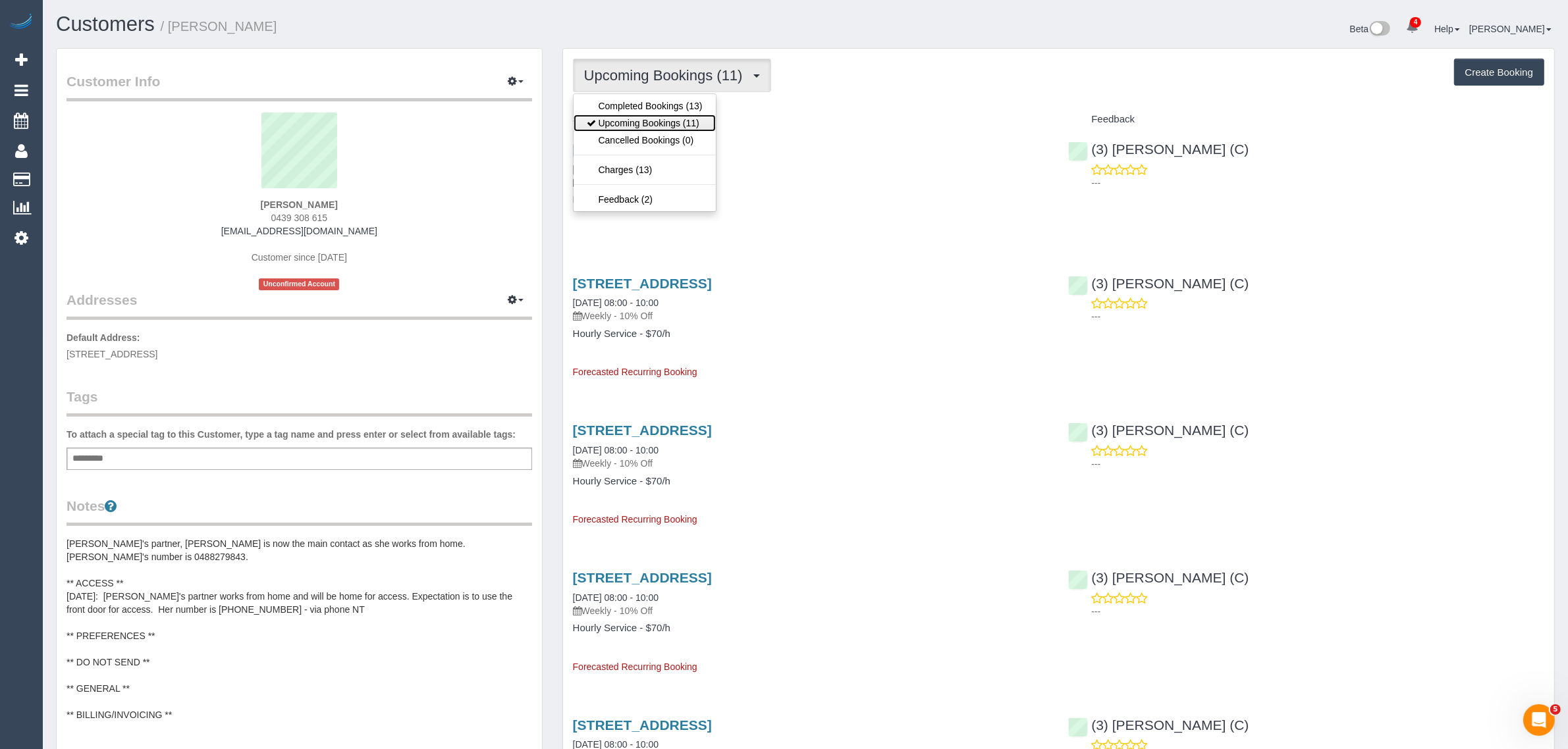
click at [663, 119] on link "Upcoming Bookings (11)" at bounding box center [645, 123] width 142 height 17
click at [697, 77] on span "Upcoming Bookings (11)" at bounding box center [667, 75] width 165 height 17
click at [647, 122] on link "Upcoming Bookings (11)" at bounding box center [645, 123] width 142 height 17
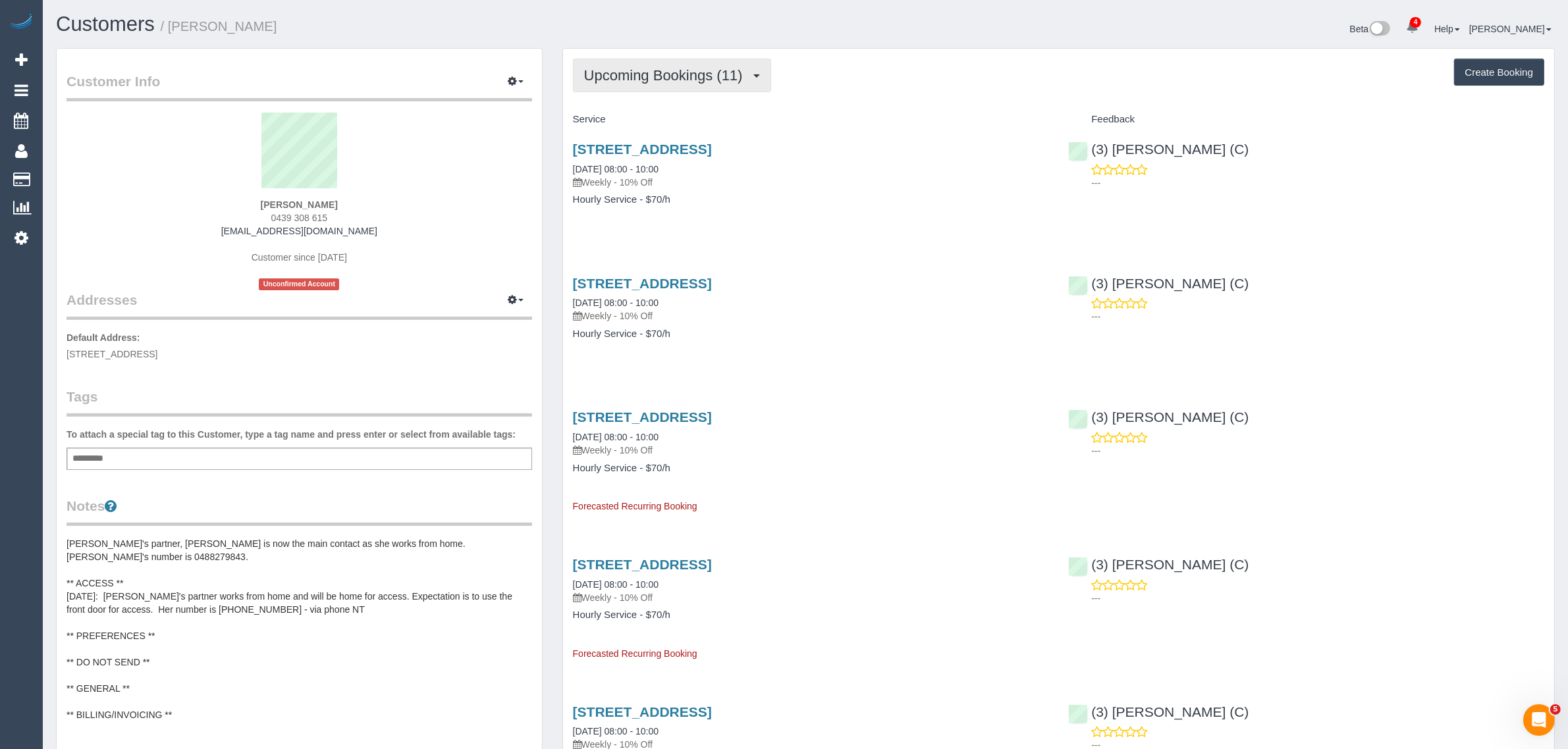
click at [636, 71] on span "Upcoming Bookings (11)" at bounding box center [667, 75] width 165 height 17
click at [807, 171] on div "20 Argenta Parkway, Tarneit, Melbourne, VIC 3028 24/09/2025 08:00 - 10:00 Weekl…" at bounding box center [811, 165] width 476 height 47
click at [708, 69] on span "Upcoming Bookings (11)" at bounding box center [667, 75] width 165 height 17
click at [648, 120] on link "Upcoming Bookings (11)" at bounding box center [645, 123] width 142 height 17
click at [919, 29] on div "Beta 4 Your Notifications You have 0 alerts × You have 1 to charge for 13/09/20…" at bounding box center [1185, 30] width 759 height 35
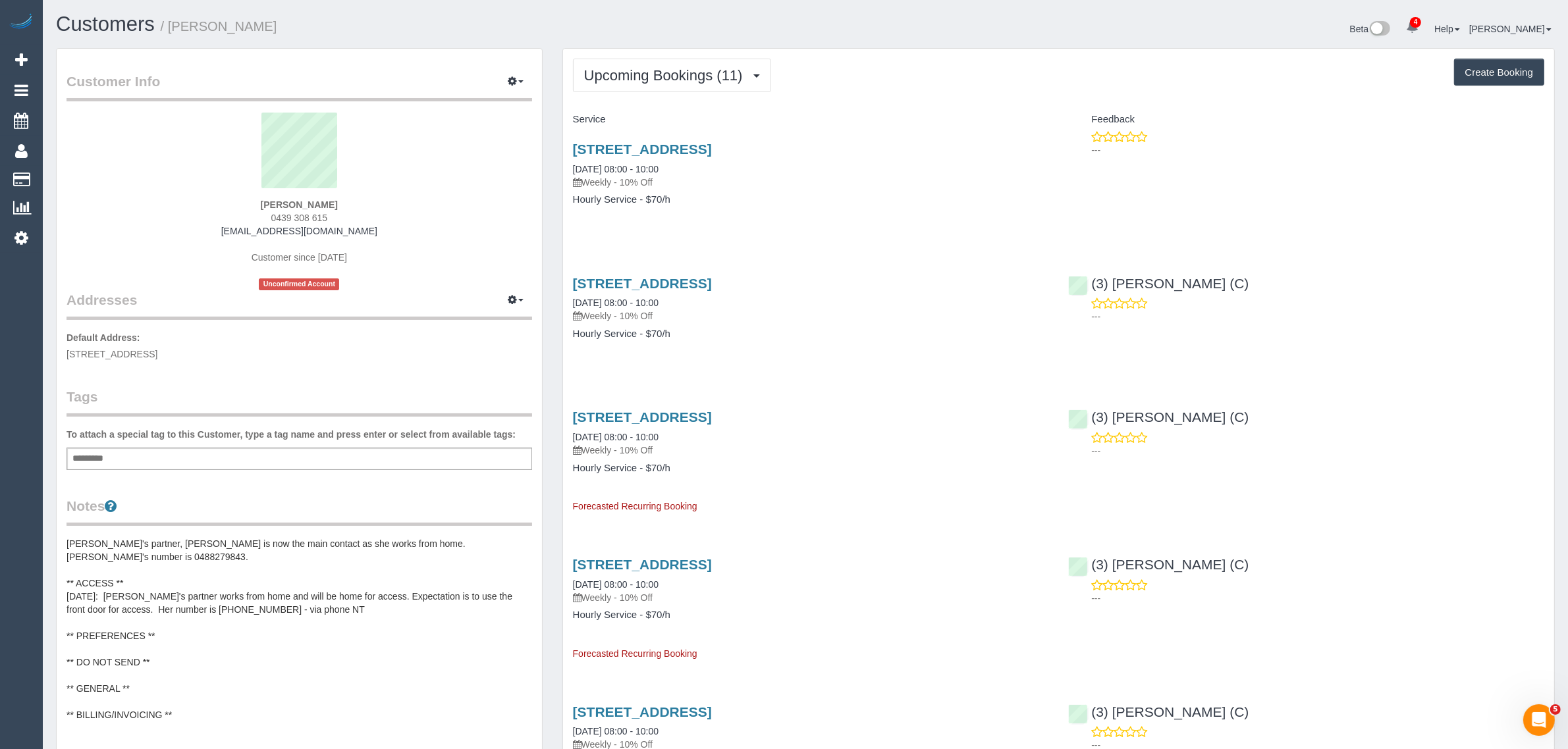
drag, startPoint x: 679, startPoint y: 169, endPoint x: 557, endPoint y: 165, distance: 122.1
copy link "22/09/2025 08:00 - 10:00"
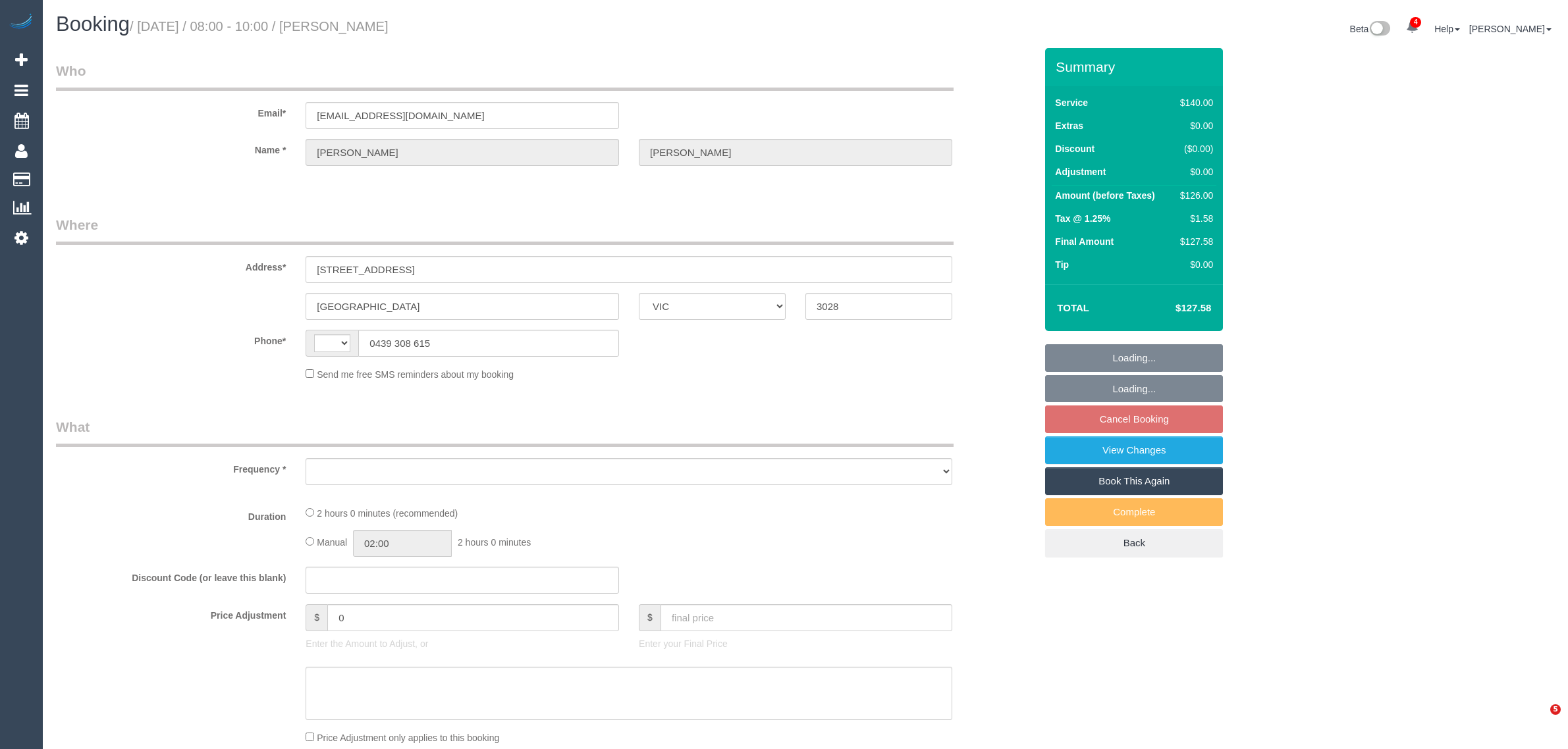
select select "VIC"
select select "string:AU"
select select "object:317"
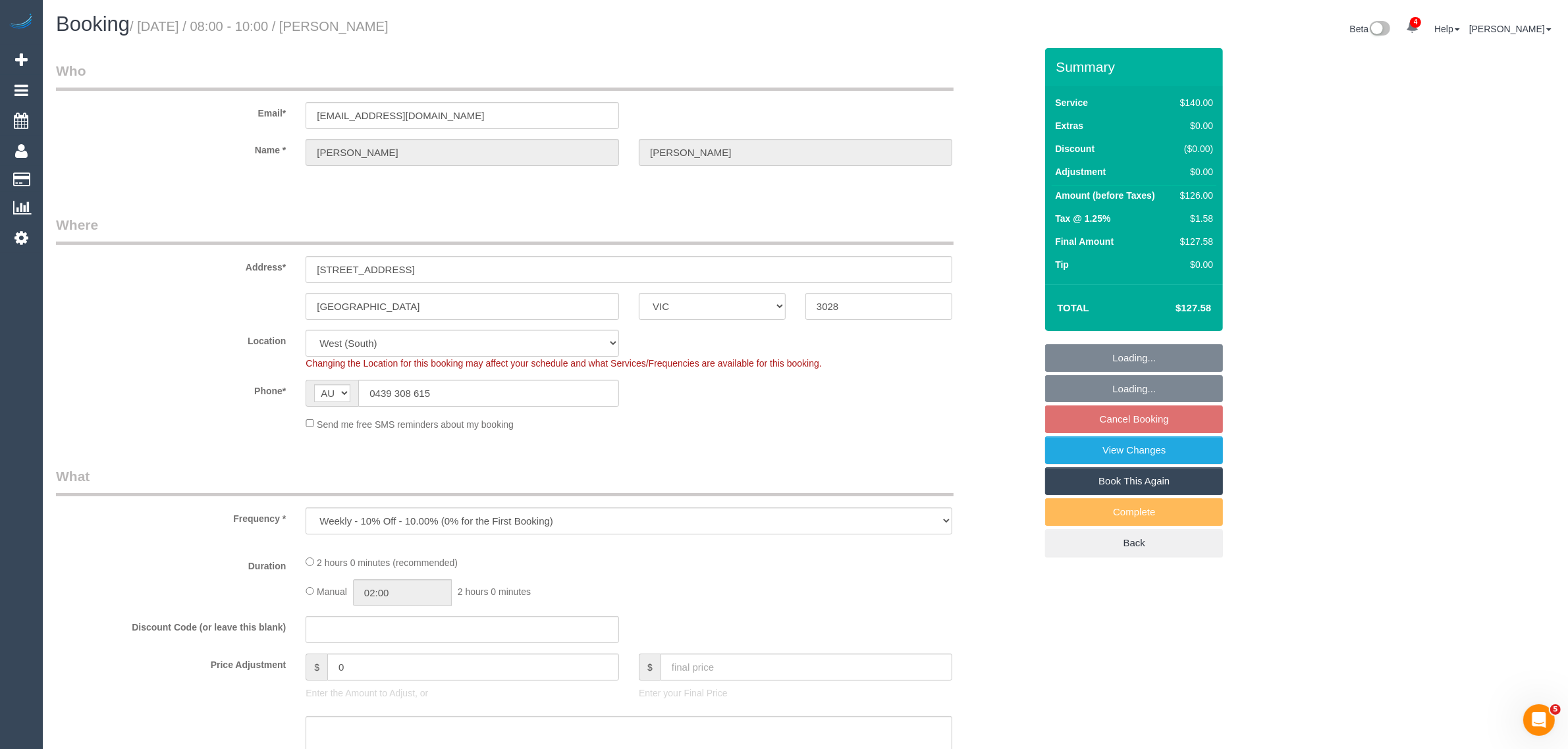
select select "string:stripe-pm_1RaCsW2GScqysDRVUwyO7iR6"
select select "number:29"
select select "number:14"
select select "number:19"
select select "number:22"
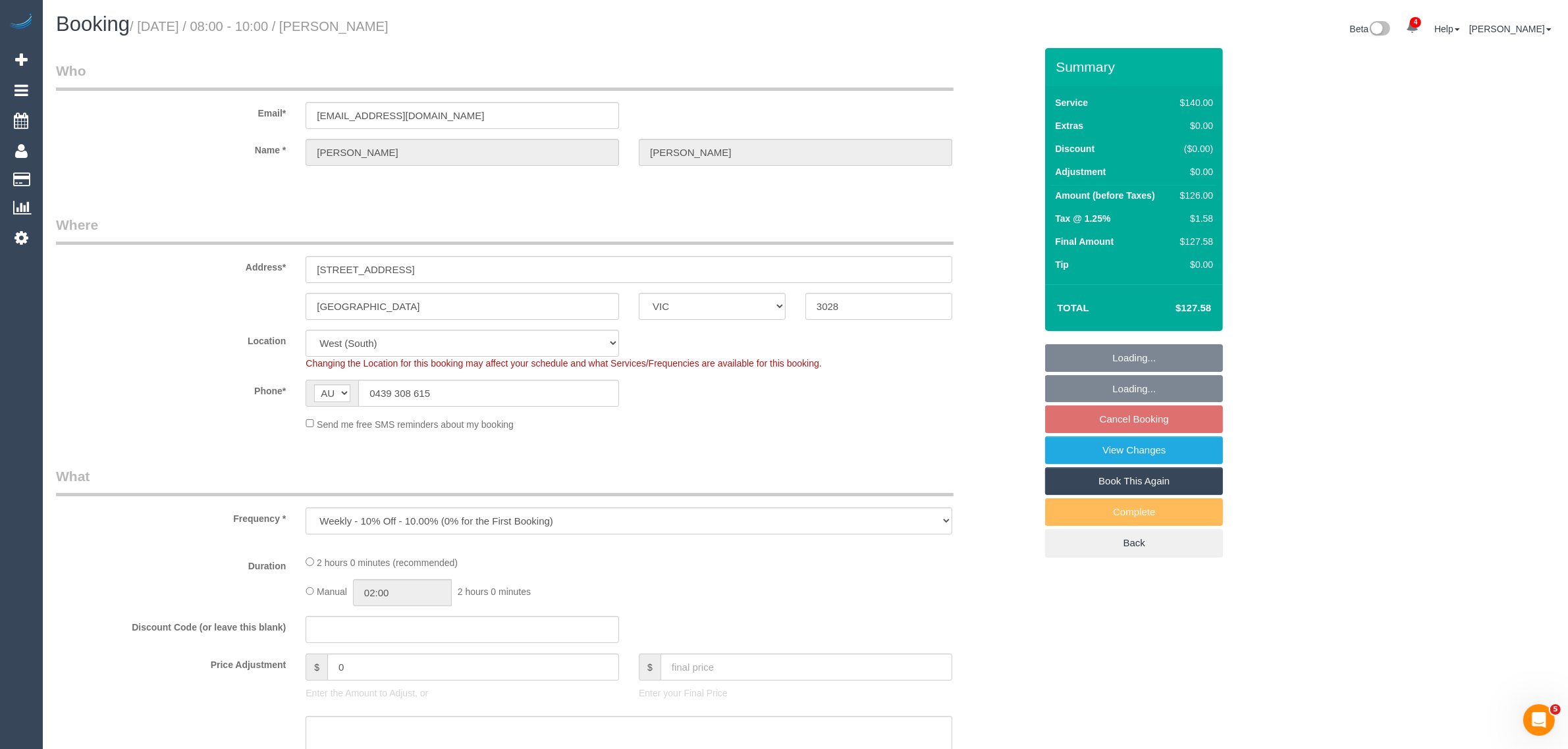
select select "number:34"
select select "number:12"
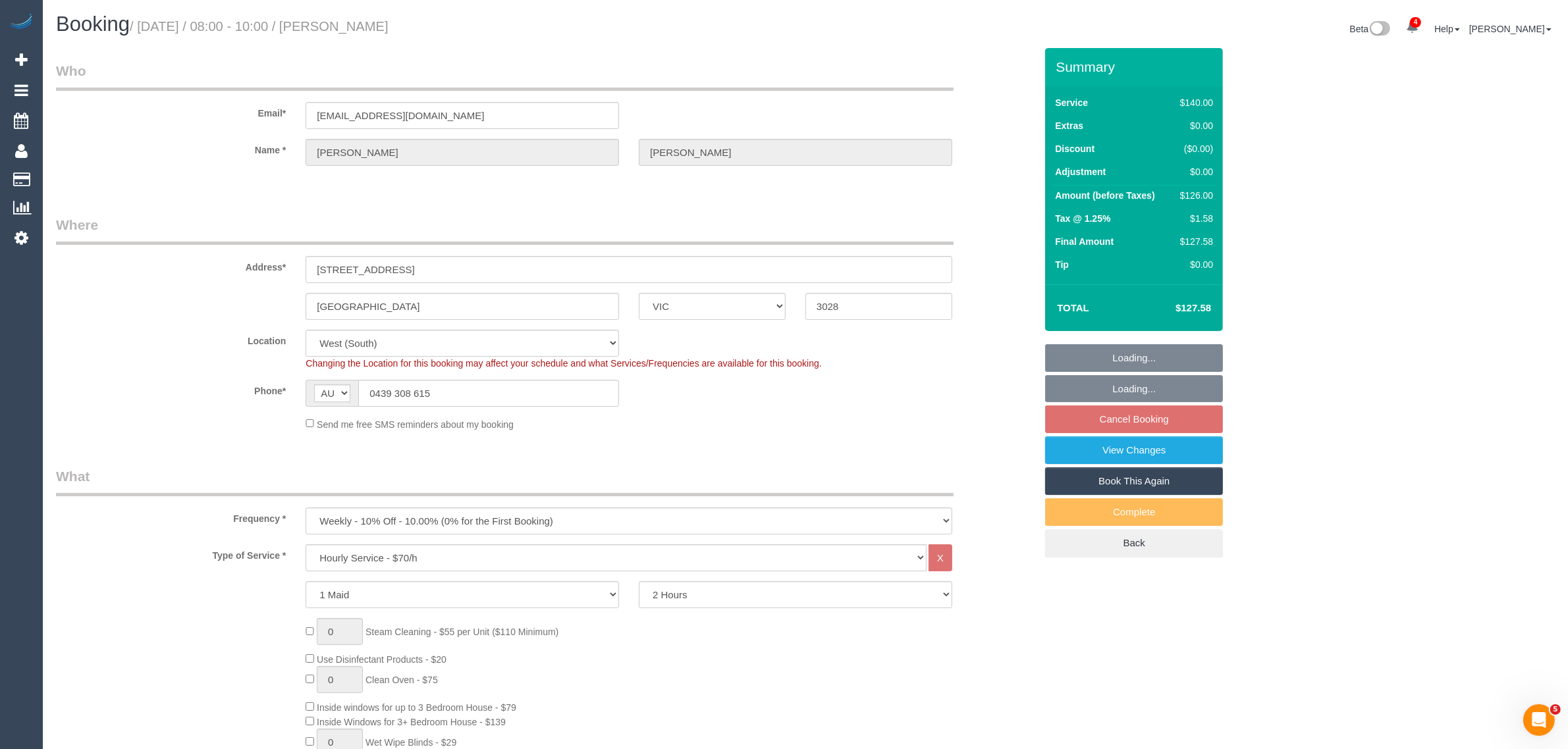
select select "spot2"
select select "object:1354"
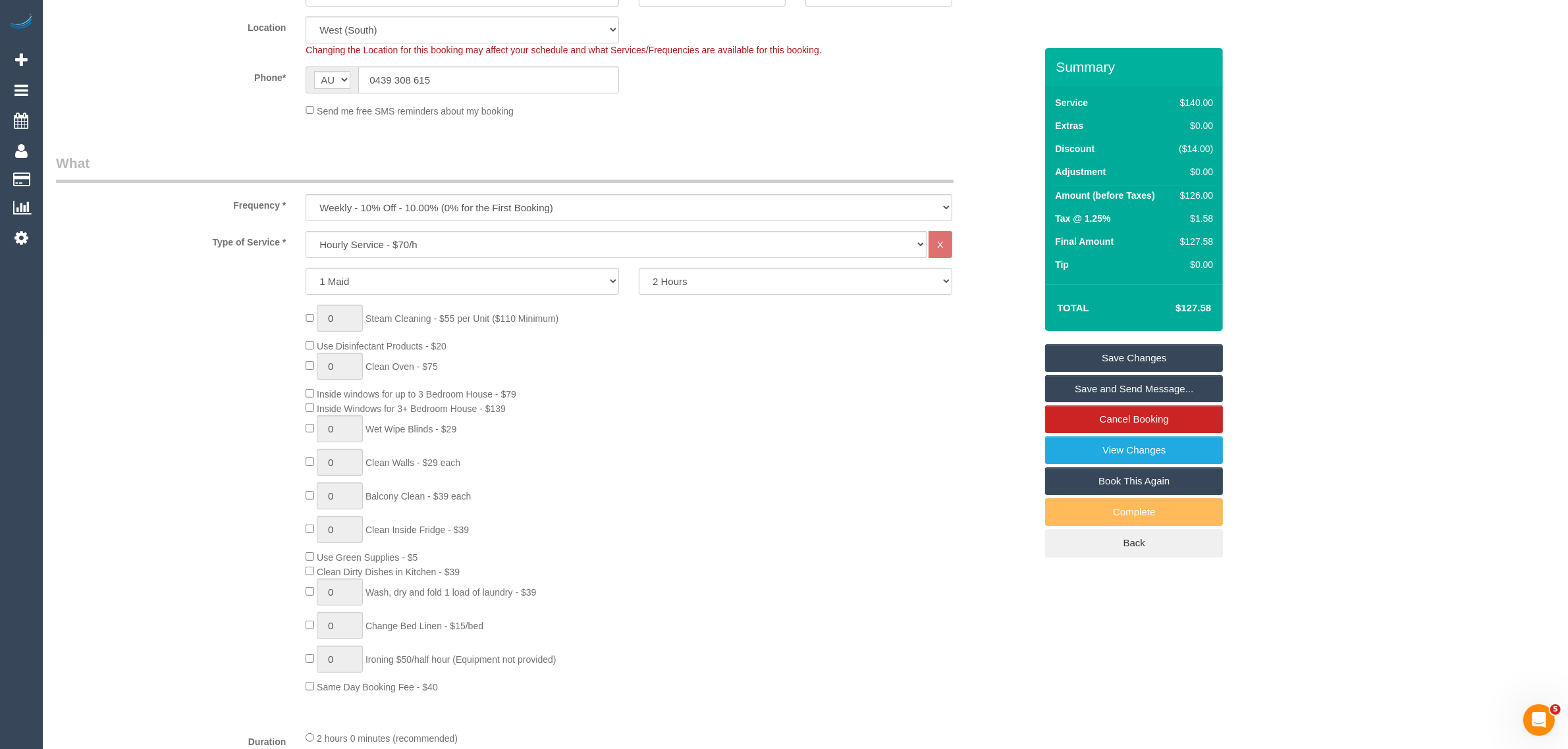
scroll to position [329, 0]
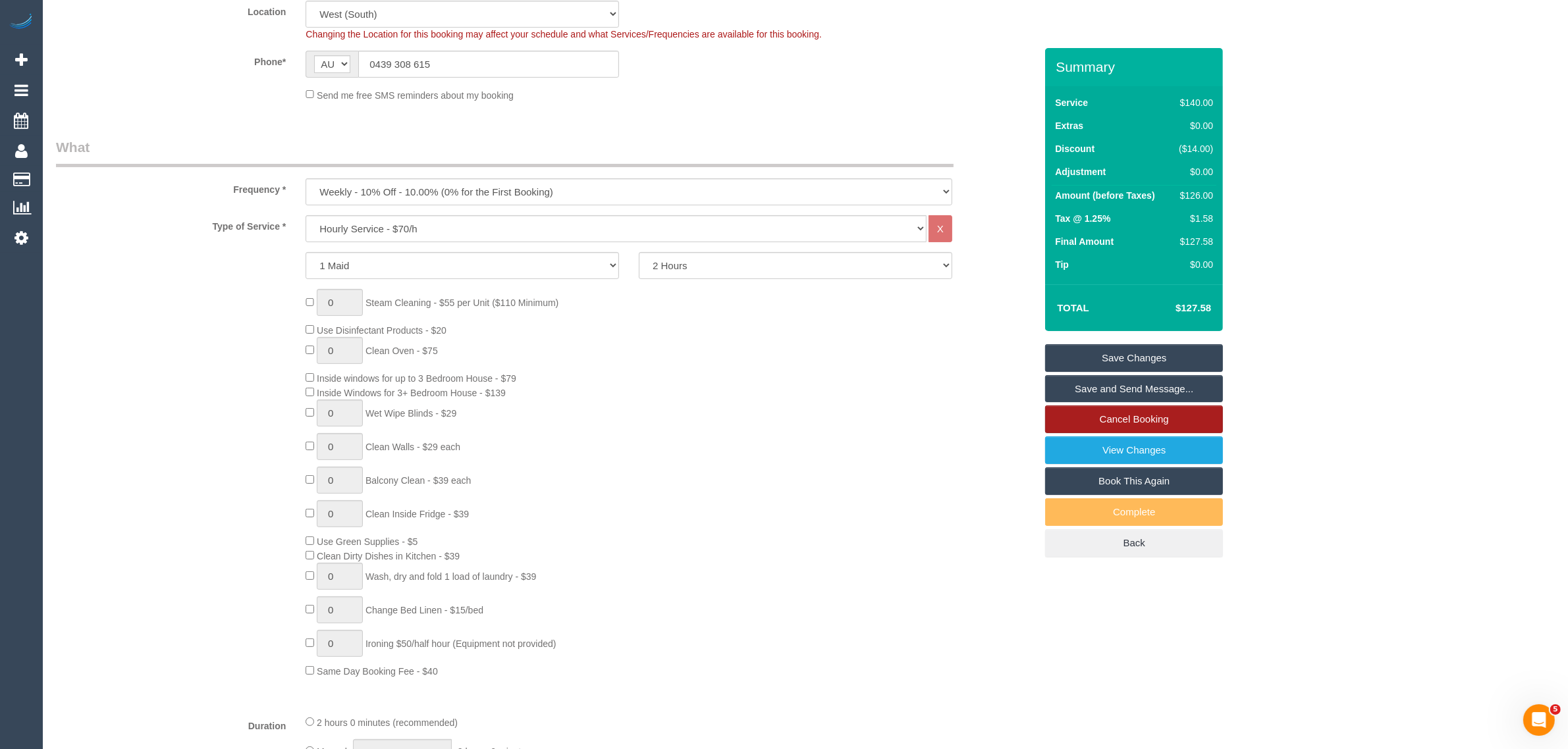
click at [1057, 425] on link "Cancel Booking" at bounding box center [1134, 419] width 178 height 28
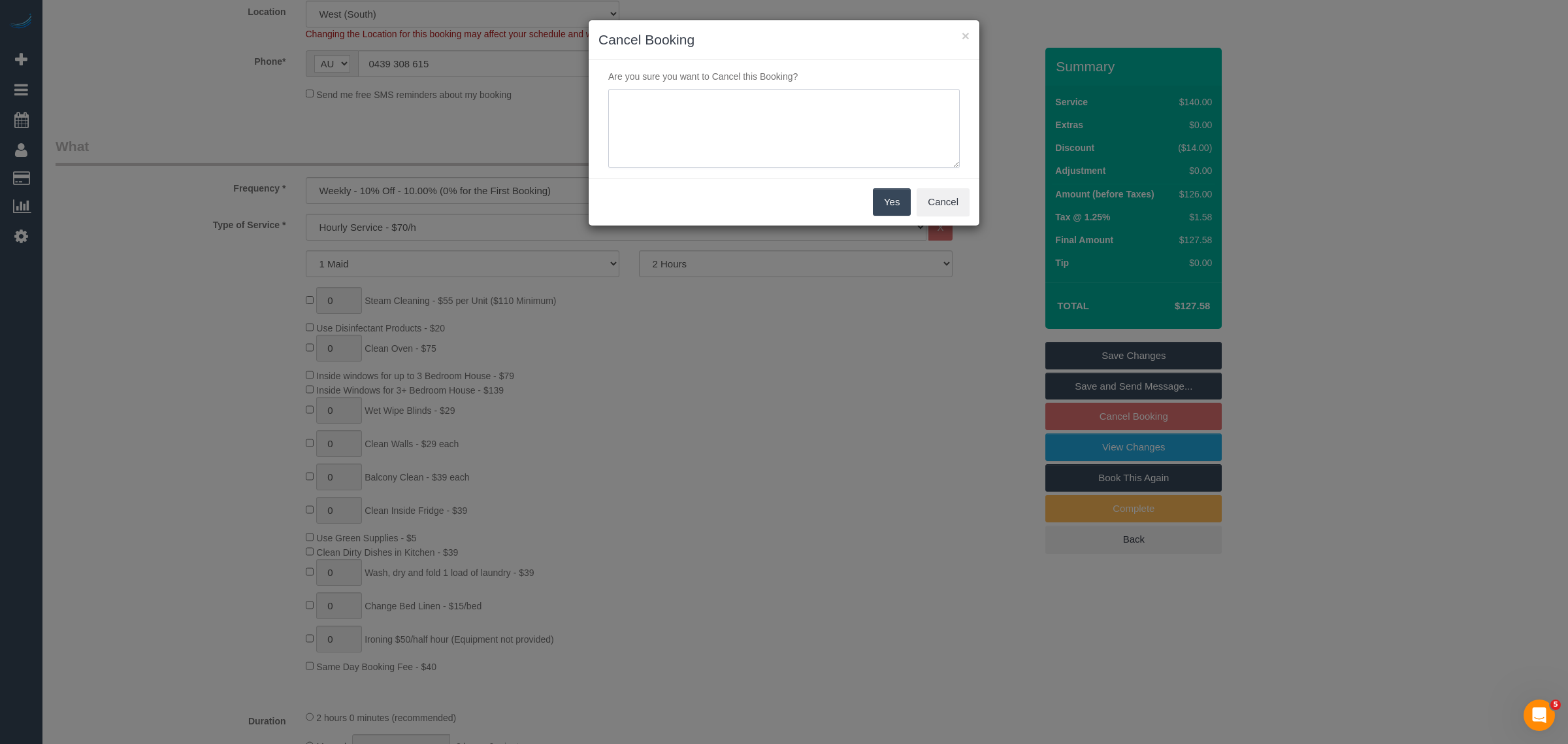
click at [686, 126] on textarea at bounding box center [784, 129] width 351 height 80
type textarea "customer wants to skip via txt - KA"
click at [883, 197] on button "Yes" at bounding box center [892, 202] width 38 height 28
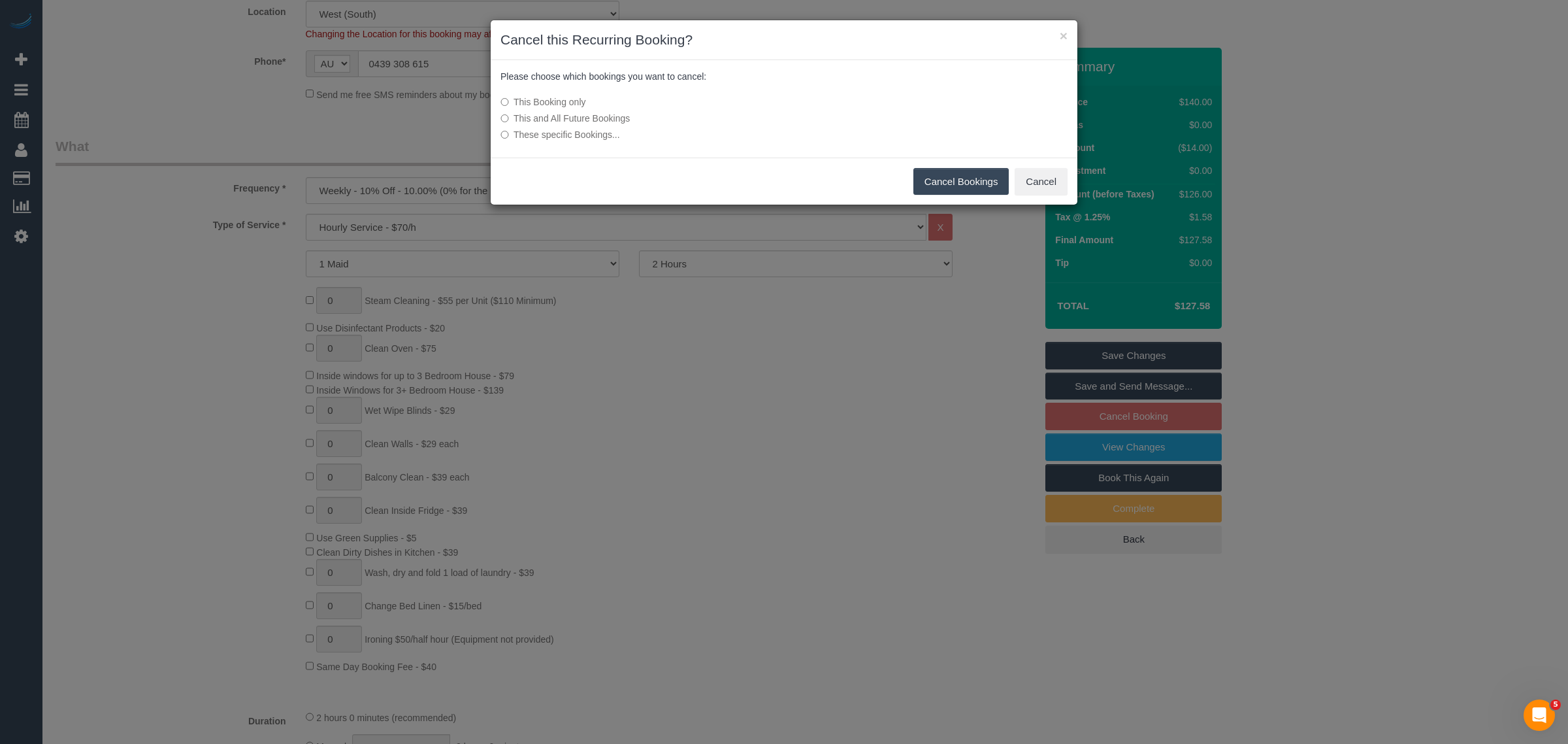
click at [938, 178] on button "Cancel Bookings" at bounding box center [961, 182] width 96 height 28
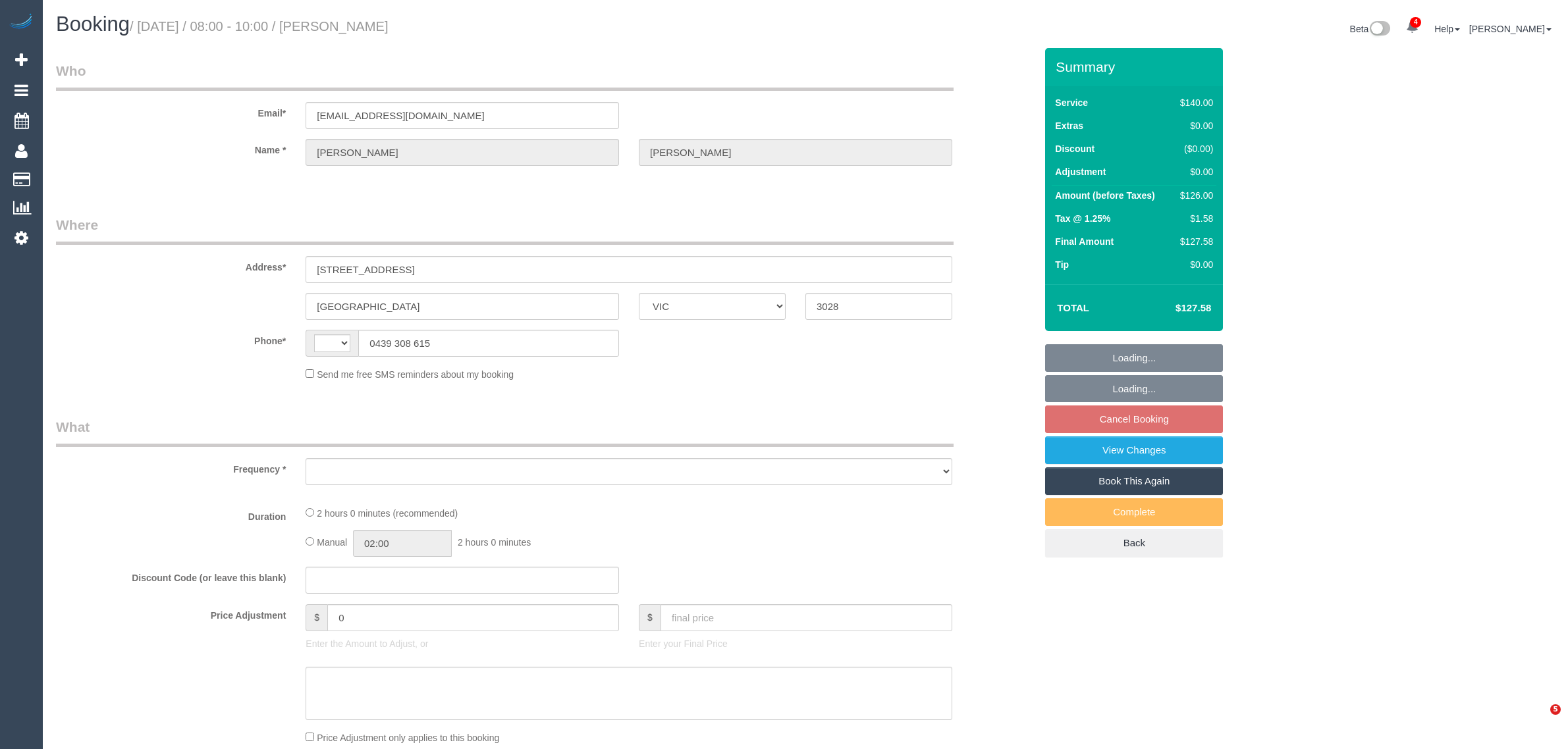
select select "VIC"
select select "string:stripe-pm_1RaCsW2GScqysDRVUwyO7iR6"
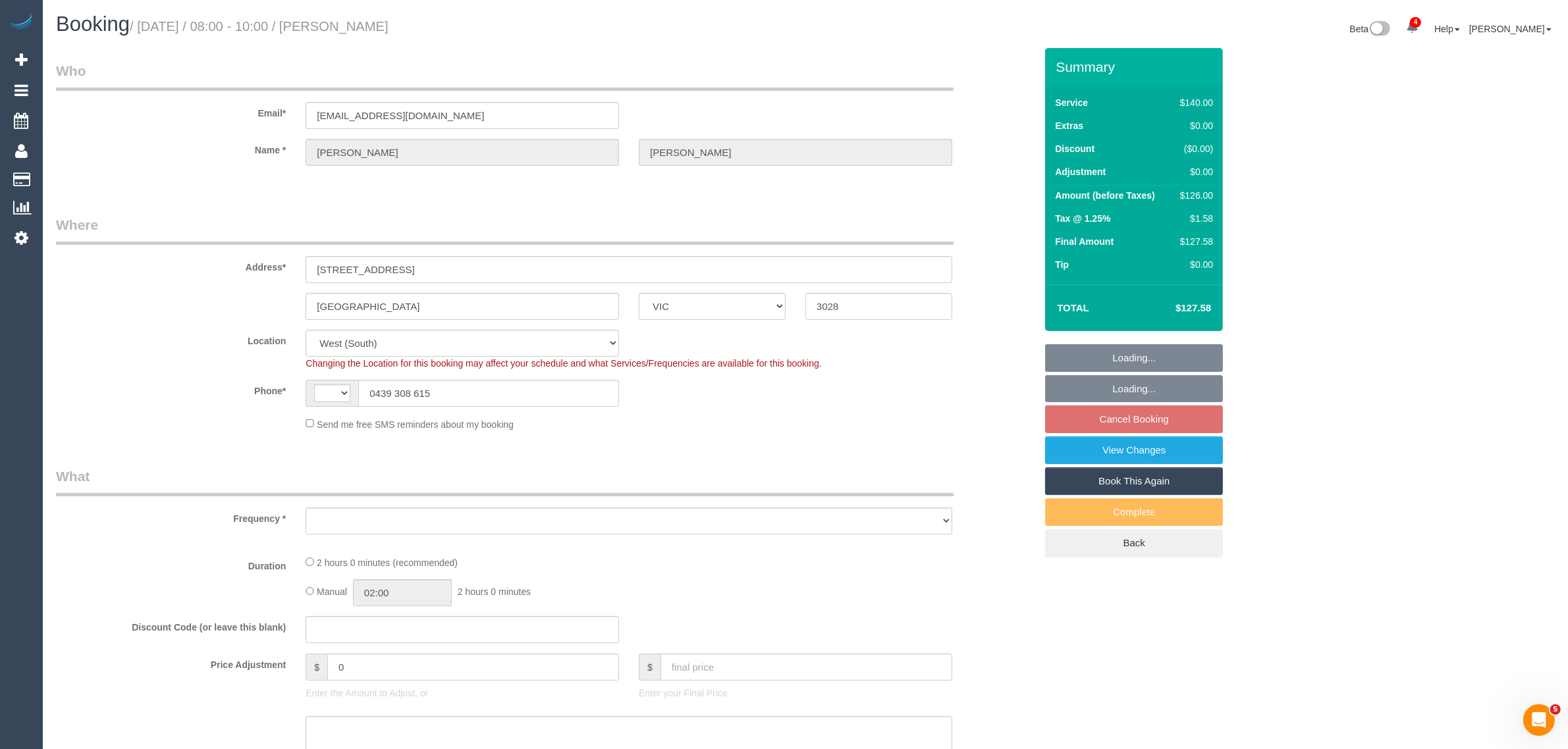
select select "string:AU"
select select "object:566"
select select "number:29"
select select "number:14"
select select "number:19"
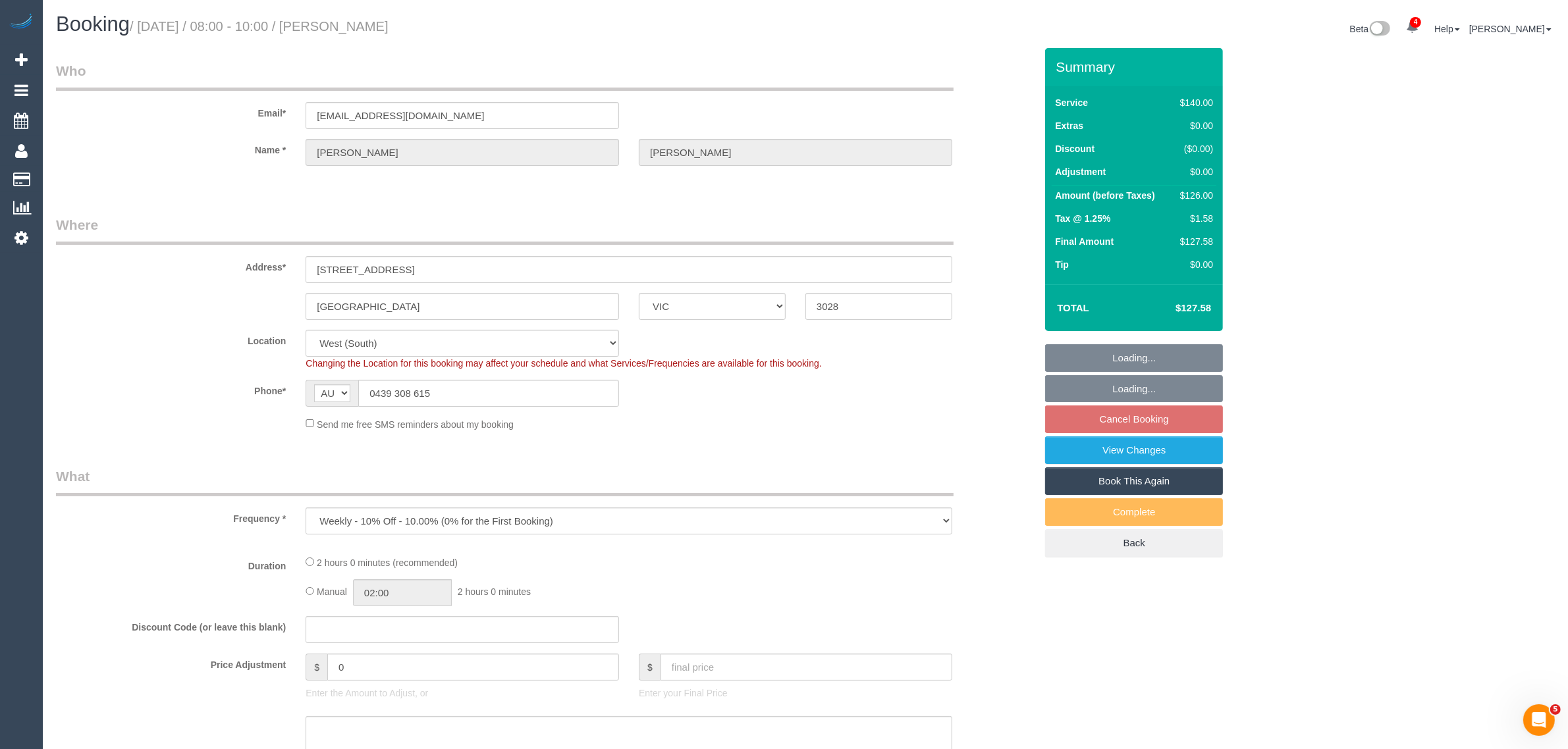
select select "number:22"
select select "number:34"
select select "number:12"
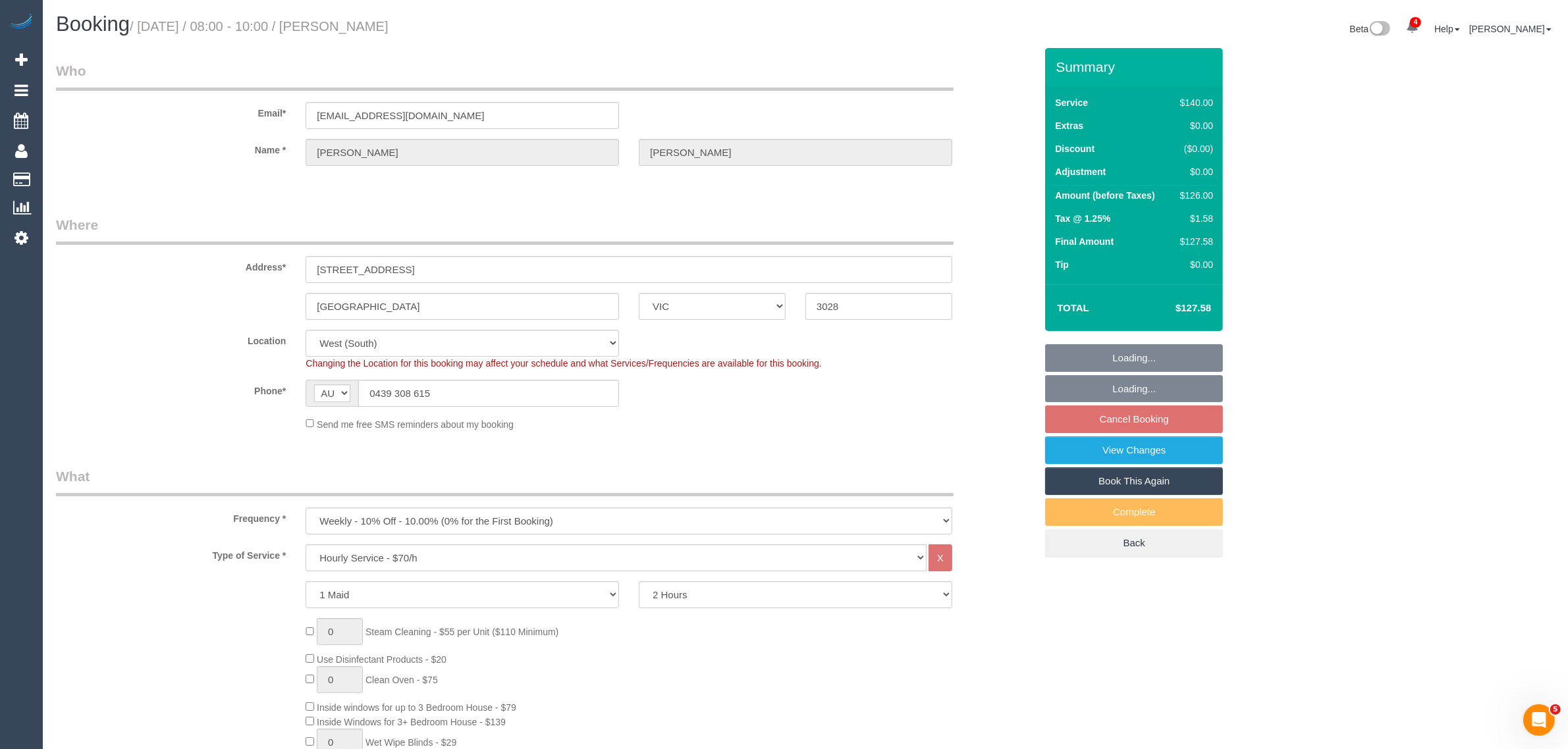
select select "object:881"
select select "spot2"
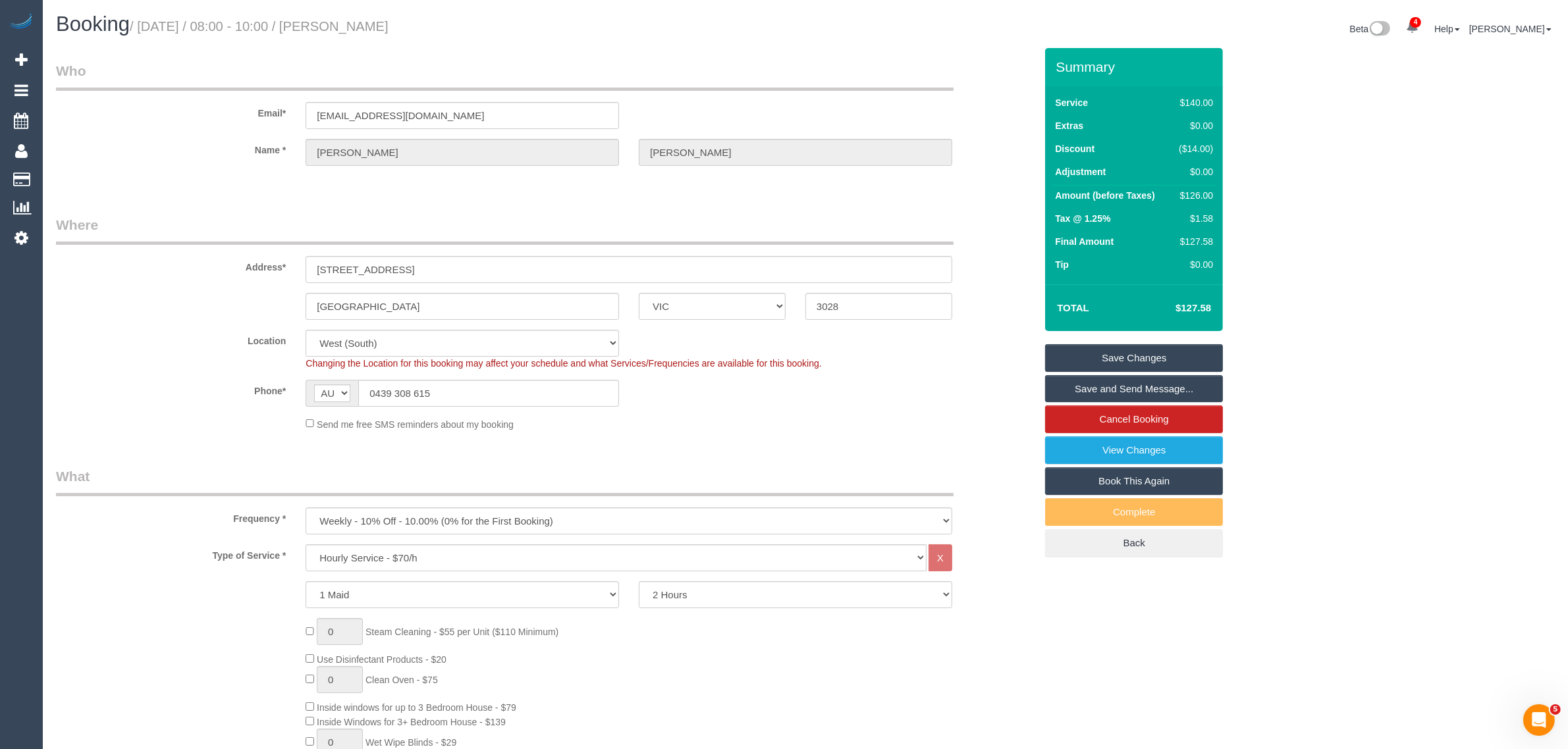
click at [930, 216] on legend "Where" at bounding box center [505, 230] width 898 height 29
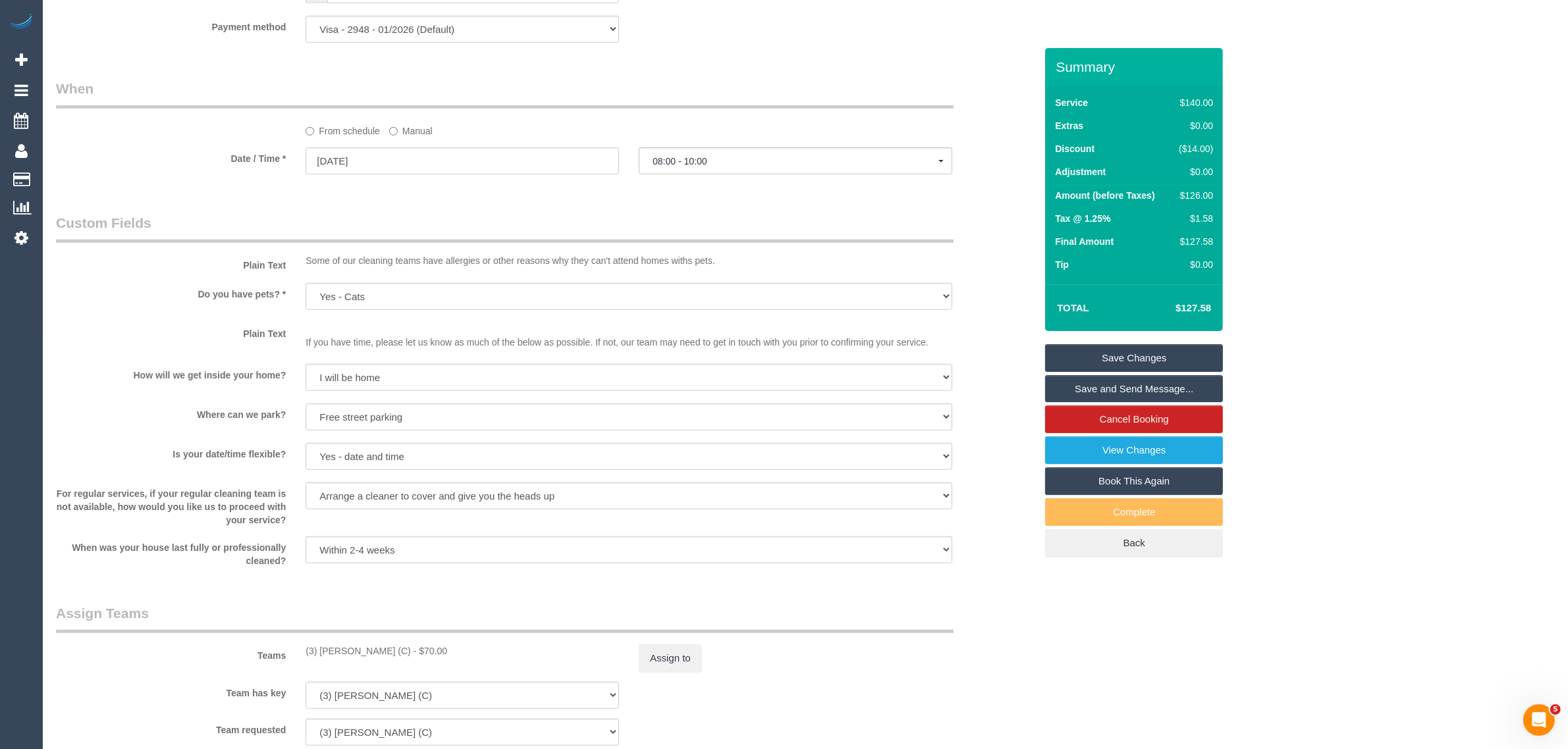
scroll to position [1869, 0]
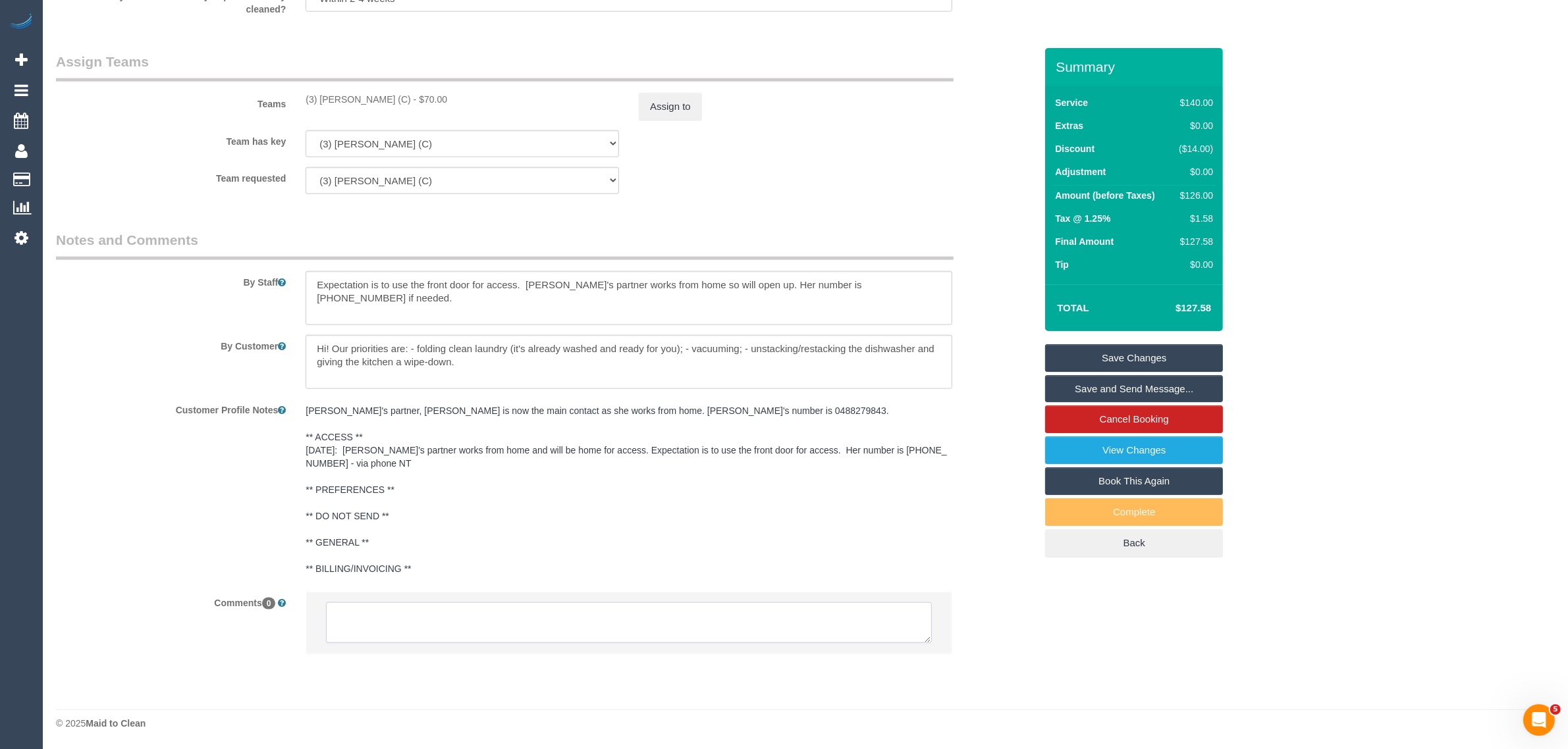
click at [626, 616] on textarea at bounding box center [629, 623] width 606 height 41
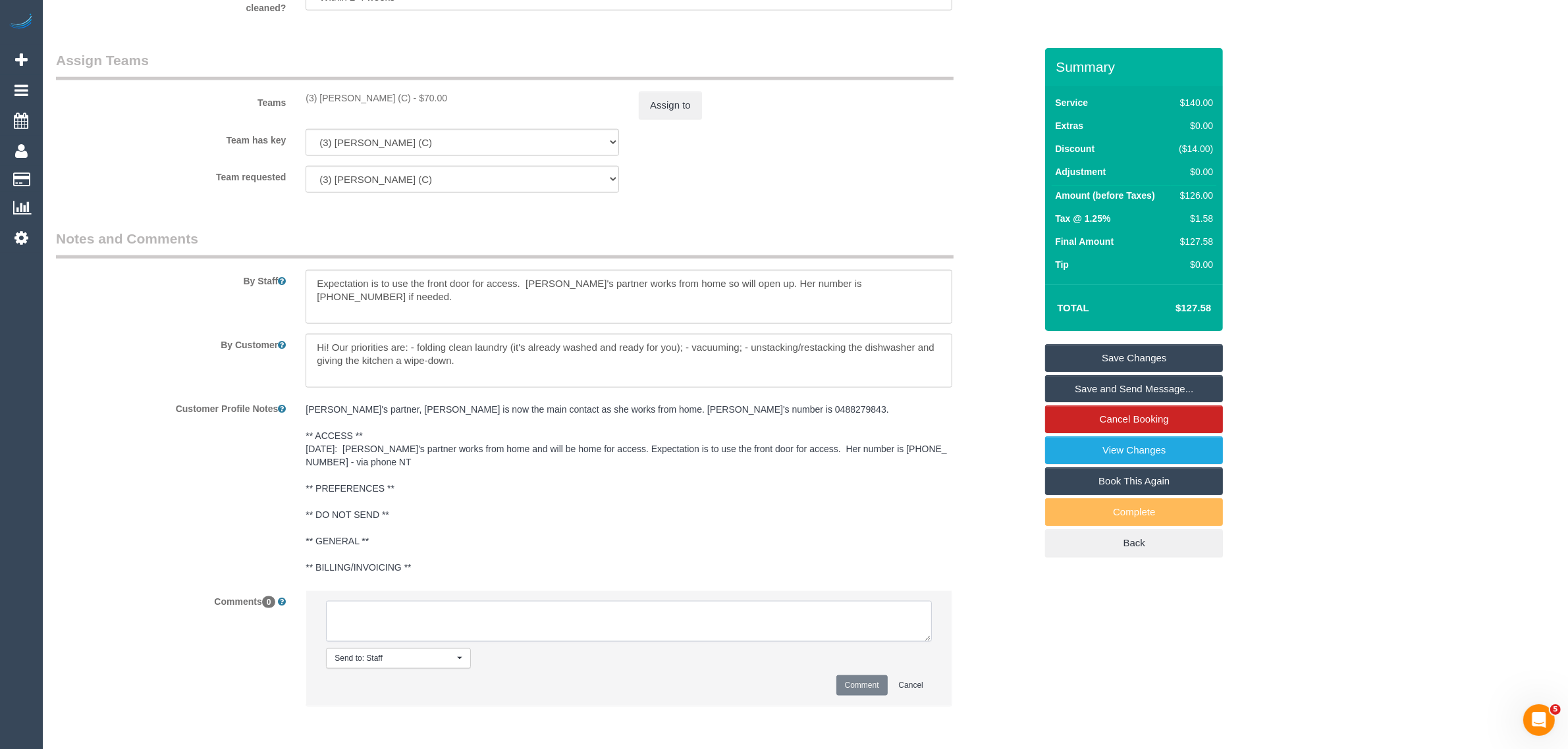
paste textarea "Cleaner(s) Unassigned: Reason Unassigned: One Off/Ongoing: Flexibility: Close a…"
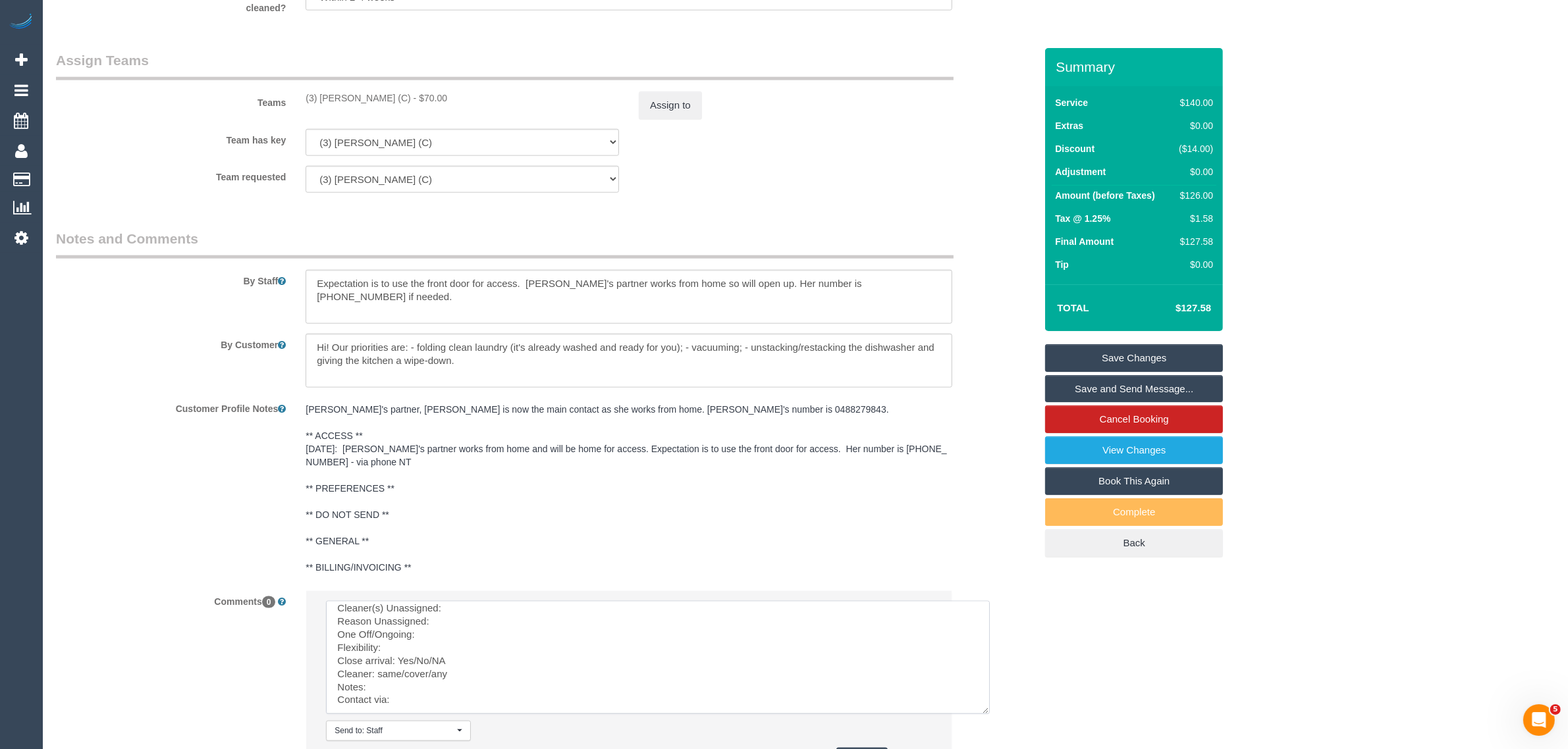
drag, startPoint x: 923, startPoint y: 633, endPoint x: 982, endPoint y: 705, distance: 93.1
click at [982, 705] on textarea at bounding box center [657, 657] width 664 height 113
drag, startPoint x: 305, startPoint y: 99, endPoint x: 393, endPoint y: 87, distance: 88.8
click at [393, 87] on div "Teams (3) [PERSON_NAME] (C) - $70.00 Assign to" at bounding box center [545, 84] width 999 height 69
copy div "(3) [PERSON_NAME] (C)"
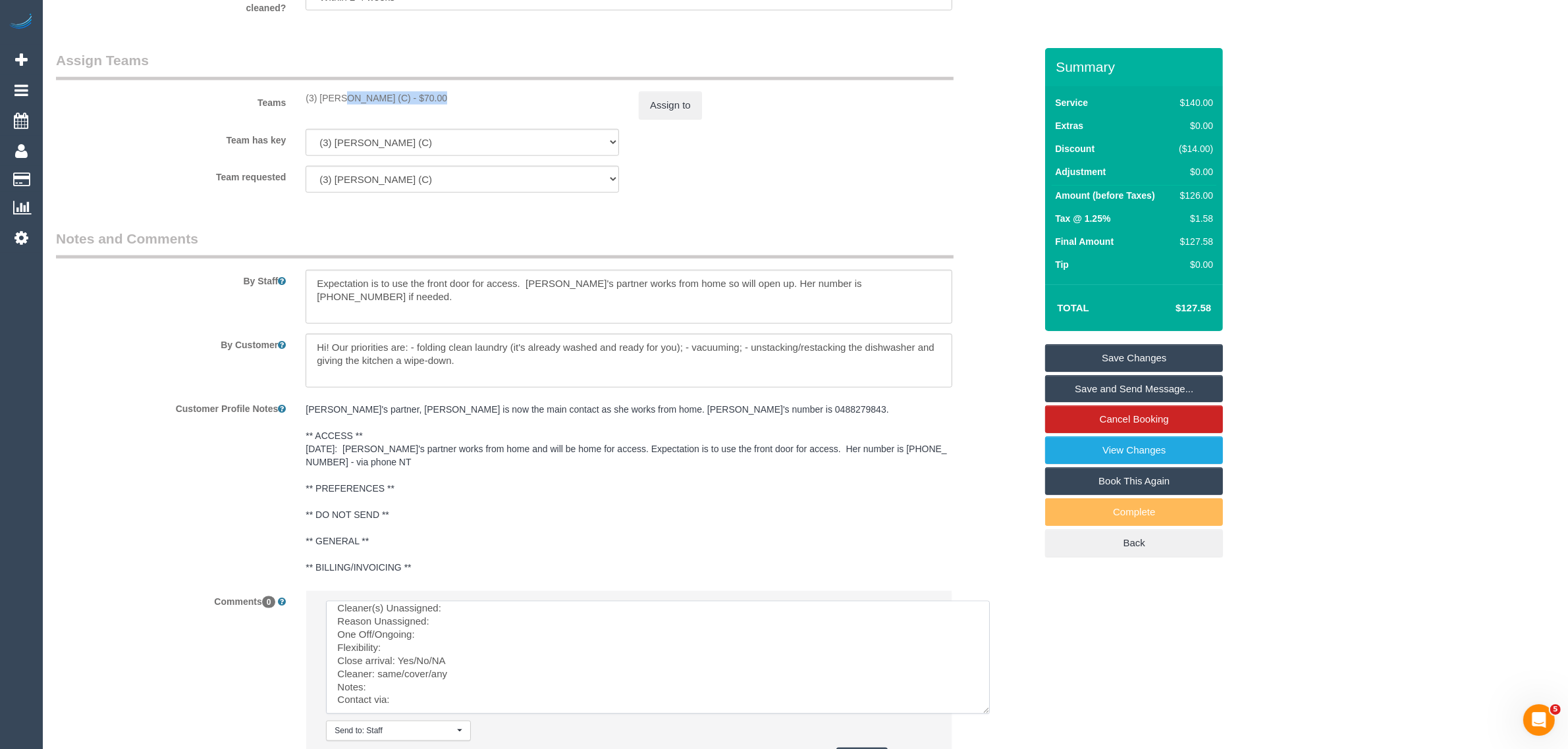
scroll to position [0, 0]
click at [747, 604] on textarea at bounding box center [657, 657] width 664 height 113
paste textarea "(3) [PERSON_NAME] (C)"
click at [544, 637] on textarea at bounding box center [657, 657] width 664 height 113
click at [553, 626] on textarea at bounding box center [657, 657] width 664 height 113
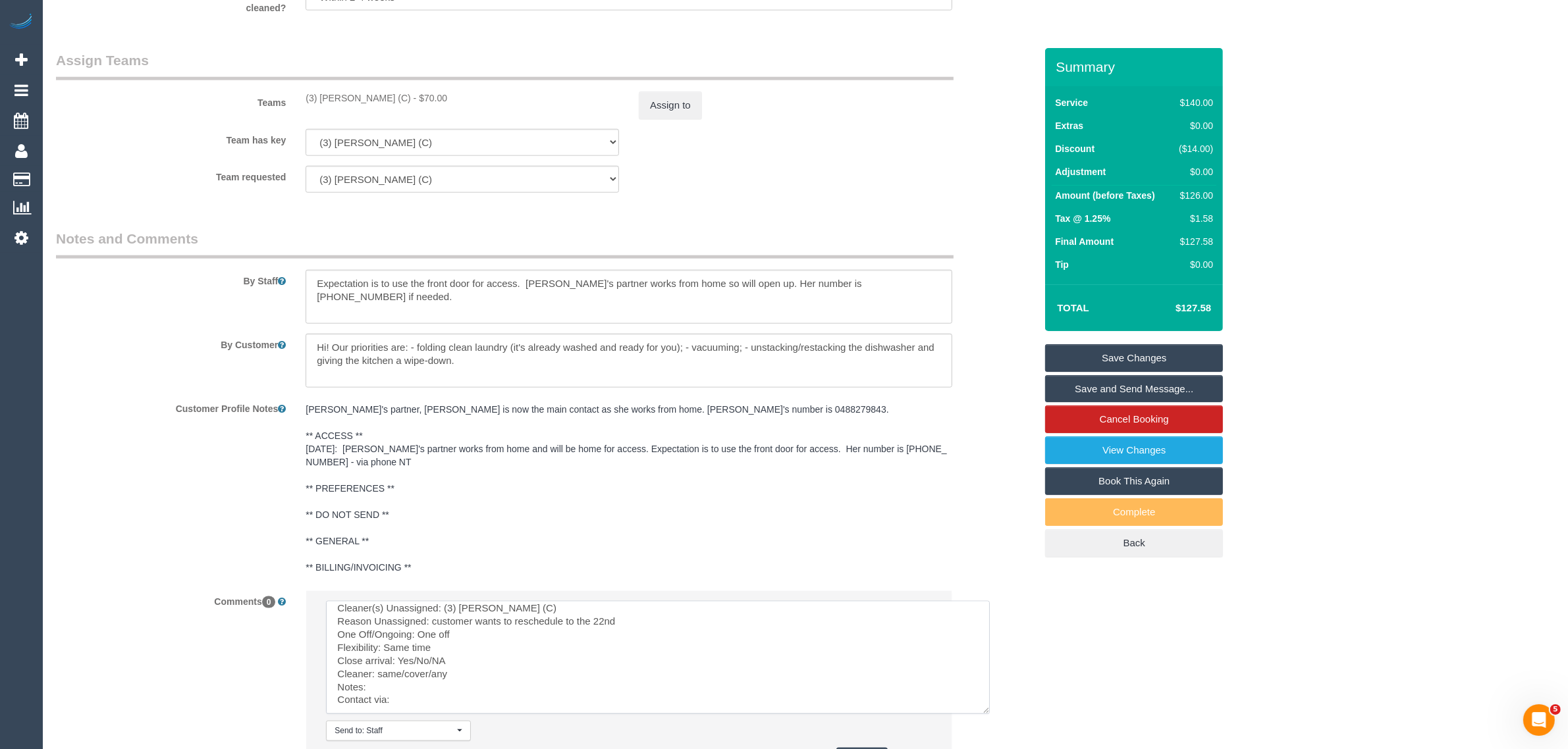
scroll to position [20, 0]
click at [466, 647] on textarea at bounding box center [657, 657] width 664 height 113
click at [466, 658] on textarea at bounding box center [657, 657] width 664 height 113
click at [399, 660] on textarea at bounding box center [657, 657] width 664 height 113
click at [396, 673] on textarea at bounding box center [657, 657] width 664 height 113
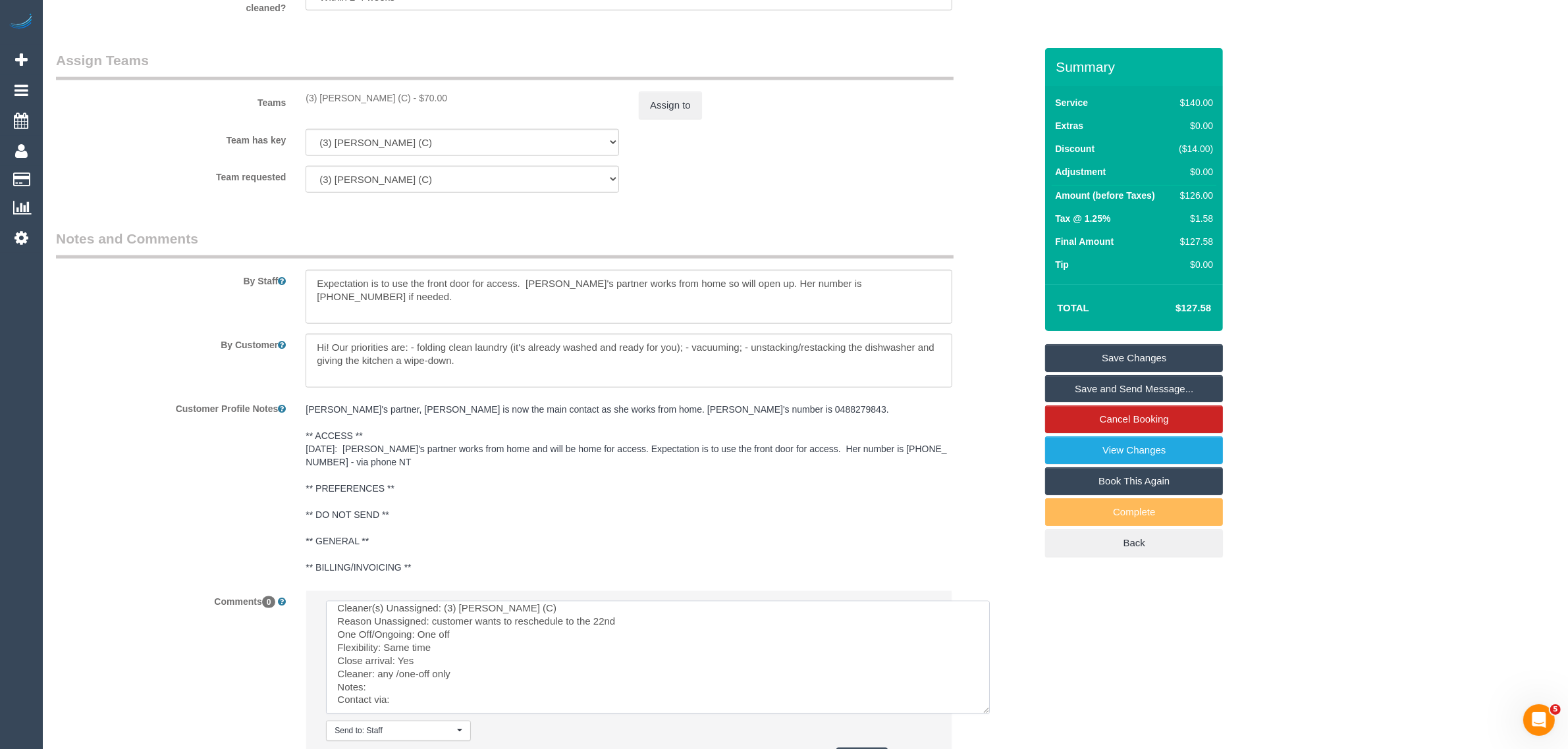
click at [394, 658] on textarea at bounding box center [657, 657] width 664 height 113
click at [426, 689] on textarea at bounding box center [657, 657] width 664 height 113
paste textarea "> If possible, move/reschedule the booking on Wednesday 24th September to Monda…"
click at [429, 671] on textarea at bounding box center [657, 657] width 664 height 113
paste textarea "> If possible, move/reschedule the booking on Wednesday 24th September to Monda…"
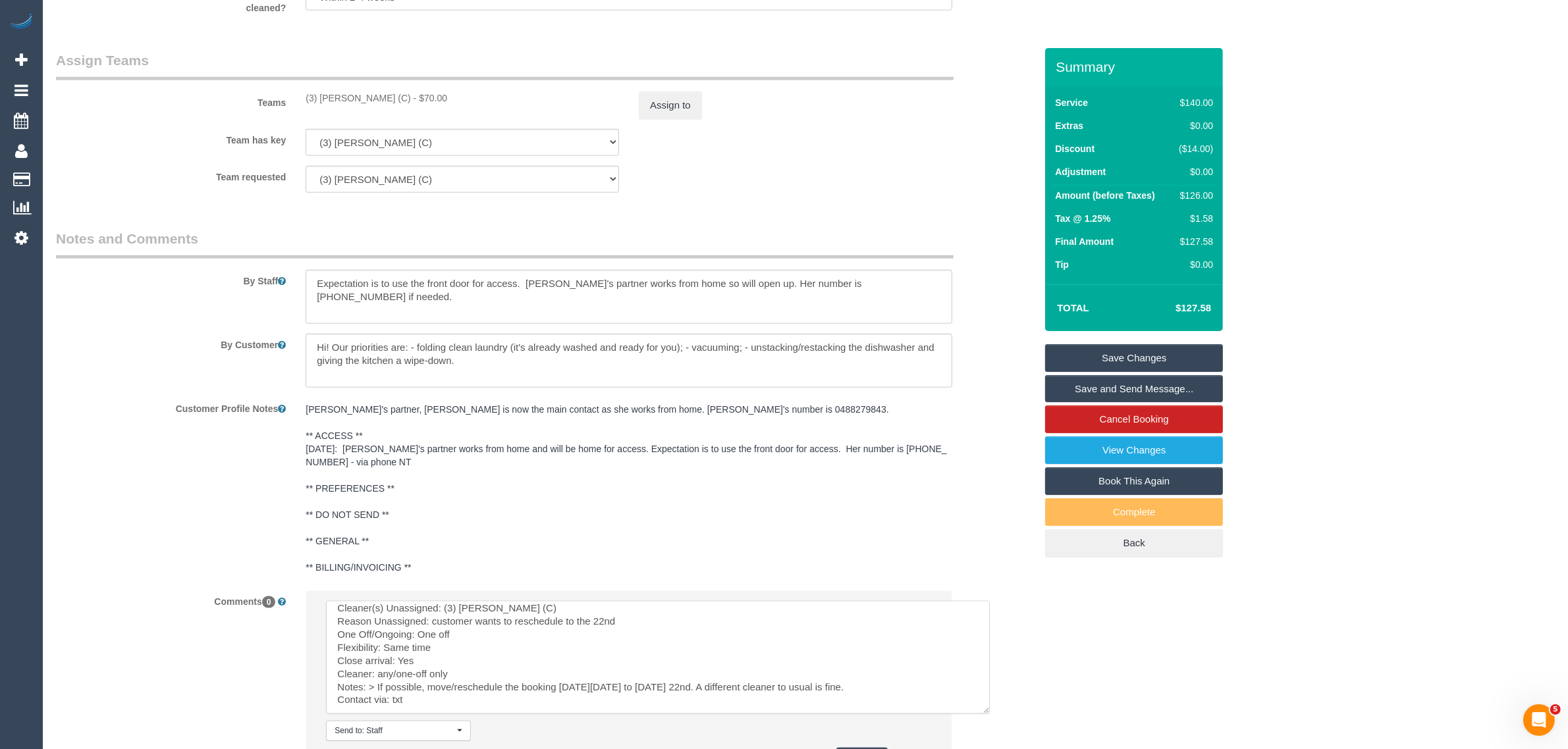
click at [377, 673] on textarea at bounding box center [657, 657] width 664 height 113
click at [929, 673] on textarea at bounding box center [657, 657] width 664 height 113
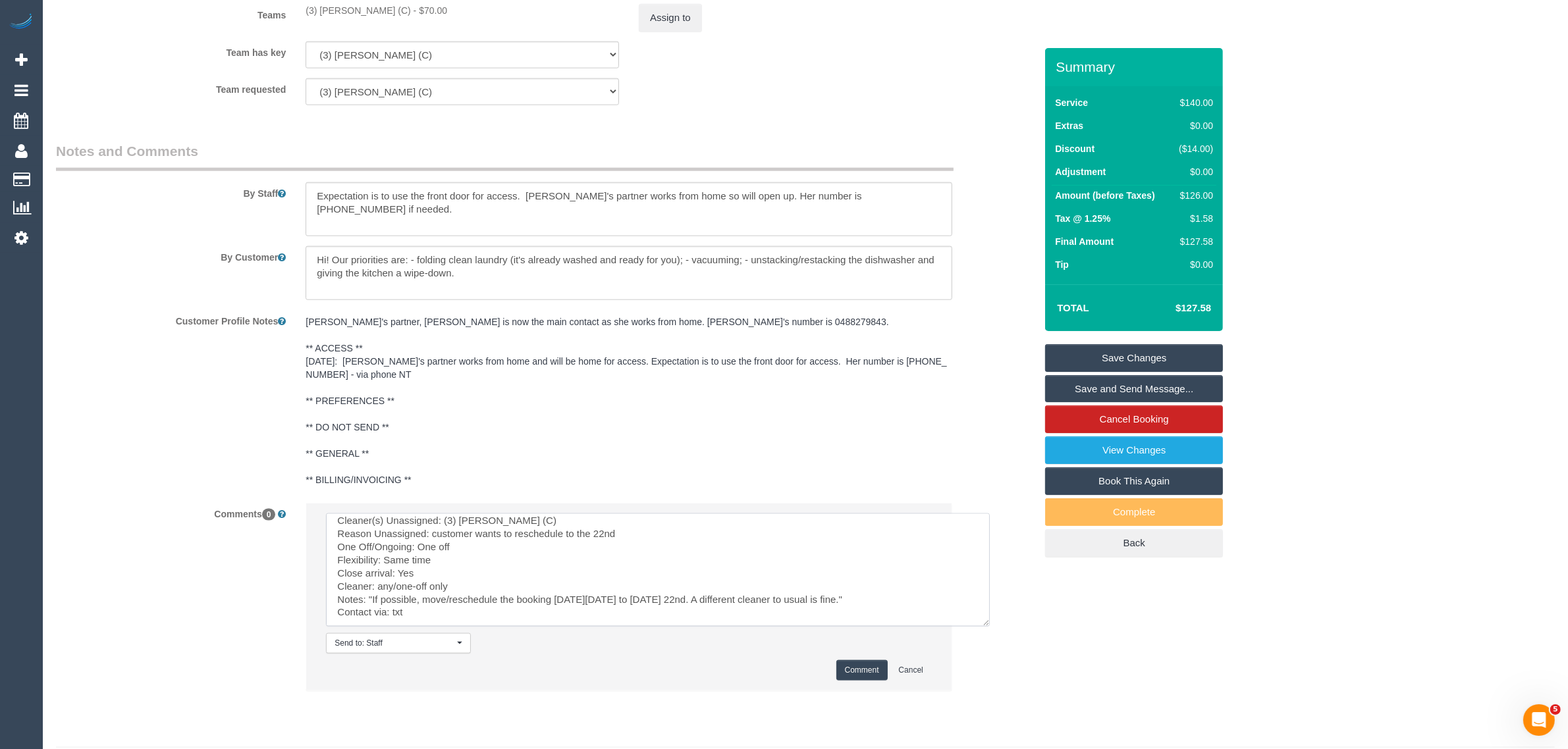
scroll to position [1996, 0]
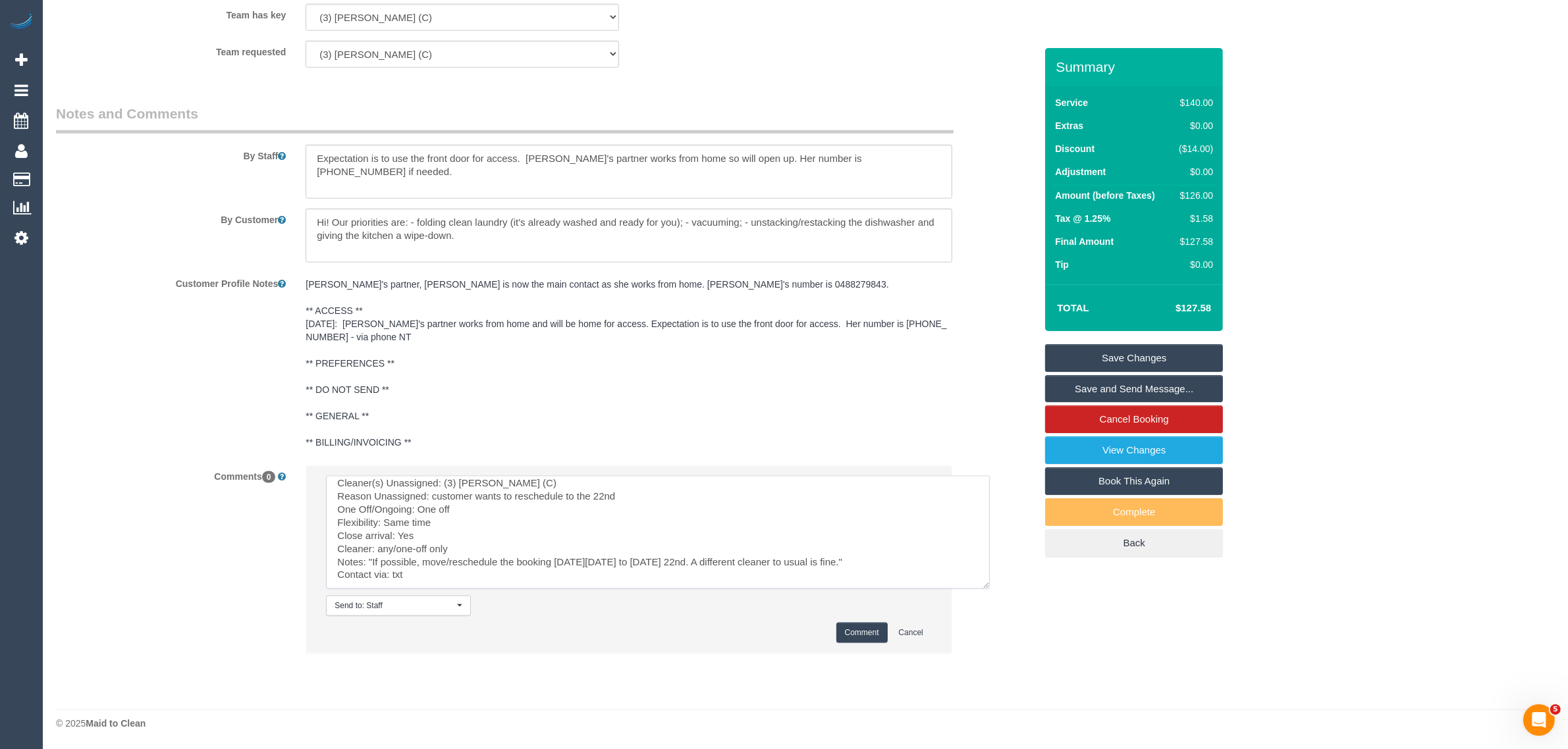
type textarea "Cleaner(s) Unassigned: (3) Vishal Kumar (C) Reason Unassigned: customer wants t…"
click at [851, 631] on button "Comment" at bounding box center [862, 632] width 51 height 20
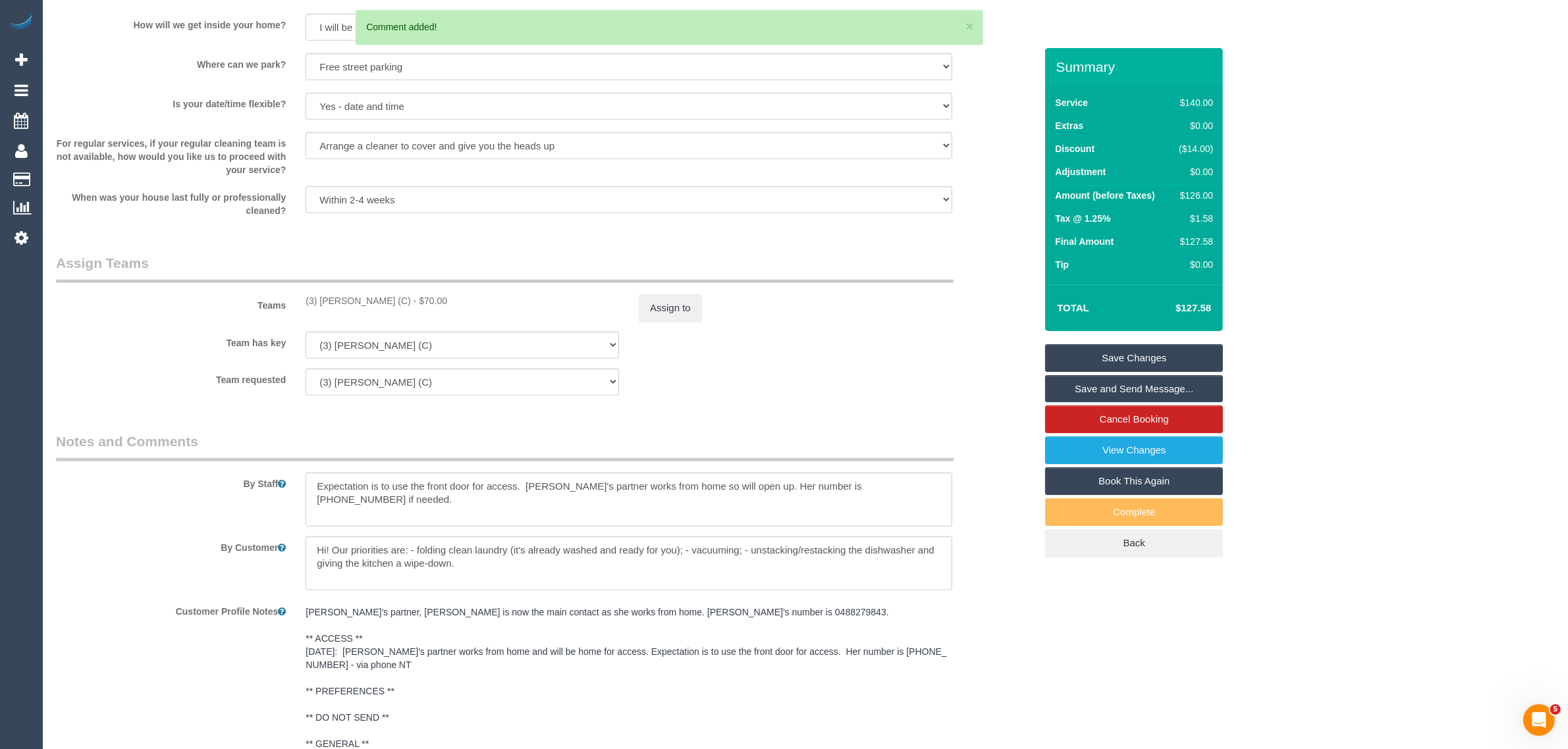
scroll to position [0, 0]
click at [668, 308] on button "Assign to" at bounding box center [670, 308] width 63 height 28
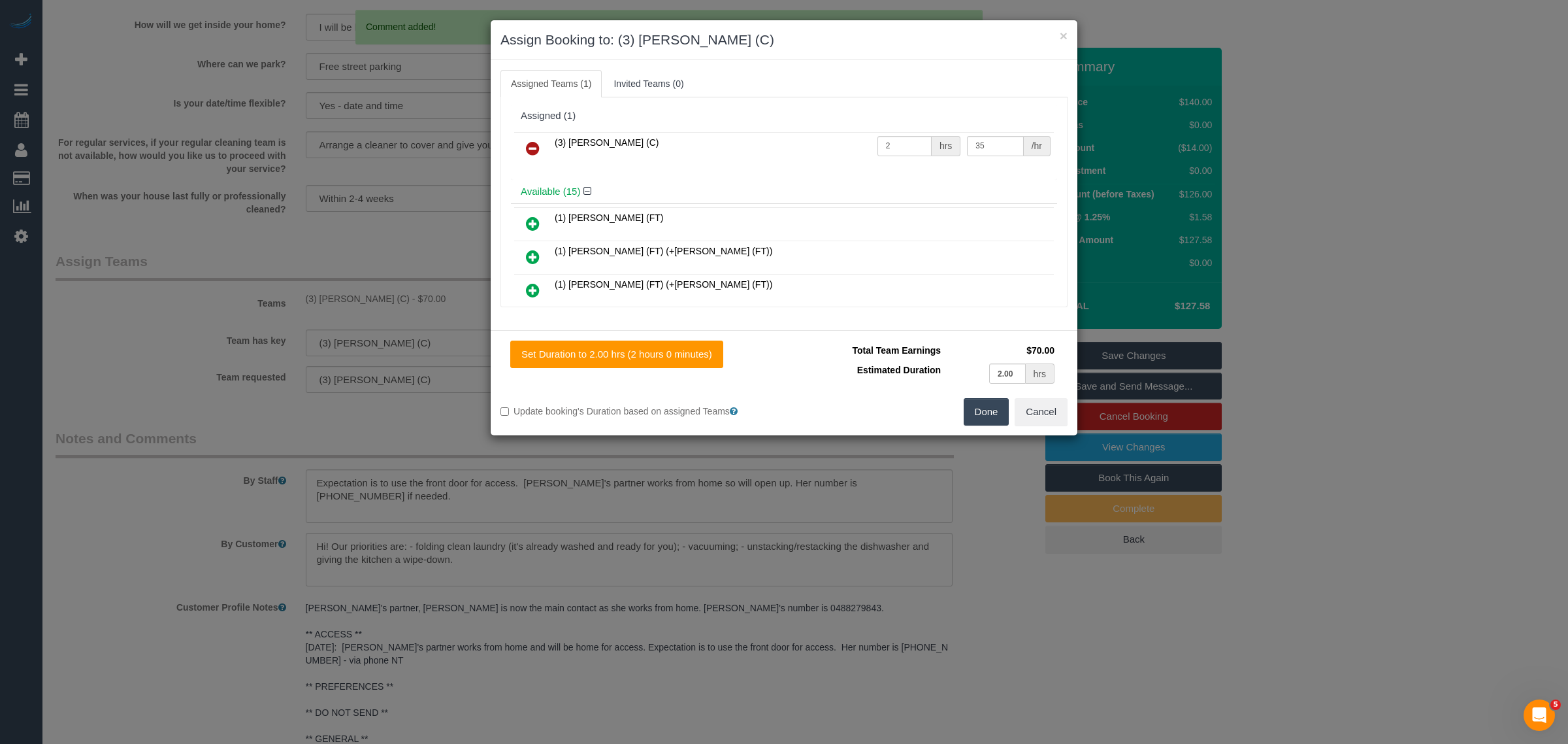
click at [534, 148] on icon at bounding box center [533, 148] width 13 height 16
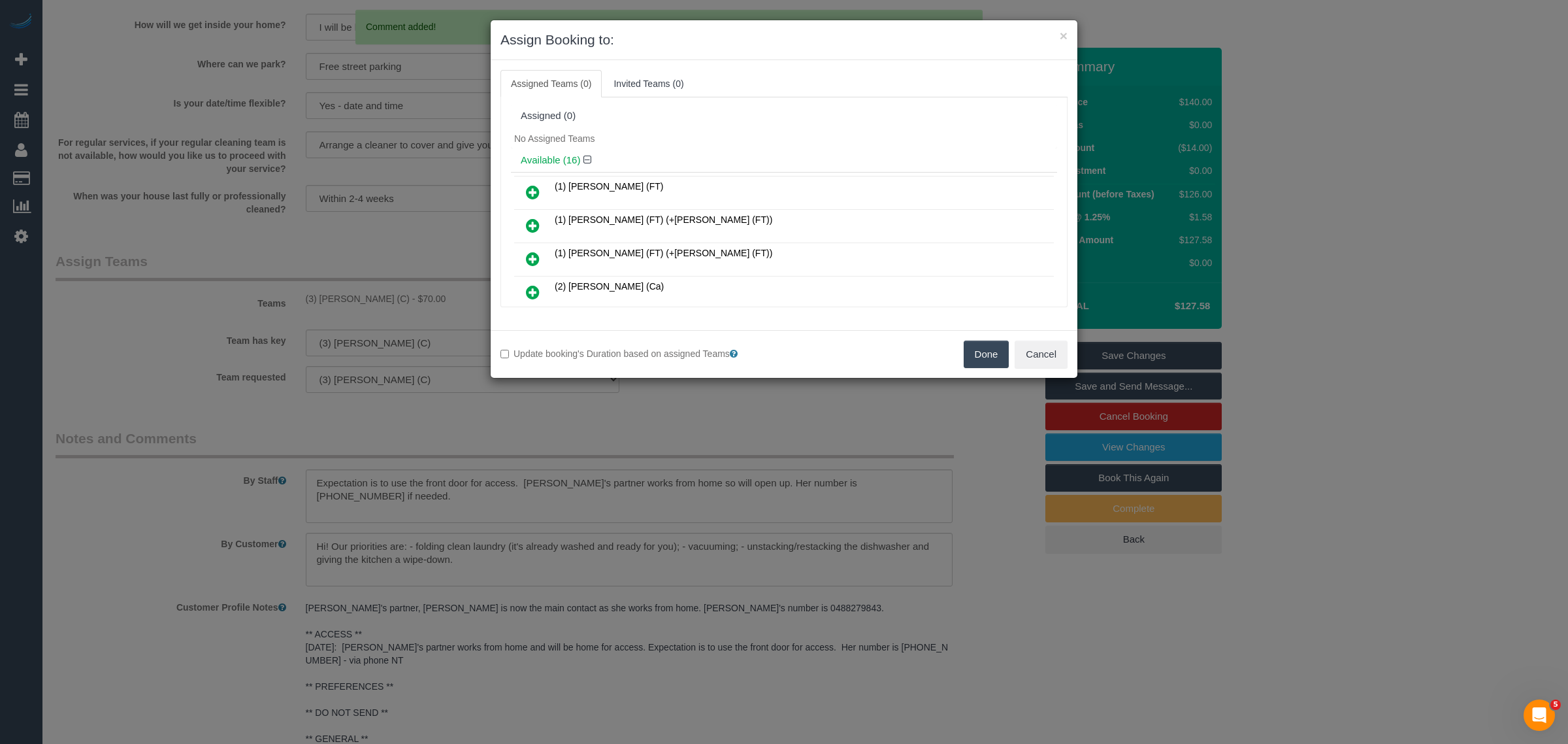
click at [975, 353] on button "Done" at bounding box center [987, 354] width 46 height 28
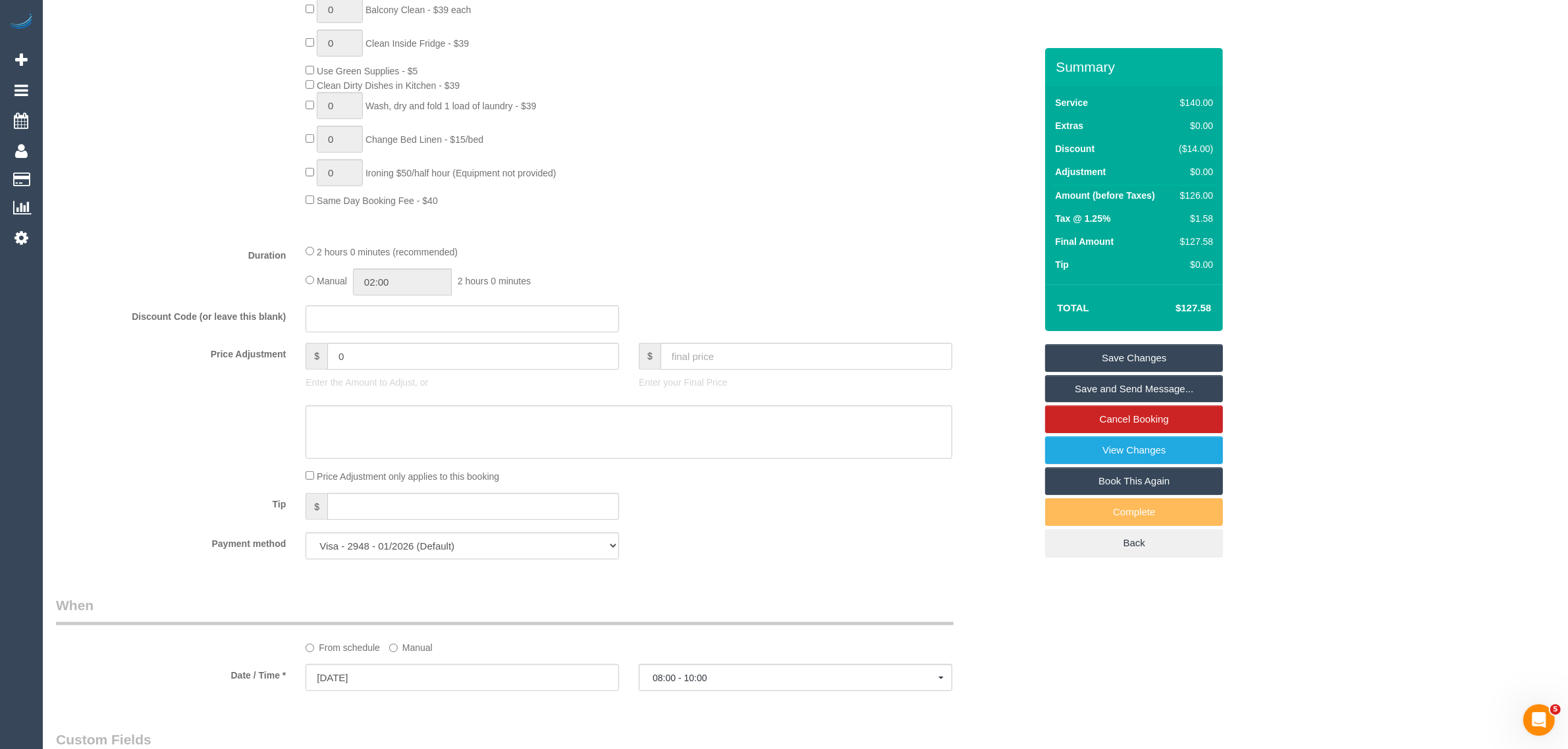
scroll to position [1008, 0]
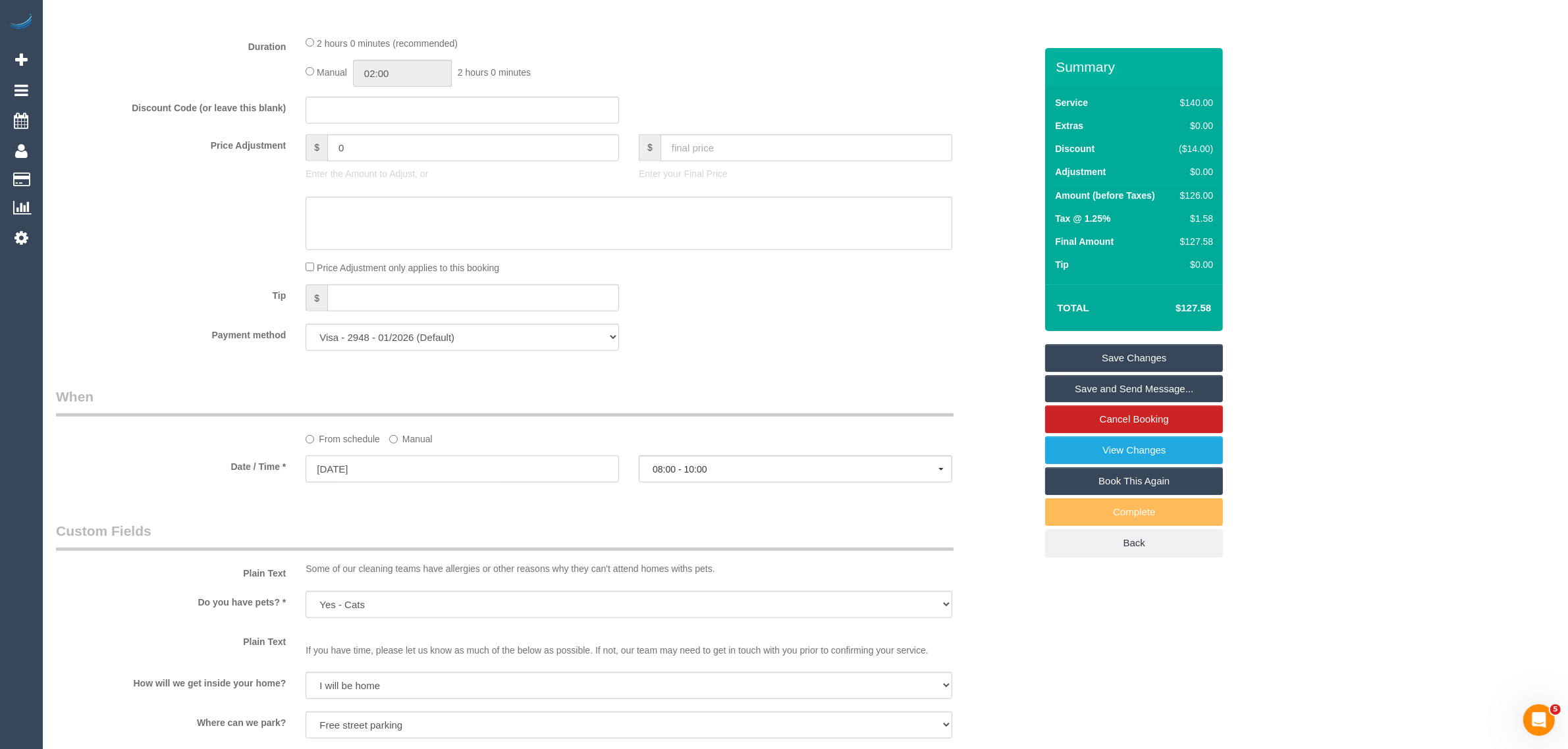
click at [432, 476] on input "24/09/2025" at bounding box center [462, 469] width 313 height 27
click at [346, 602] on link "22" at bounding box center [345, 603] width 24 height 18
type input "22/09/2025"
click at [764, 464] on span "--:--" at bounding box center [795, 469] width 285 height 11
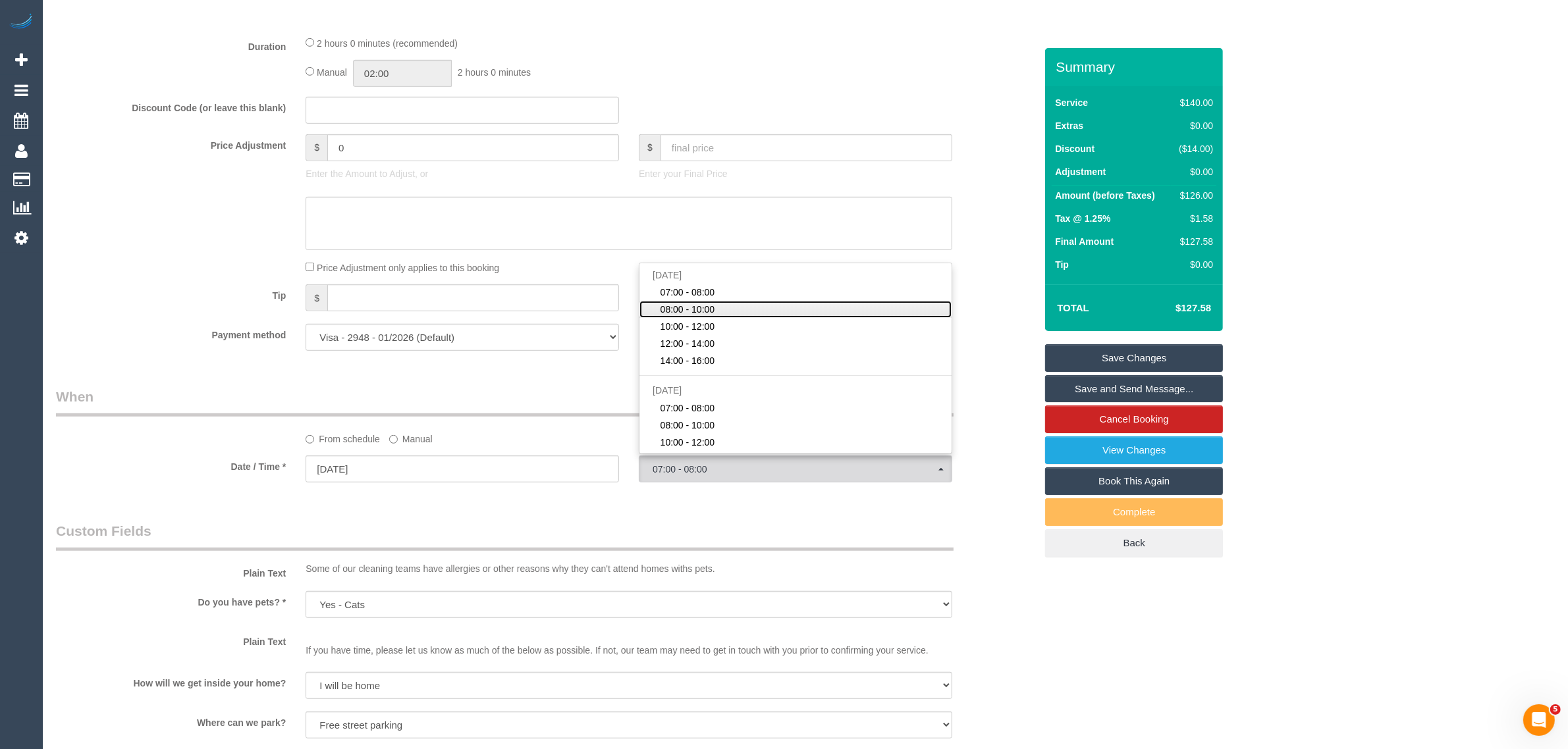
click at [762, 301] on link "08:00 - 10:00" at bounding box center [795, 309] width 312 height 17
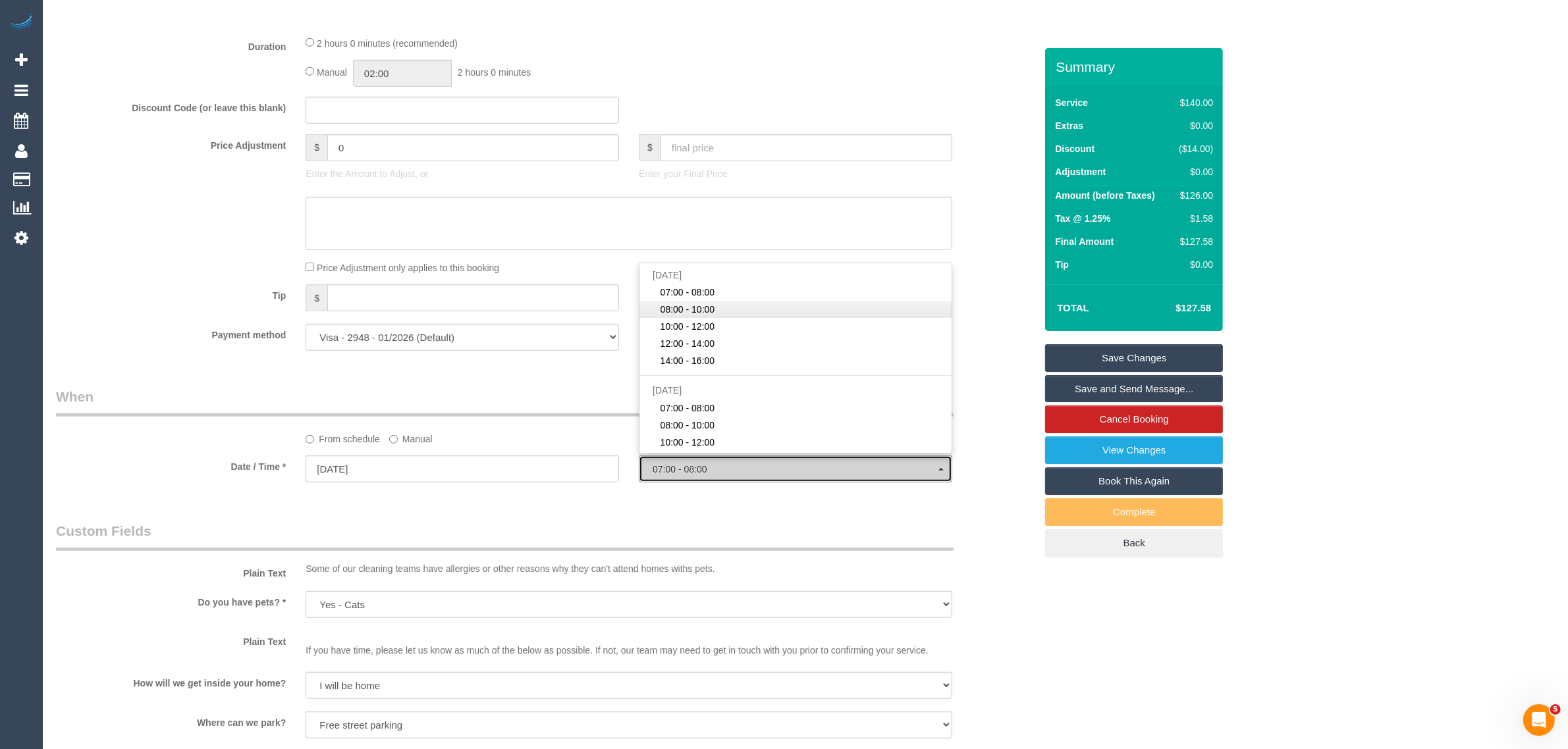
select select "spot19"
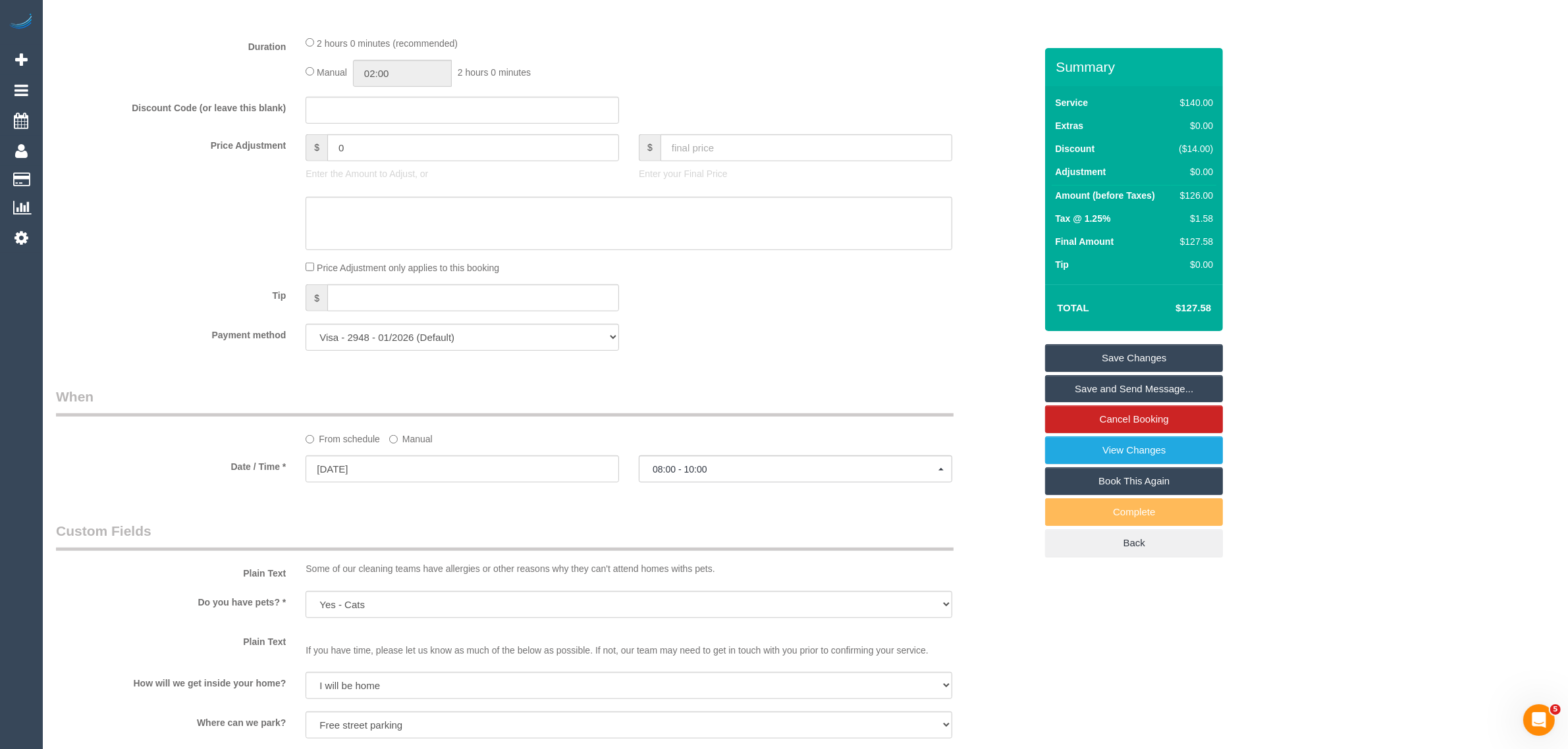
click at [956, 343] on div "Payment method Visa - 2948 - 01/2026 (Default) Add Credit Card ─────────────── …" at bounding box center [545, 337] width 999 height 27
click at [1133, 346] on link "Save Changes" at bounding box center [1134, 358] width 178 height 28
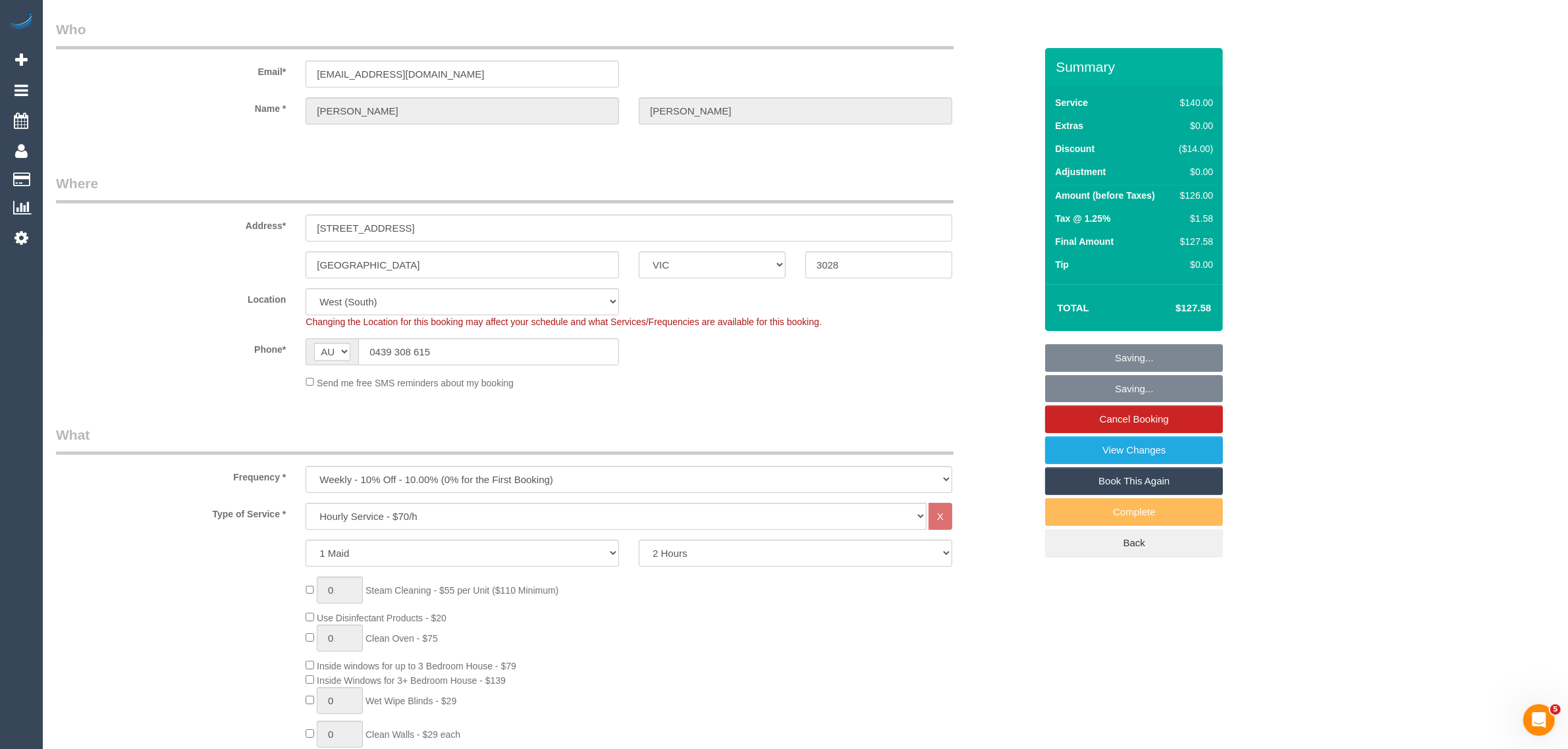
scroll to position [0, 0]
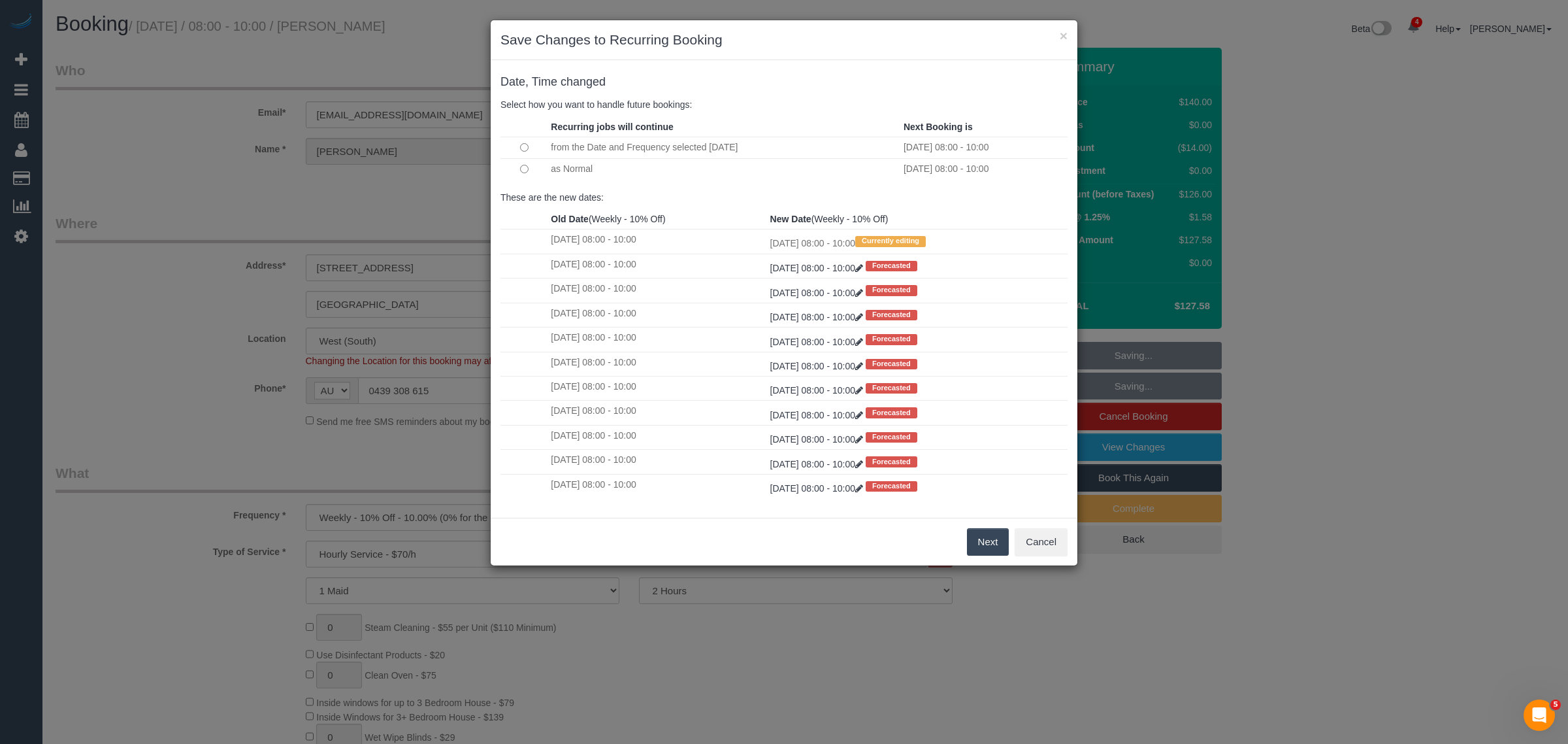
click at [987, 544] on button "Next" at bounding box center [988, 541] width 43 height 28
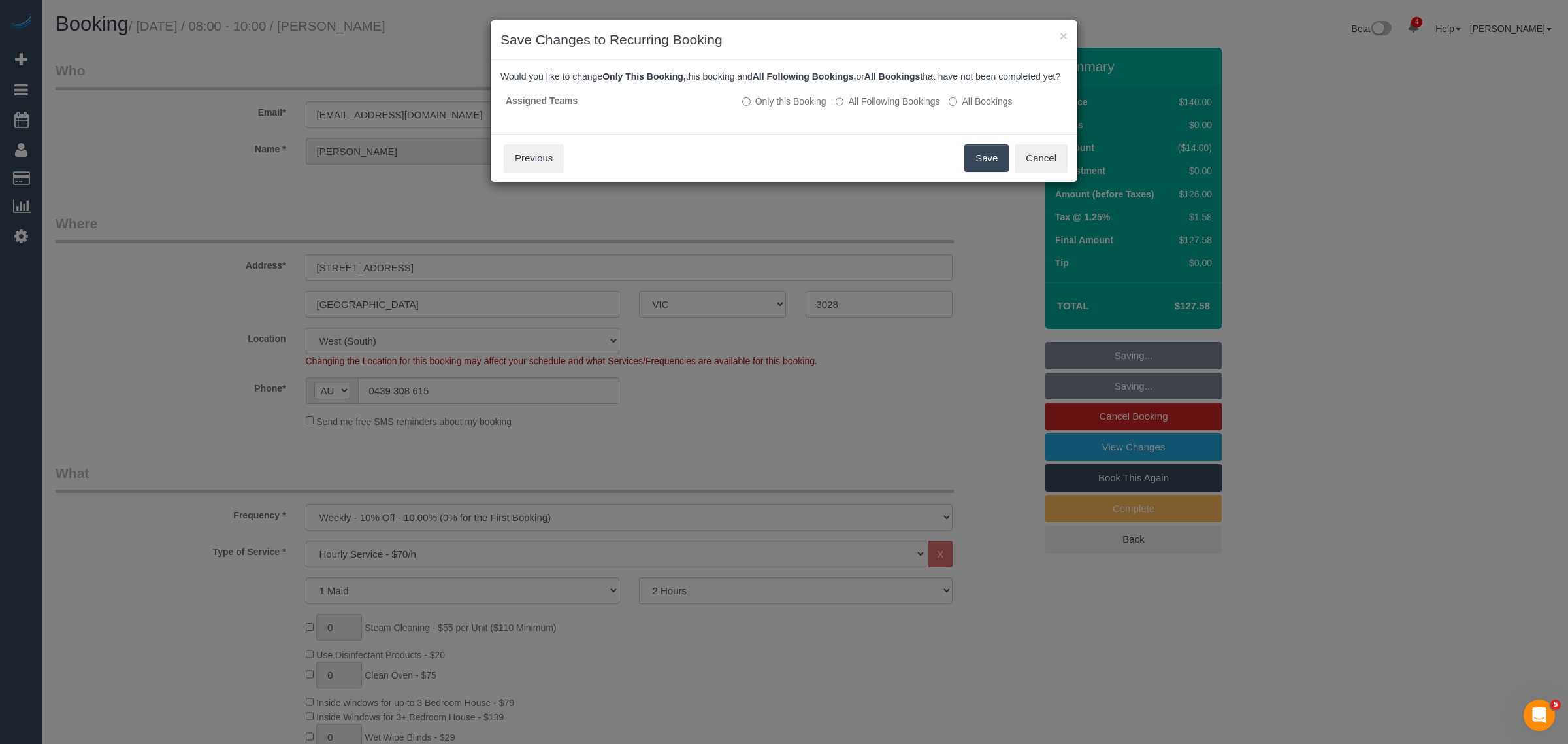
click at [977, 171] on button "Save" at bounding box center [986, 158] width 44 height 28
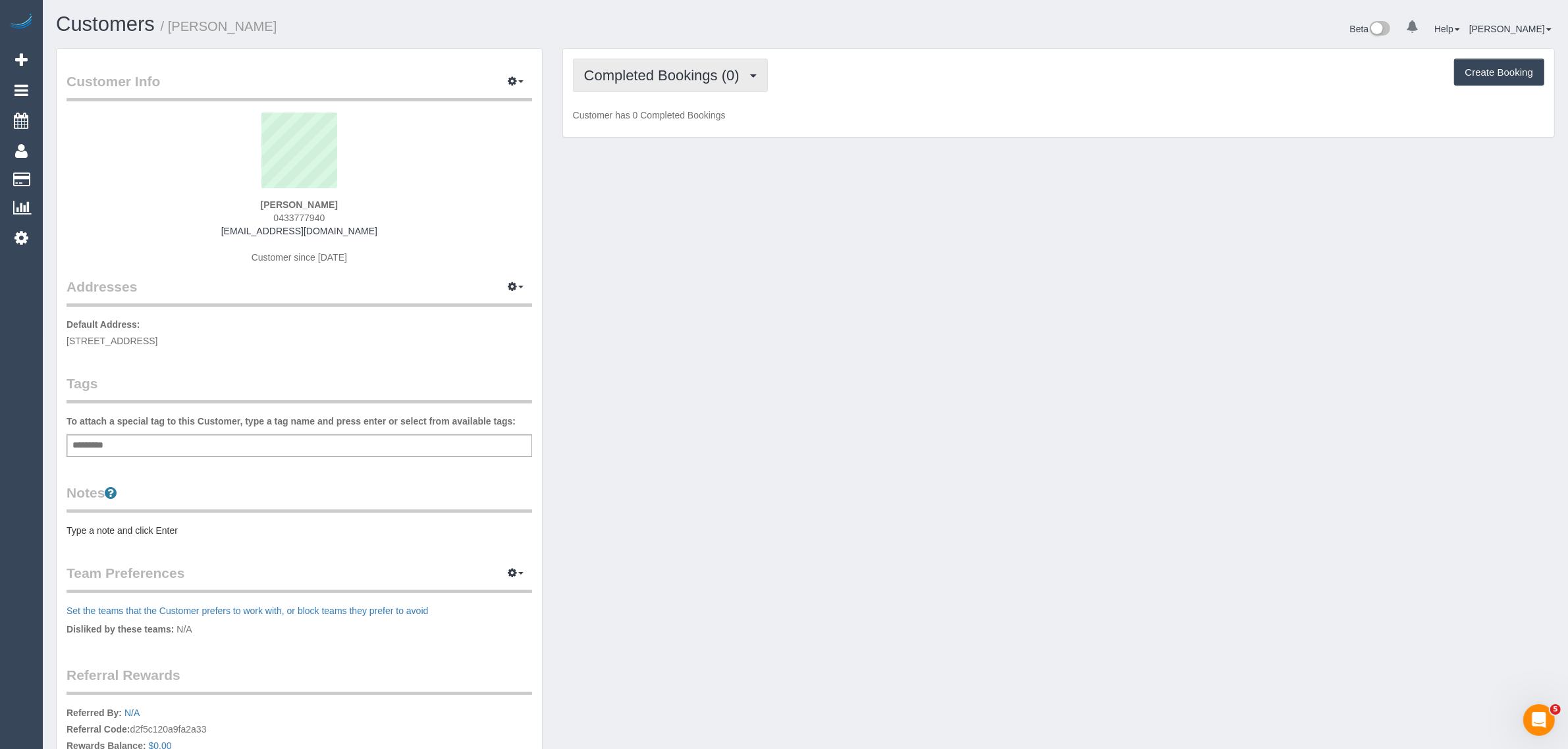
click at [701, 74] on span "Completed Bookings (0)" at bounding box center [665, 75] width 162 height 17
click at [689, 120] on link "Upcoming Bookings (1)" at bounding box center [642, 123] width 137 height 17
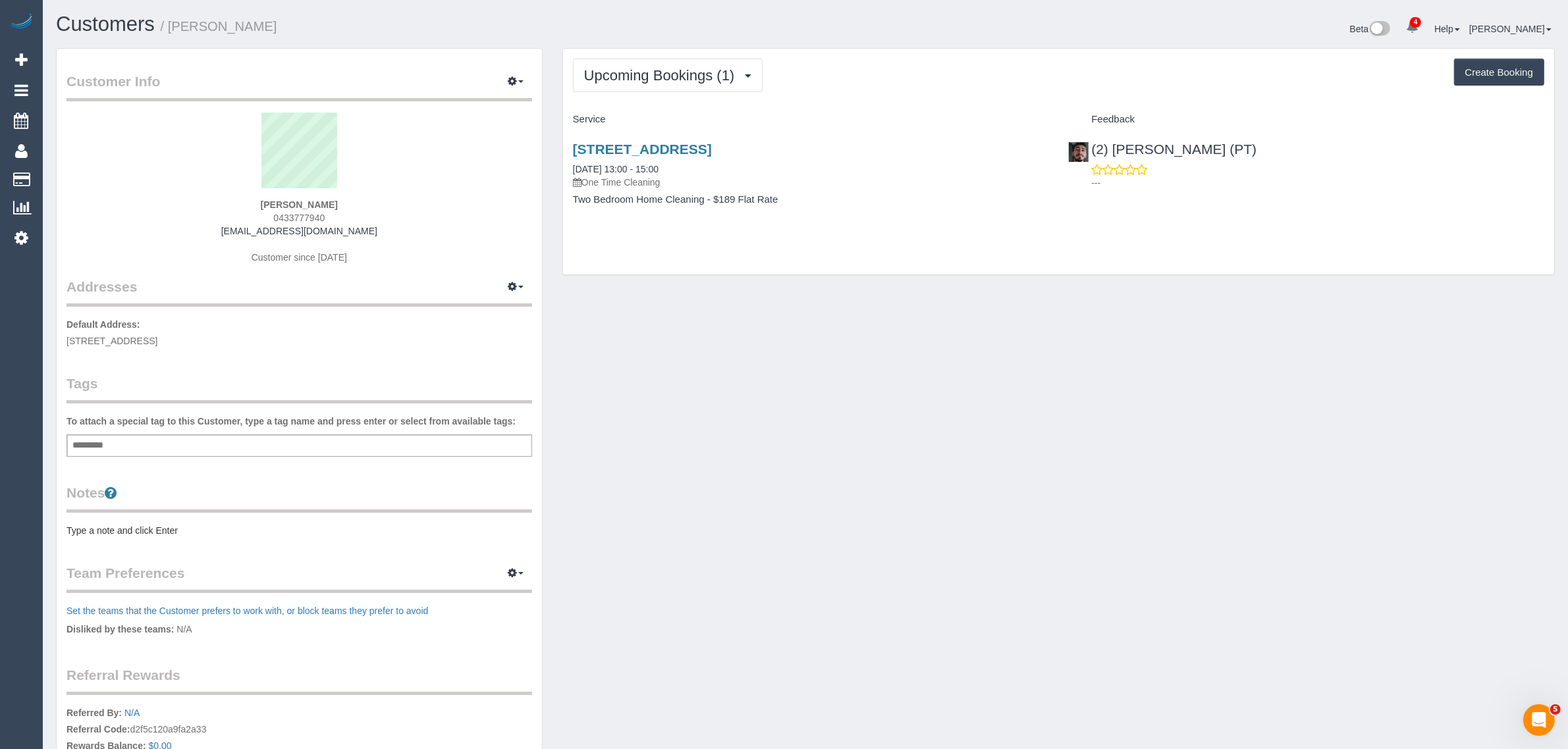
scroll to position [186, 0]
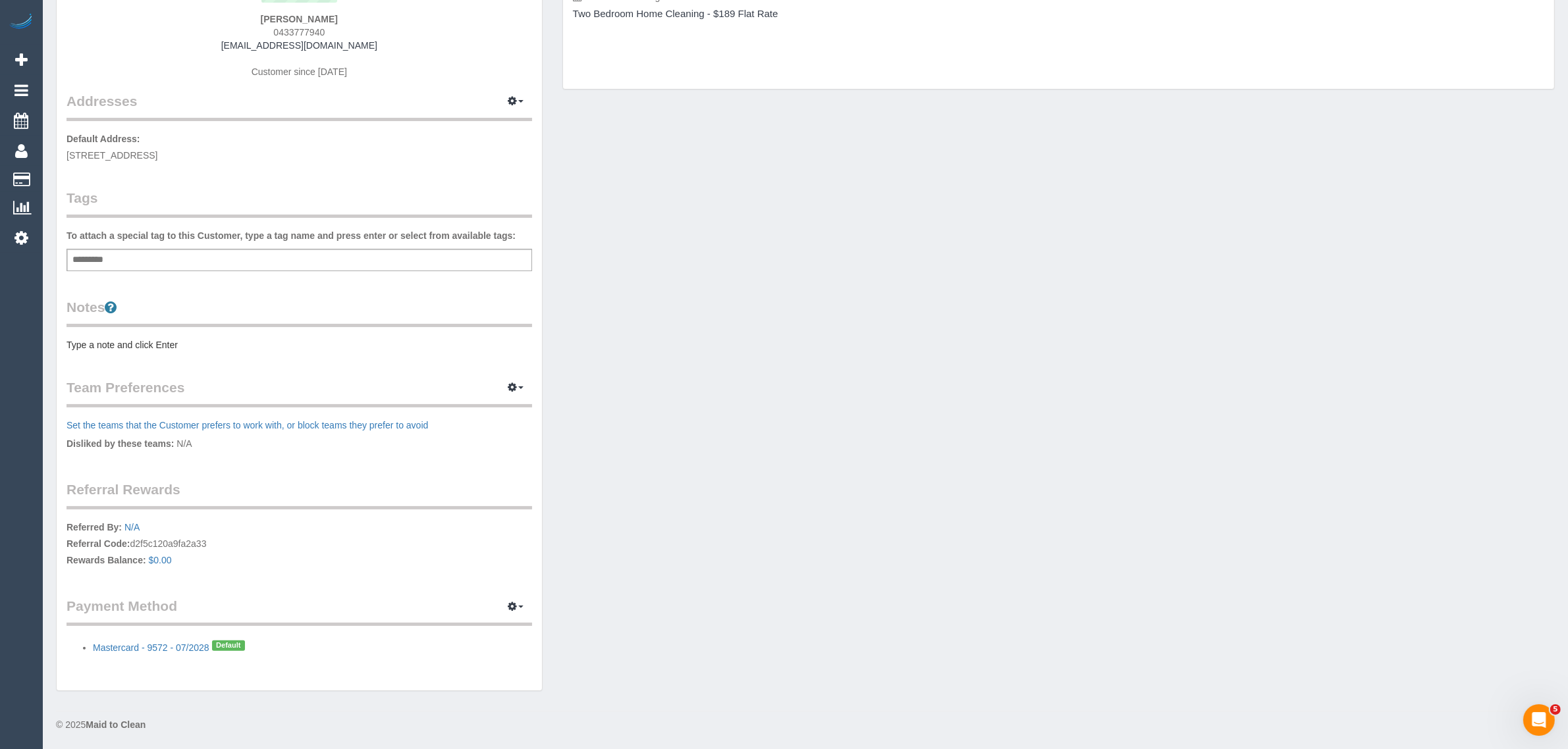
click at [373, 346] on pre "Type a note and click Enter" at bounding box center [299, 344] width 465 height 13
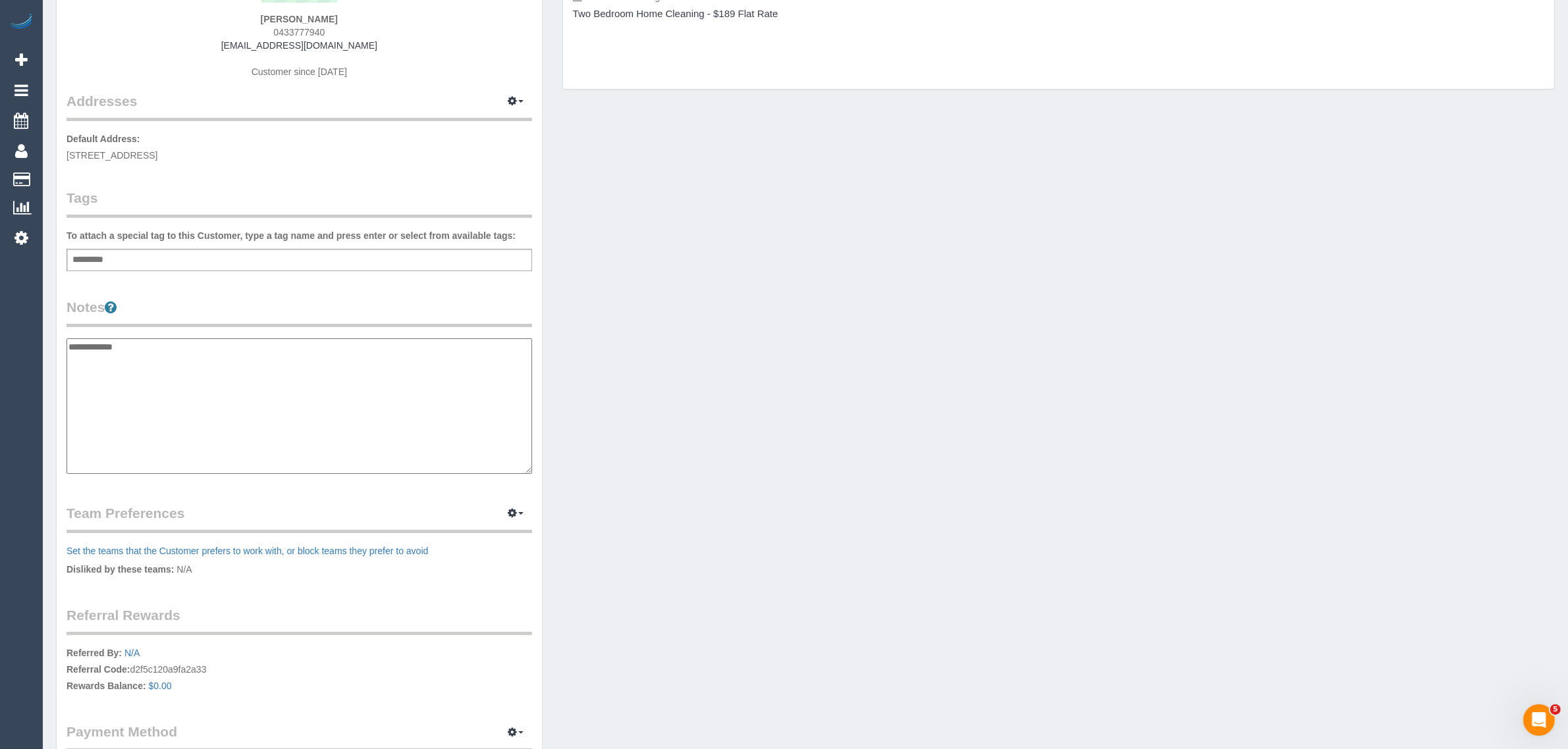
paste textarea "**********"
type textarea "**********"
